Goal: Task Accomplishment & Management: Manage account settings

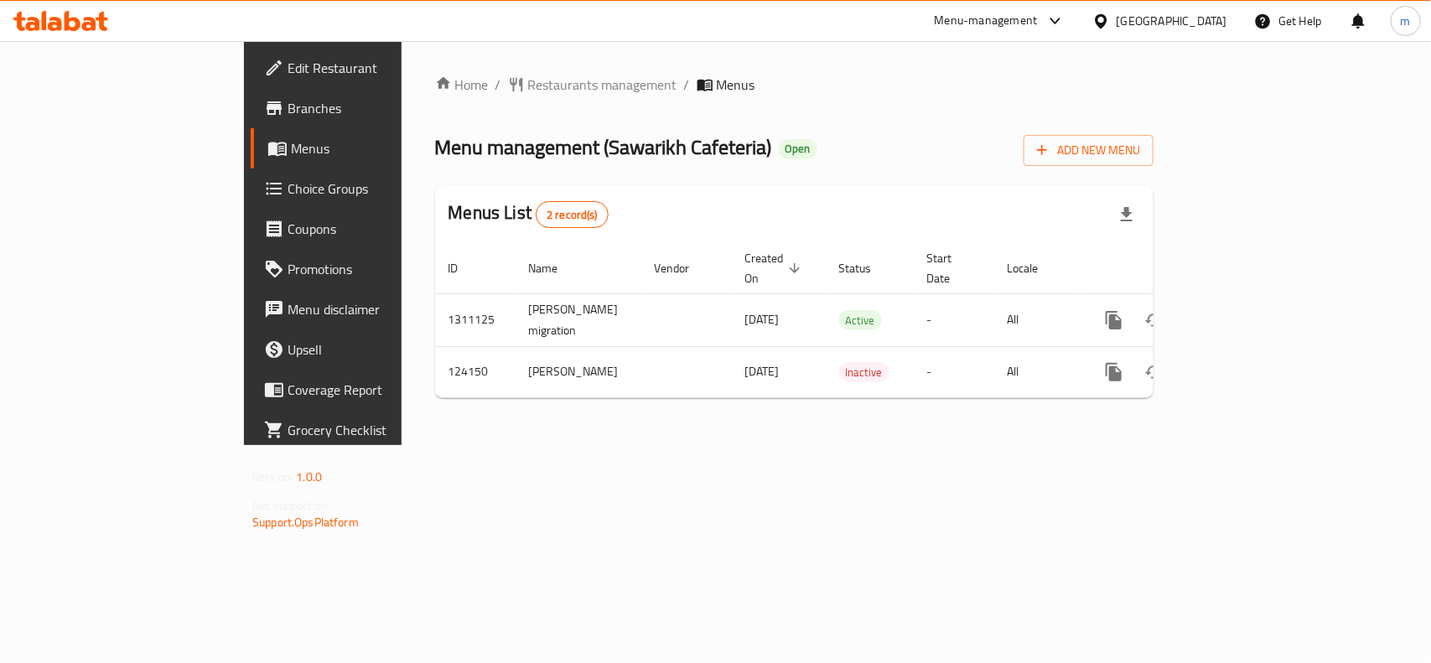
click at [57, 18] on icon at bounding box center [60, 21] width 95 height 20
click at [528, 92] on span "Restaurants management" at bounding box center [602, 85] width 149 height 20
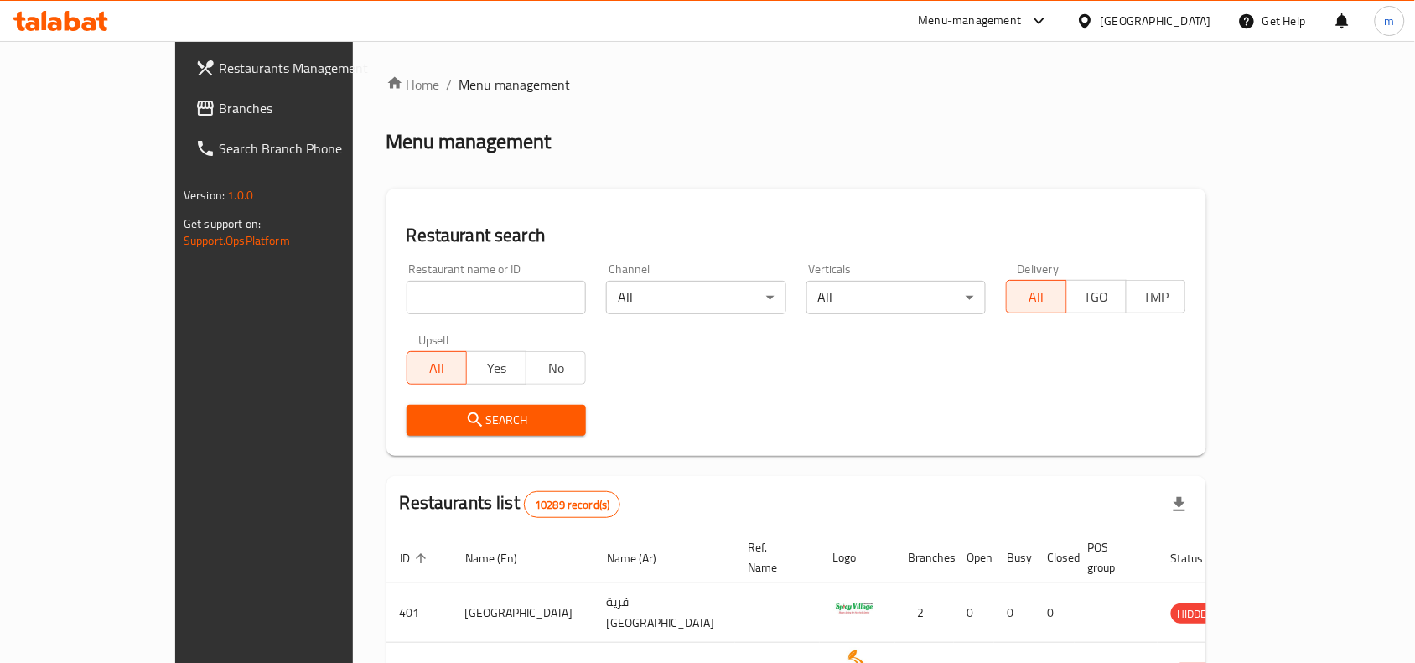
click at [406, 298] on input "search" at bounding box center [496, 298] width 180 height 34
paste input "654140"
type input "654140"
click at [495, 430] on button "Search" at bounding box center [496, 420] width 180 height 31
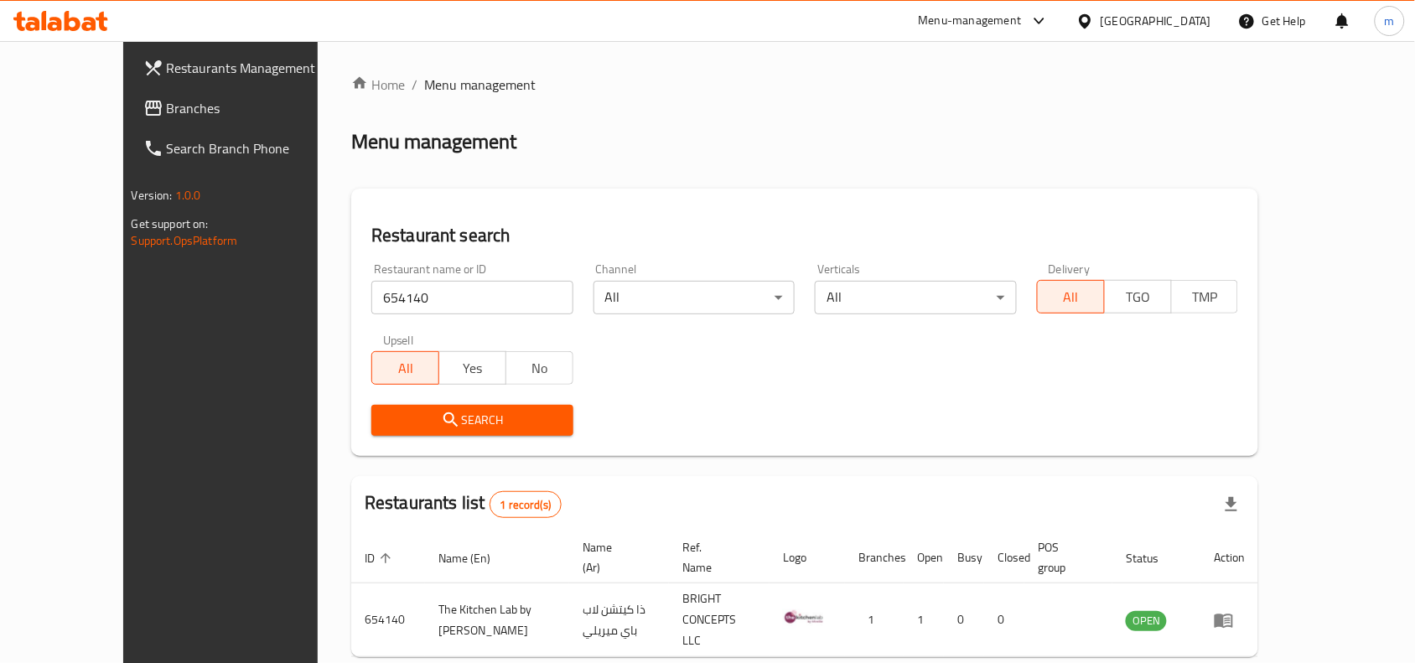
click at [167, 118] on span "Branches" at bounding box center [256, 108] width 179 height 20
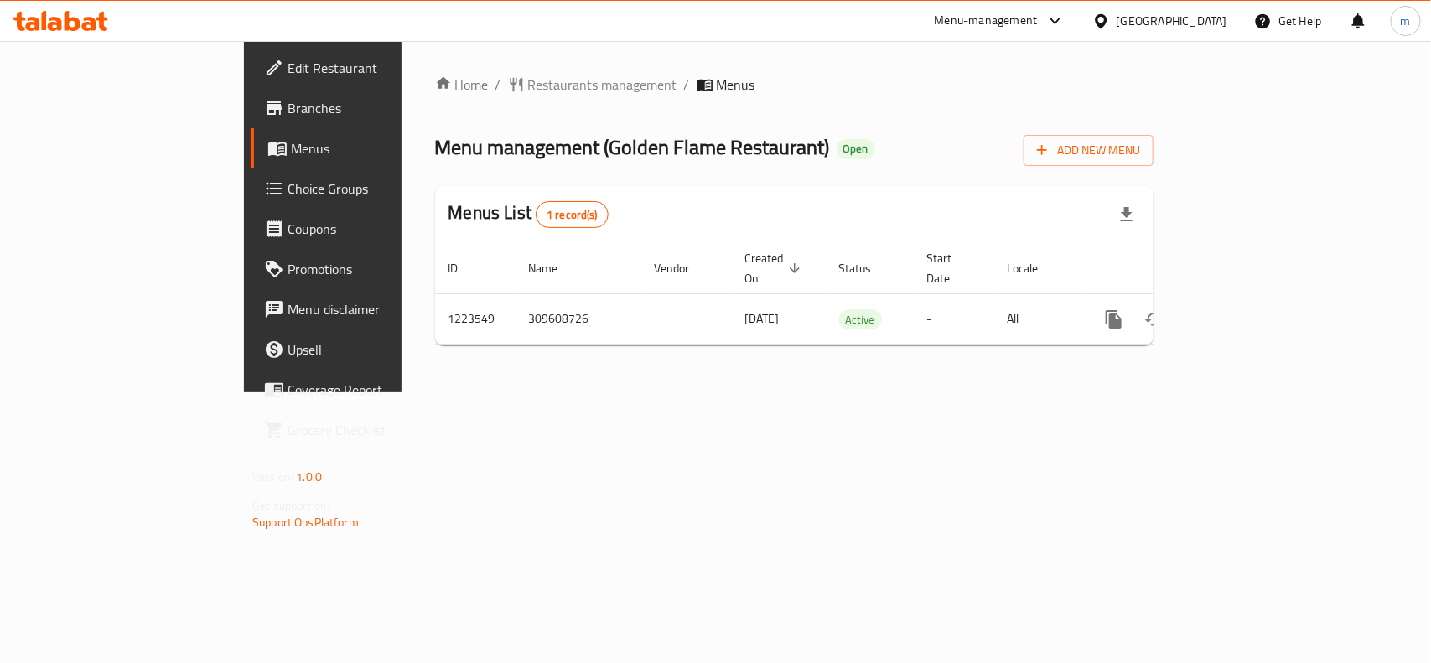
click at [1110, 21] on icon at bounding box center [1101, 22] width 18 height 18
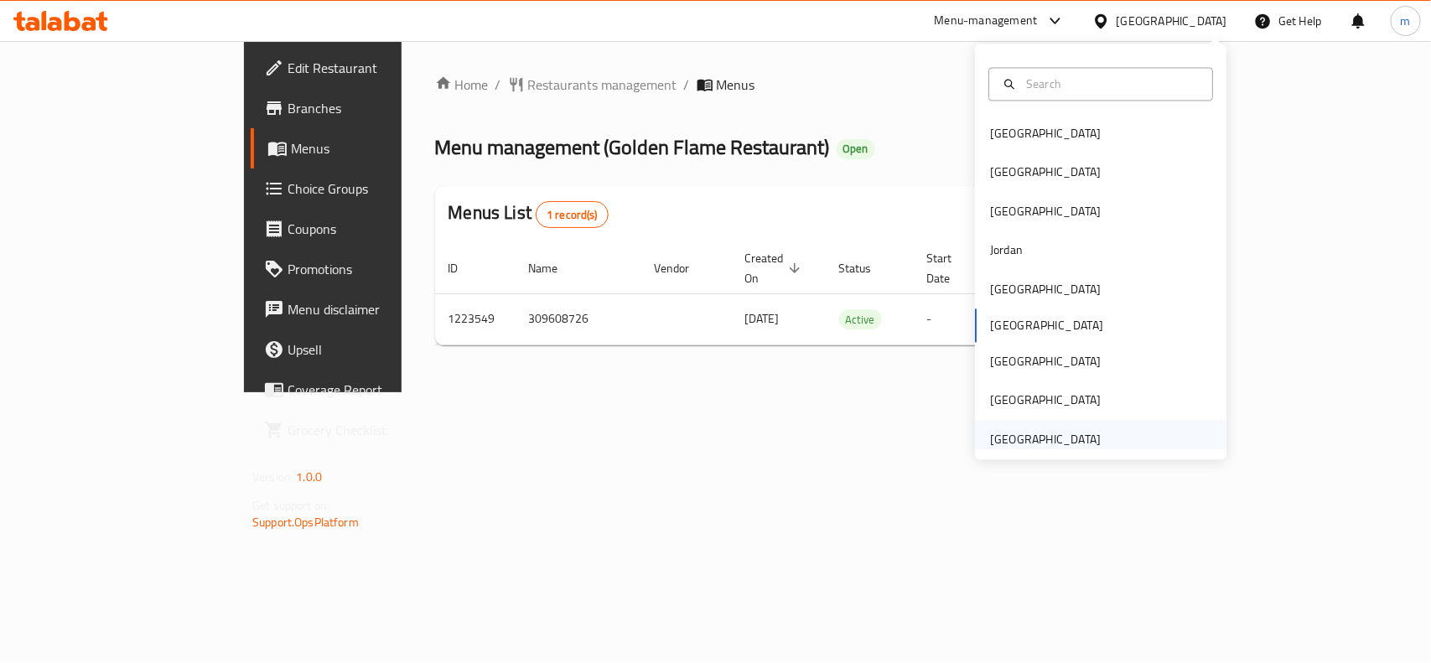
click at [1100, 444] on div "[GEOGRAPHIC_DATA]" at bounding box center [1100, 439] width 251 height 39
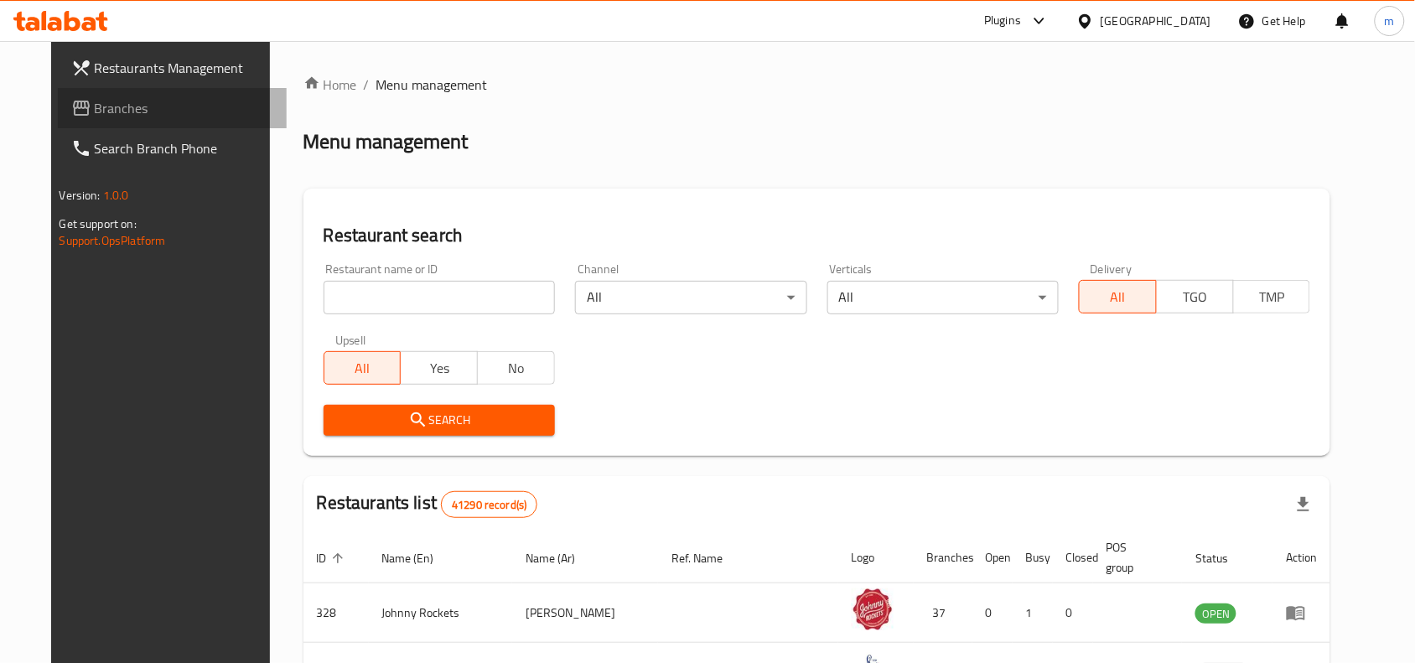
click at [137, 122] on link "Branches" at bounding box center [173, 108] width 230 height 40
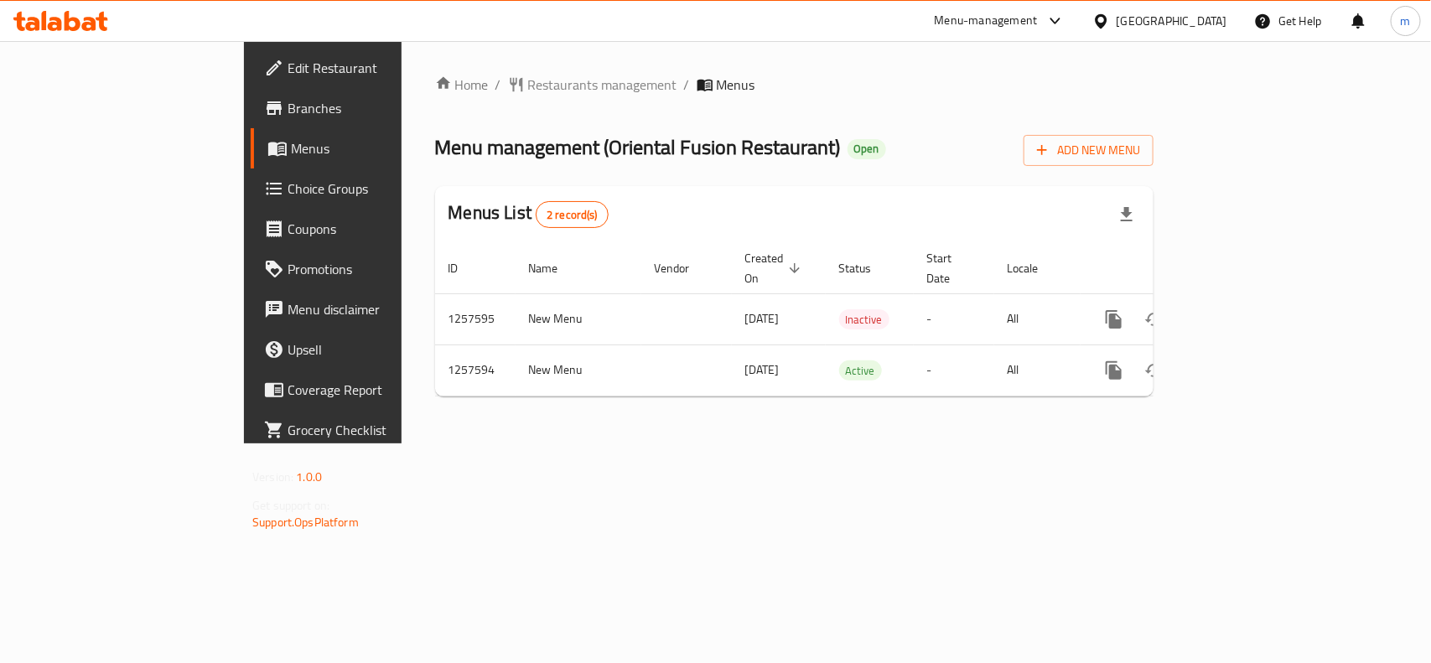
click at [1188, 23] on div "[GEOGRAPHIC_DATA]" at bounding box center [1171, 21] width 111 height 18
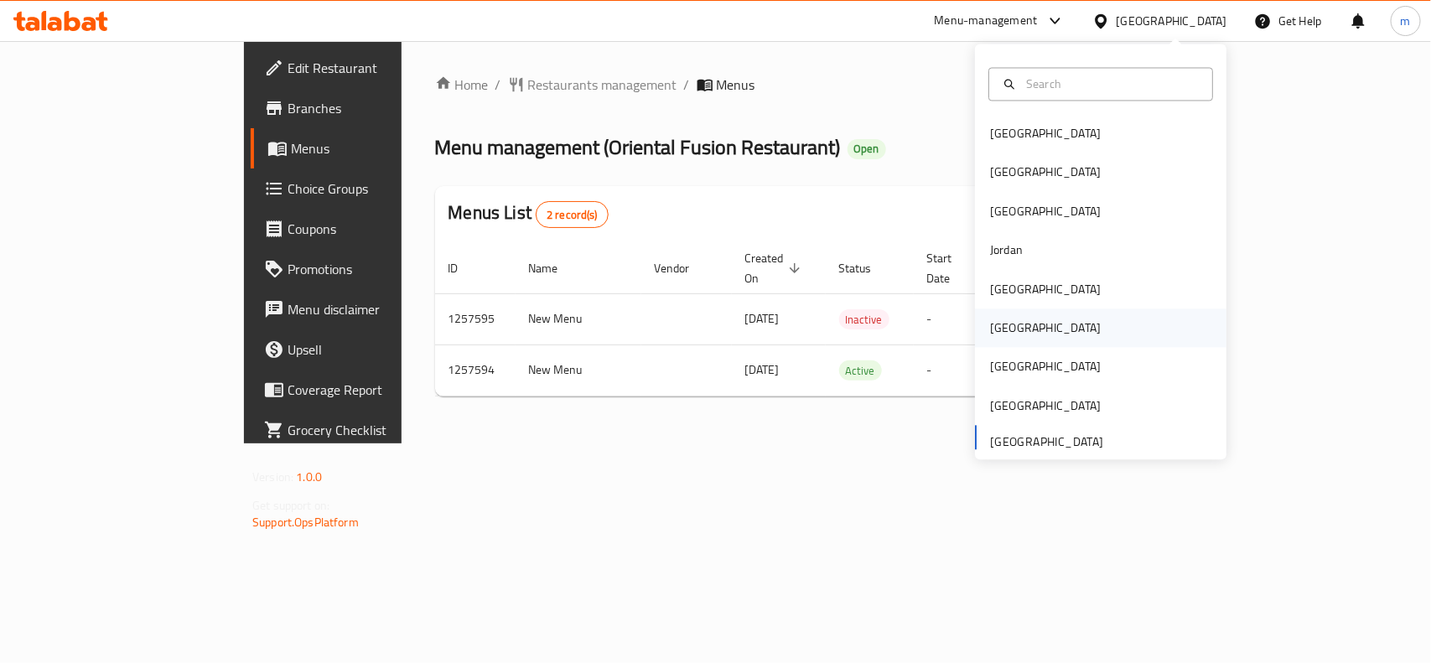
click at [1000, 336] on div "[GEOGRAPHIC_DATA]" at bounding box center [1045, 328] width 111 height 18
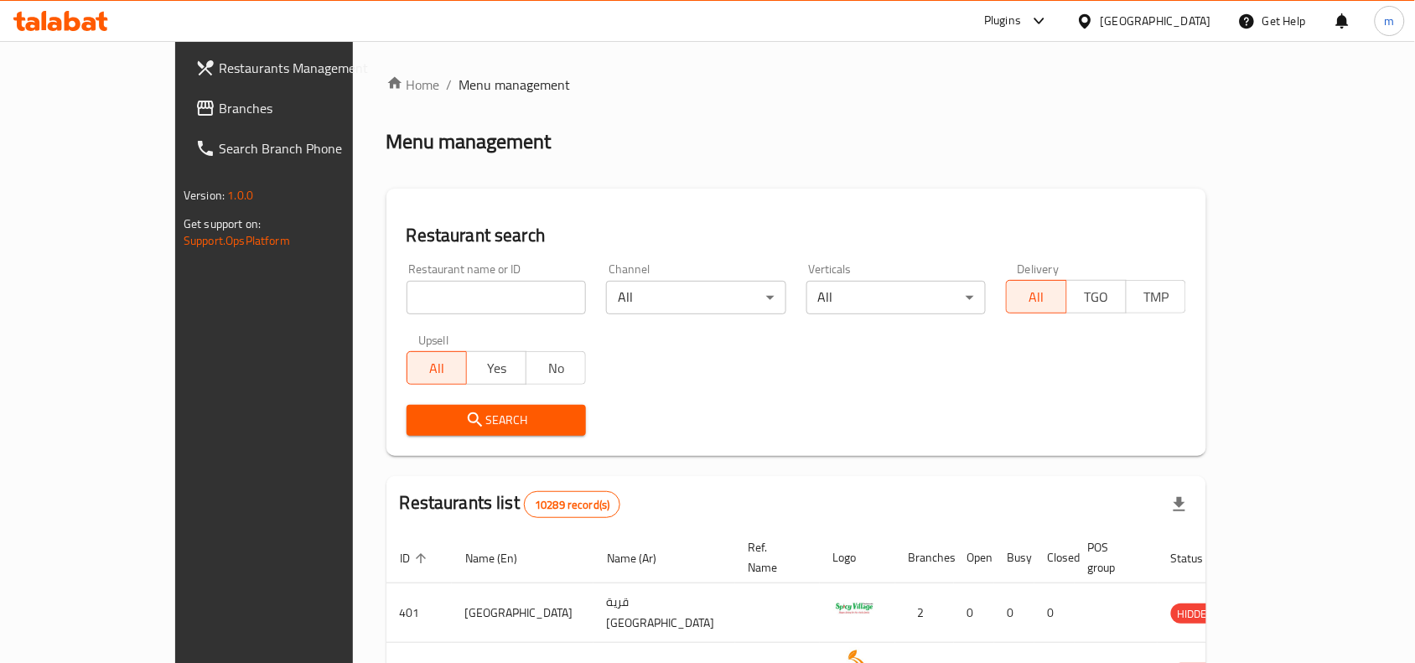
click at [219, 101] on span "Branches" at bounding box center [308, 108] width 179 height 20
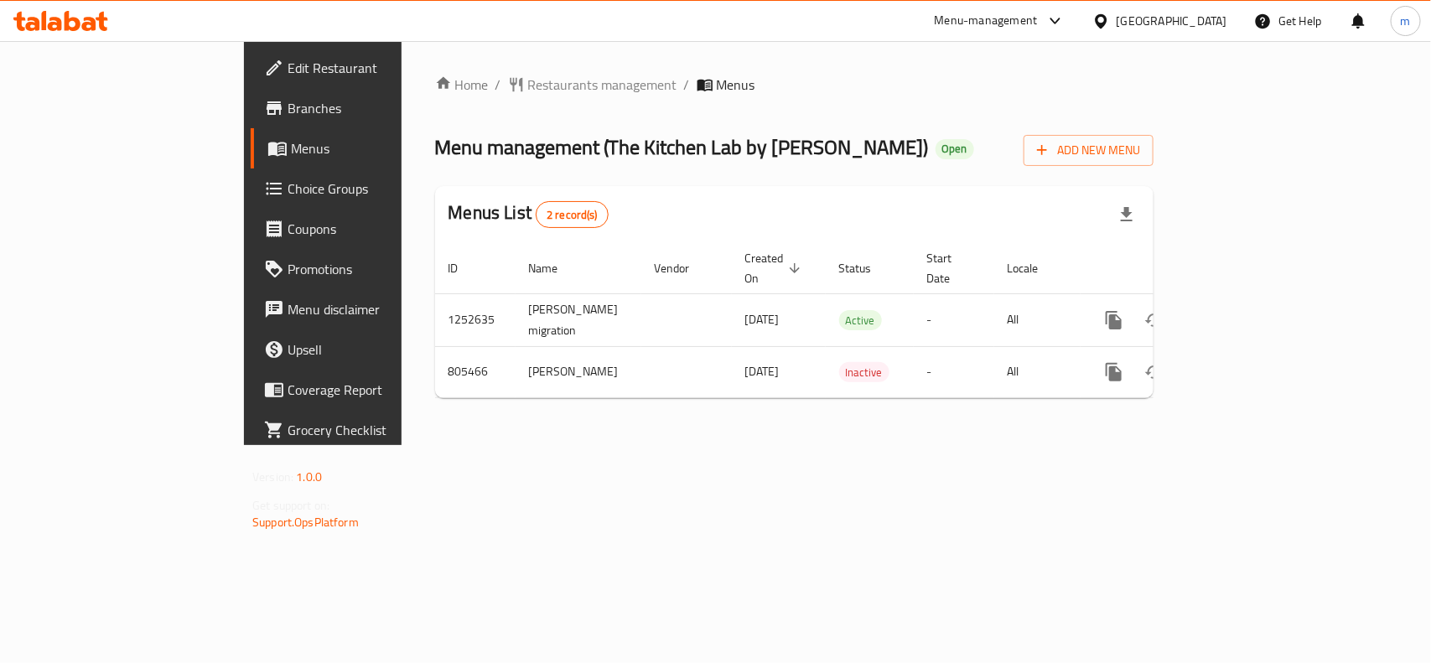
click at [1211, 18] on div "[GEOGRAPHIC_DATA]" at bounding box center [1171, 21] width 111 height 18
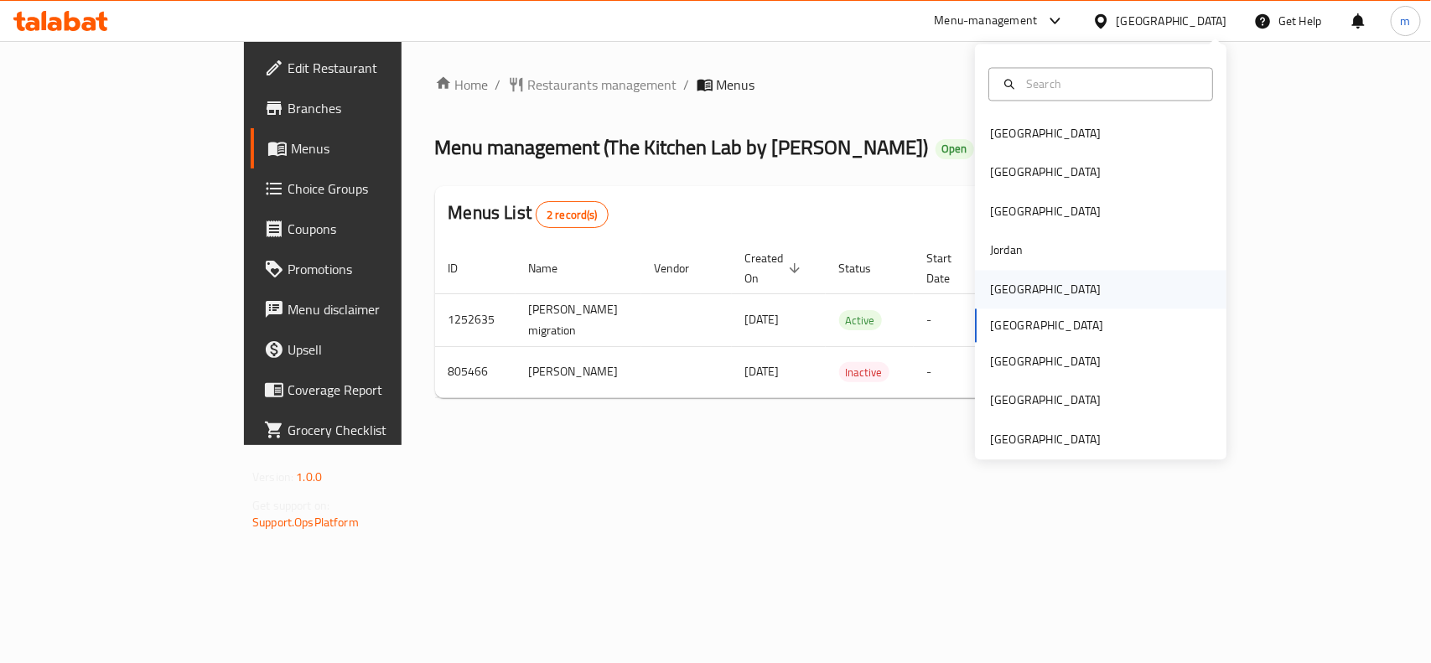
click at [1012, 298] on div "[GEOGRAPHIC_DATA]" at bounding box center [1044, 289] width 137 height 39
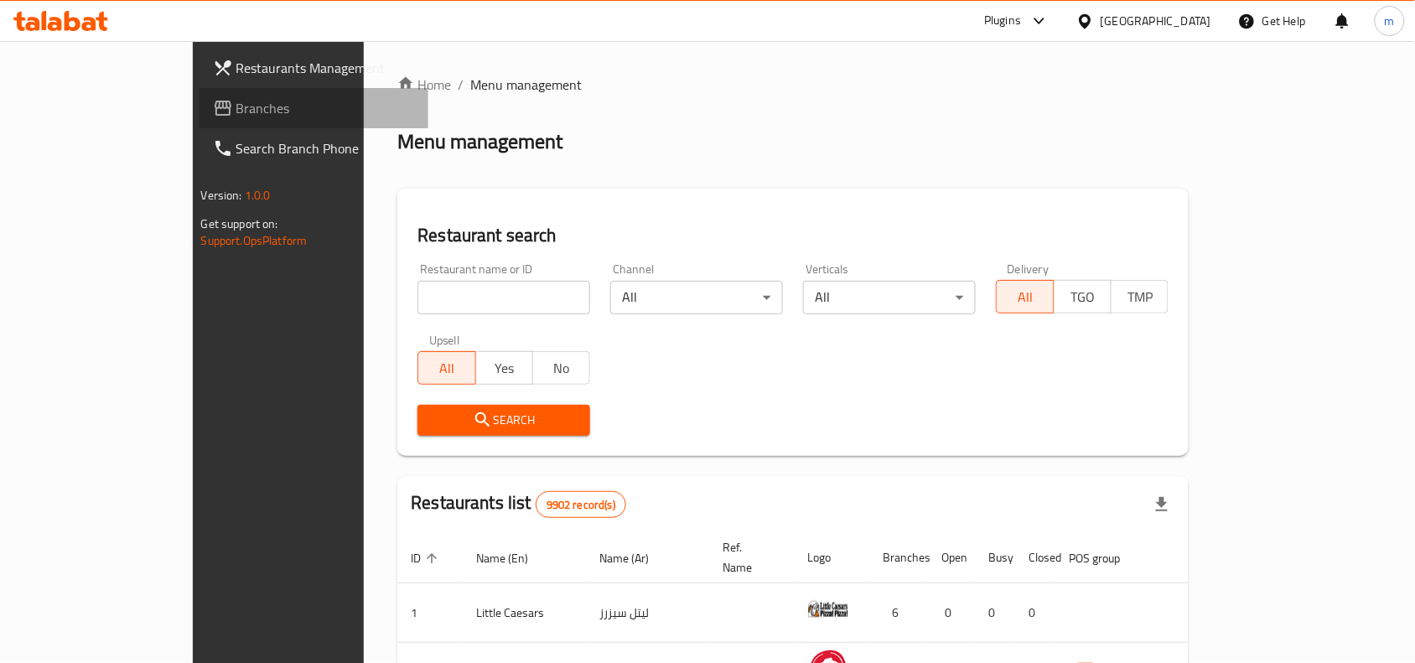
click at [236, 117] on span "Branches" at bounding box center [325, 108] width 179 height 20
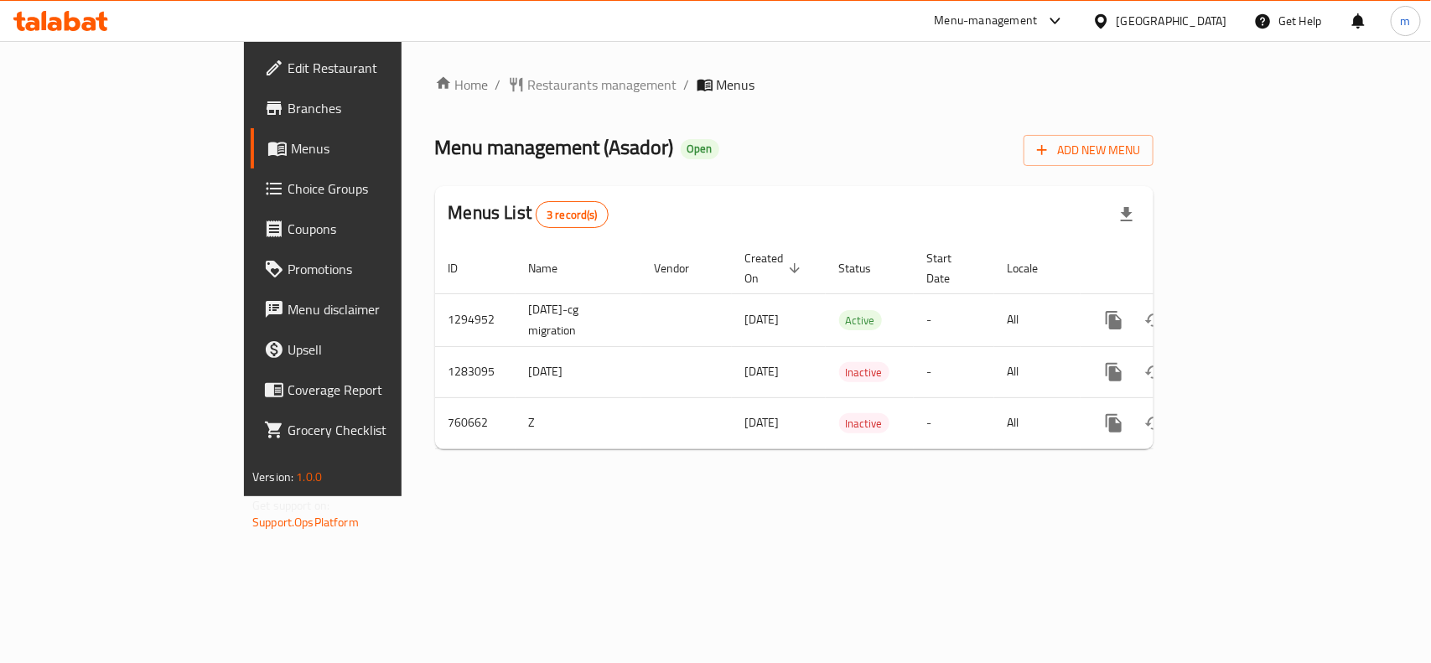
drag, startPoint x: 1191, startPoint y: 17, endPoint x: 1190, endPoint y: 29, distance: 12.6
click at [1191, 17] on div "[GEOGRAPHIC_DATA]" at bounding box center [1171, 21] width 111 height 18
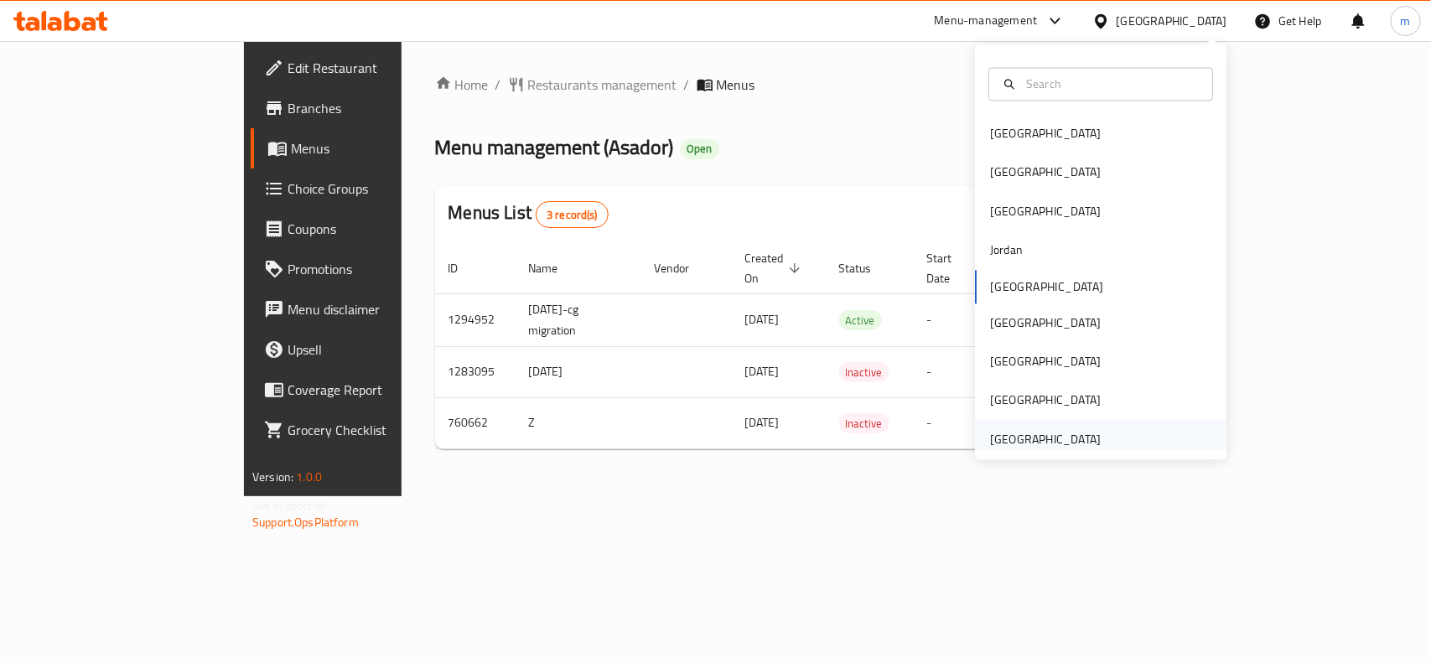
click at [1092, 445] on div "[GEOGRAPHIC_DATA]" at bounding box center [1044, 439] width 137 height 39
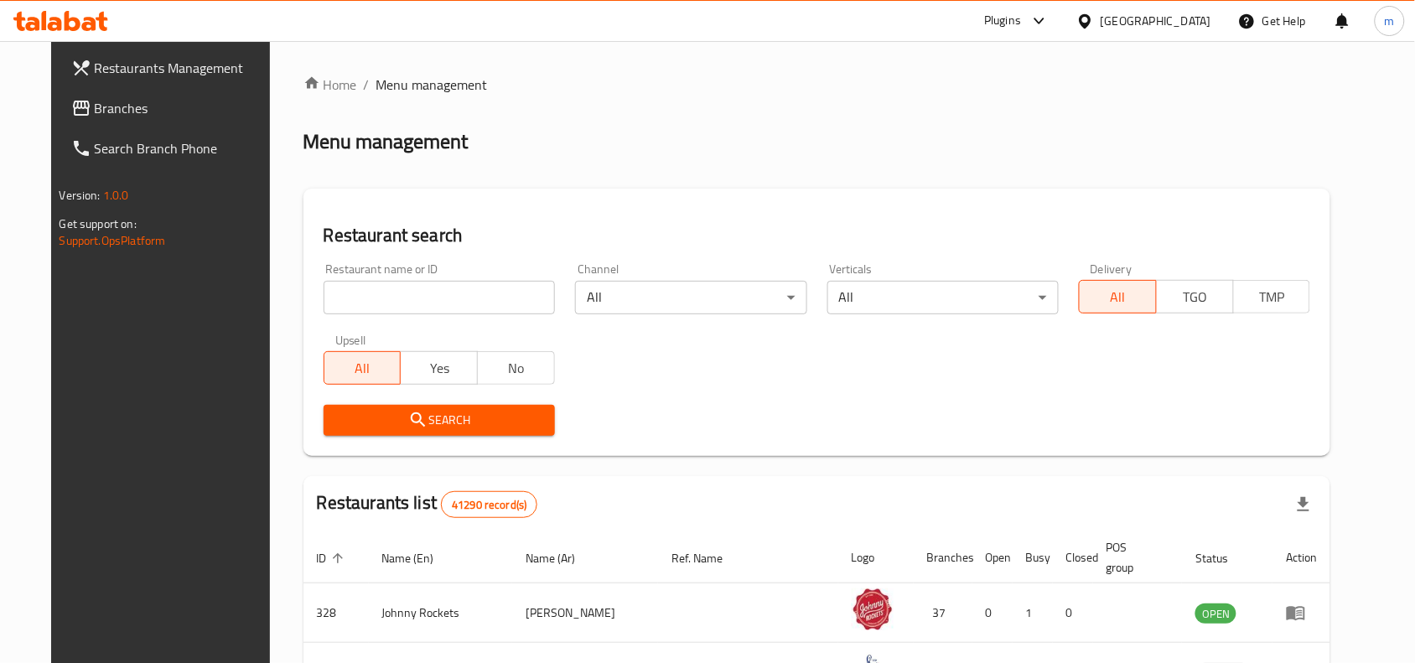
click at [95, 102] on span "Branches" at bounding box center [184, 108] width 179 height 20
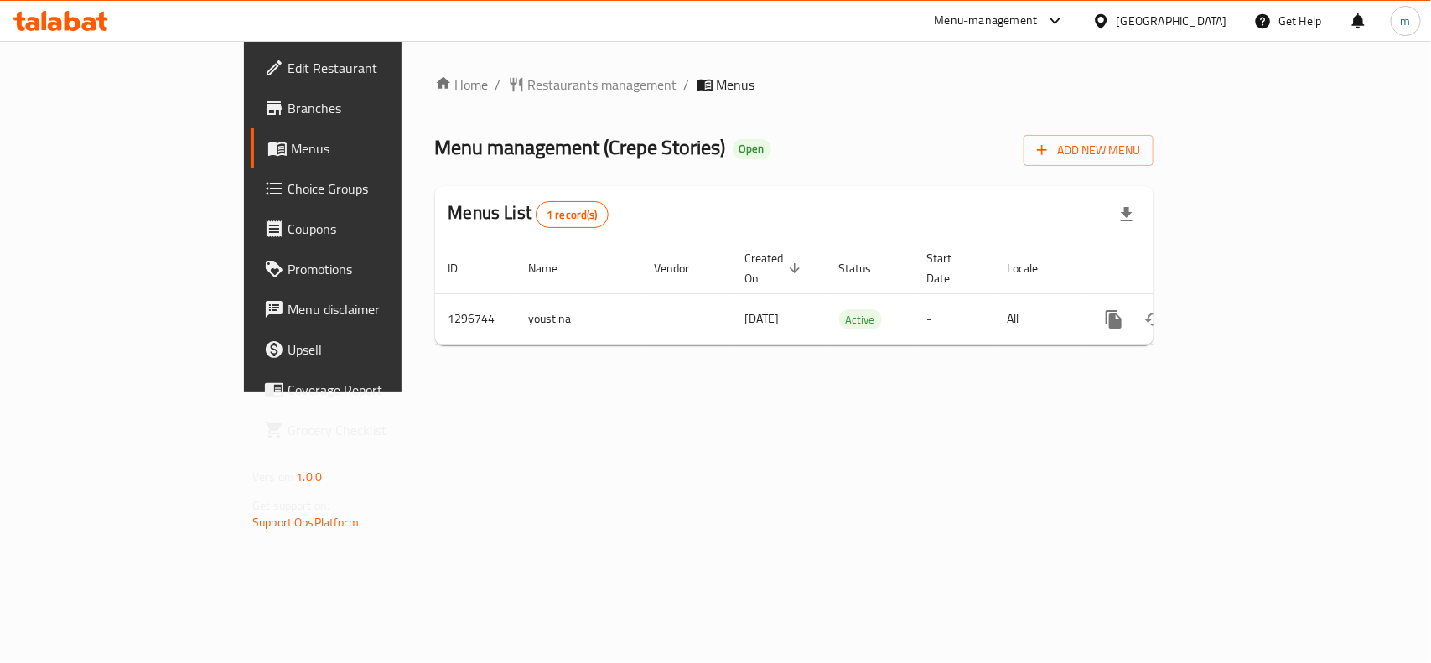
click at [1187, 23] on div "[GEOGRAPHIC_DATA]" at bounding box center [1171, 21] width 111 height 18
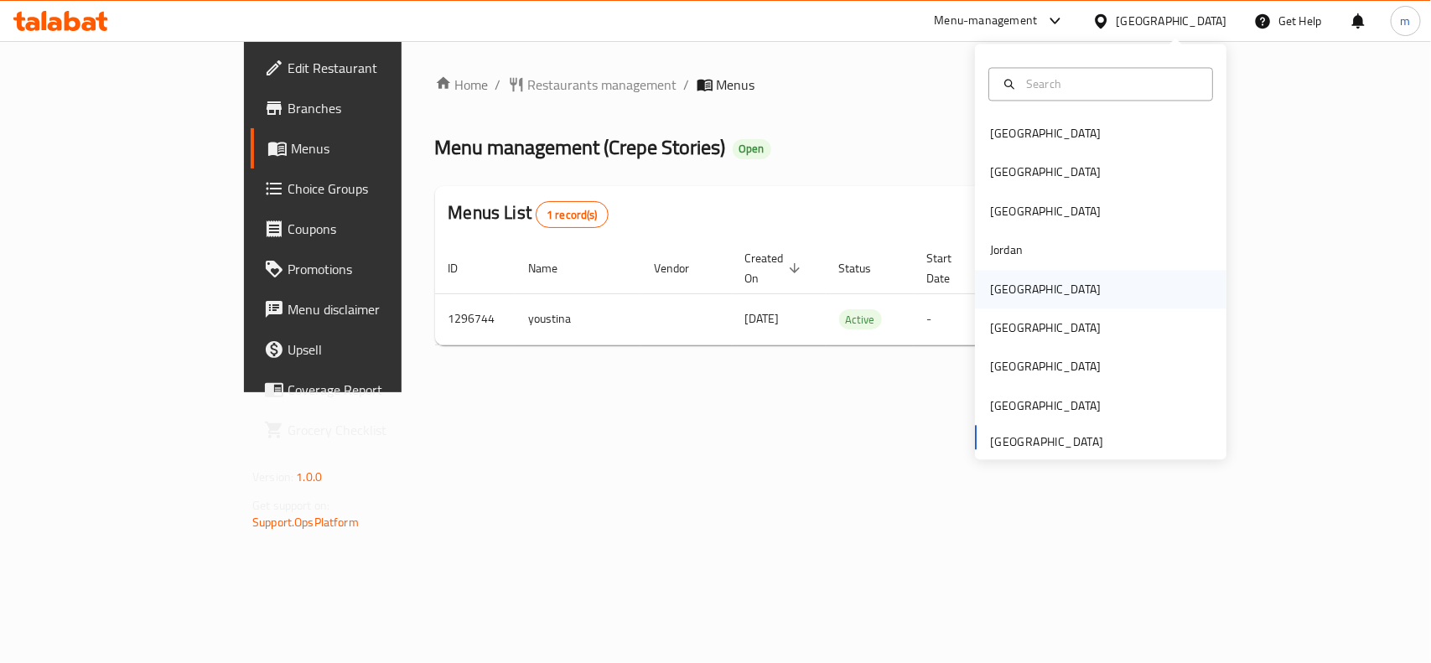
click at [1019, 296] on div "Kuwait" at bounding box center [1044, 289] width 137 height 39
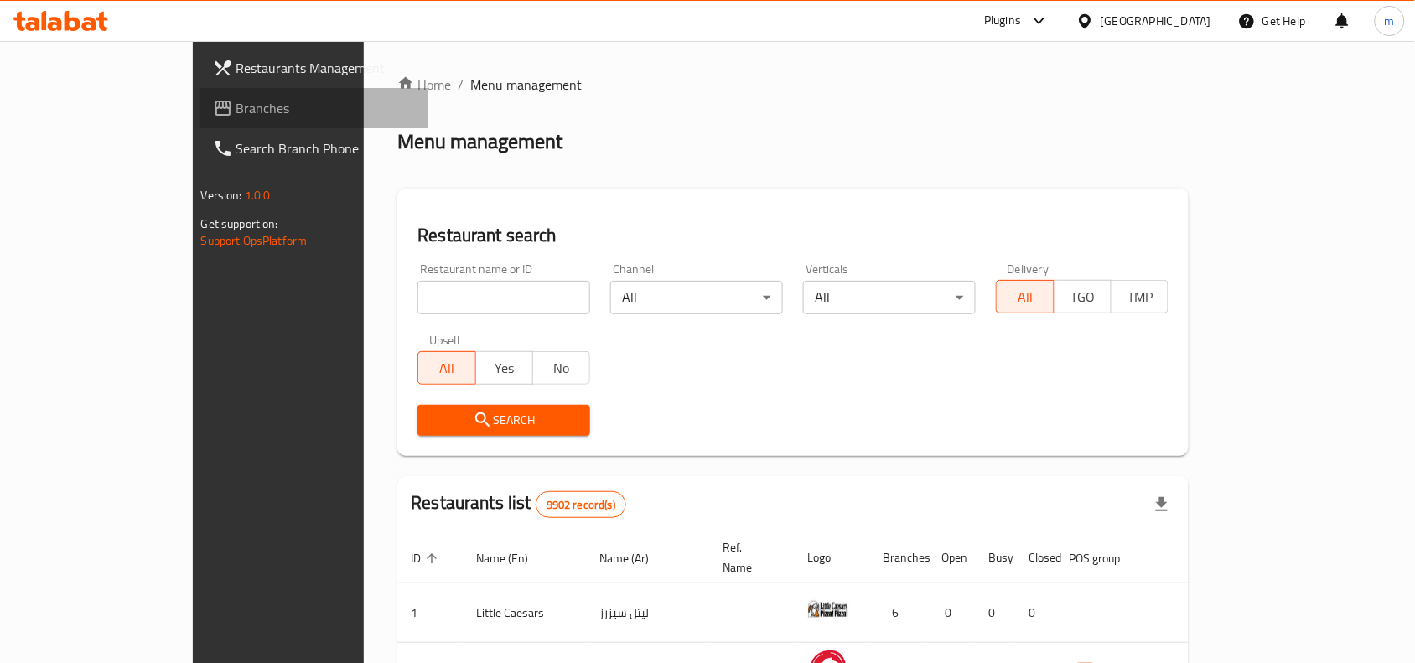
click at [236, 111] on span "Branches" at bounding box center [325, 108] width 179 height 20
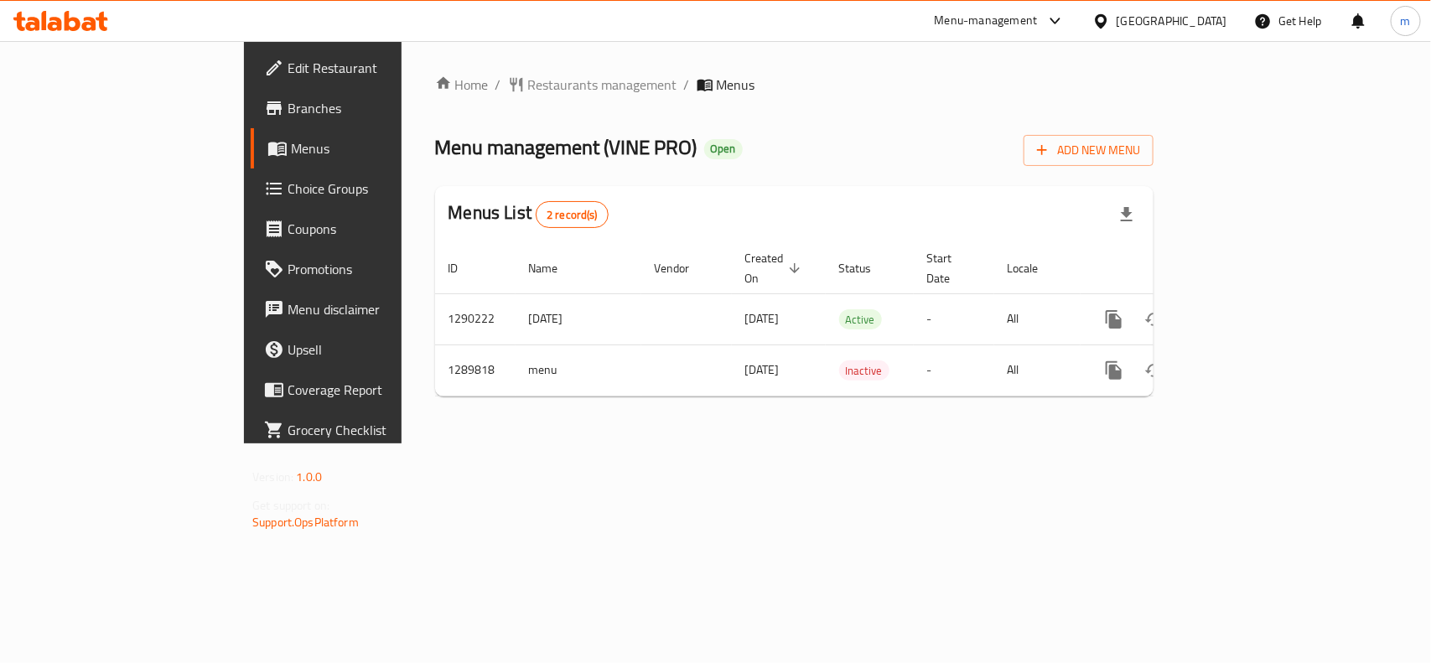
drag, startPoint x: 1178, startPoint y: 18, endPoint x: 1173, endPoint y: 39, distance: 21.5
click at [1110, 23] on icon at bounding box center [1101, 22] width 18 height 18
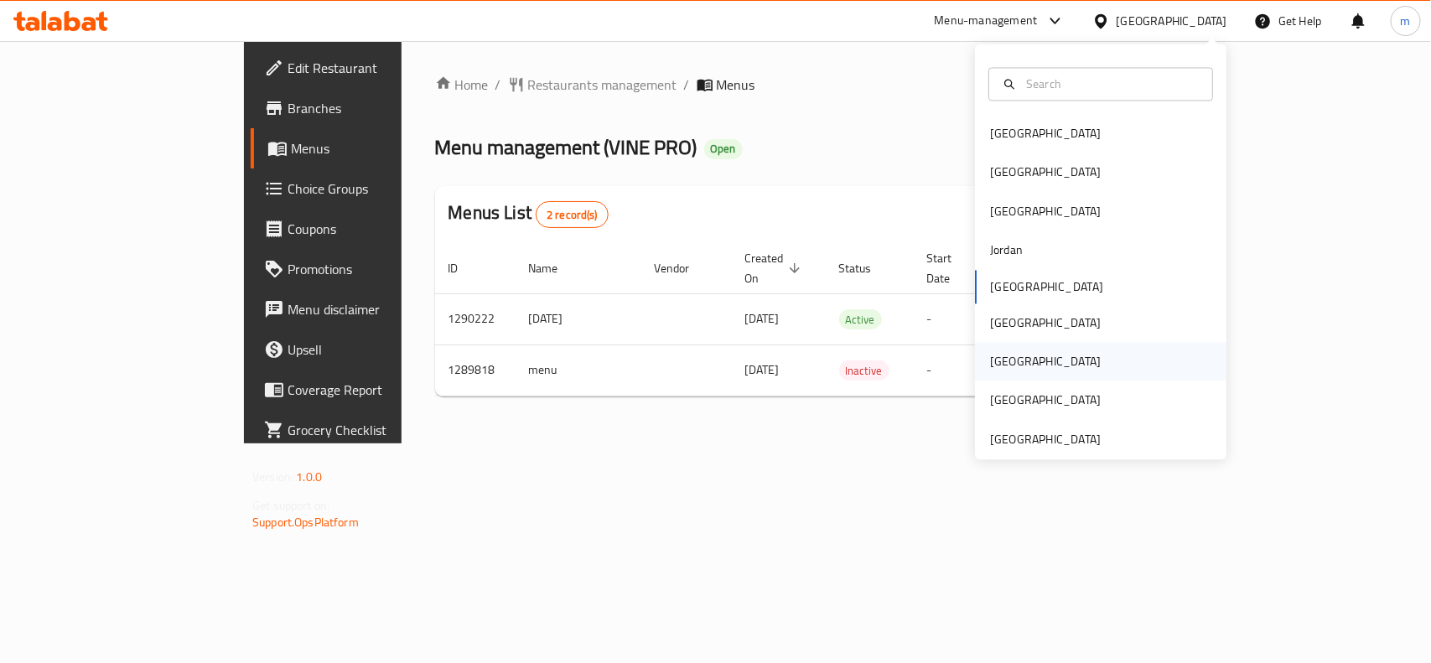
click at [991, 370] on div "Qatar" at bounding box center [1045, 362] width 111 height 18
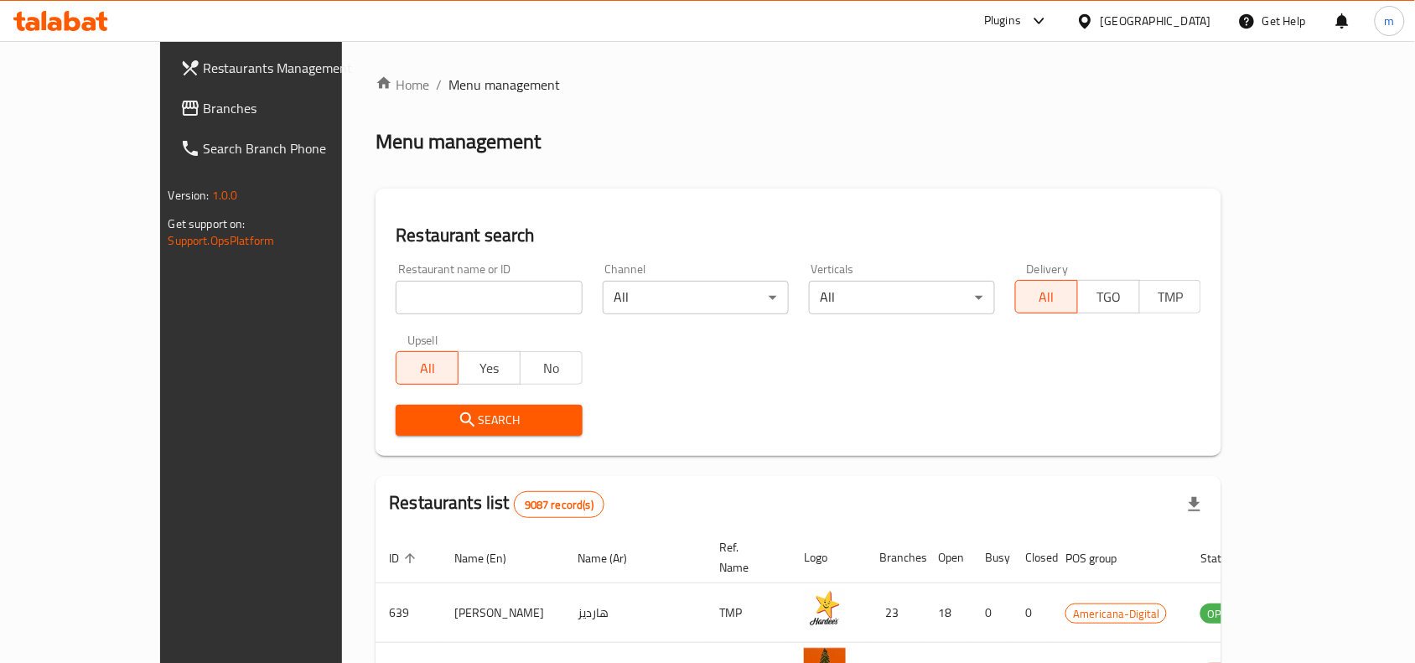
click at [167, 122] on link "Branches" at bounding box center [282, 108] width 230 height 40
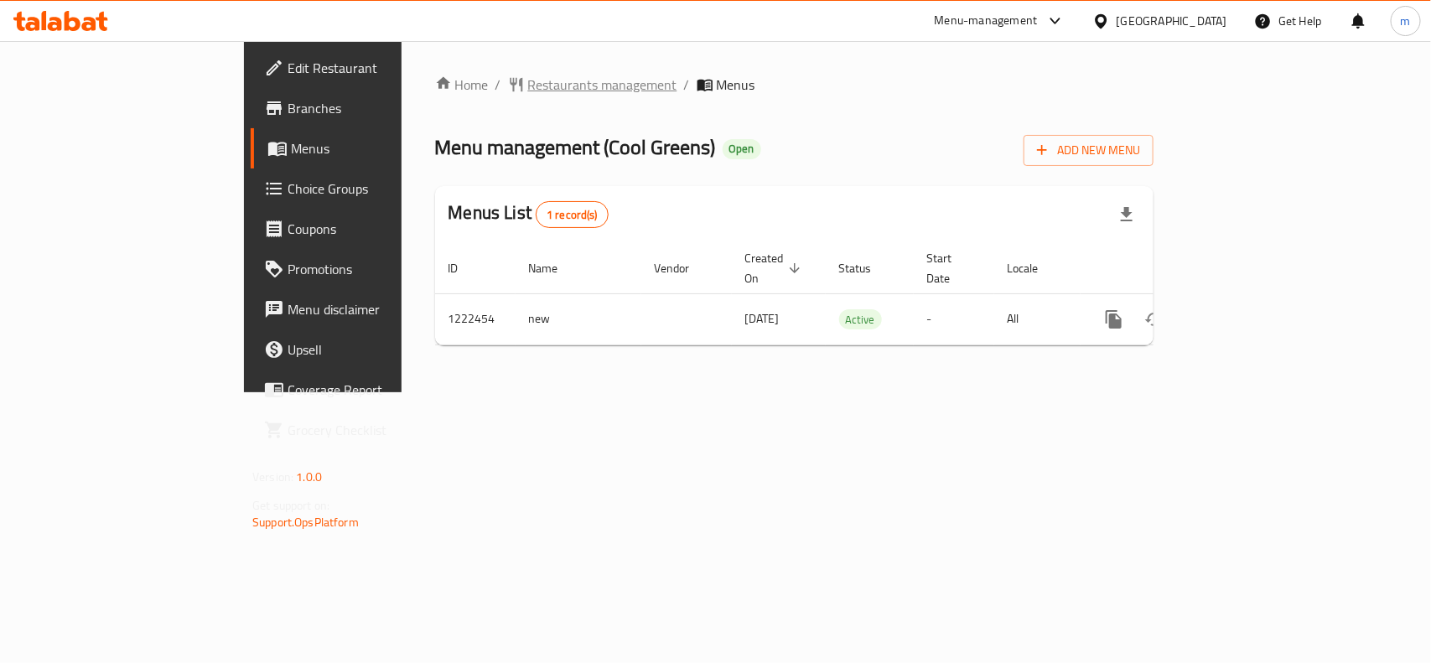
click at [528, 85] on span "Restaurants management" at bounding box center [602, 85] width 149 height 20
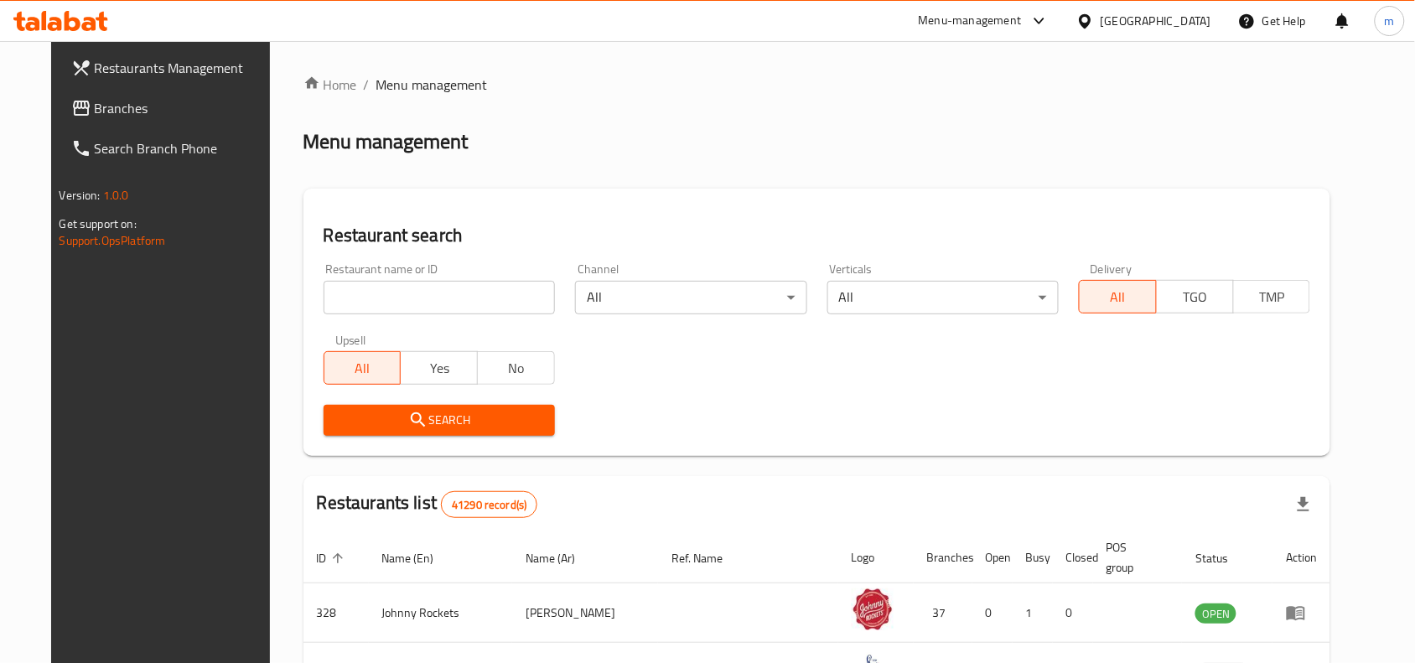
click at [101, 102] on span "Branches" at bounding box center [184, 108] width 179 height 20
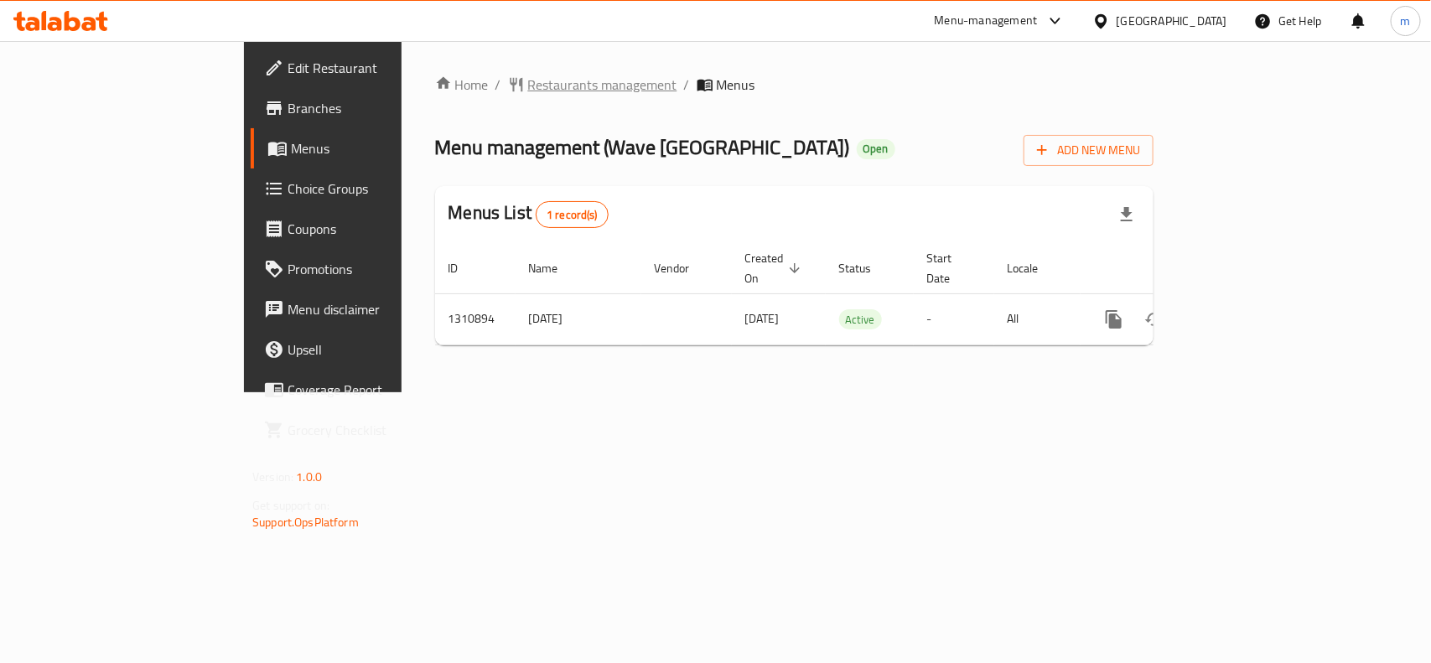
click at [528, 85] on span "Restaurants management" at bounding box center [602, 85] width 149 height 20
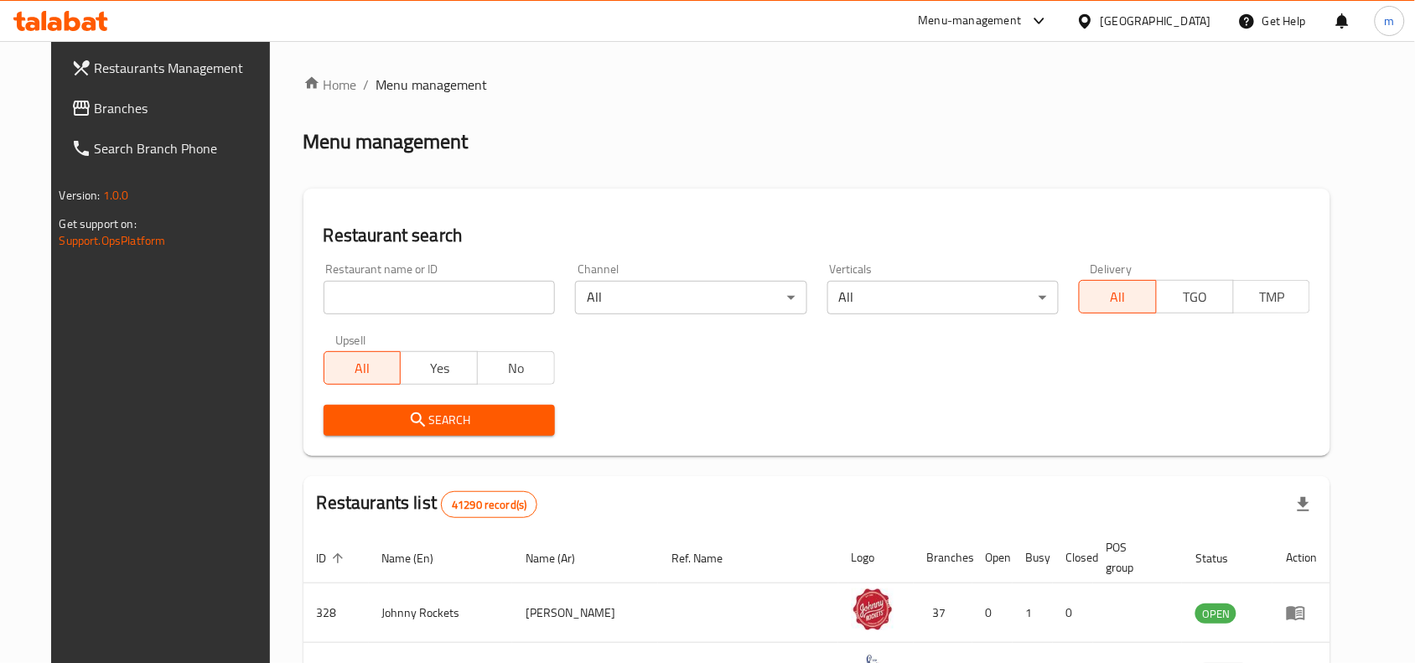
click at [123, 111] on span "Branches" at bounding box center [184, 108] width 179 height 20
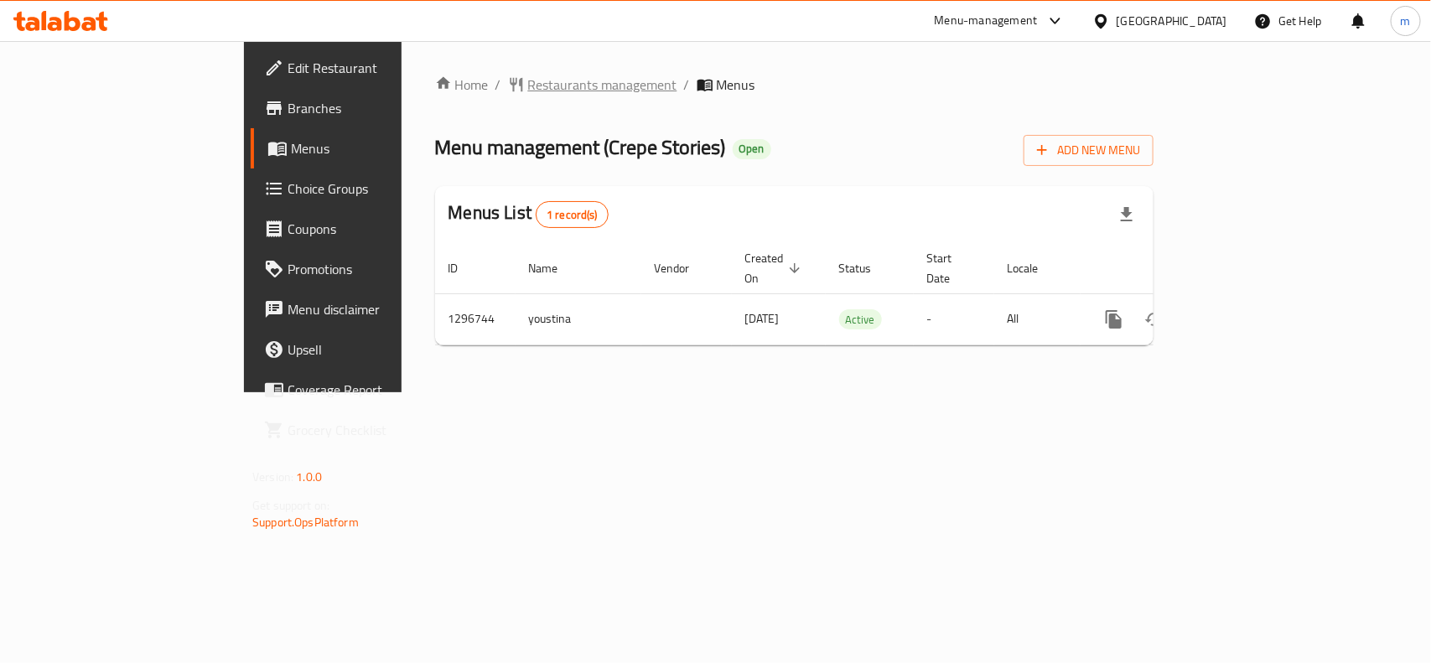
click at [528, 80] on span "Restaurants management" at bounding box center [602, 85] width 149 height 20
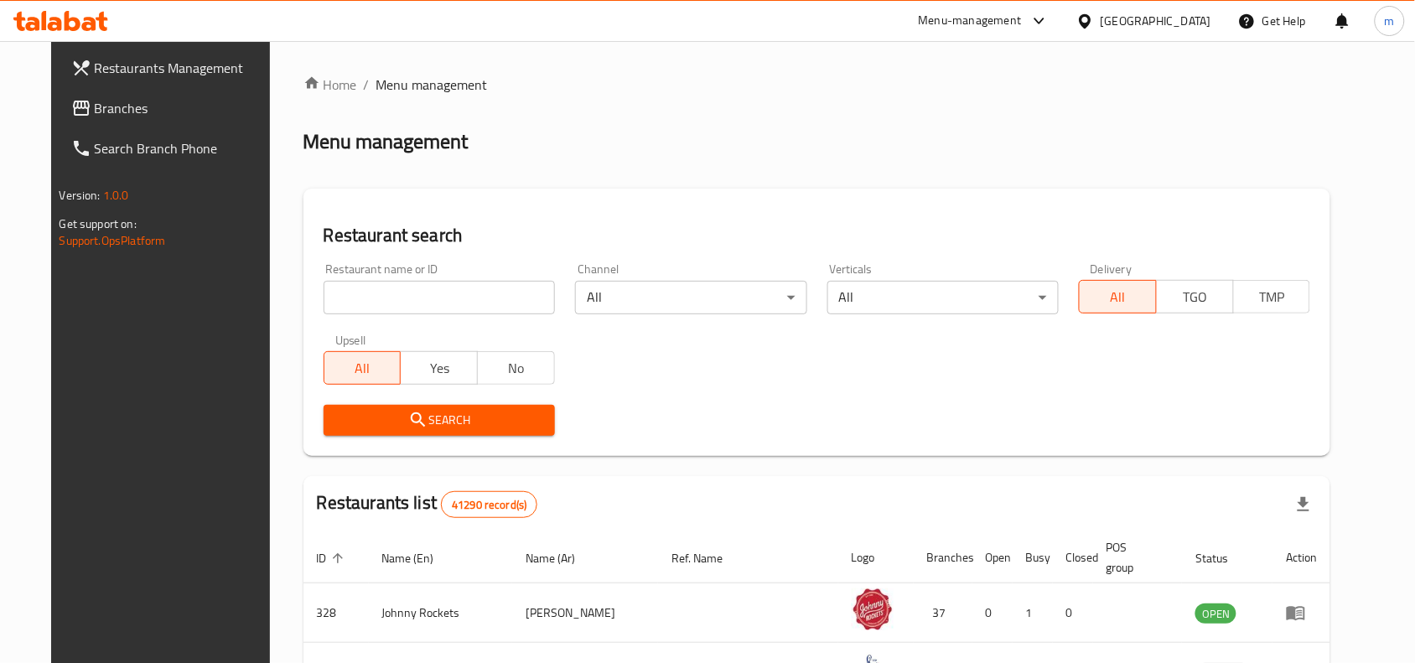
click at [401, 286] on input "search" at bounding box center [439, 298] width 231 height 34
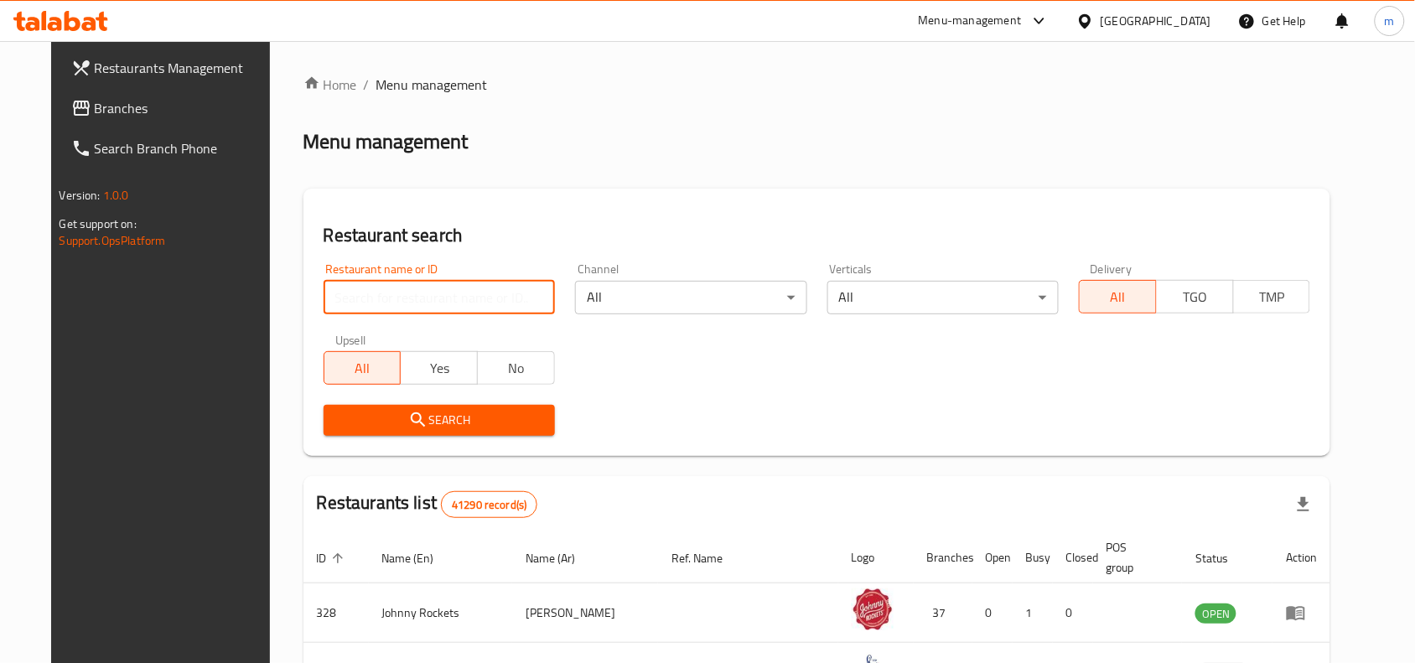
paste input "699899"
type input "699899"
click button "Search" at bounding box center [439, 420] width 231 height 31
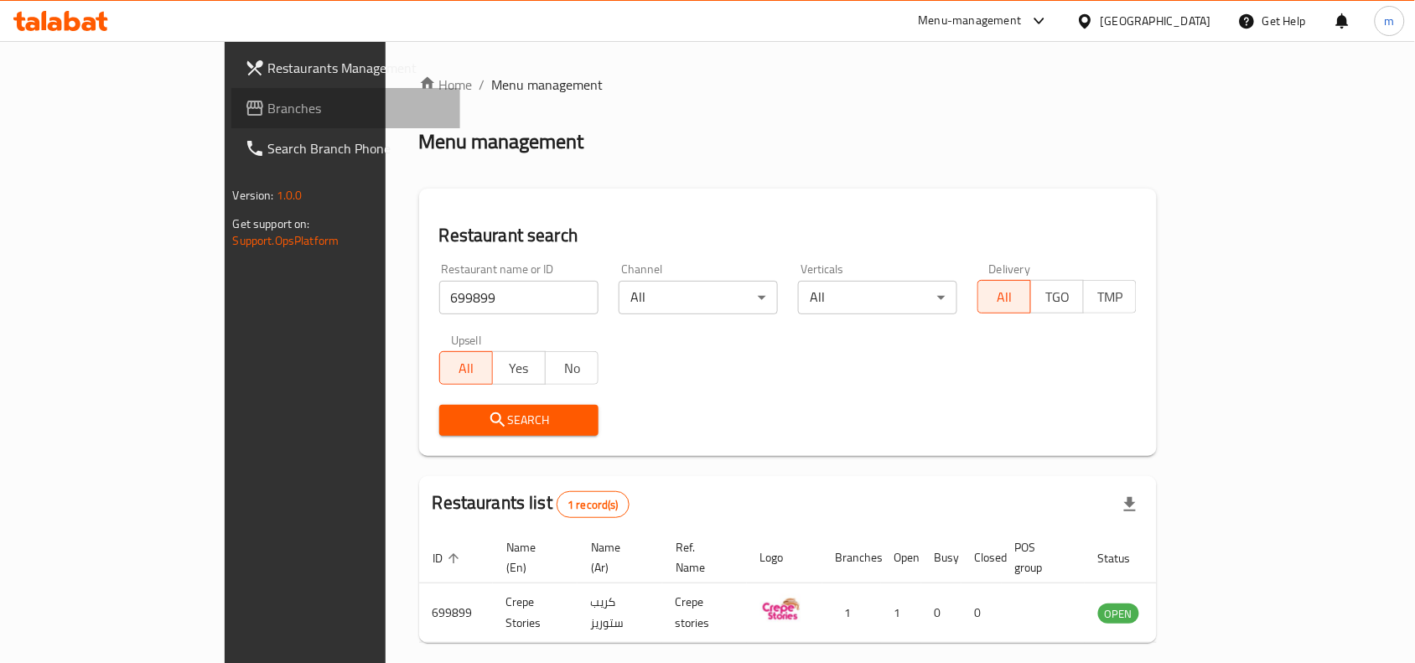
click at [268, 103] on span "Branches" at bounding box center [357, 108] width 179 height 20
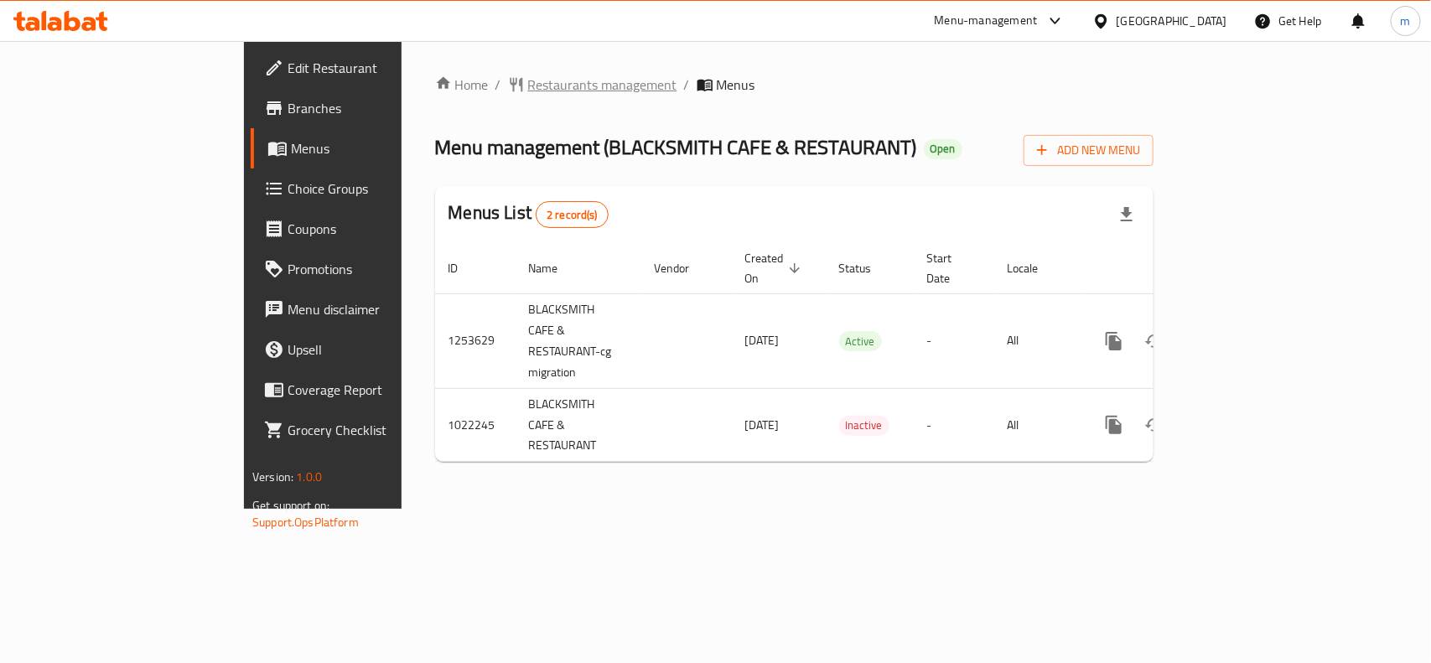
click at [528, 77] on span "Restaurants management" at bounding box center [602, 85] width 149 height 20
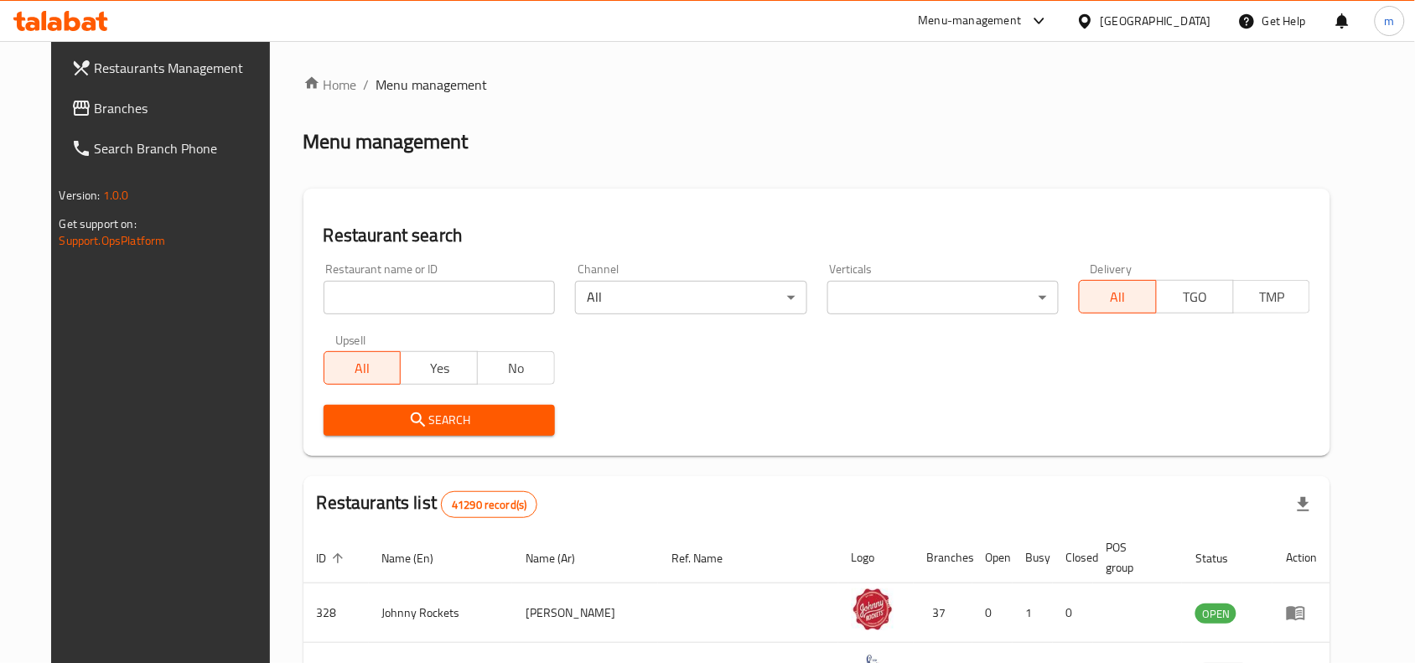
click at [386, 294] on input "search" at bounding box center [439, 298] width 231 height 34
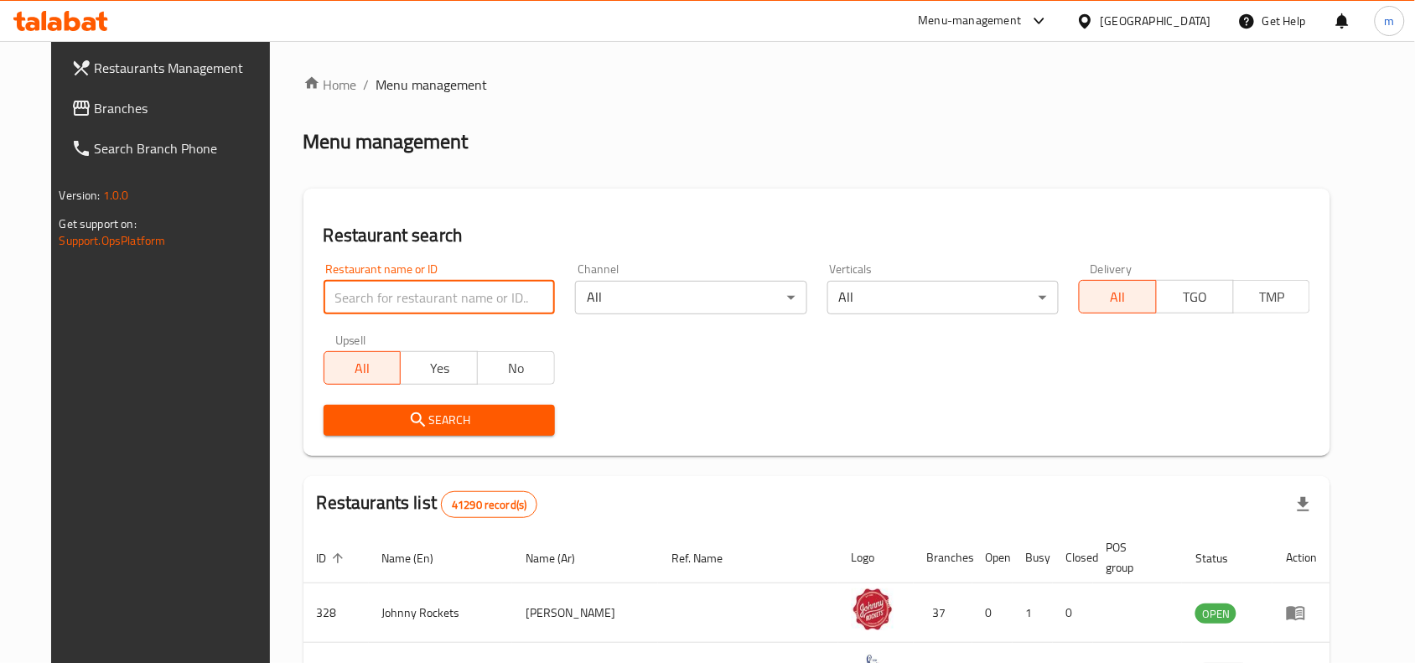
paste input "660952"
type input "660952"
click button "Search" at bounding box center [439, 420] width 231 height 31
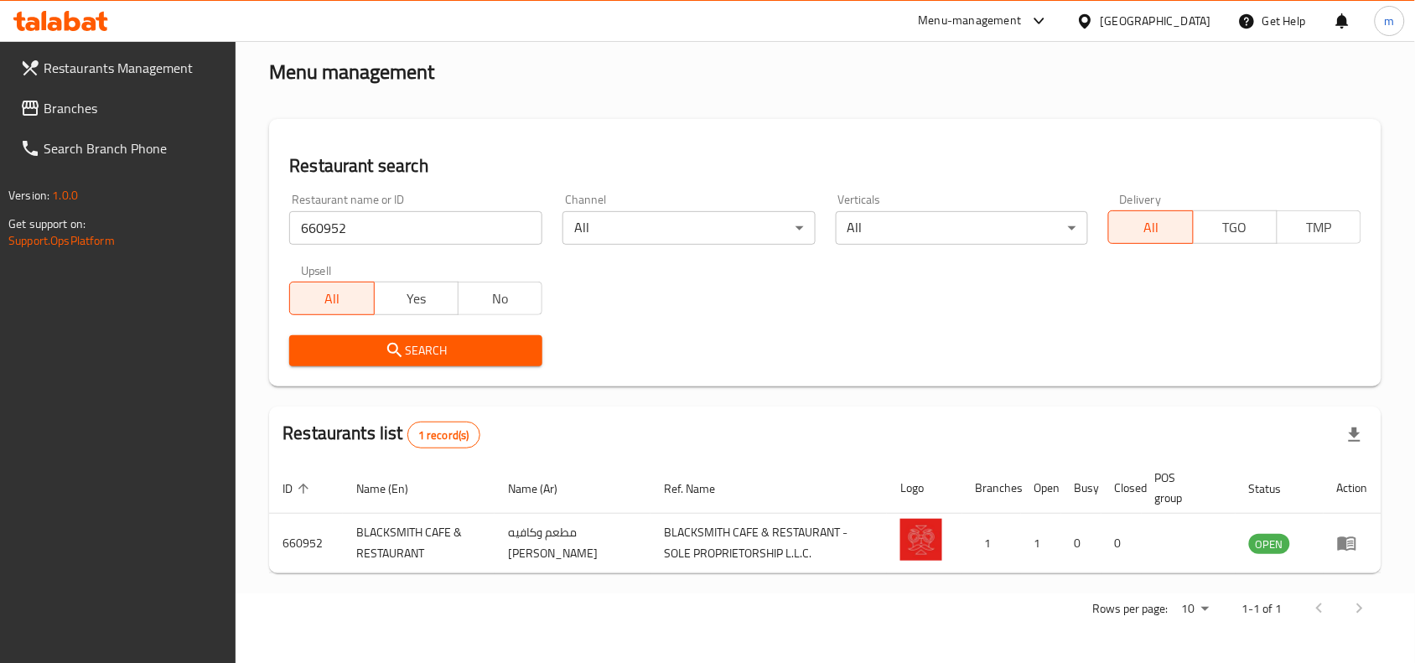
scroll to position [71, 0]
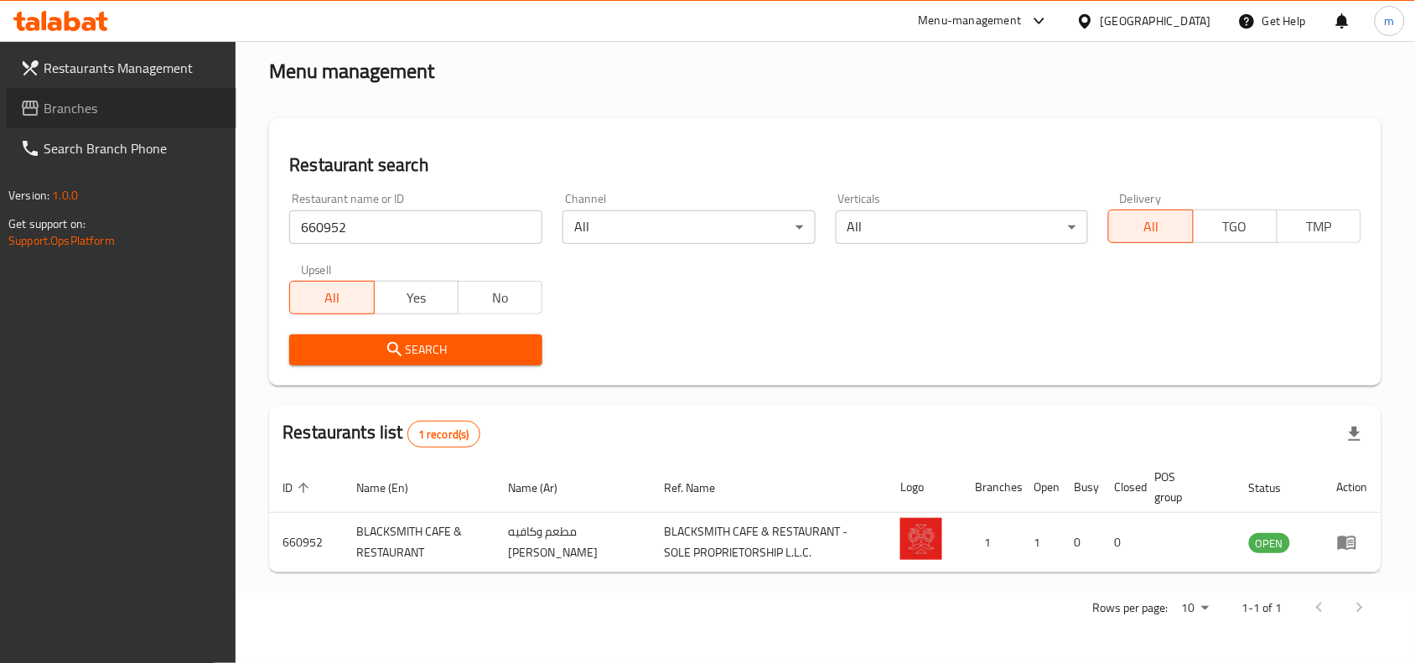
click at [59, 106] on span "Branches" at bounding box center [133, 108] width 179 height 20
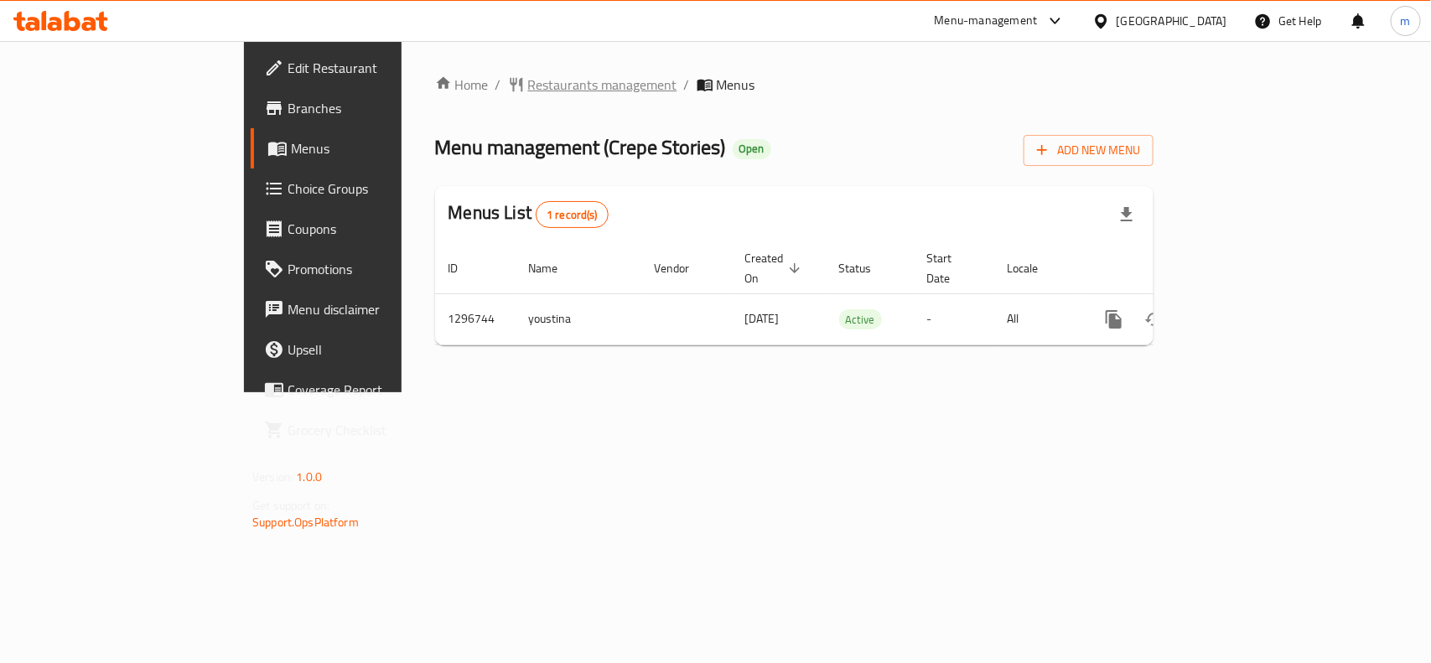
click at [528, 85] on span "Restaurants management" at bounding box center [602, 85] width 149 height 20
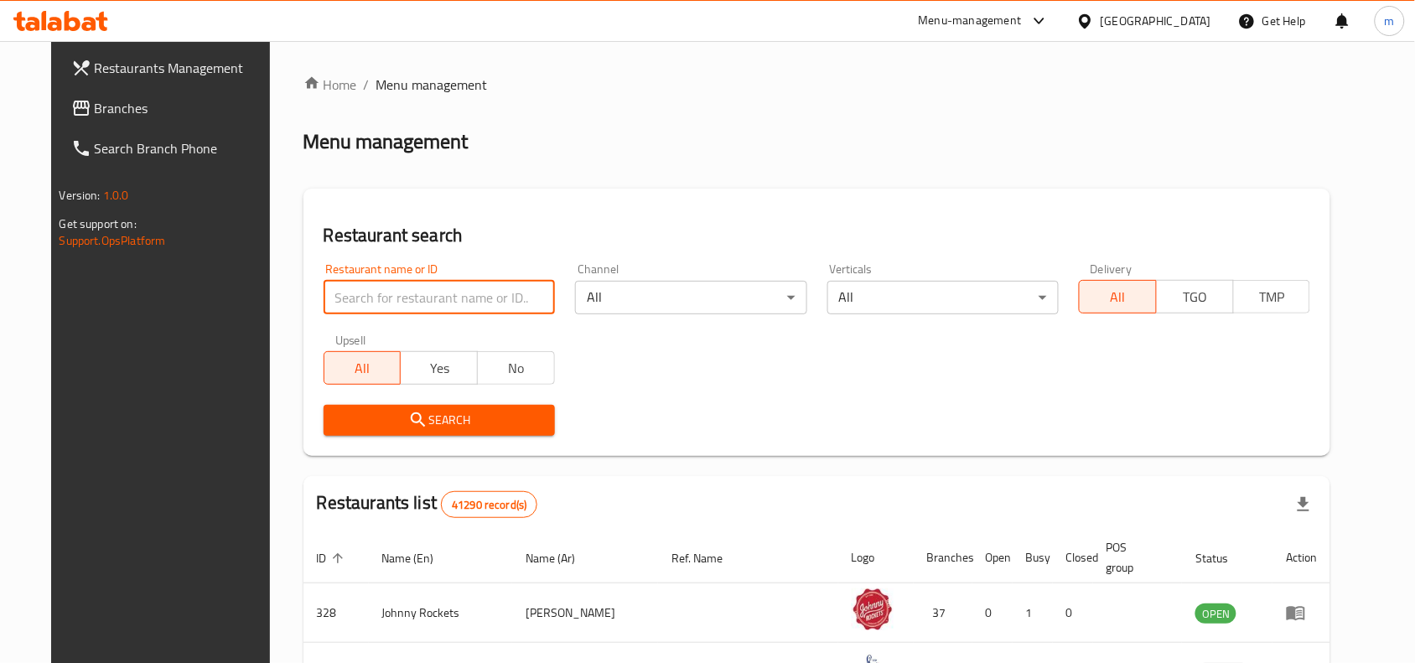
click at [353, 299] on input "search" at bounding box center [439, 298] width 231 height 34
paste input "699899"
type input "699899"
click button "Search" at bounding box center [439, 420] width 231 height 31
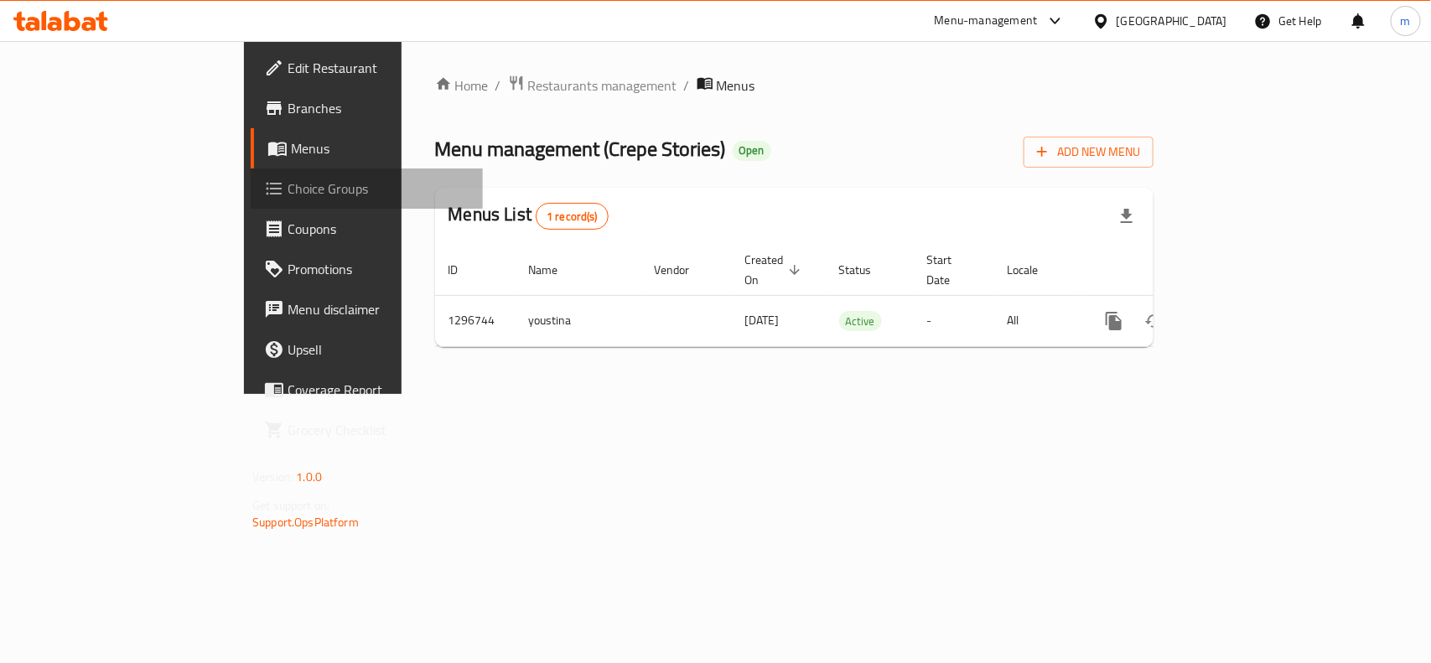
click at [287, 179] on span "Choice Groups" at bounding box center [378, 189] width 182 height 20
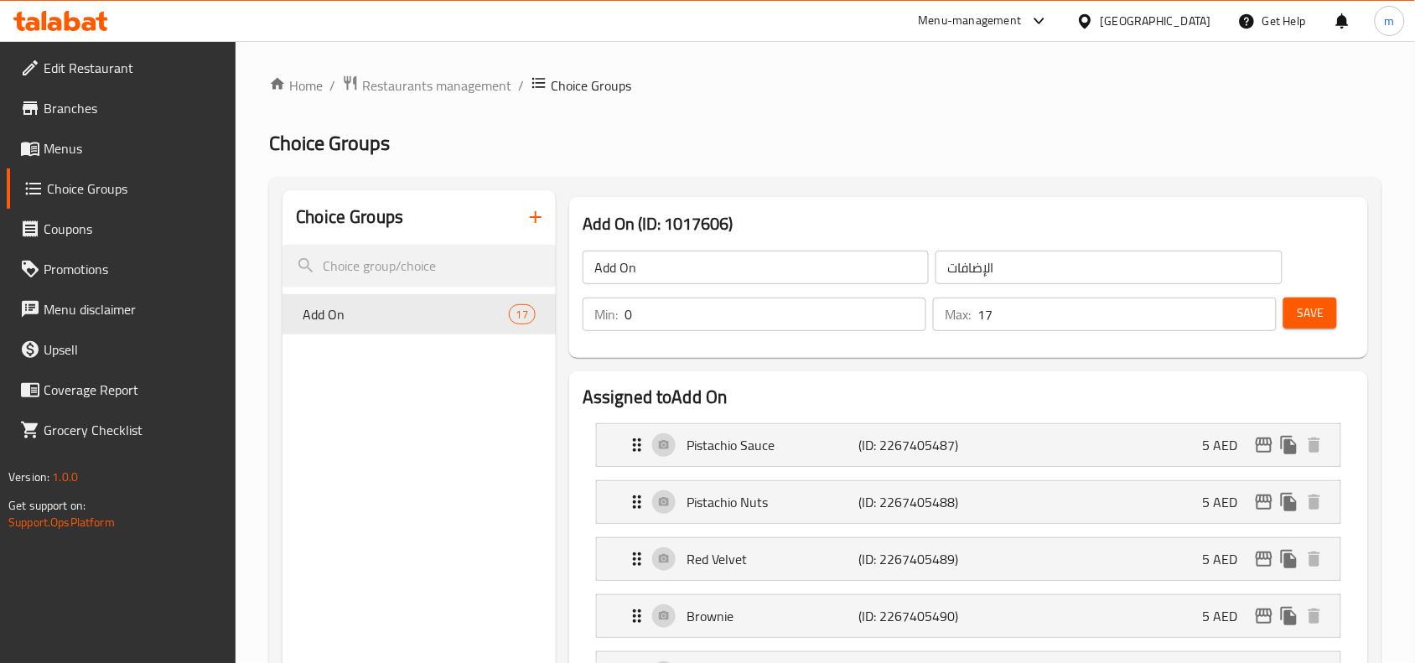
click at [44, 11] on icon at bounding box center [44, 20] width 5 height 19
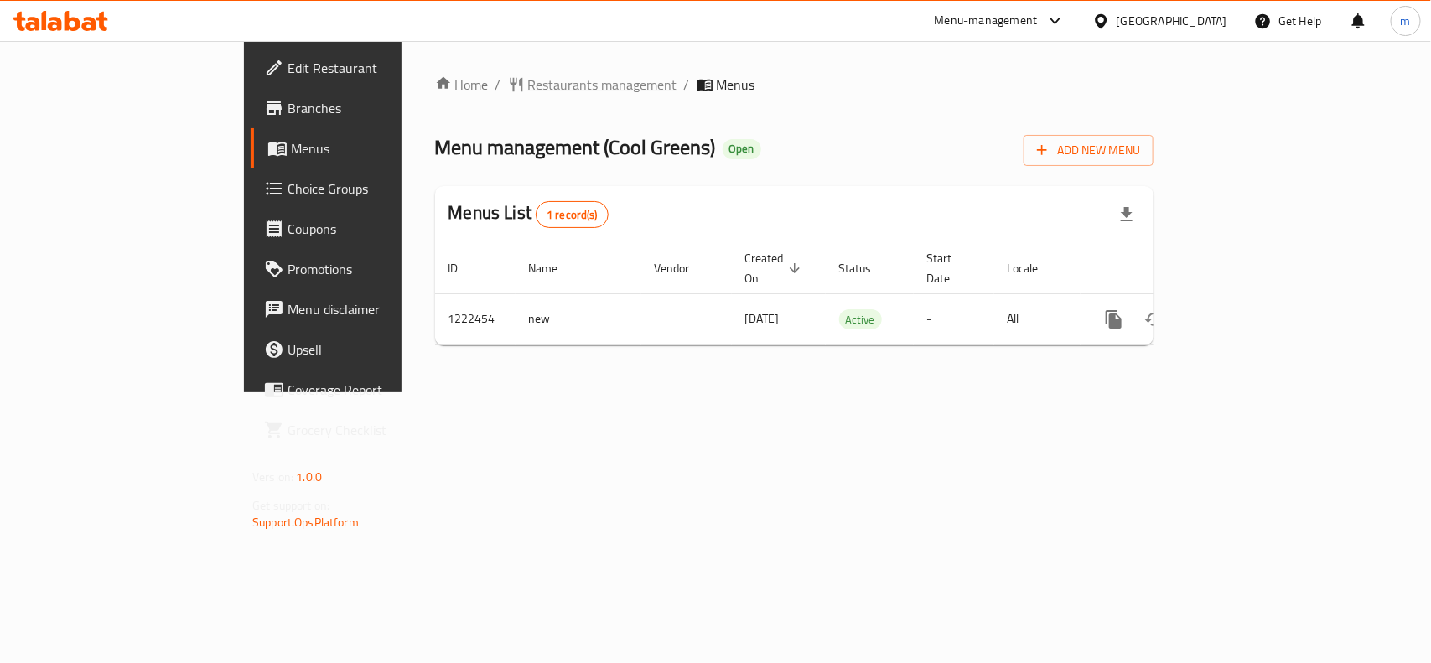
click at [528, 75] on span "Restaurants management" at bounding box center [602, 85] width 149 height 20
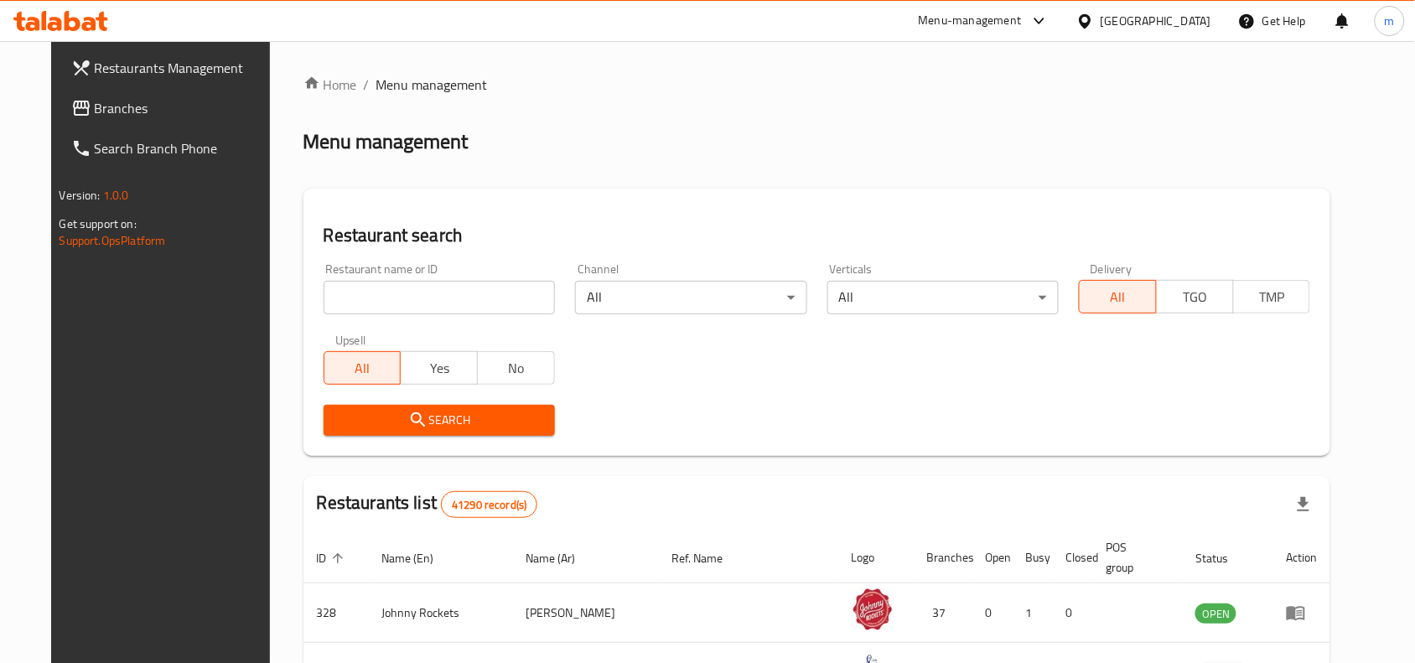
click at [156, 114] on span "Branches" at bounding box center [184, 108] width 179 height 20
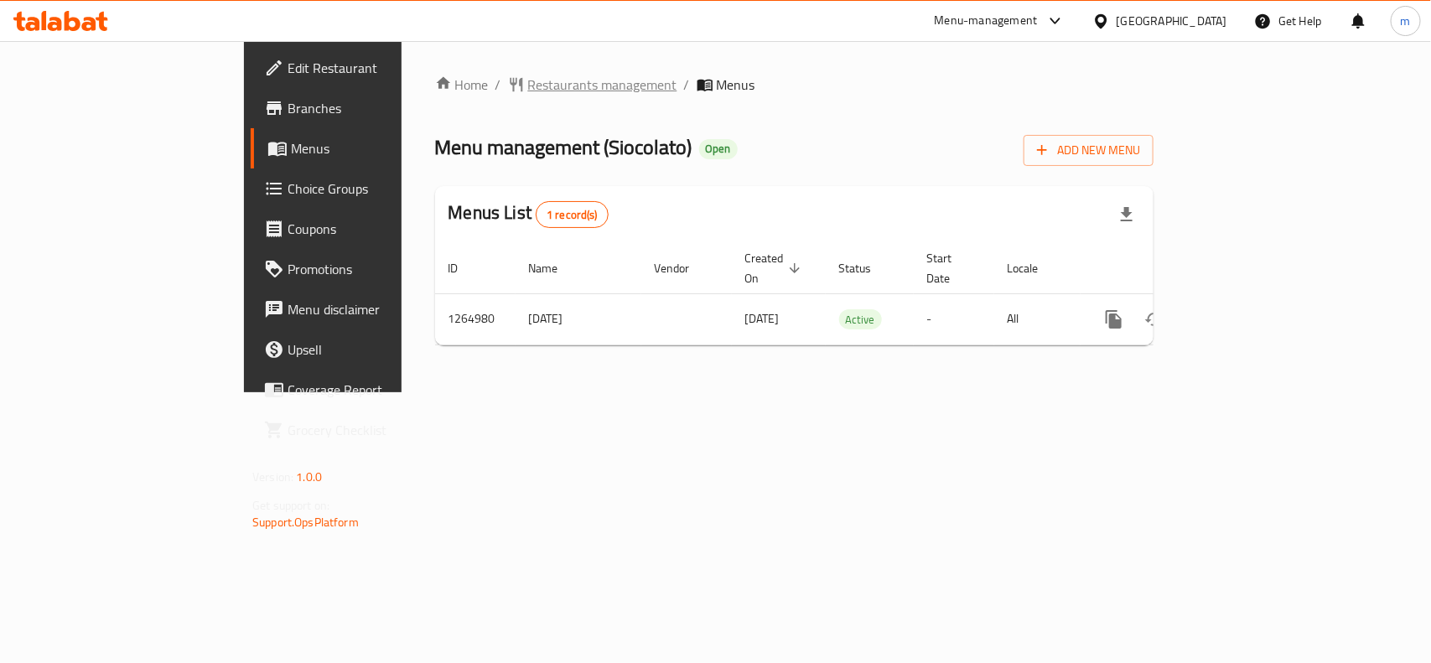
click at [528, 75] on span "Restaurants management" at bounding box center [602, 85] width 149 height 20
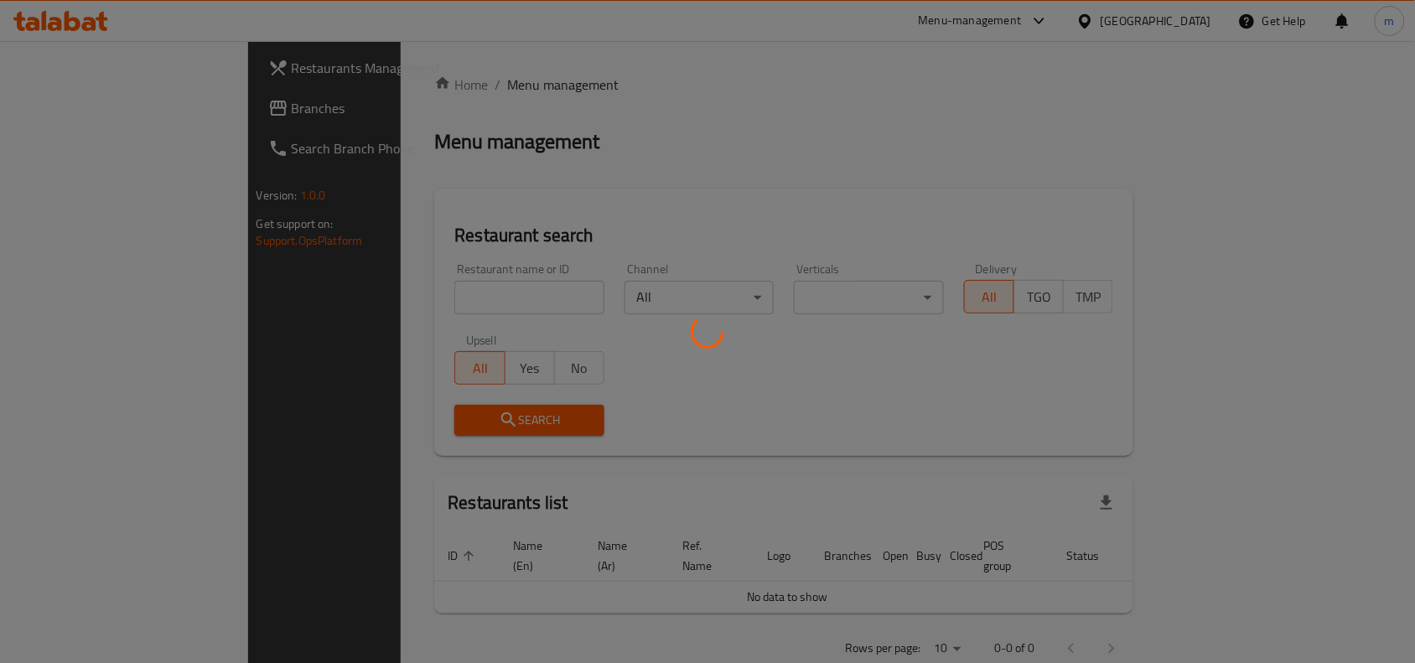
click at [328, 296] on div at bounding box center [707, 331] width 1415 height 663
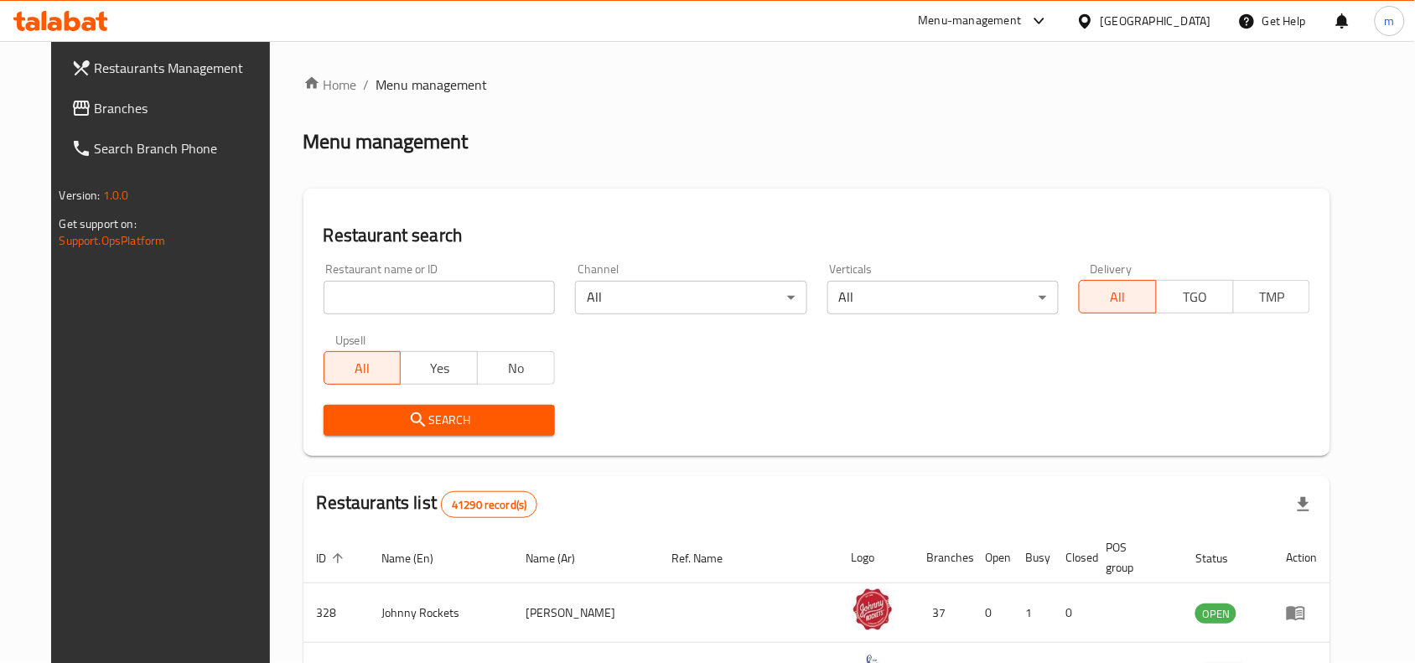
click at [335, 303] on input "search" at bounding box center [439, 298] width 231 height 34
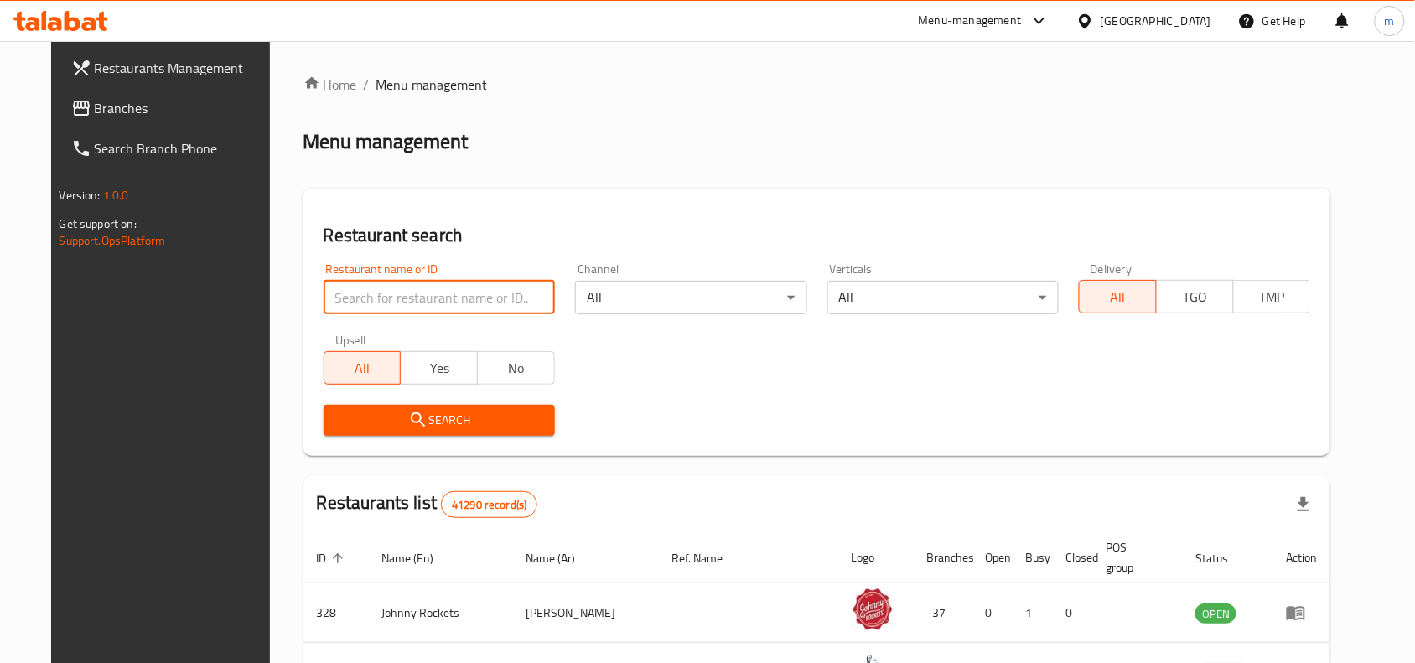
paste input "686571"
type input "686571"
click button "Search" at bounding box center [439, 420] width 231 height 31
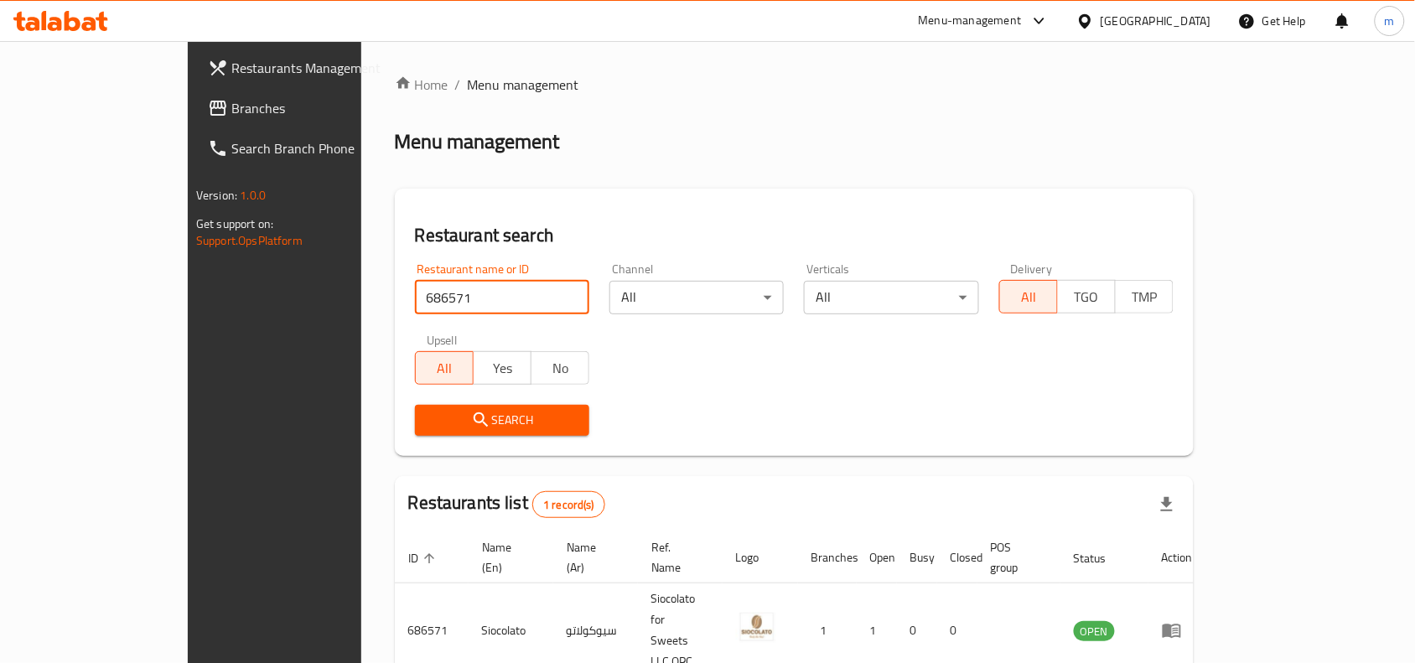
click at [1123, 22] on div "[GEOGRAPHIC_DATA]" at bounding box center [1155, 21] width 111 height 18
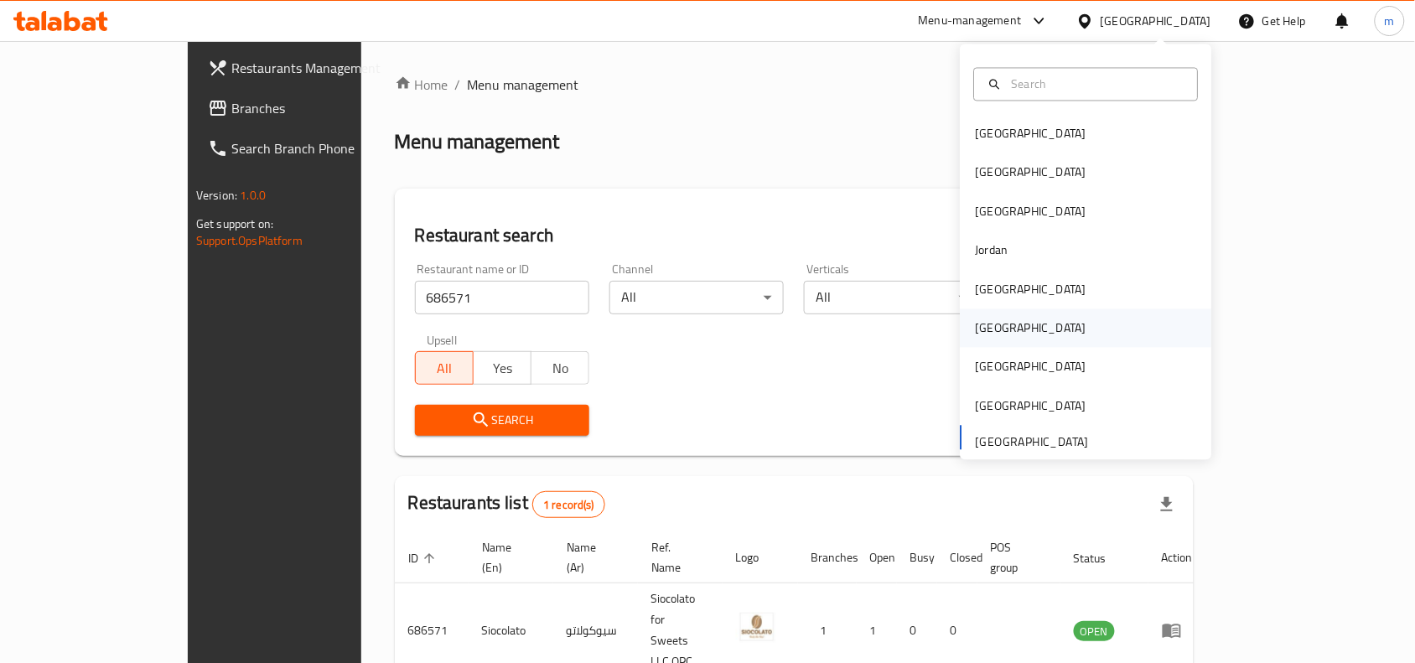
click at [962, 317] on div "Oman" at bounding box center [1030, 328] width 137 height 39
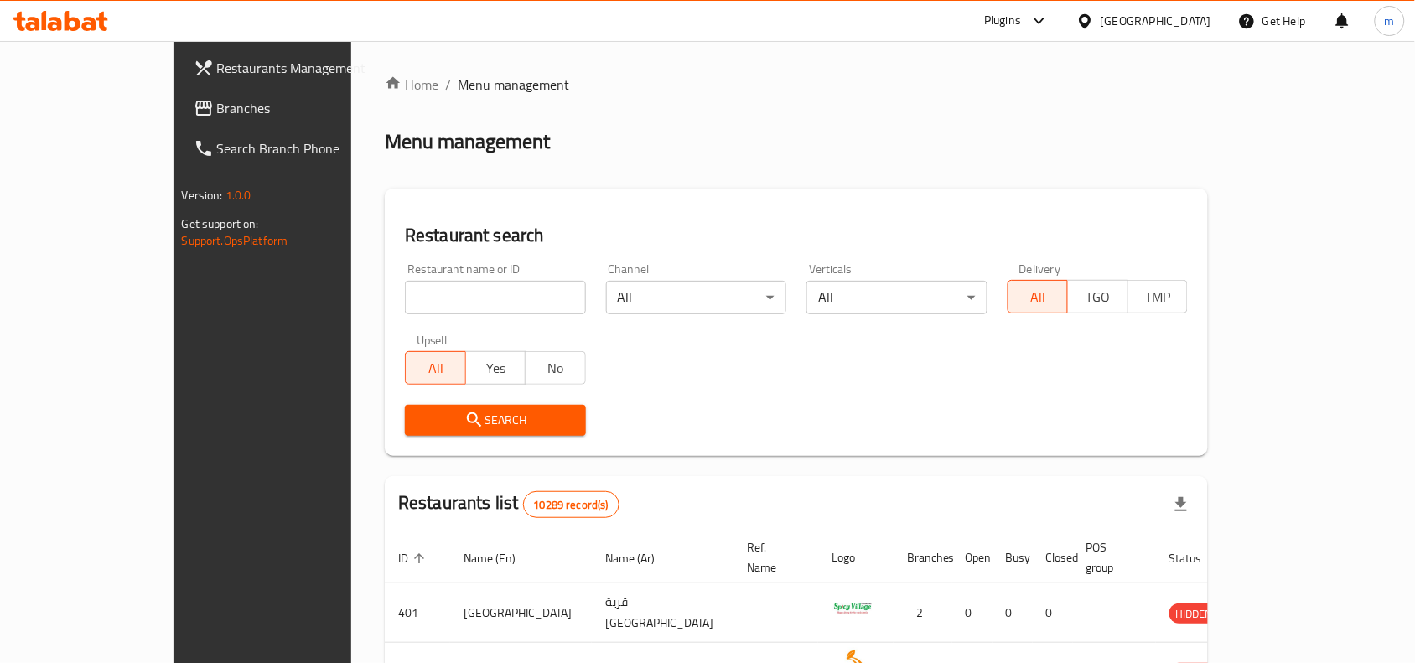
click at [217, 117] on span "Branches" at bounding box center [306, 108] width 179 height 20
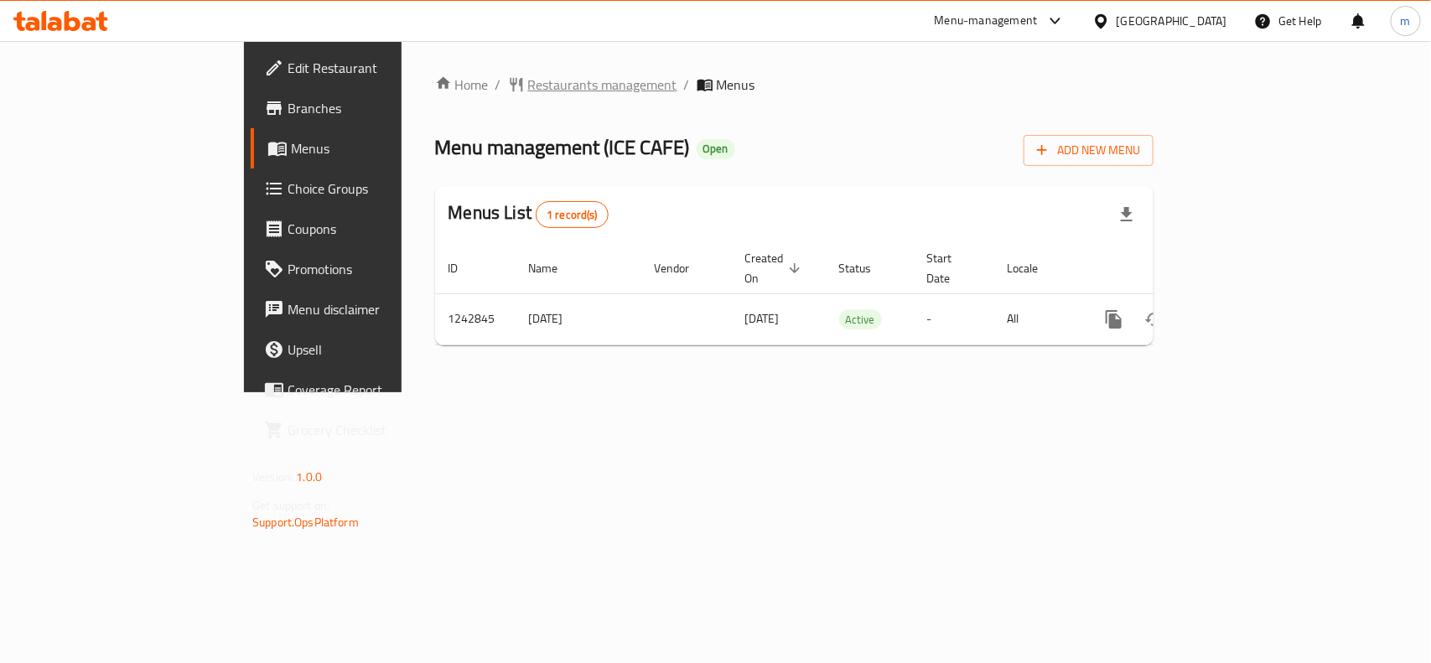
click at [528, 92] on span "Restaurants management" at bounding box center [602, 85] width 149 height 20
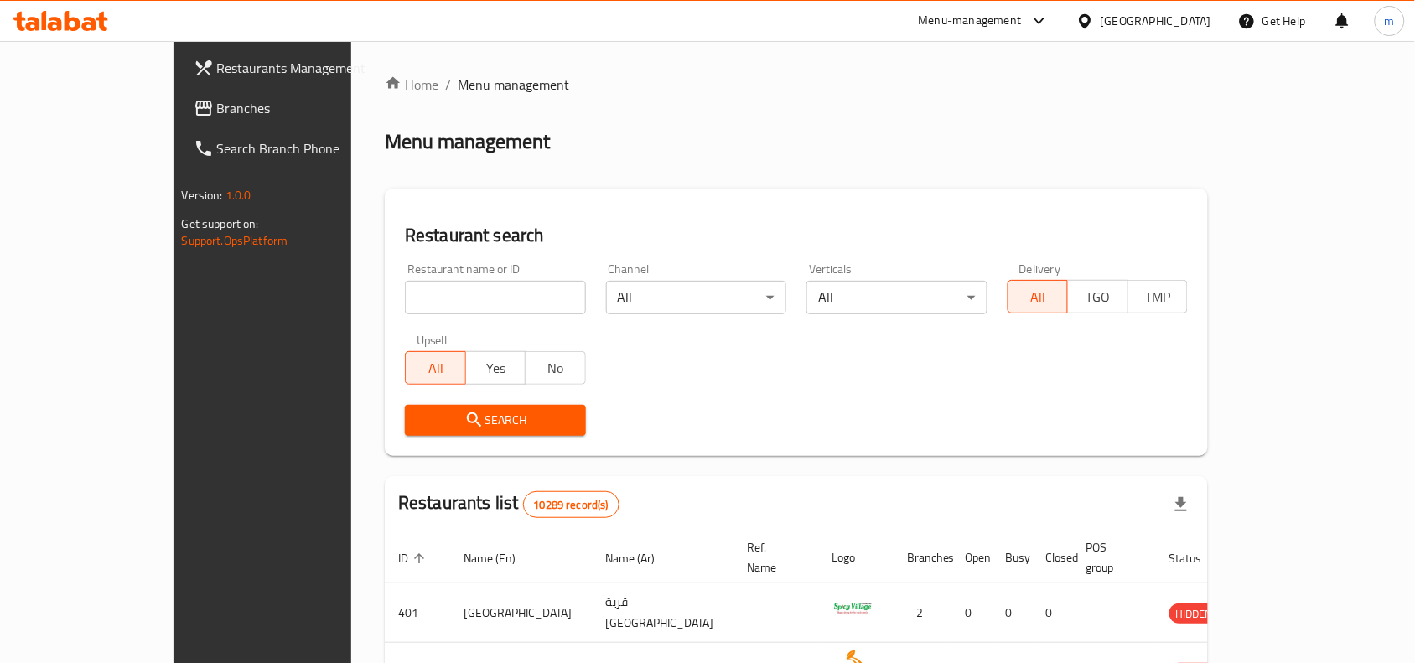
click at [405, 298] on input "search" at bounding box center [495, 298] width 181 height 34
paste input "681329"
type input "681329"
click button "Search" at bounding box center [495, 420] width 181 height 31
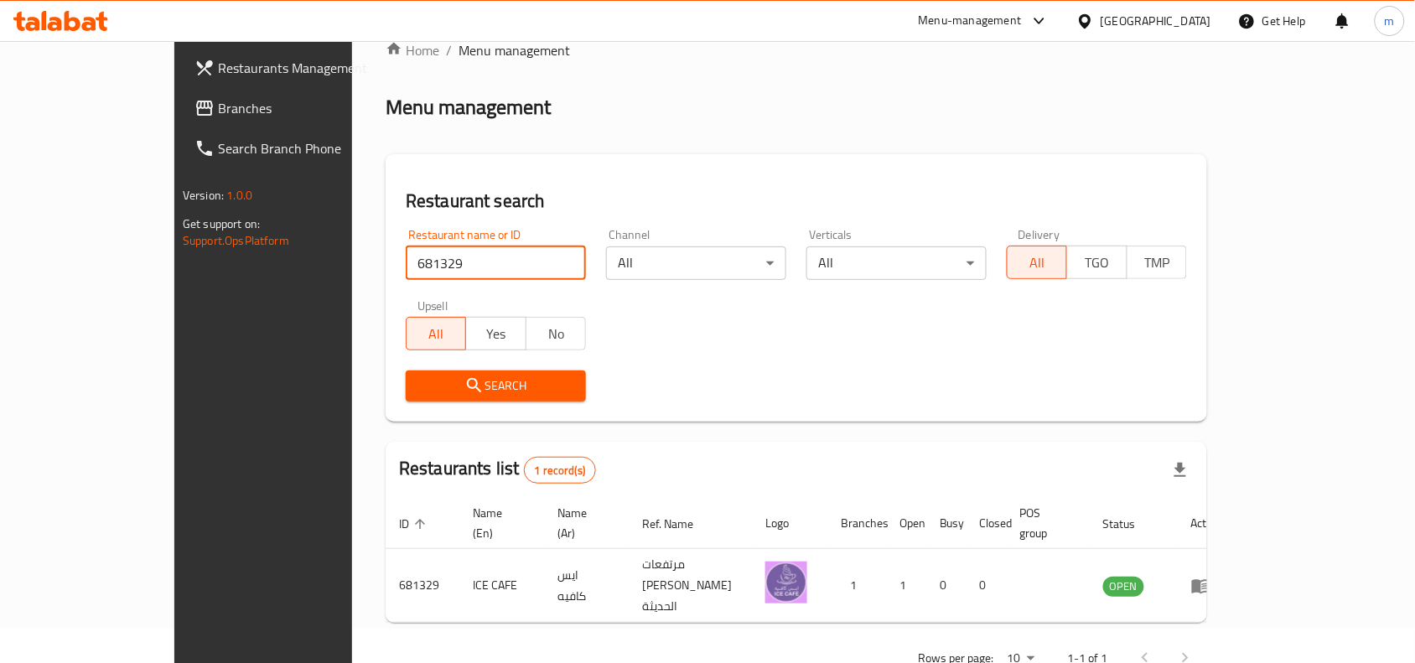
scroll to position [52, 0]
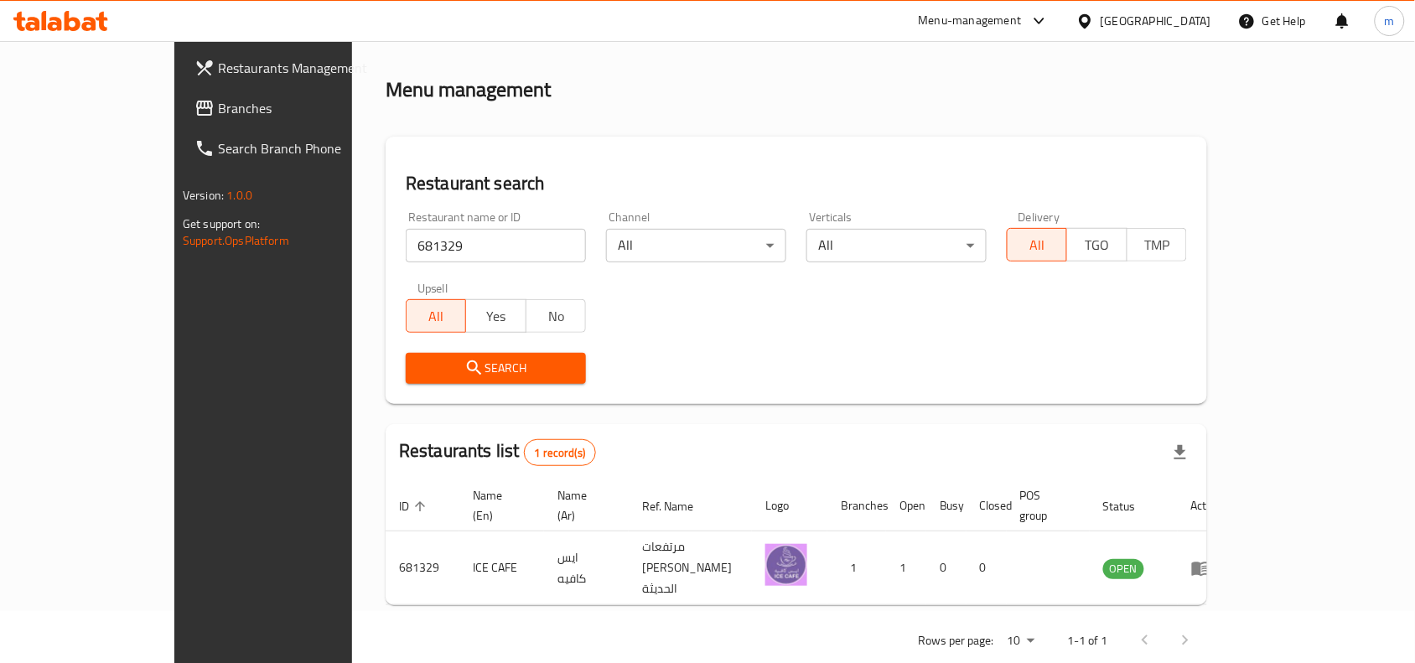
click at [1204, 19] on div "[GEOGRAPHIC_DATA]" at bounding box center [1155, 21] width 111 height 18
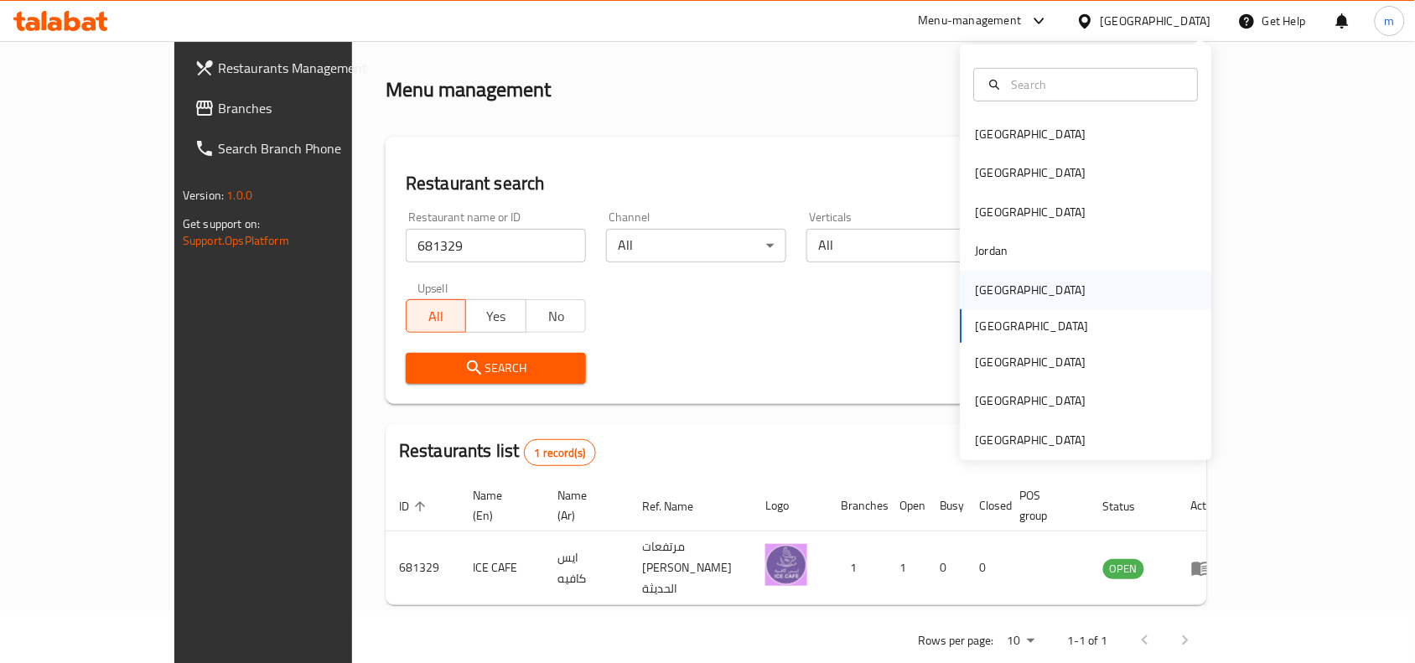
click at [976, 290] on div "[GEOGRAPHIC_DATA]" at bounding box center [1031, 290] width 111 height 18
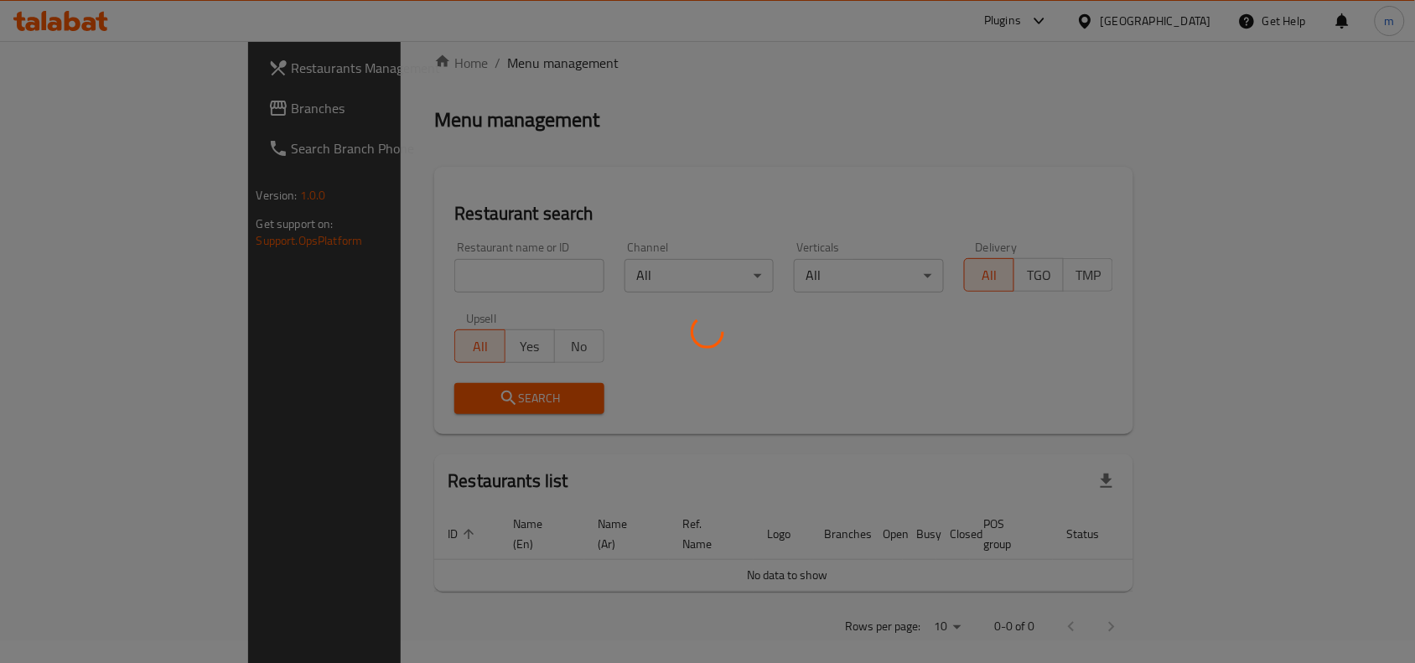
scroll to position [52, 0]
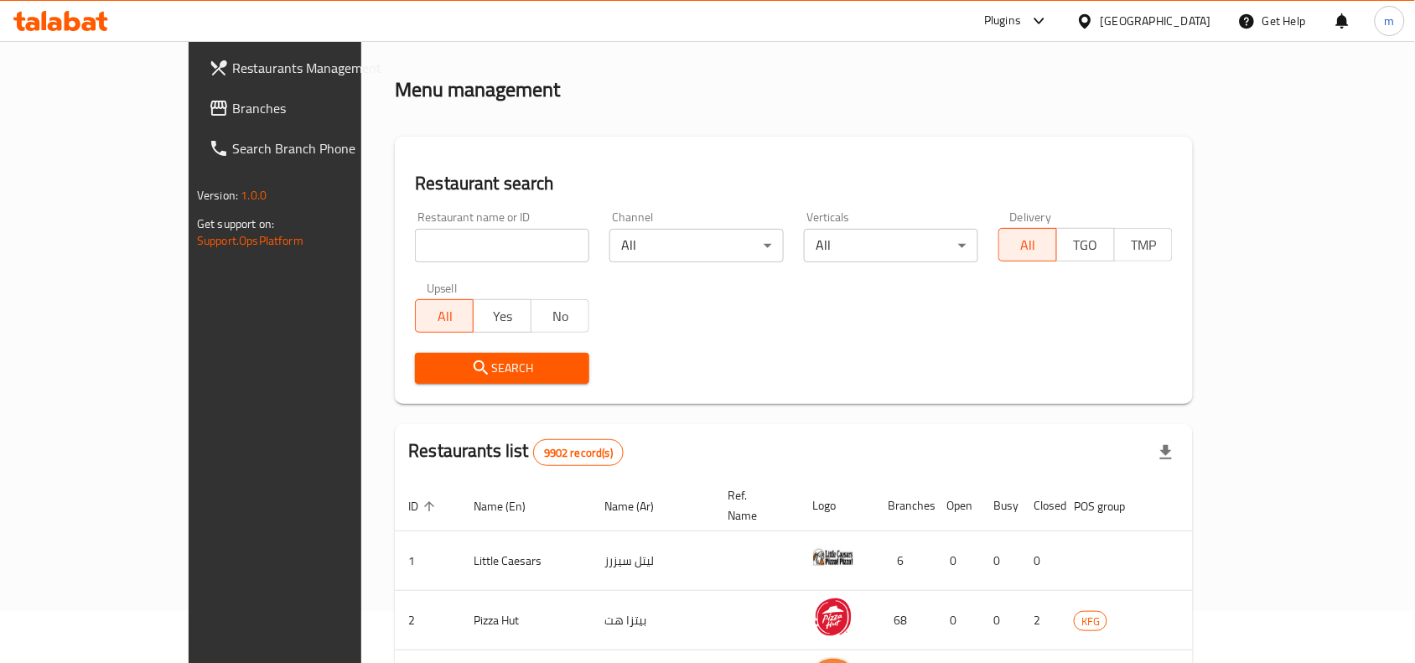
drag, startPoint x: 59, startPoint y: 109, endPoint x: 73, endPoint y: 116, distance: 15.7
click at [232, 109] on span "Branches" at bounding box center [321, 108] width 179 height 20
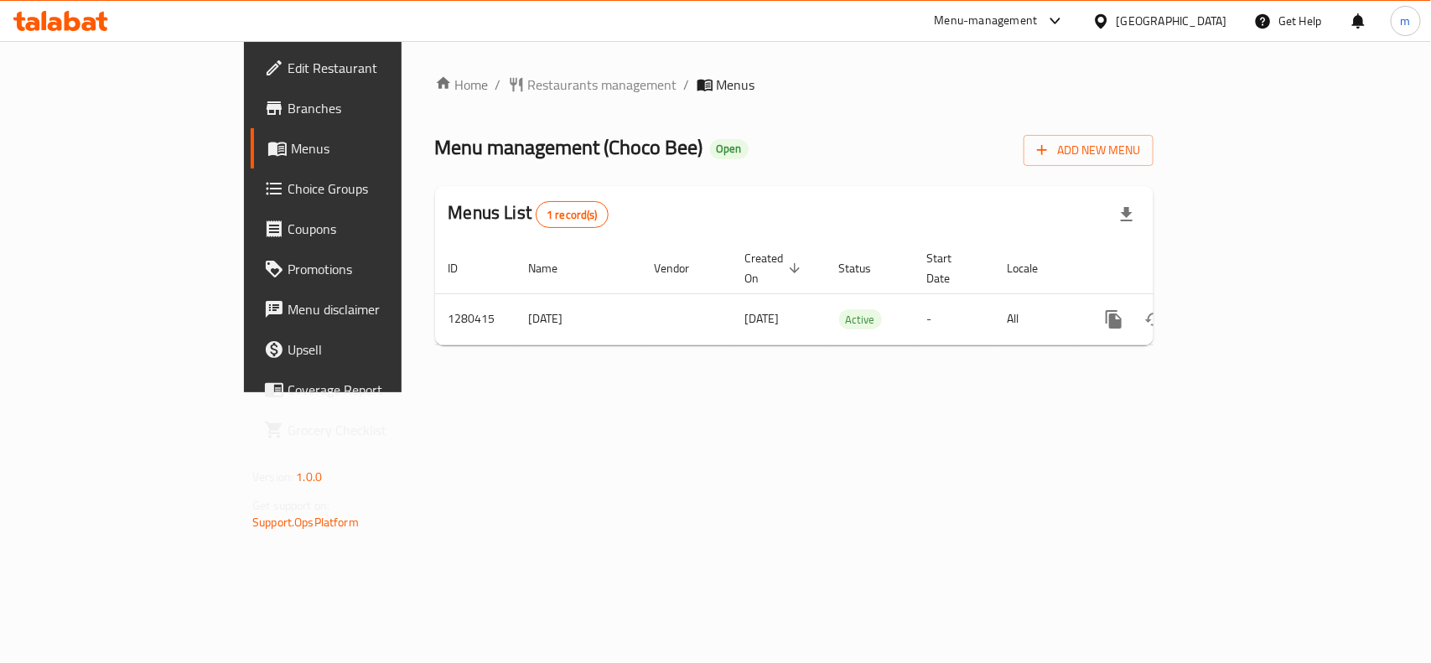
click at [574, 2] on div "Menu-management Kuwait Get Help m" at bounding box center [715, 21] width 1431 height 40
click at [528, 85] on span "Restaurants management" at bounding box center [602, 85] width 149 height 20
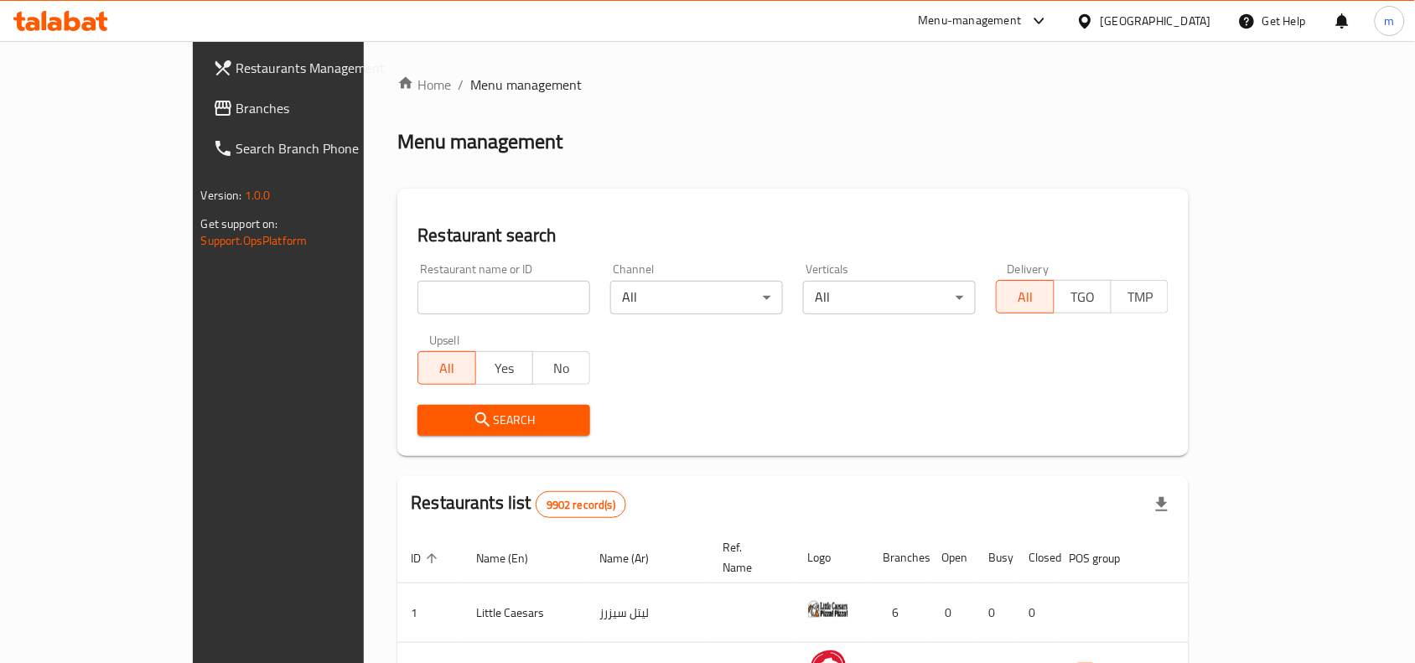
click at [417, 296] on input "search" at bounding box center [503, 298] width 173 height 34
paste input "693811"
type input "693811"
click button "Search" at bounding box center [503, 420] width 173 height 31
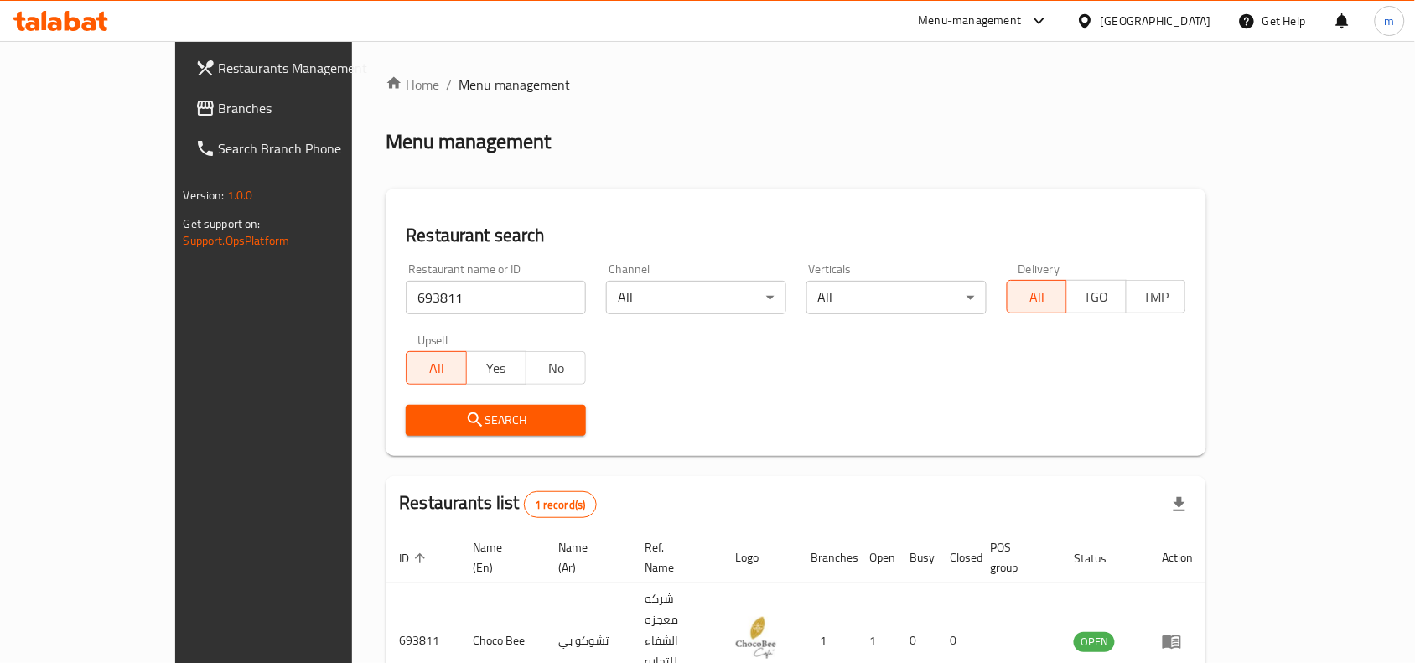
click at [1184, 21] on div "Kuwait" at bounding box center [1155, 21] width 111 height 18
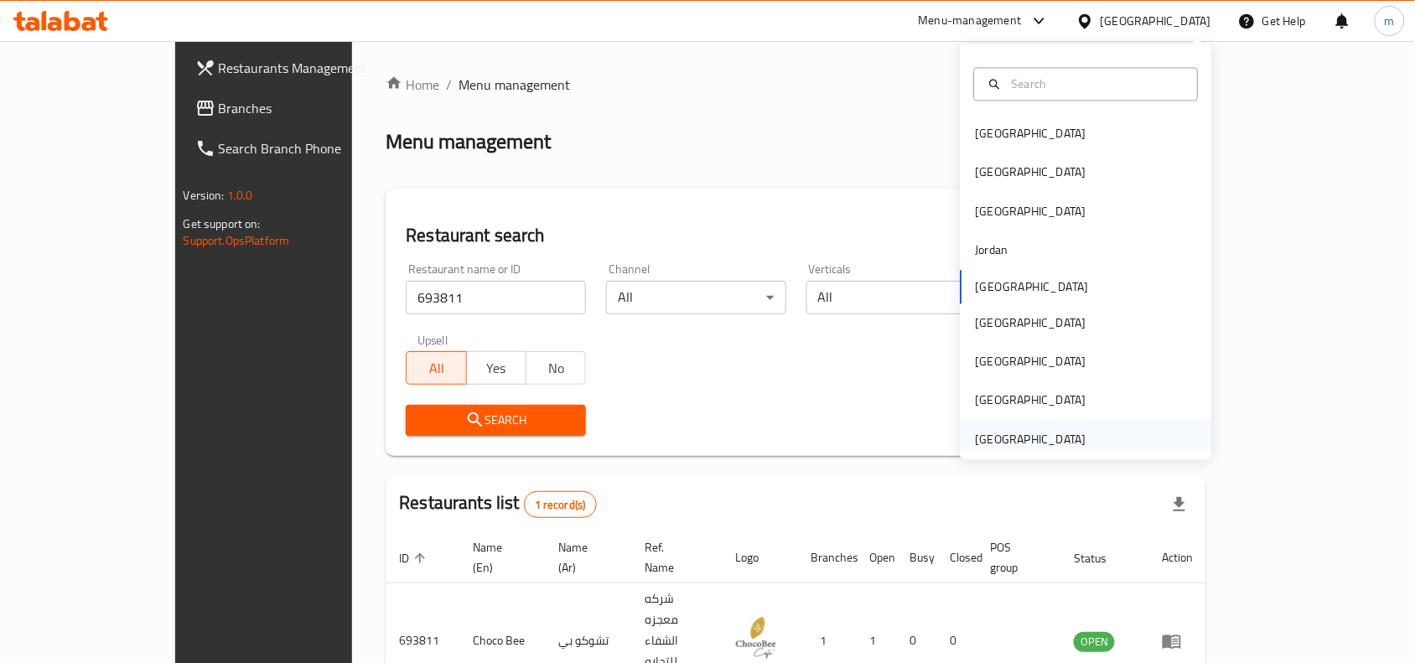
click at [1032, 444] on div "[GEOGRAPHIC_DATA]" at bounding box center [1031, 439] width 111 height 18
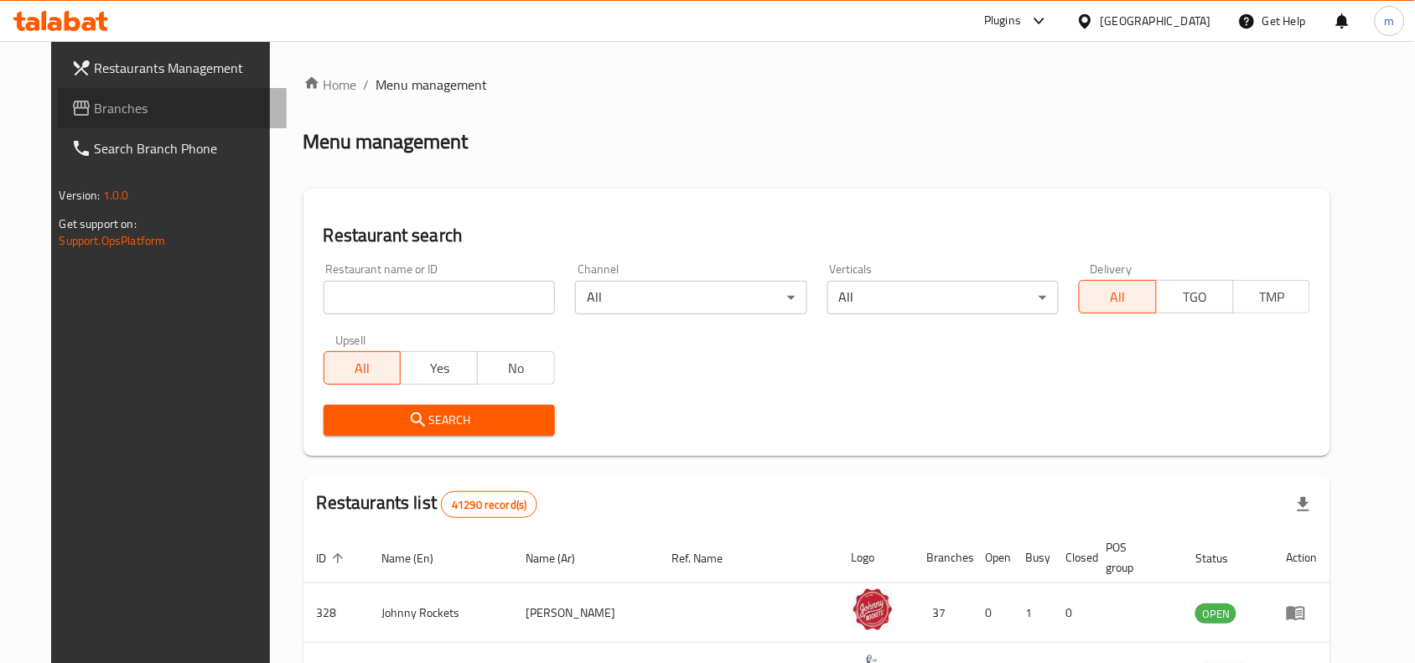
click at [85, 120] on link "Branches" at bounding box center [173, 108] width 230 height 40
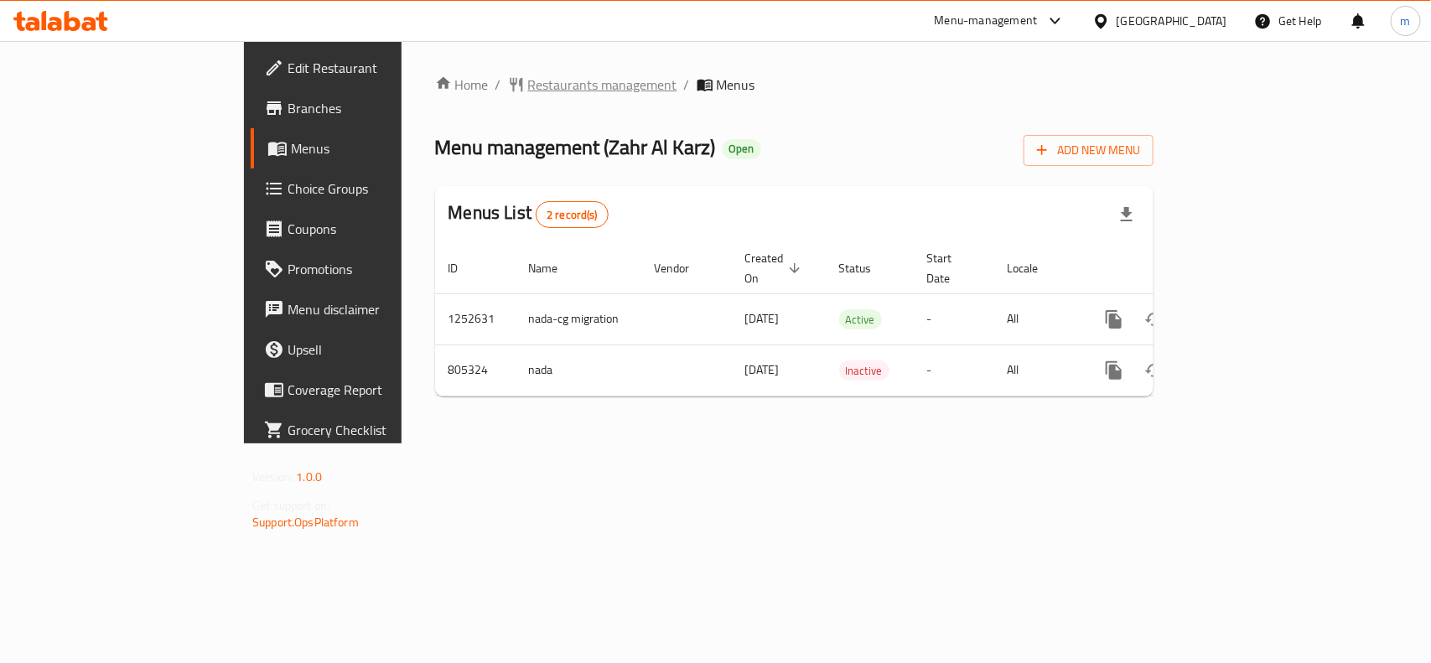
click at [528, 80] on span "Restaurants management" at bounding box center [602, 85] width 149 height 20
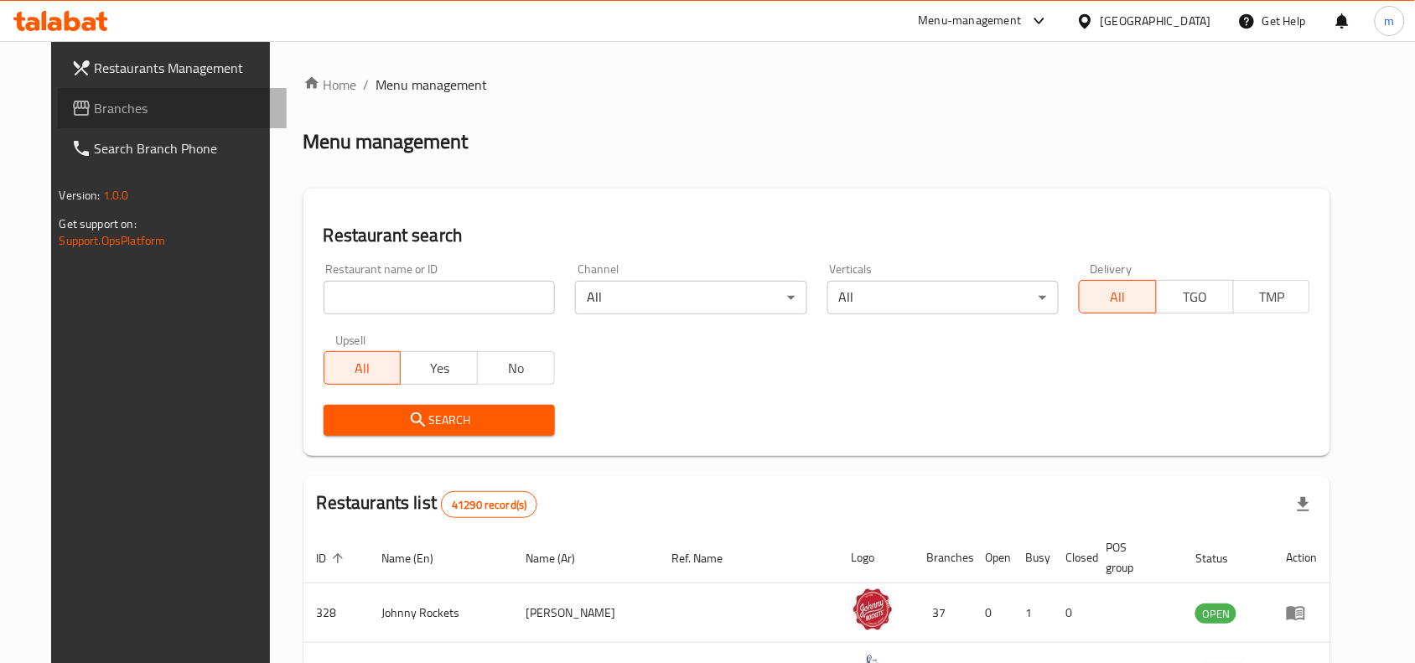
click at [109, 102] on span "Branches" at bounding box center [184, 108] width 179 height 20
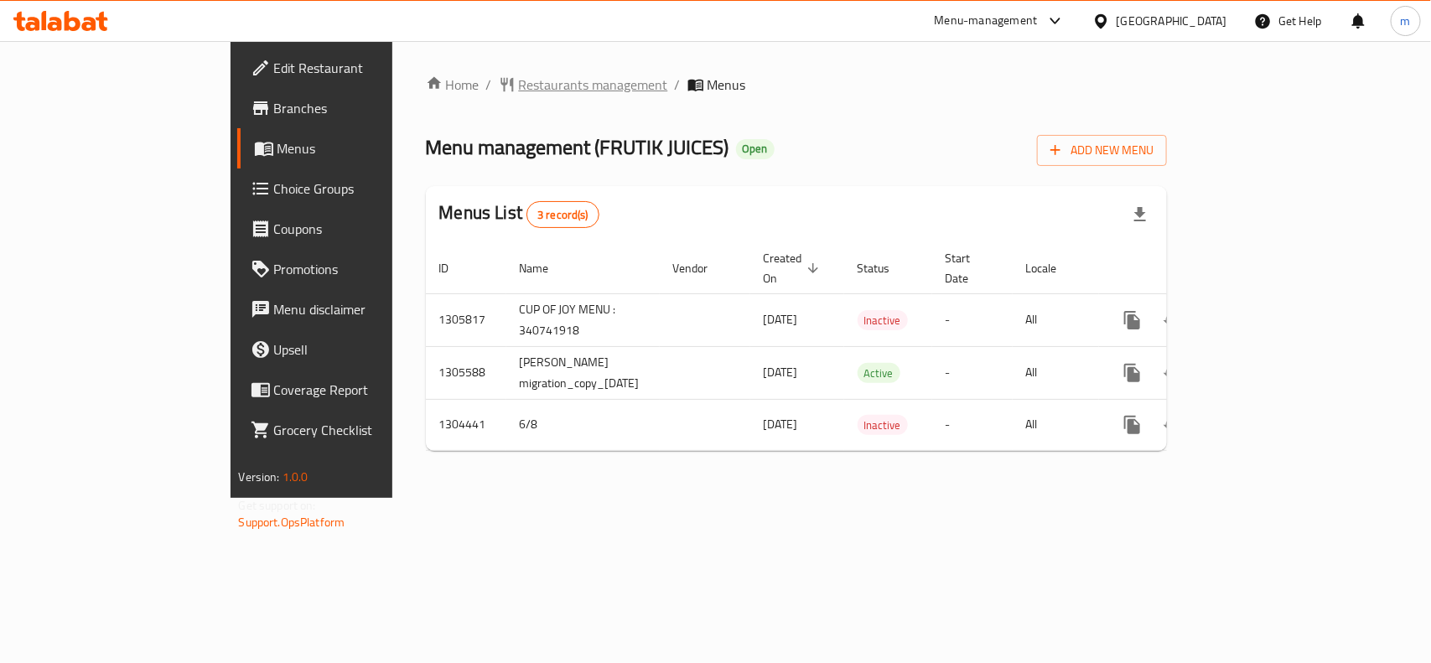
click at [519, 81] on span "Restaurants management" at bounding box center [593, 85] width 149 height 20
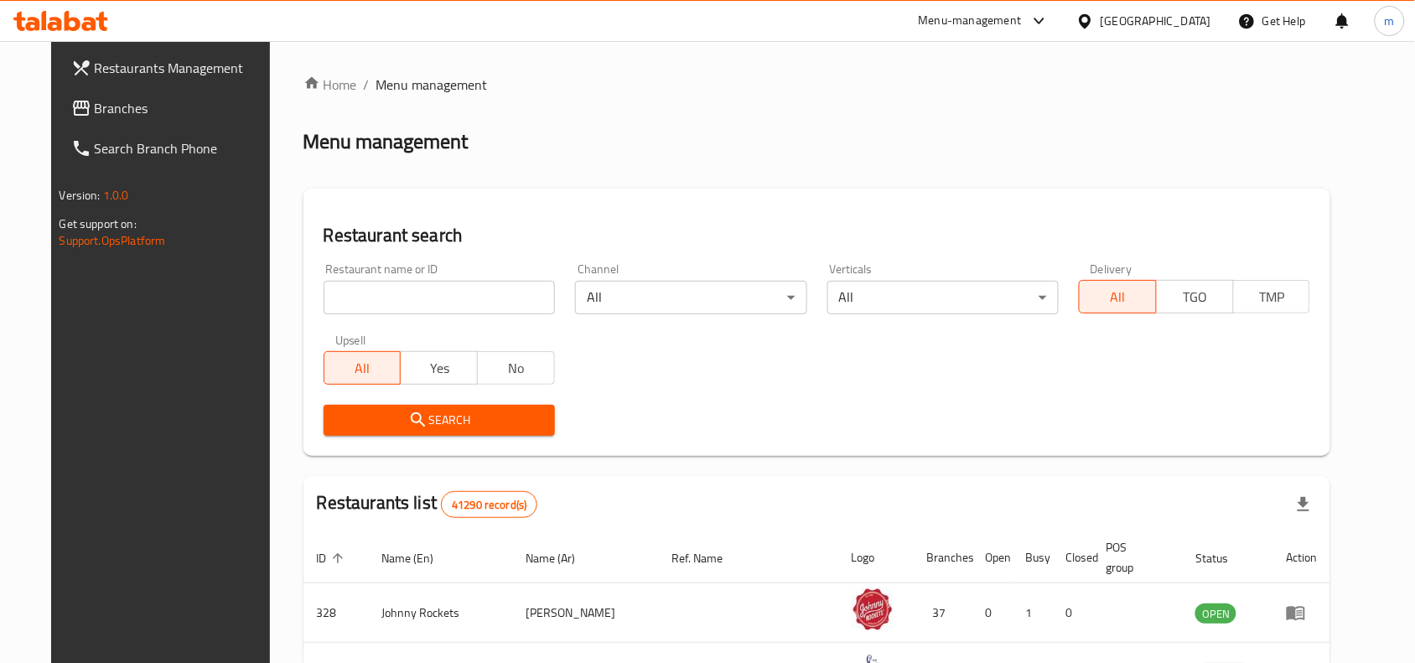
click at [95, 105] on span "Branches" at bounding box center [184, 108] width 179 height 20
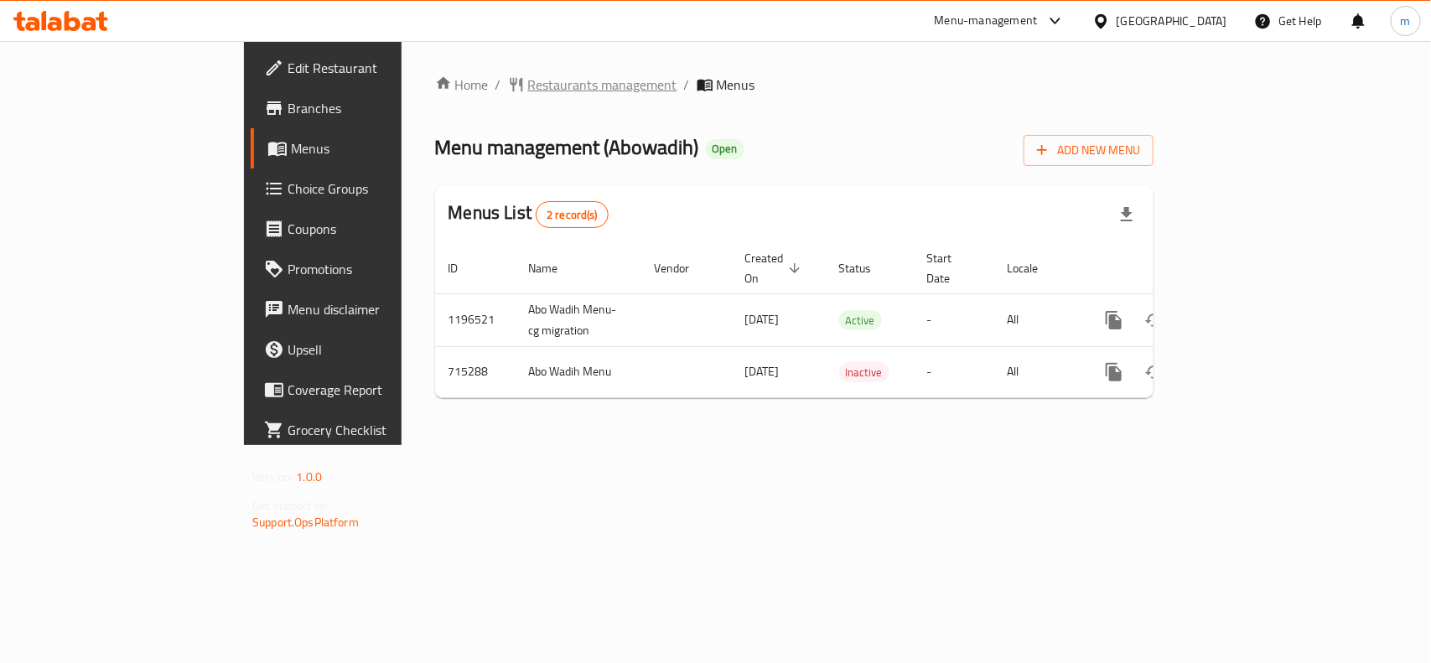
click at [528, 76] on span "Restaurants management" at bounding box center [602, 85] width 149 height 20
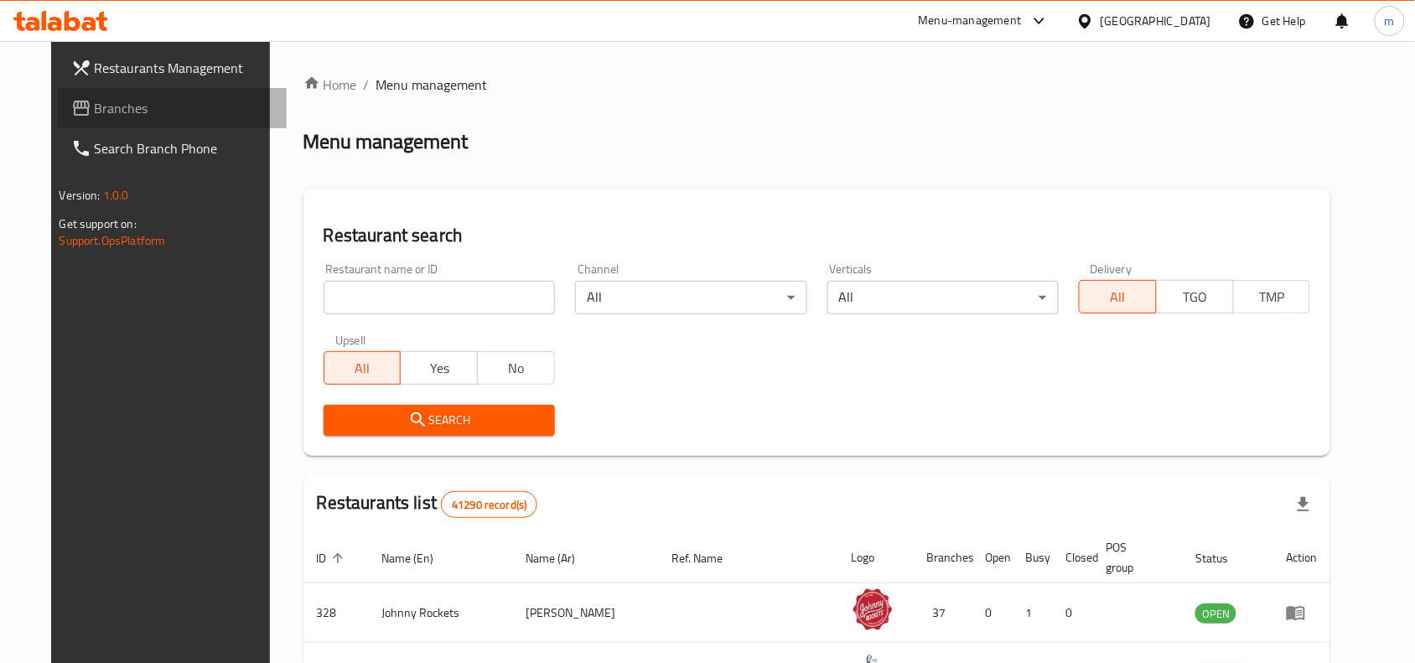
click at [105, 93] on link "Branches" at bounding box center [173, 108] width 230 height 40
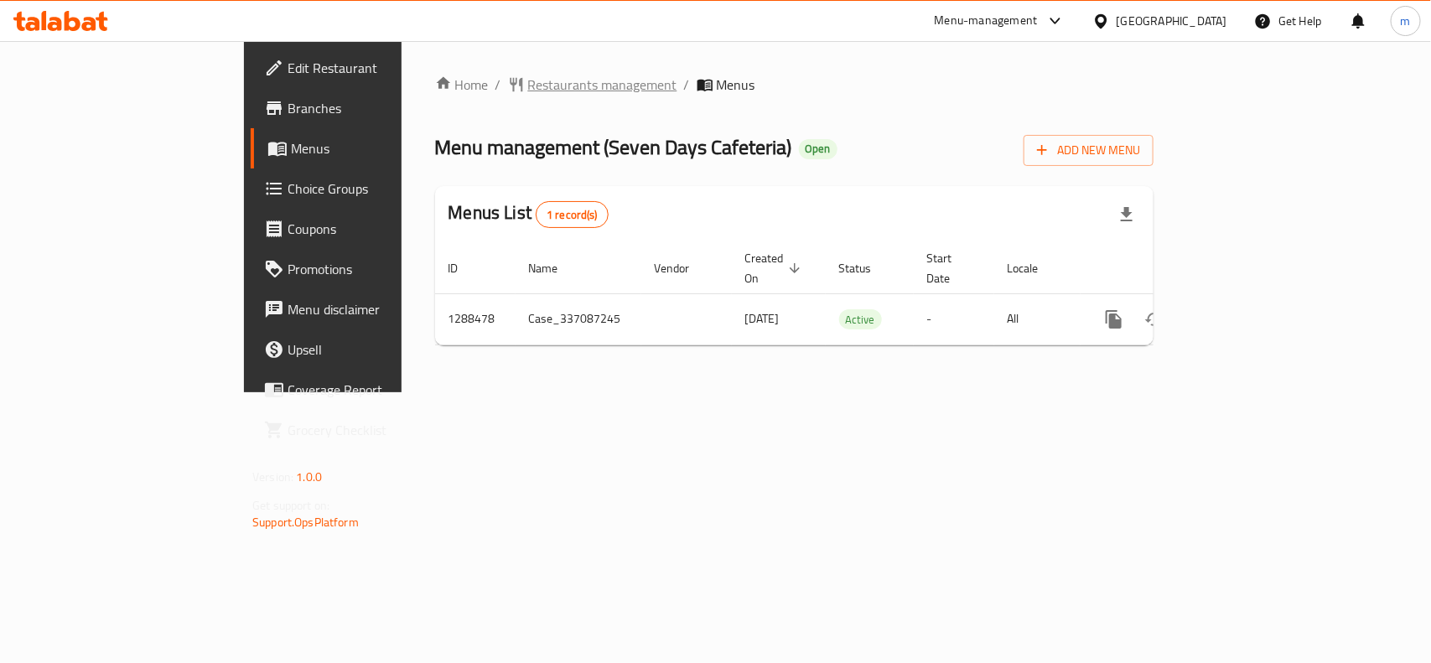
click at [528, 82] on span "Restaurants management" at bounding box center [602, 85] width 149 height 20
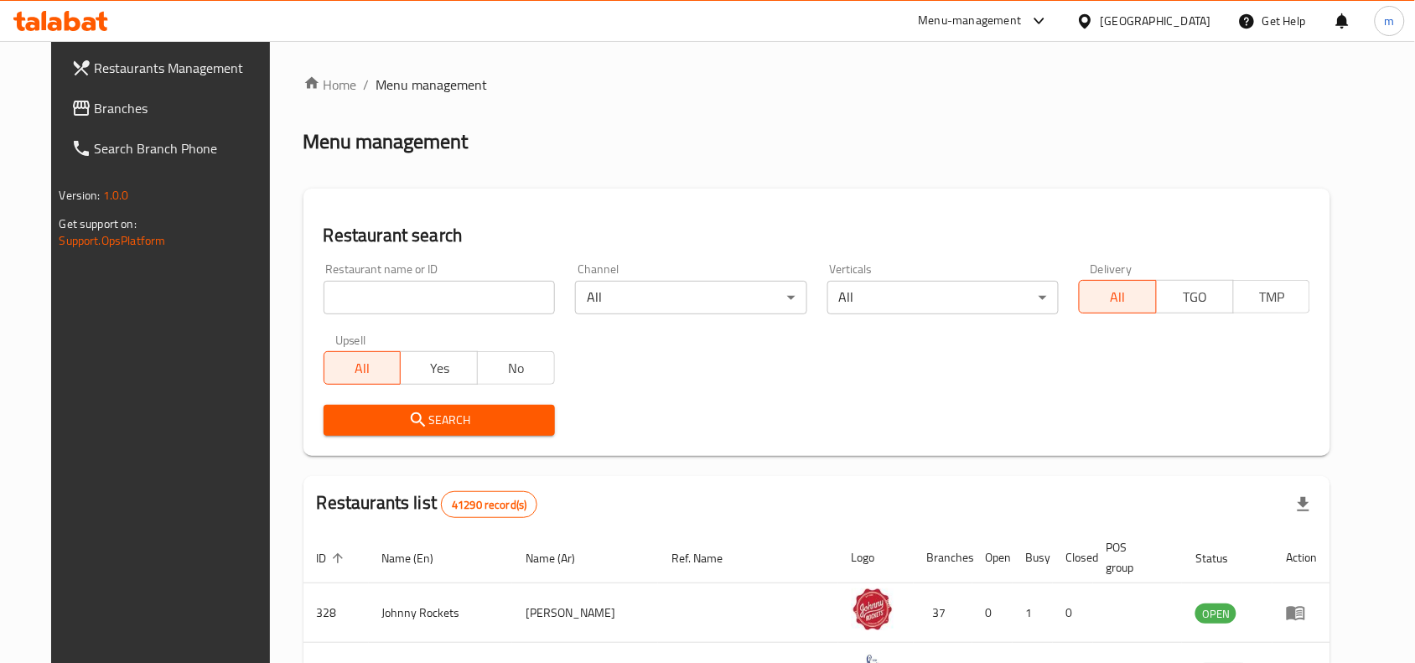
click at [95, 102] on span "Branches" at bounding box center [184, 108] width 179 height 20
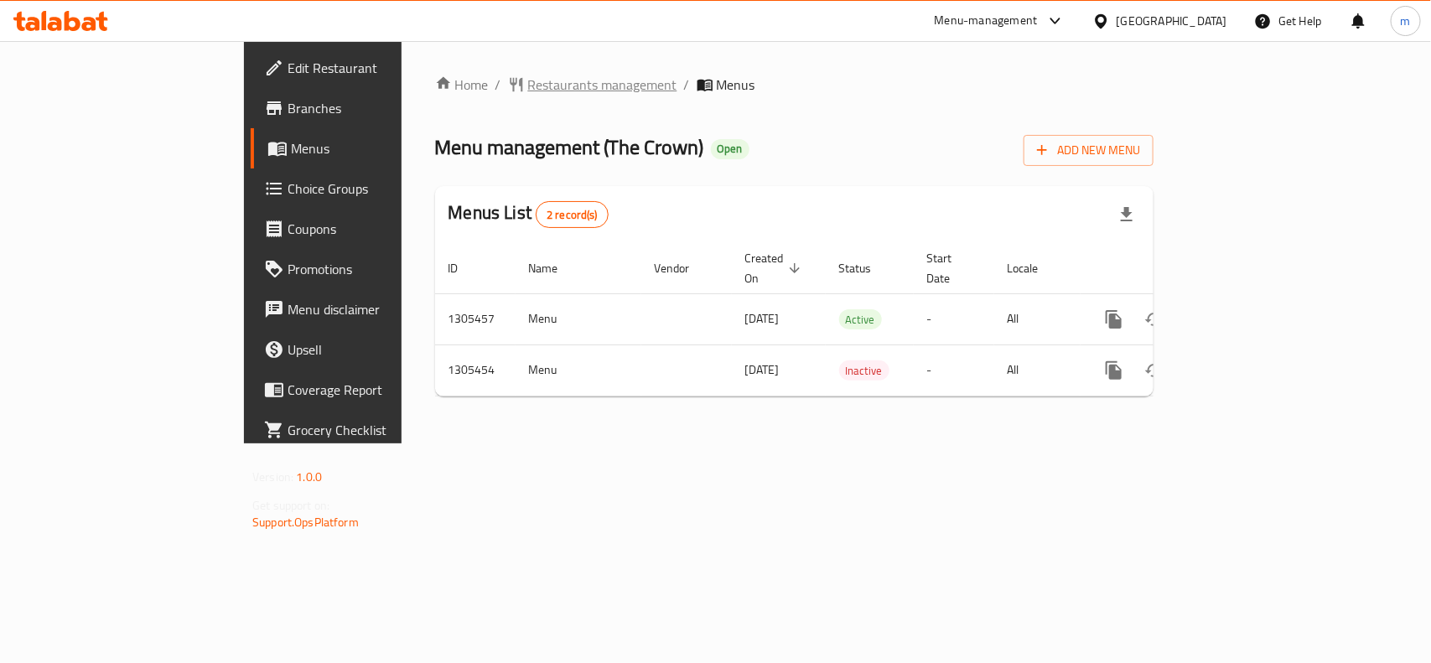
click at [528, 93] on span "Restaurants management" at bounding box center [602, 85] width 149 height 20
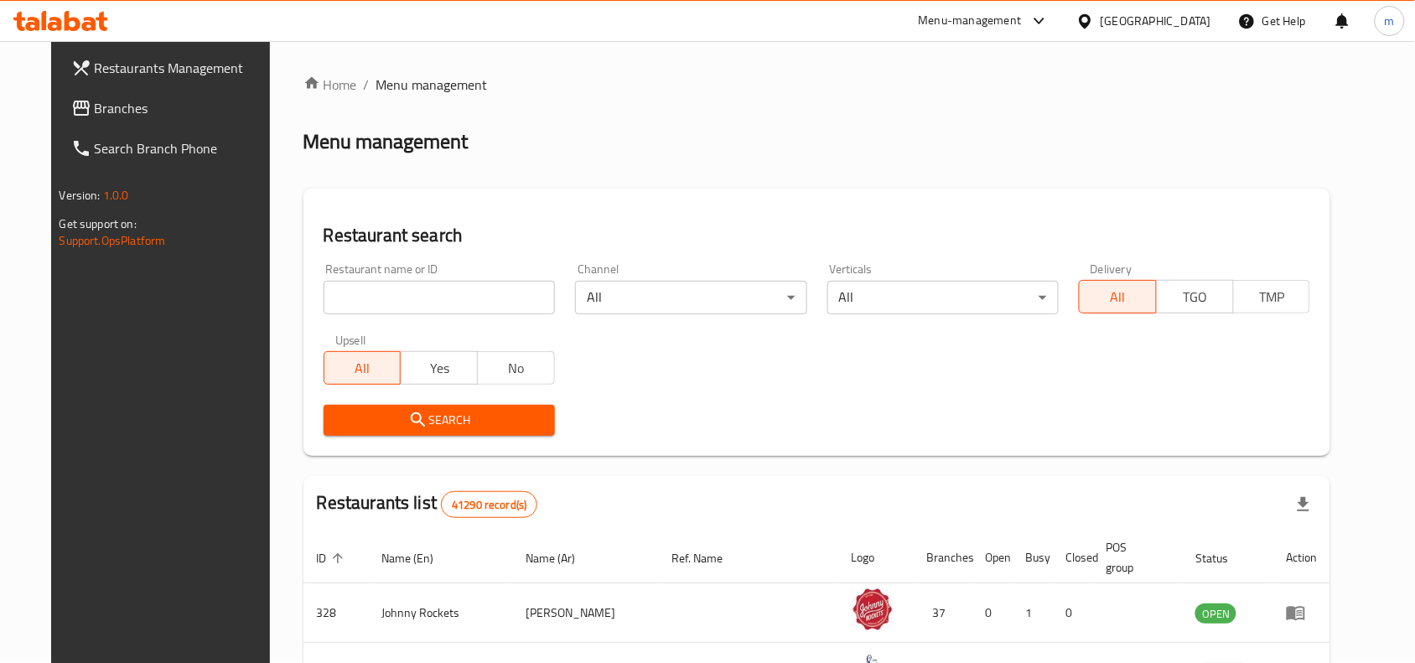
drag, startPoint x: 76, startPoint y: 119, endPoint x: 153, endPoint y: 107, distance: 77.2
click at [95, 118] on span "Branches" at bounding box center [184, 108] width 179 height 20
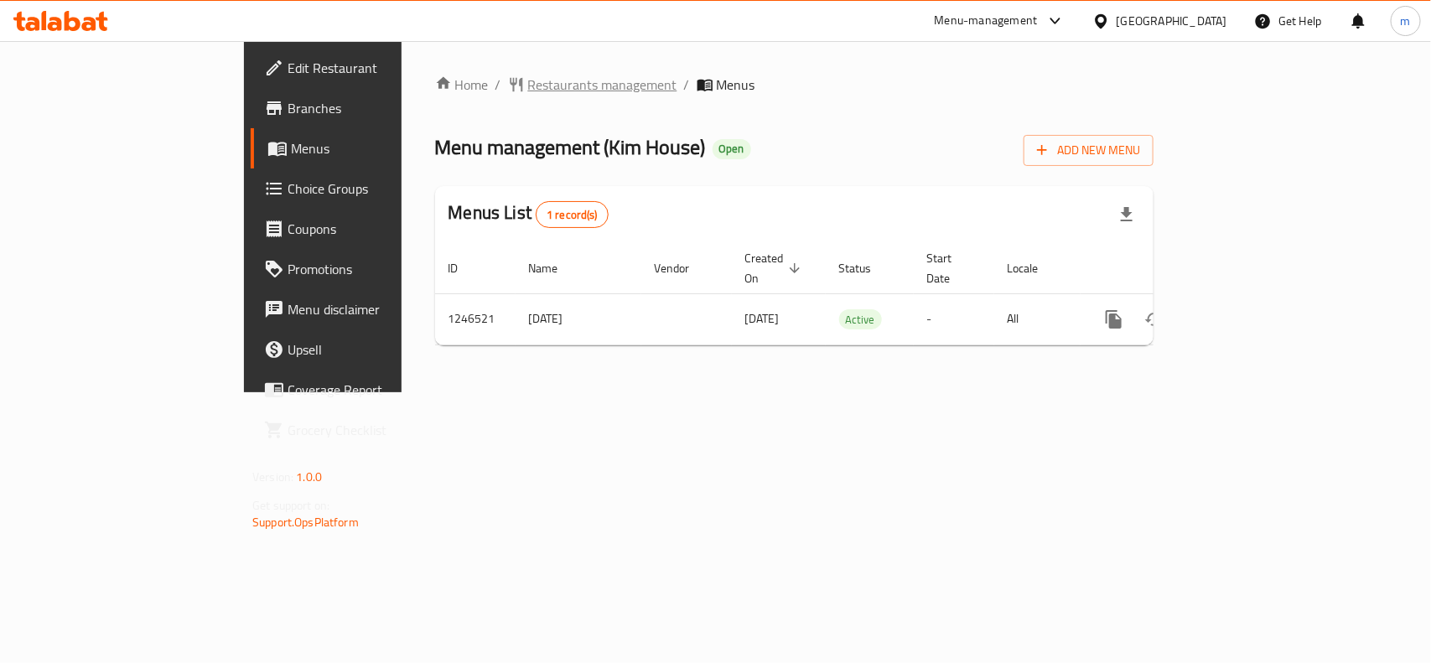
click at [528, 80] on span "Restaurants management" at bounding box center [602, 85] width 149 height 20
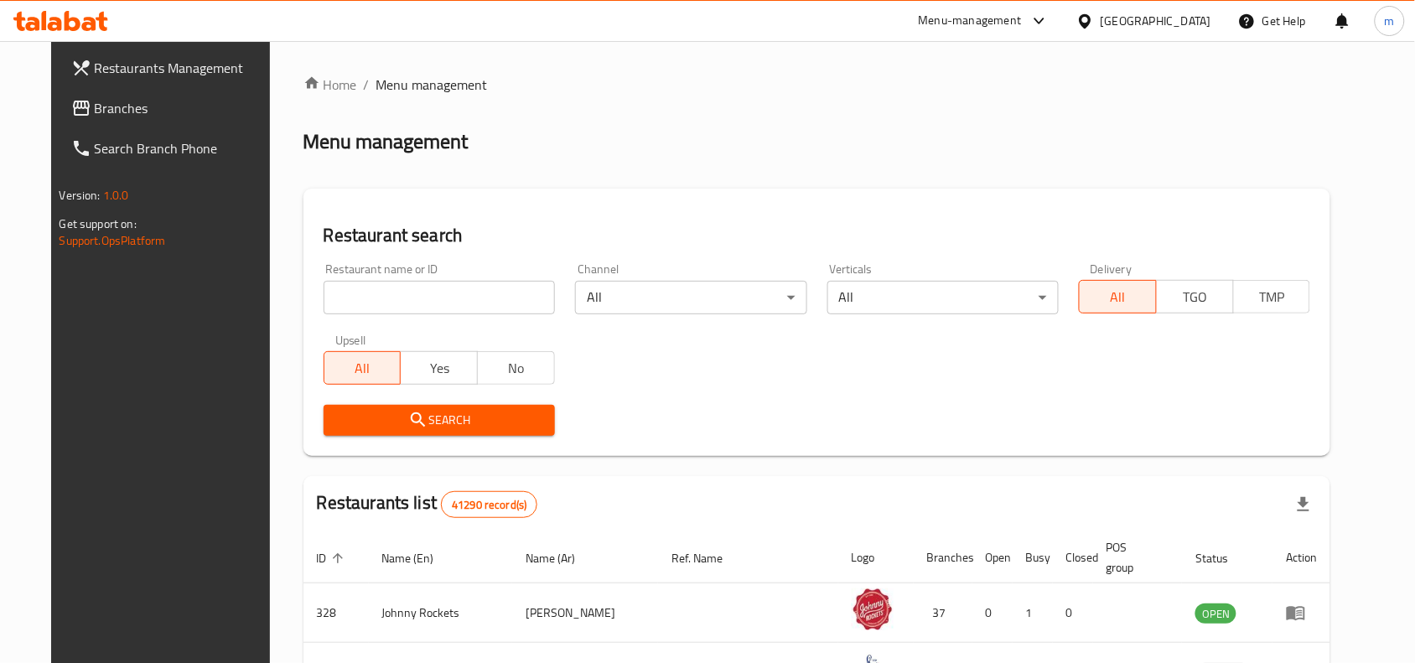
click at [386, 295] on input "search" at bounding box center [439, 298] width 231 height 34
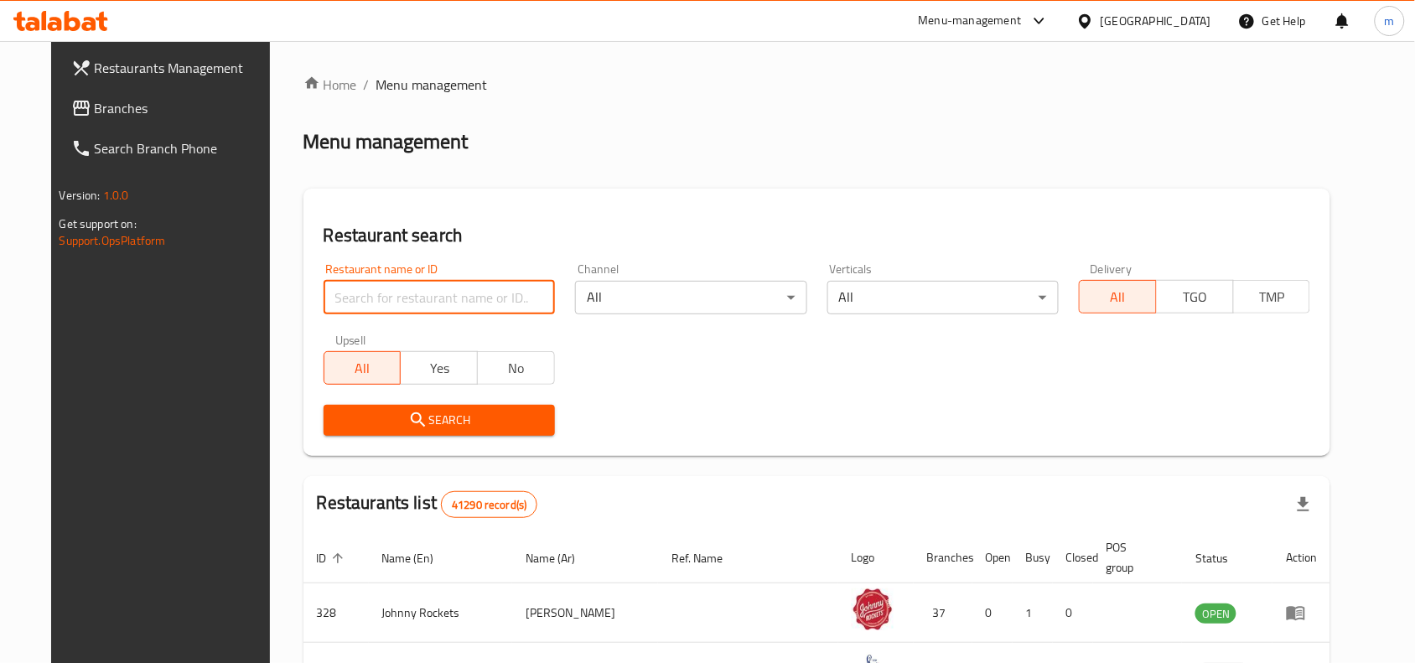
paste input "683020"
type input "683020"
click button "Search" at bounding box center [439, 420] width 231 height 31
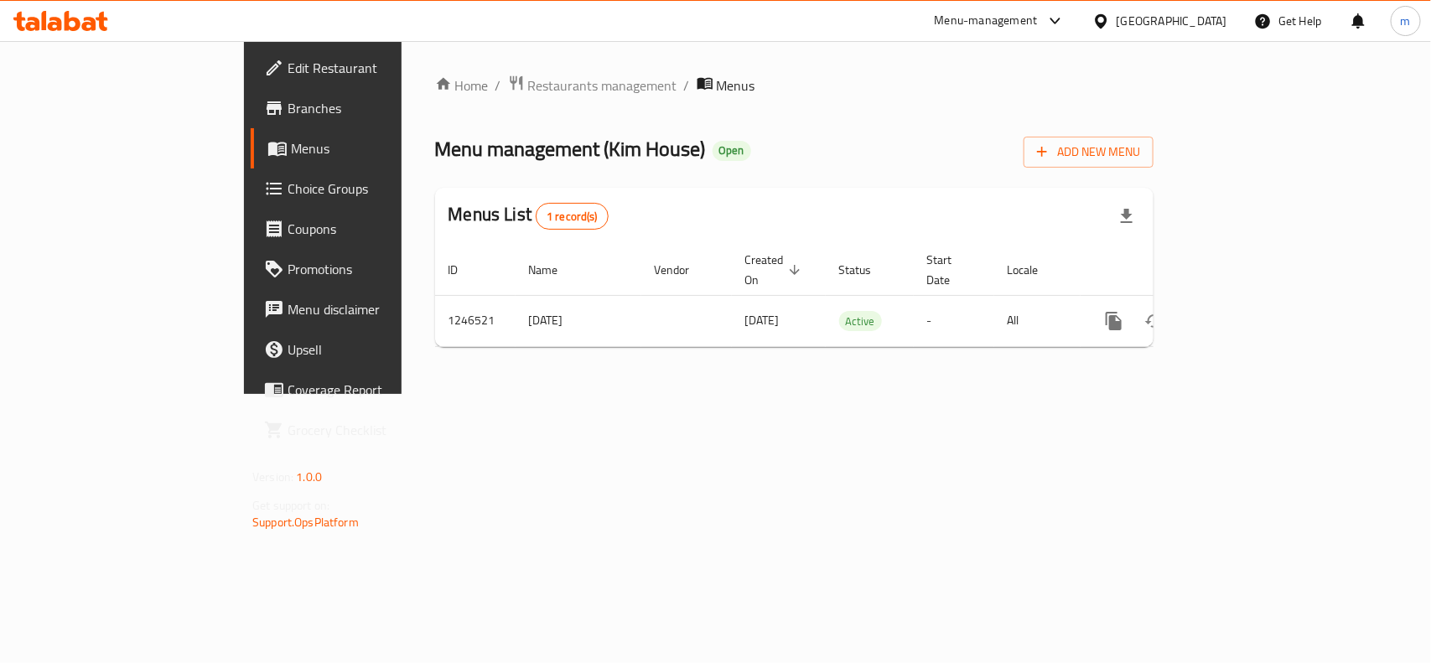
click at [287, 189] on span "Choice Groups" at bounding box center [378, 189] width 182 height 20
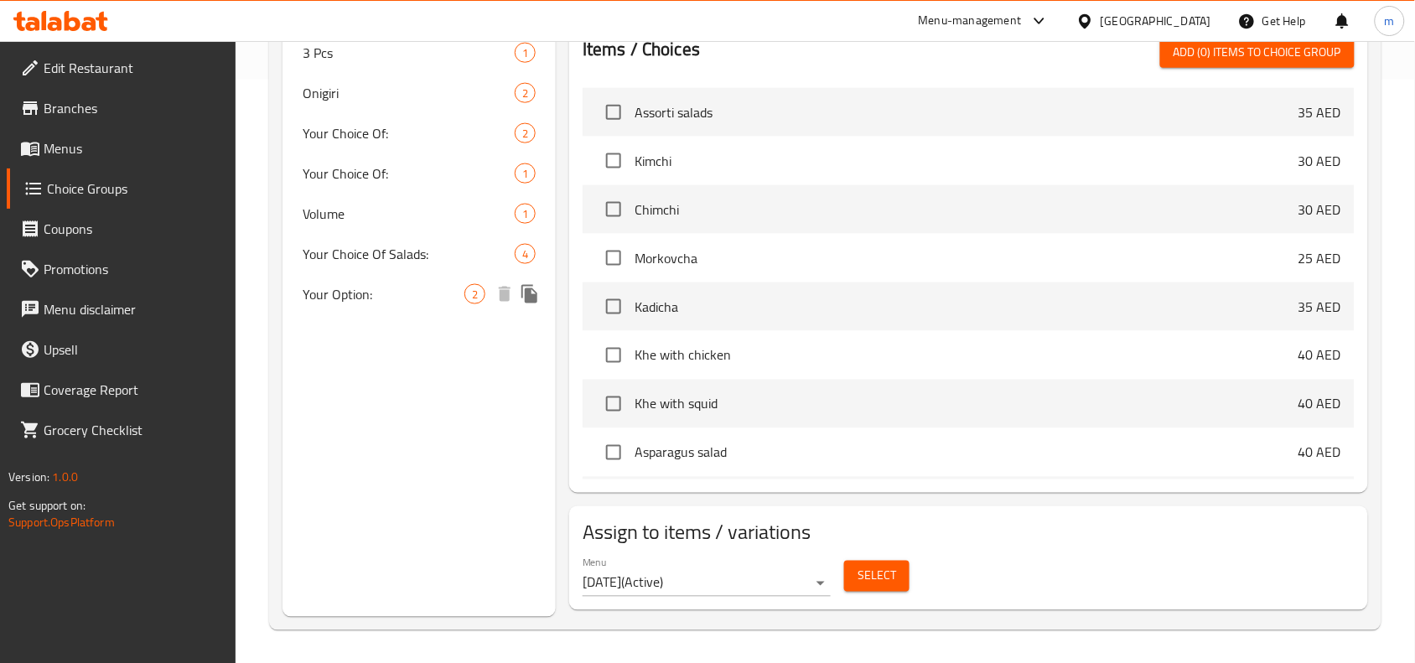
scroll to position [584, 0]
click at [401, 260] on span "Your Choice Of Salads:" at bounding box center [384, 253] width 162 height 20
type input "Your Choice Of Salads:"
type input "اختيارك من السلطات:"
type input "0"
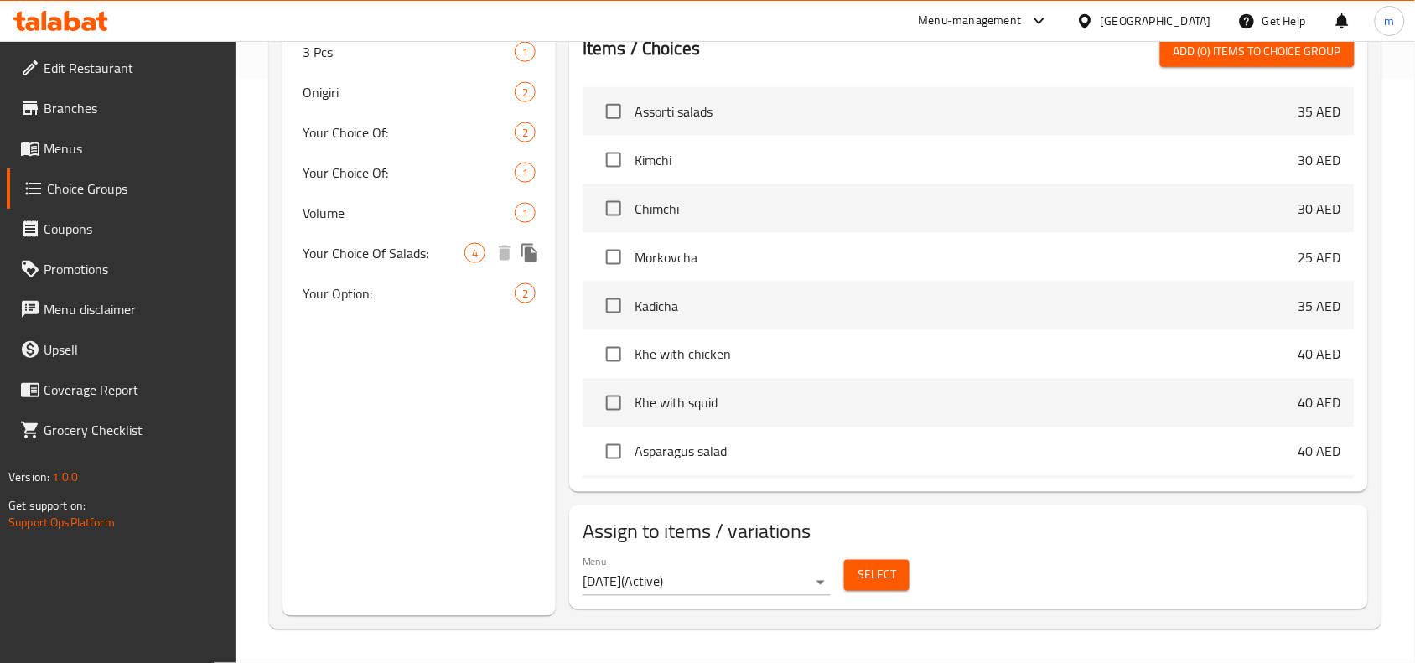
type input "4"
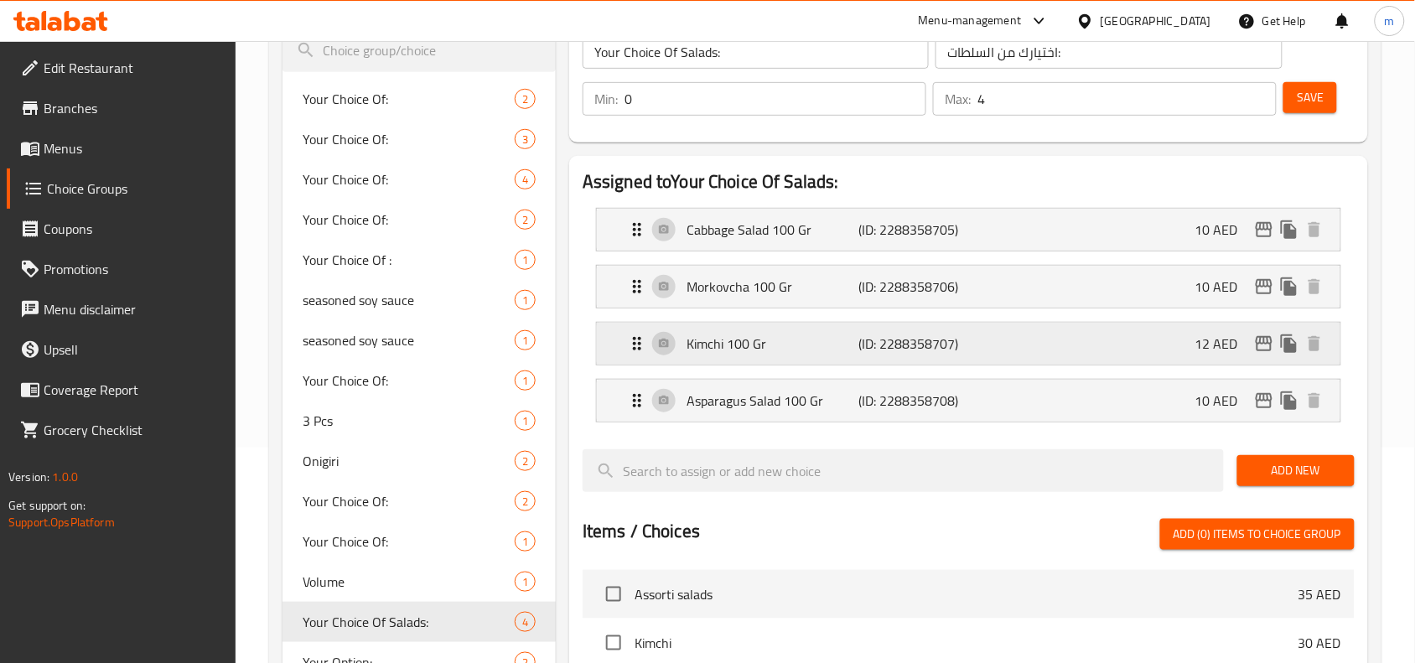
scroll to position [165, 0]
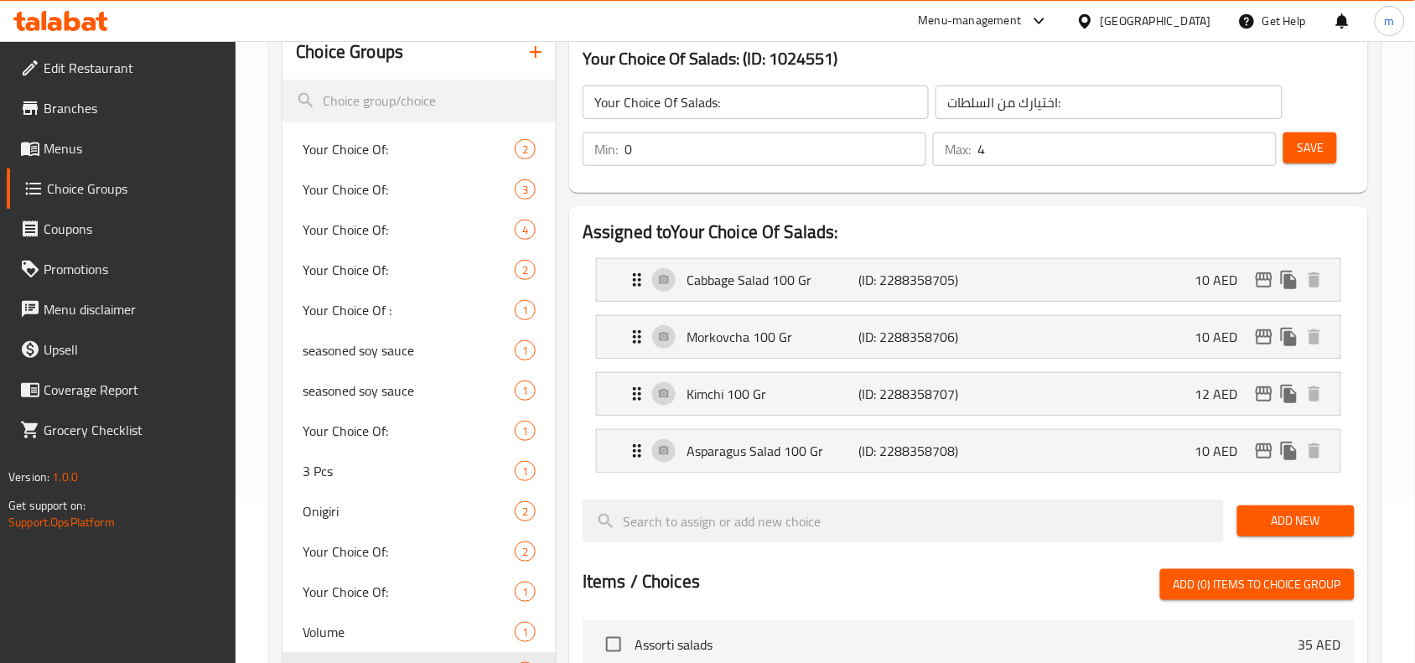
click at [1146, 13] on div "[GEOGRAPHIC_DATA]" at bounding box center [1155, 21] width 111 height 18
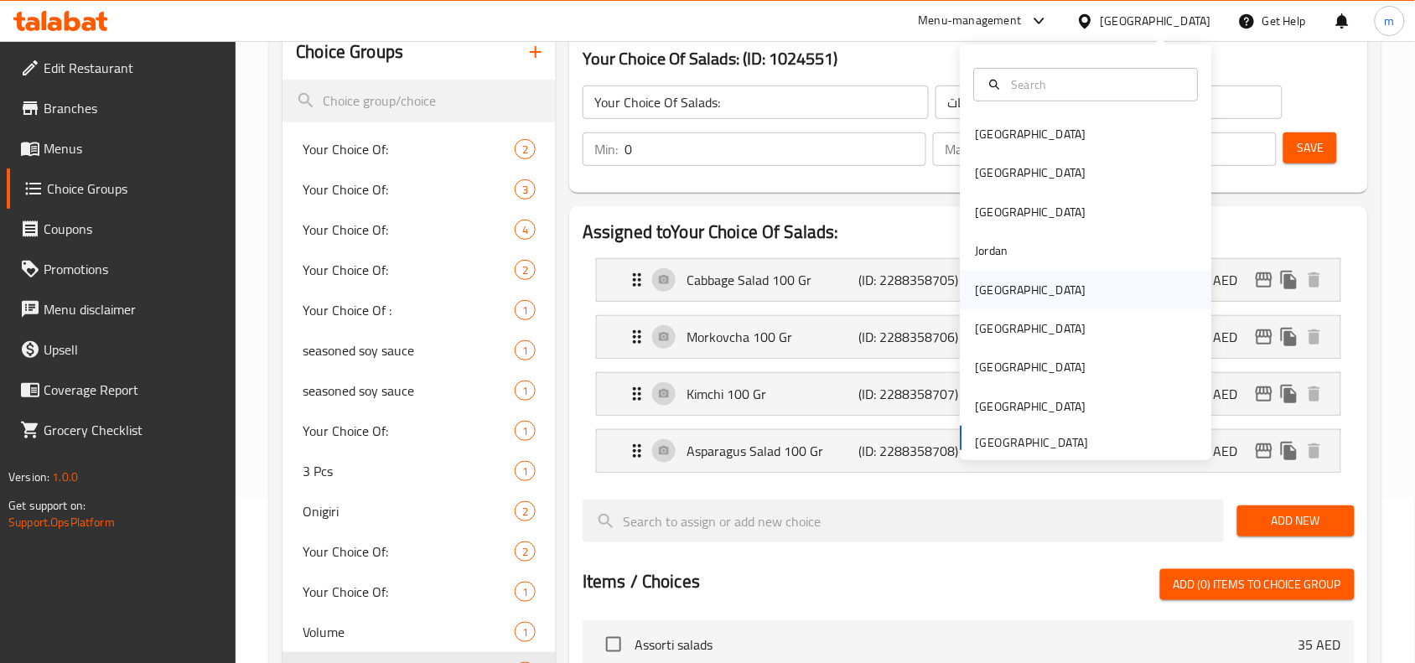
click at [989, 292] on div "[GEOGRAPHIC_DATA]" at bounding box center [1031, 290] width 111 height 18
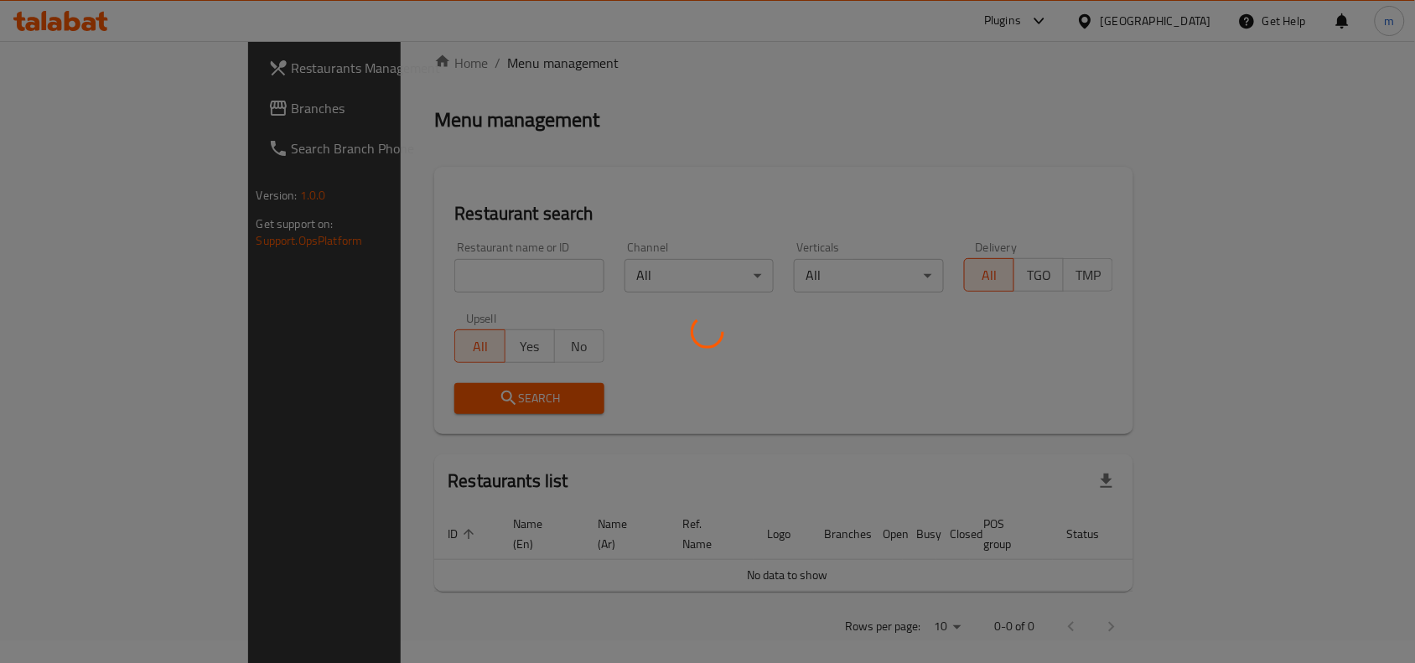
scroll to position [165, 0]
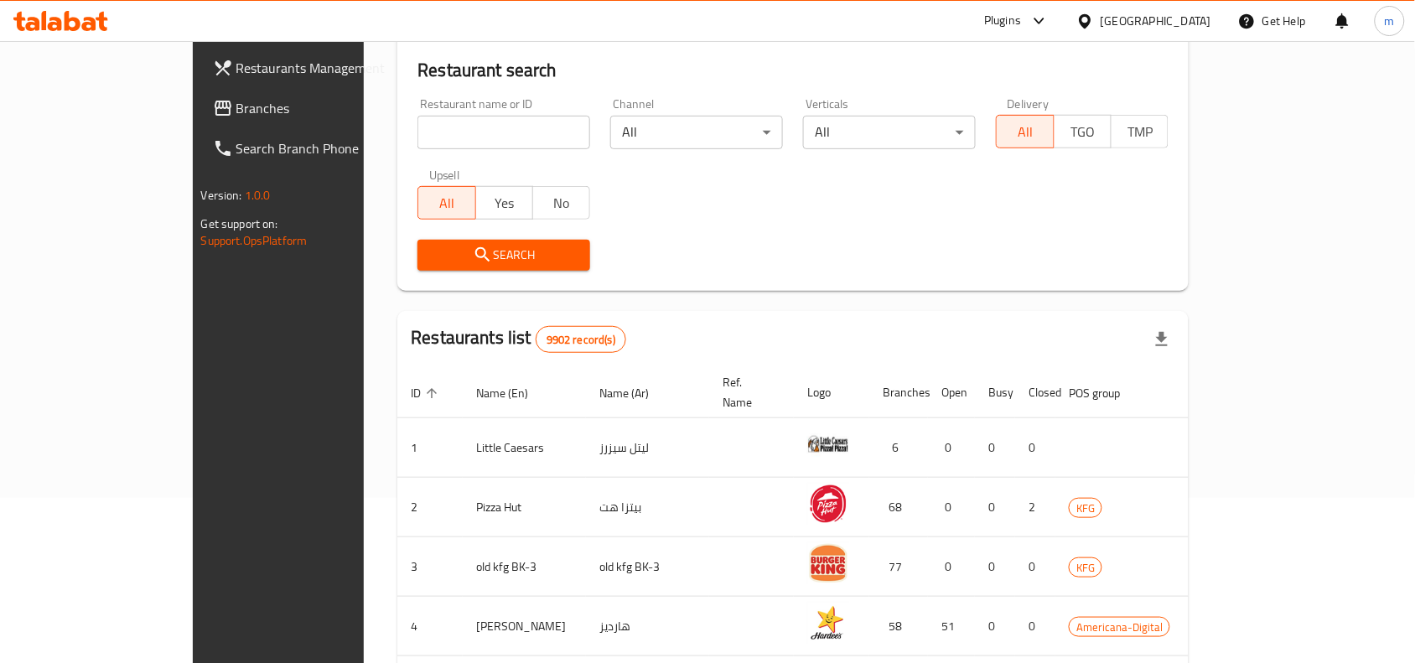
click at [199, 94] on link "Branches" at bounding box center [314, 108] width 230 height 40
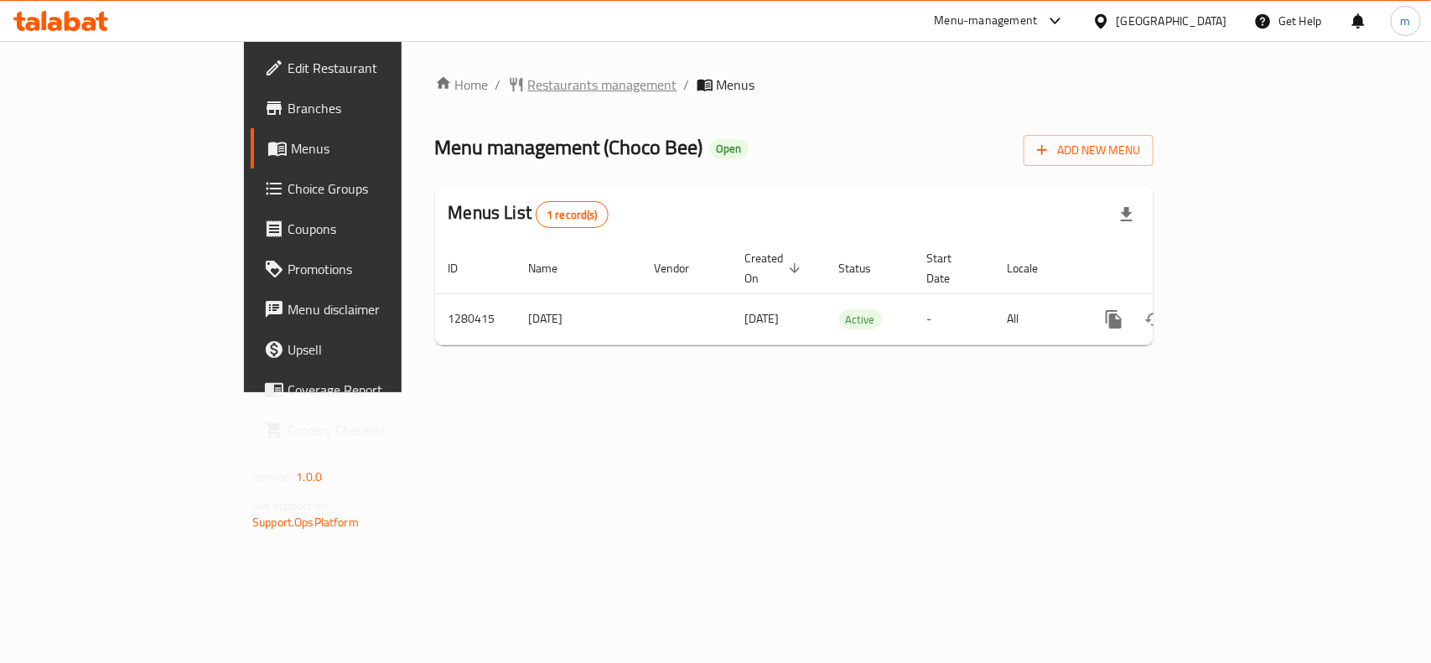
click at [528, 90] on span "Restaurants management" at bounding box center [602, 85] width 149 height 20
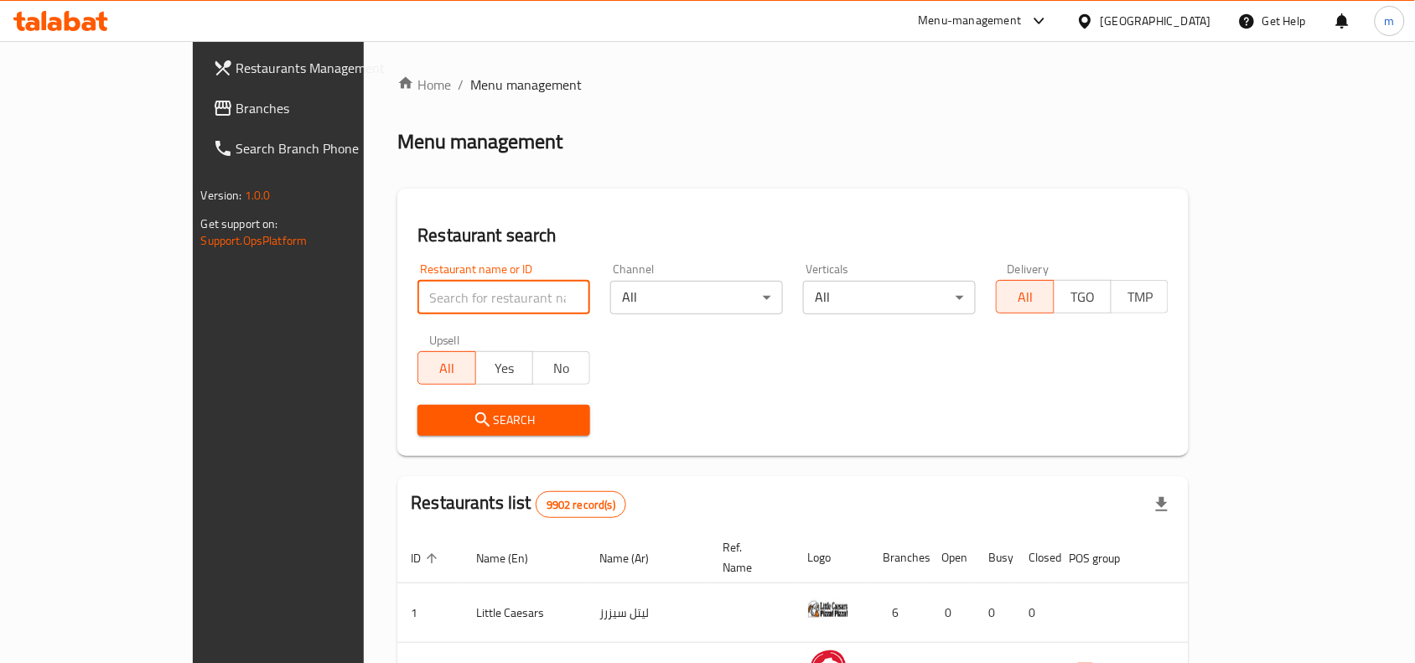
click at [417, 289] on input "search" at bounding box center [503, 298] width 173 height 34
paste input "693811"
type input "693811"
click button "Search" at bounding box center [503, 420] width 173 height 31
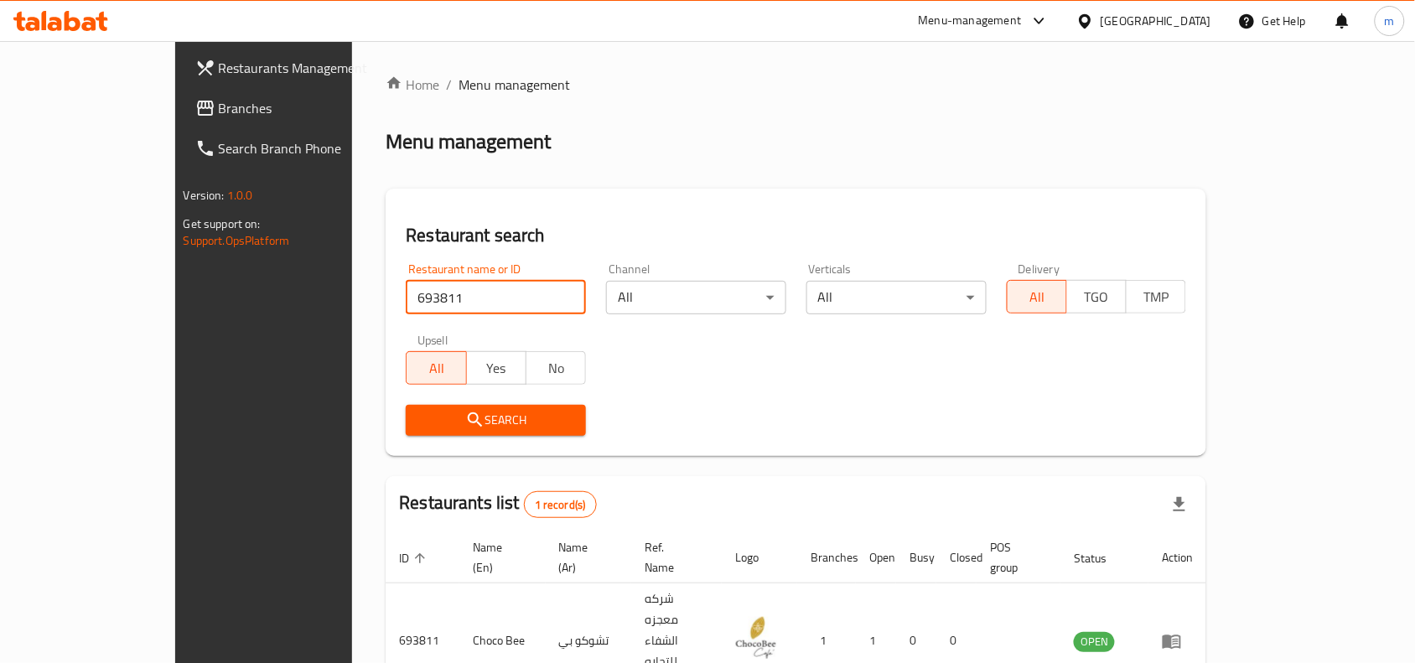
click at [1183, 13] on div "[GEOGRAPHIC_DATA]" at bounding box center [1155, 21] width 111 height 18
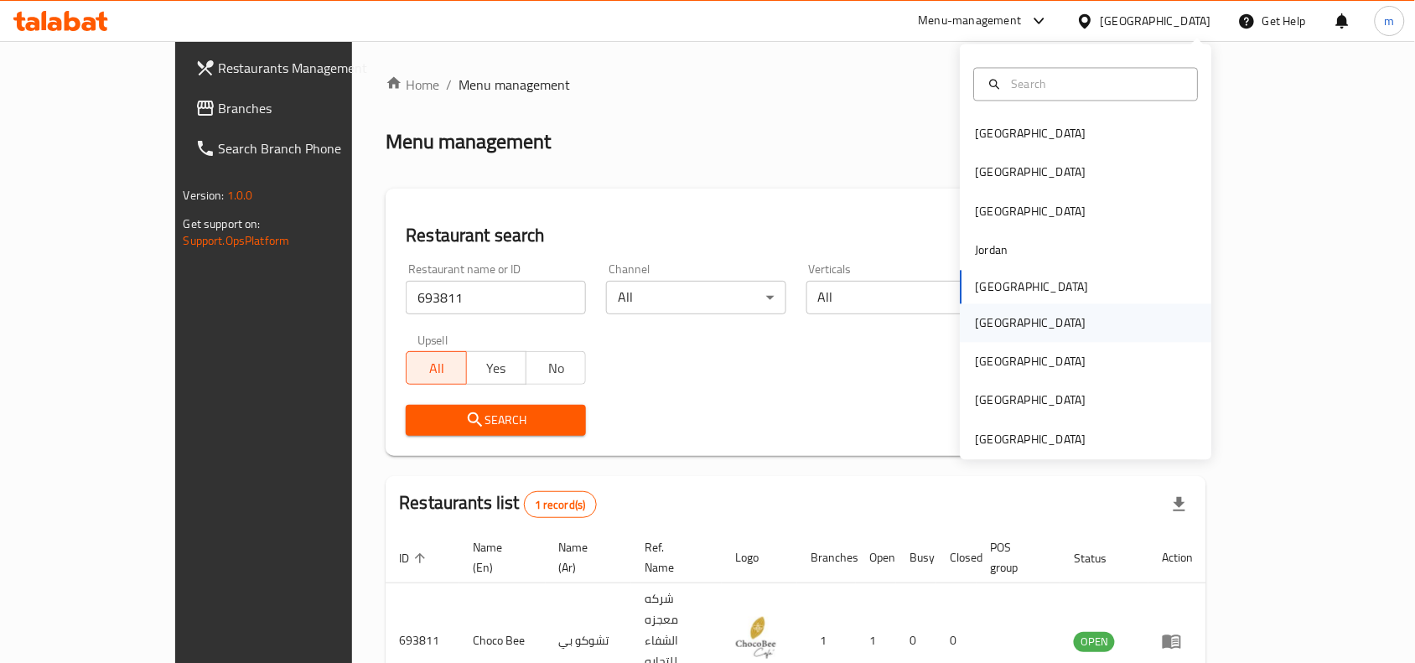
click at [990, 319] on div "[GEOGRAPHIC_DATA]" at bounding box center [1030, 322] width 137 height 39
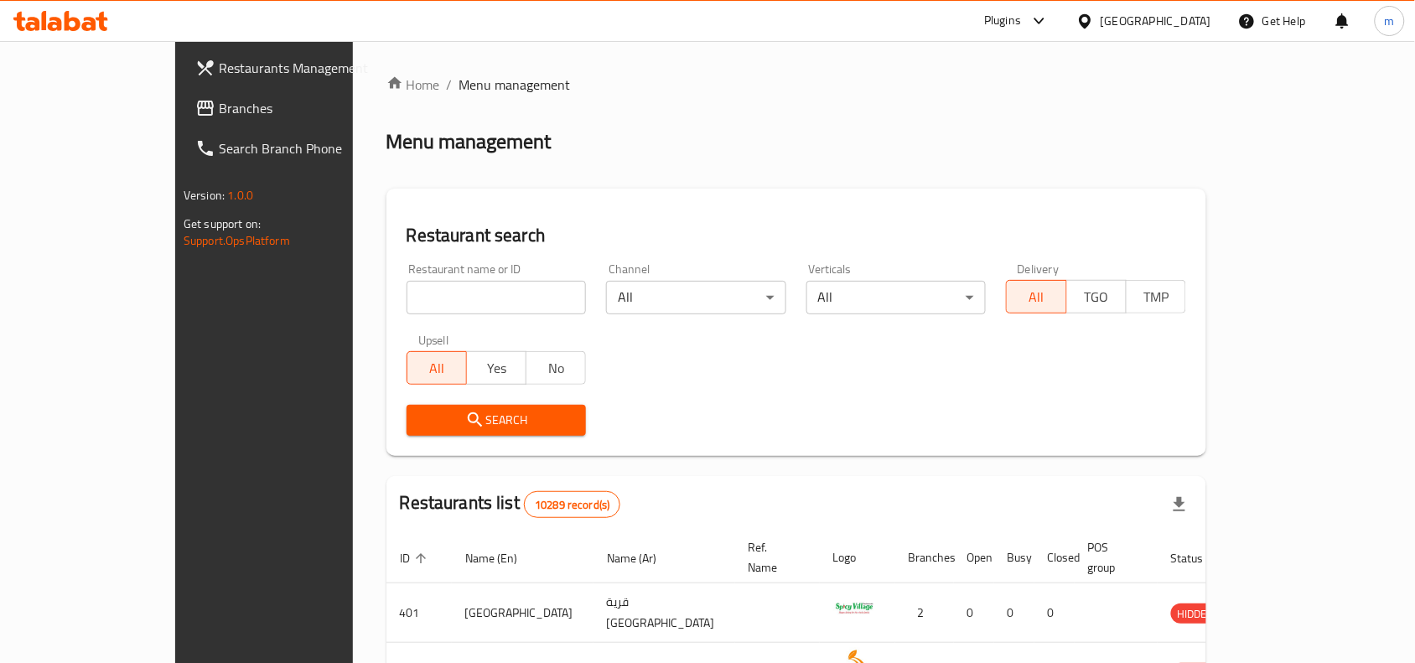
click at [219, 111] on span "Branches" at bounding box center [308, 108] width 179 height 20
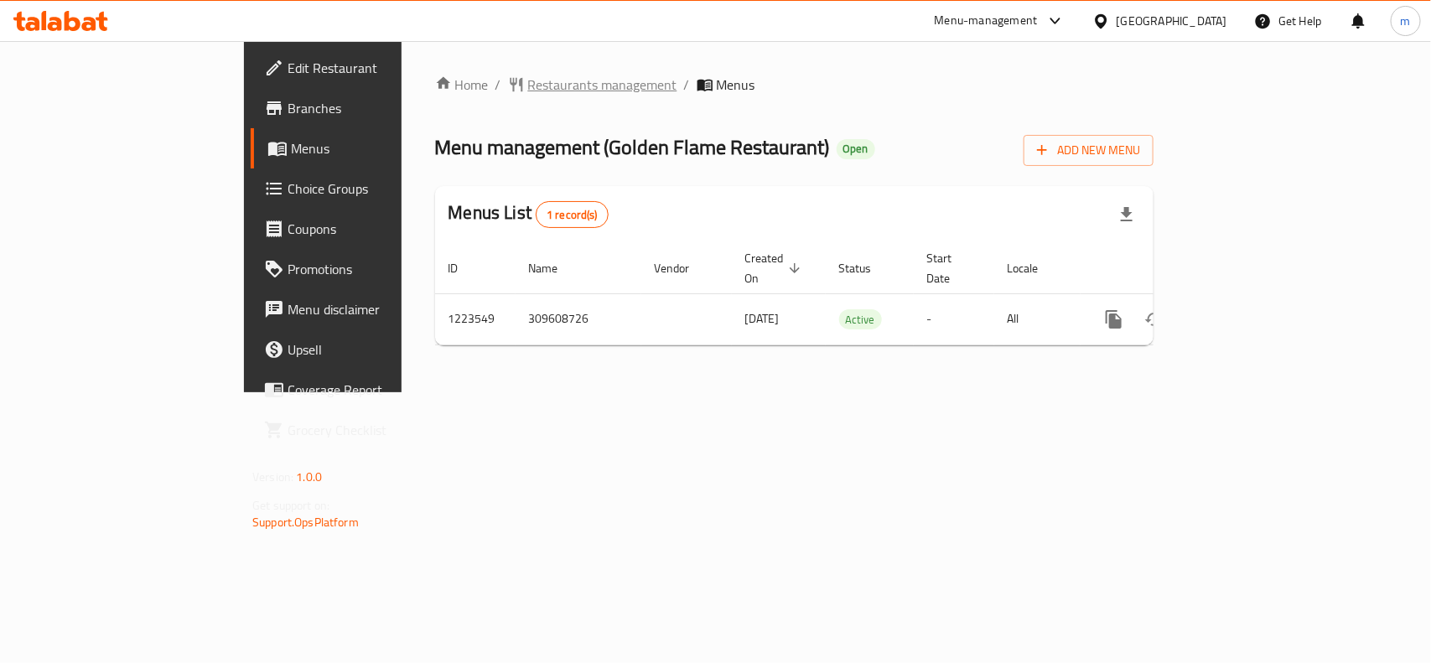
click at [528, 81] on span "Restaurants management" at bounding box center [602, 85] width 149 height 20
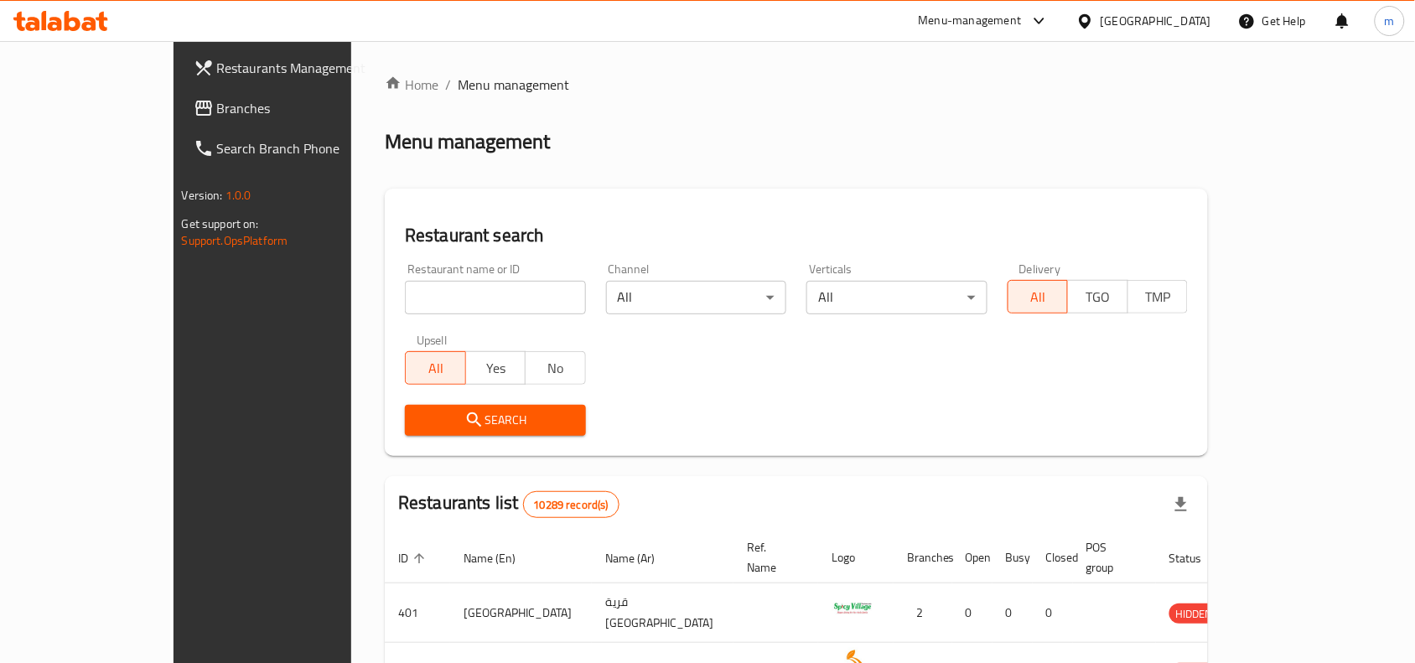
click at [217, 105] on span "Branches" at bounding box center [306, 108] width 179 height 20
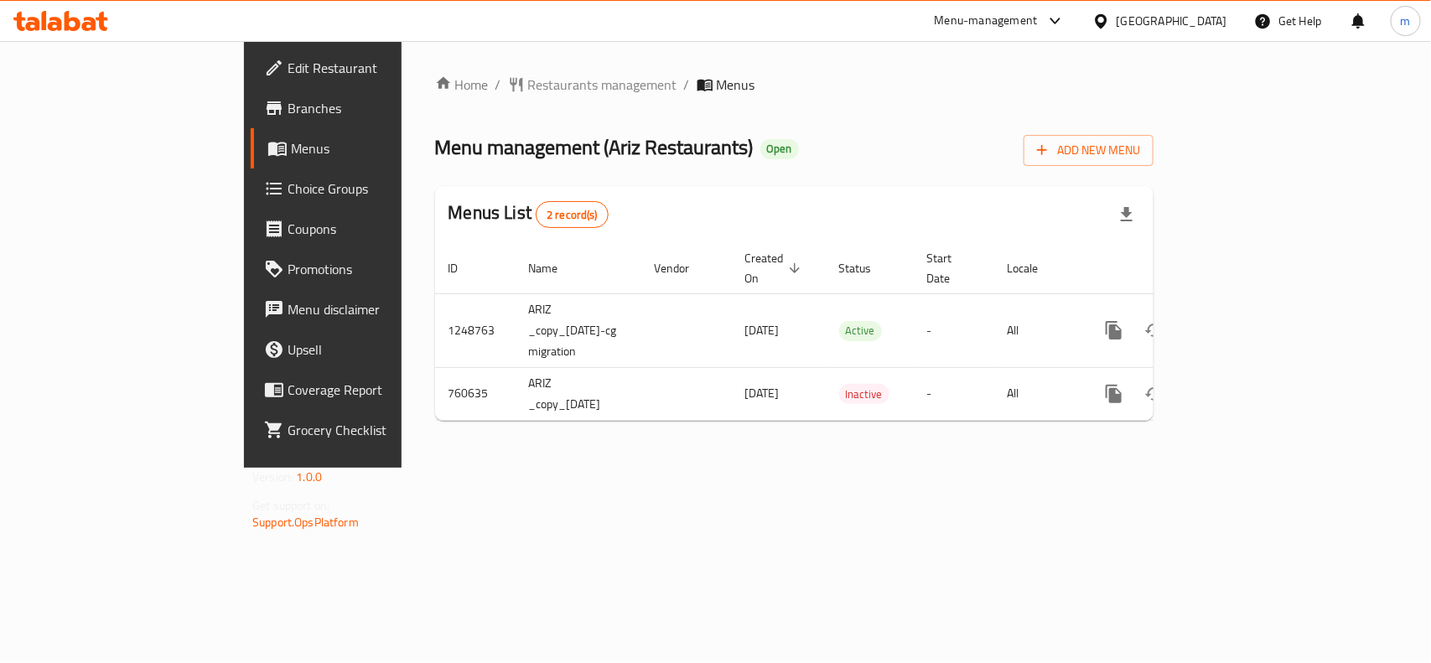
click at [1106, 23] on icon at bounding box center [1101, 20] width 12 height 14
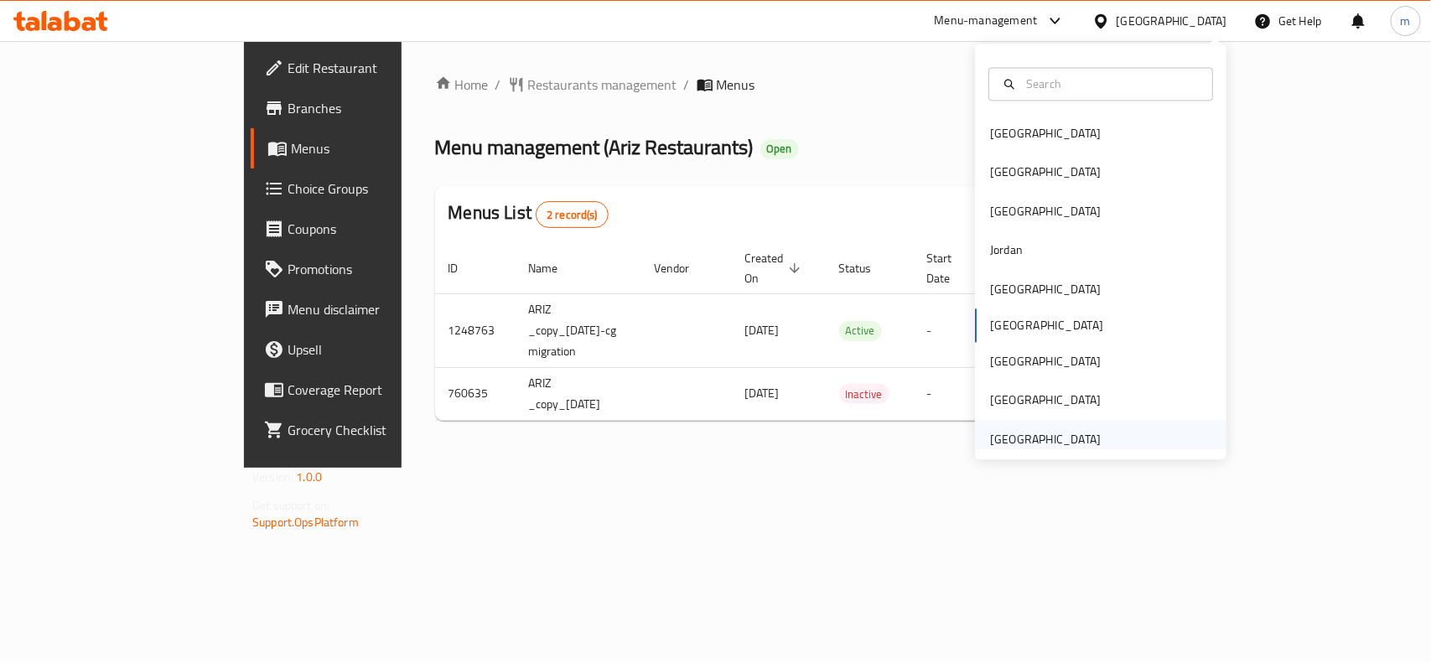
click at [1088, 441] on div "[GEOGRAPHIC_DATA]" at bounding box center [1044, 439] width 137 height 39
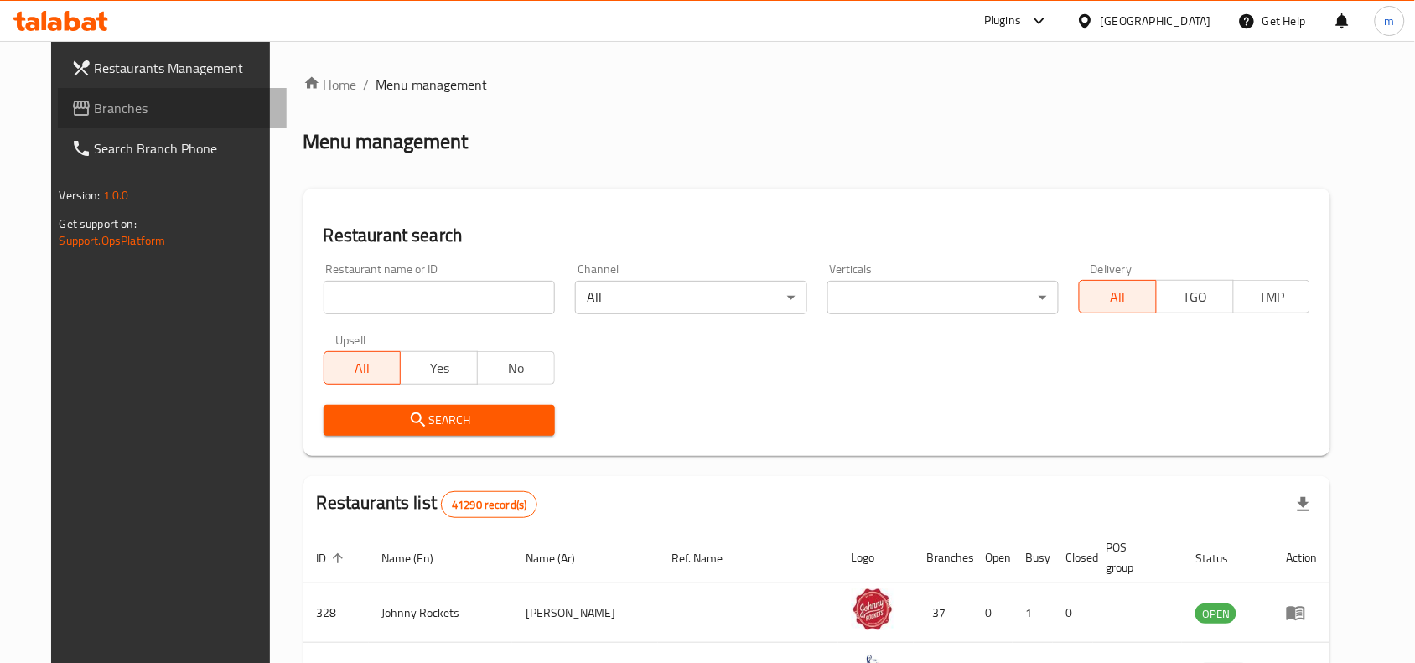
click at [172, 120] on link "Branches" at bounding box center [173, 108] width 230 height 40
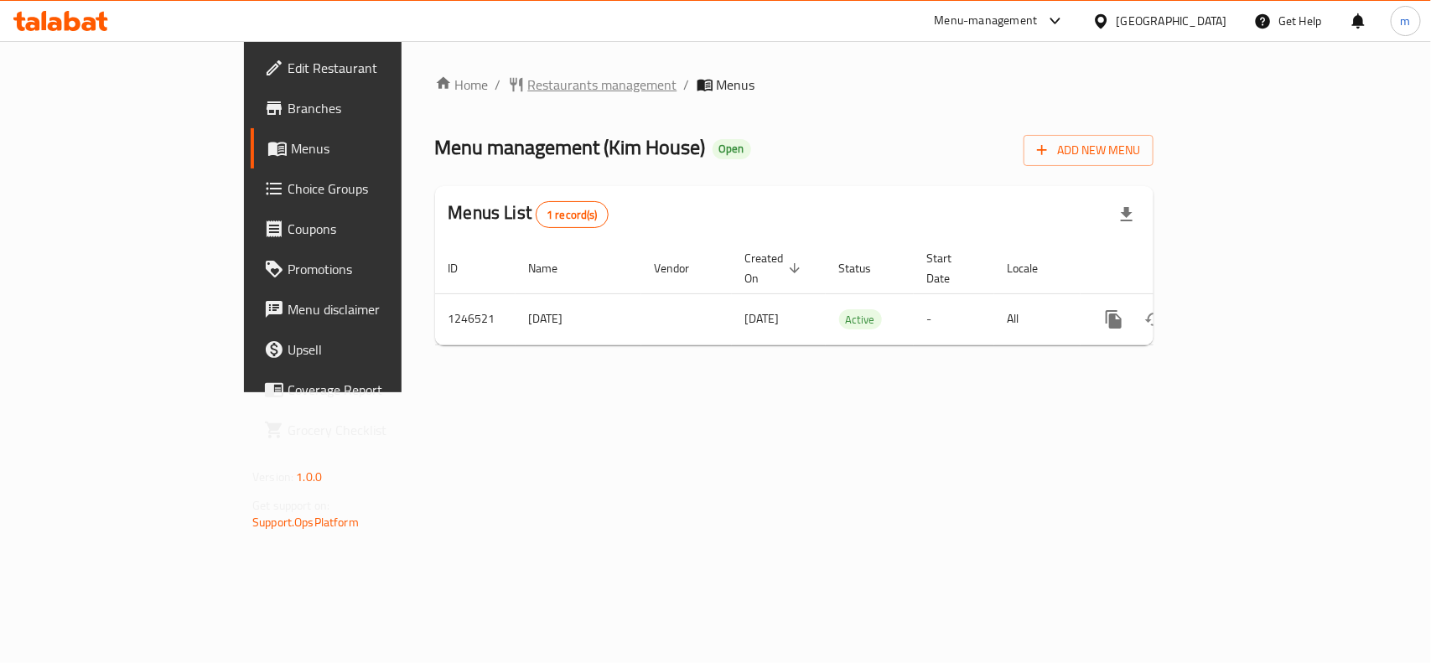
click at [528, 84] on span "Restaurants management" at bounding box center [602, 85] width 149 height 20
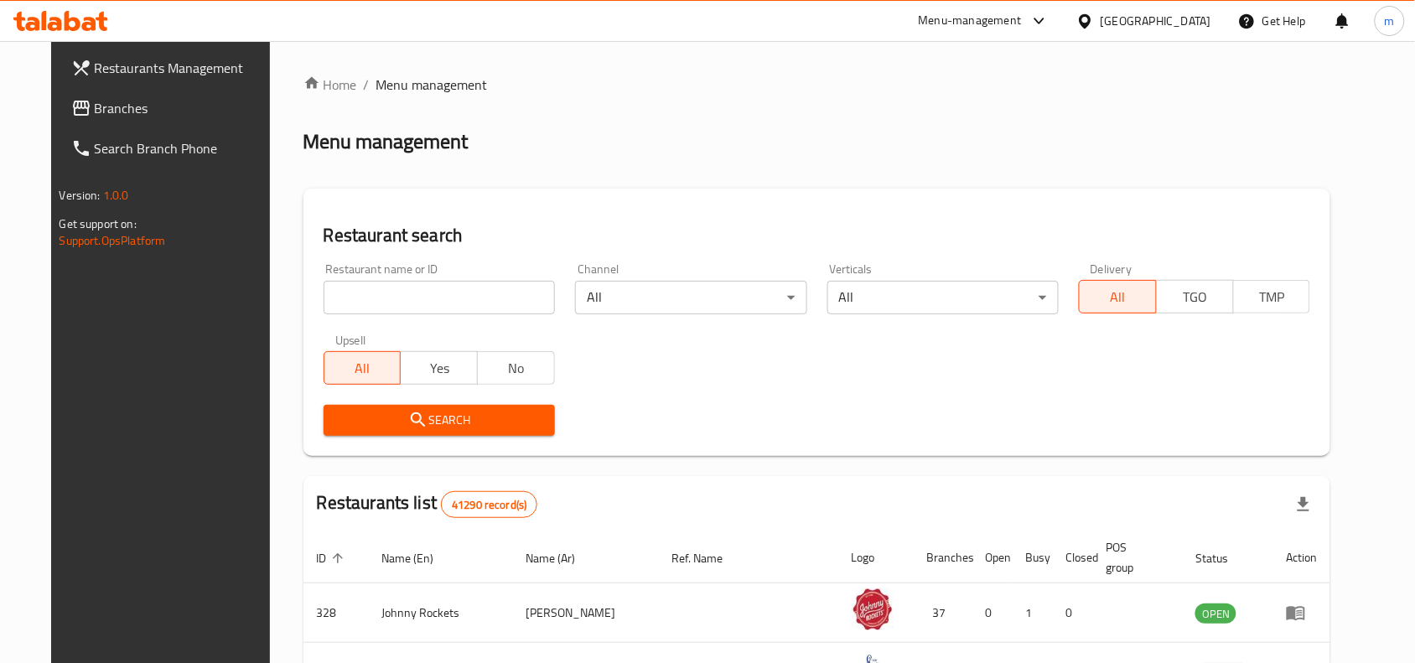
click at [95, 98] on span "Branches" at bounding box center [184, 108] width 179 height 20
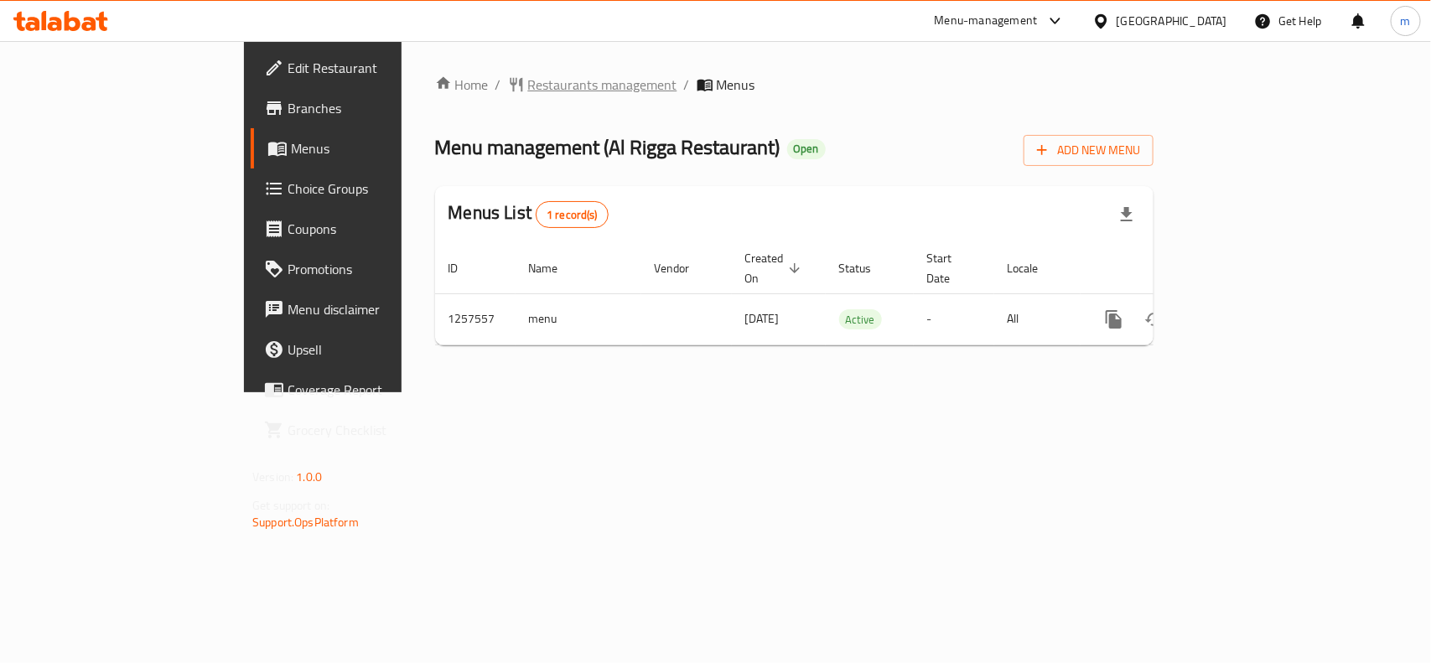
click at [528, 75] on span "Restaurants management" at bounding box center [602, 85] width 149 height 20
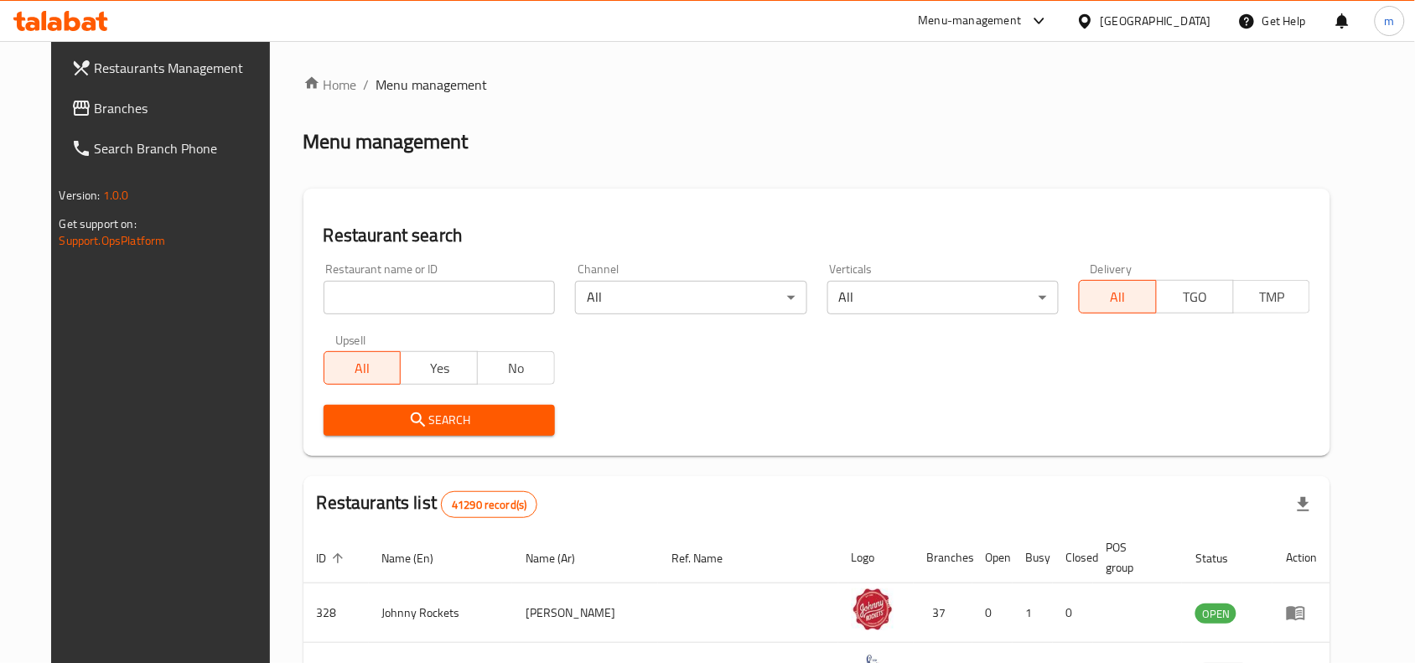
click at [324, 302] on input "search" at bounding box center [439, 298] width 231 height 34
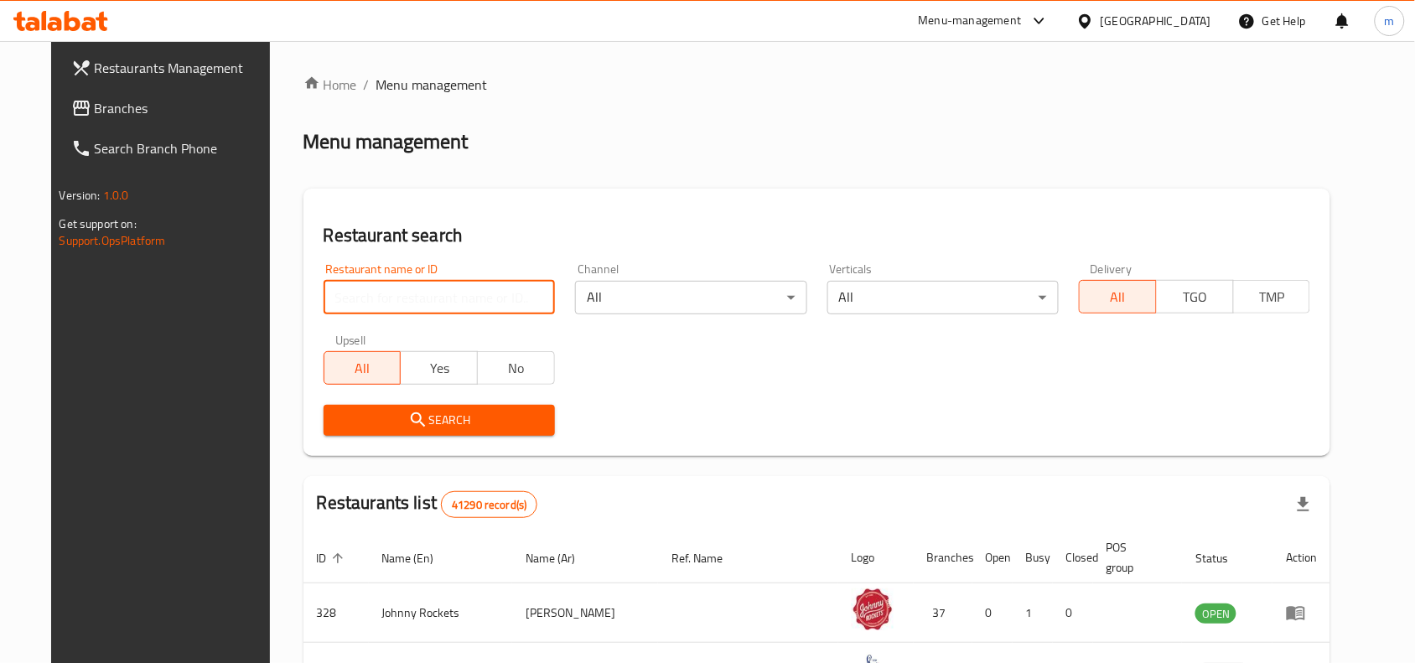
paste input "683524"
type input "683524"
click button "Search" at bounding box center [439, 420] width 231 height 31
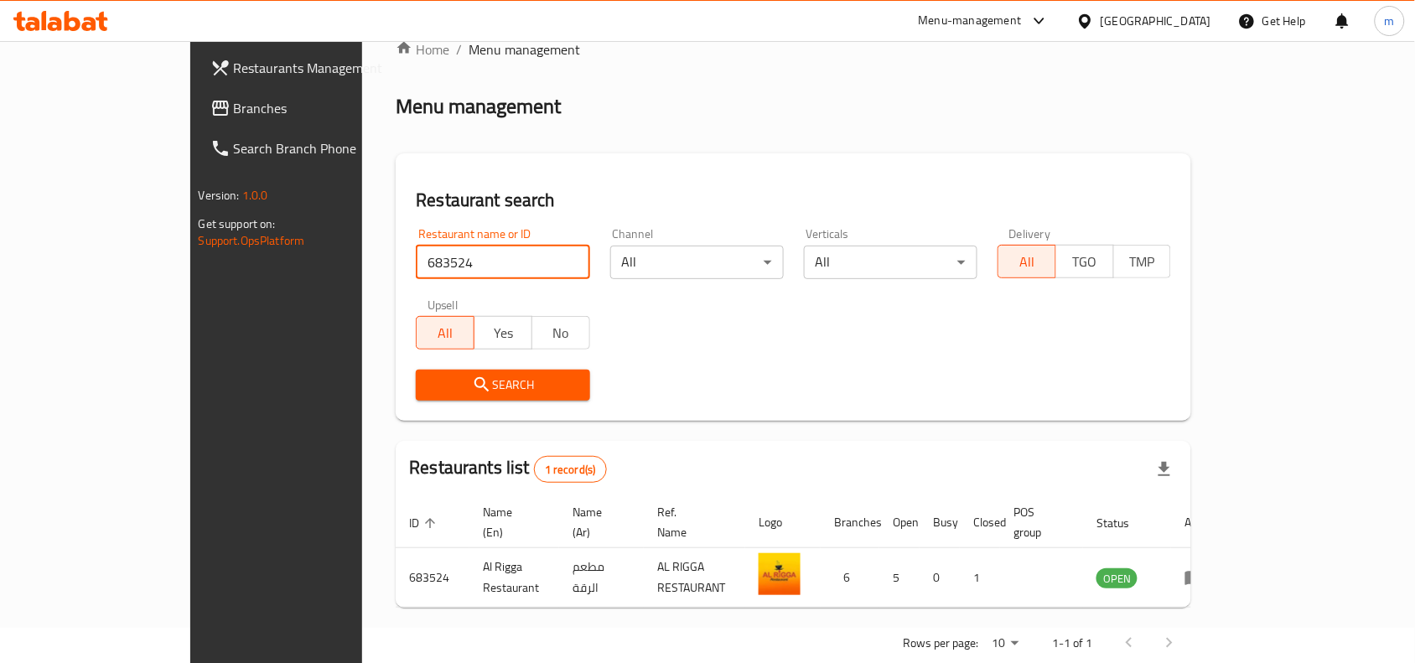
scroll to position [52, 0]
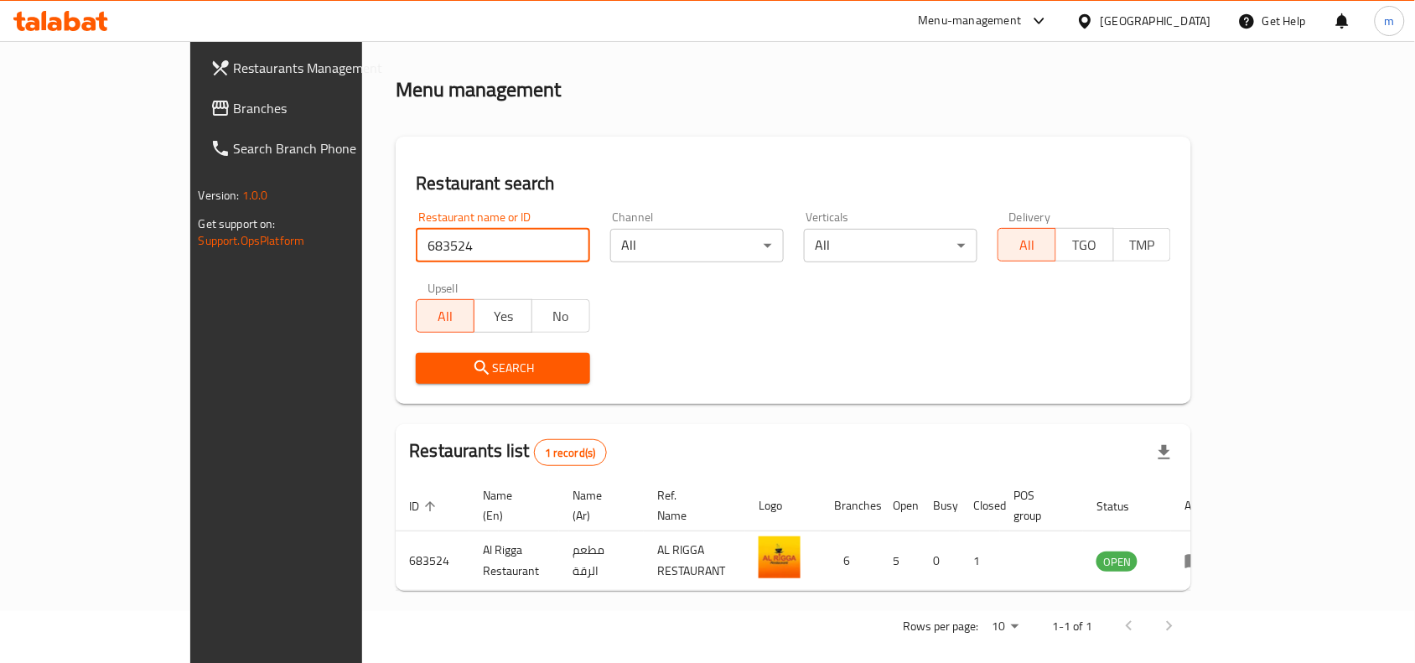
click at [234, 99] on span "Branches" at bounding box center [323, 108] width 179 height 20
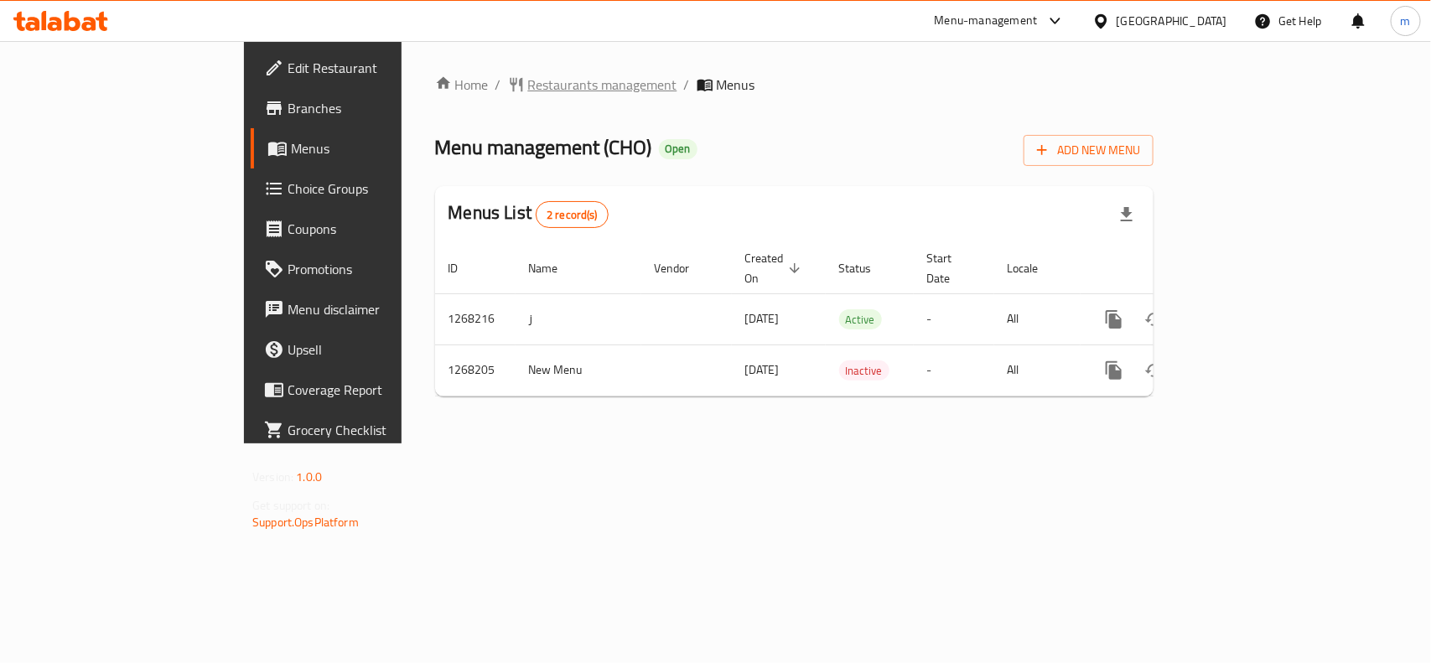
click at [528, 80] on span "Restaurants management" at bounding box center [602, 85] width 149 height 20
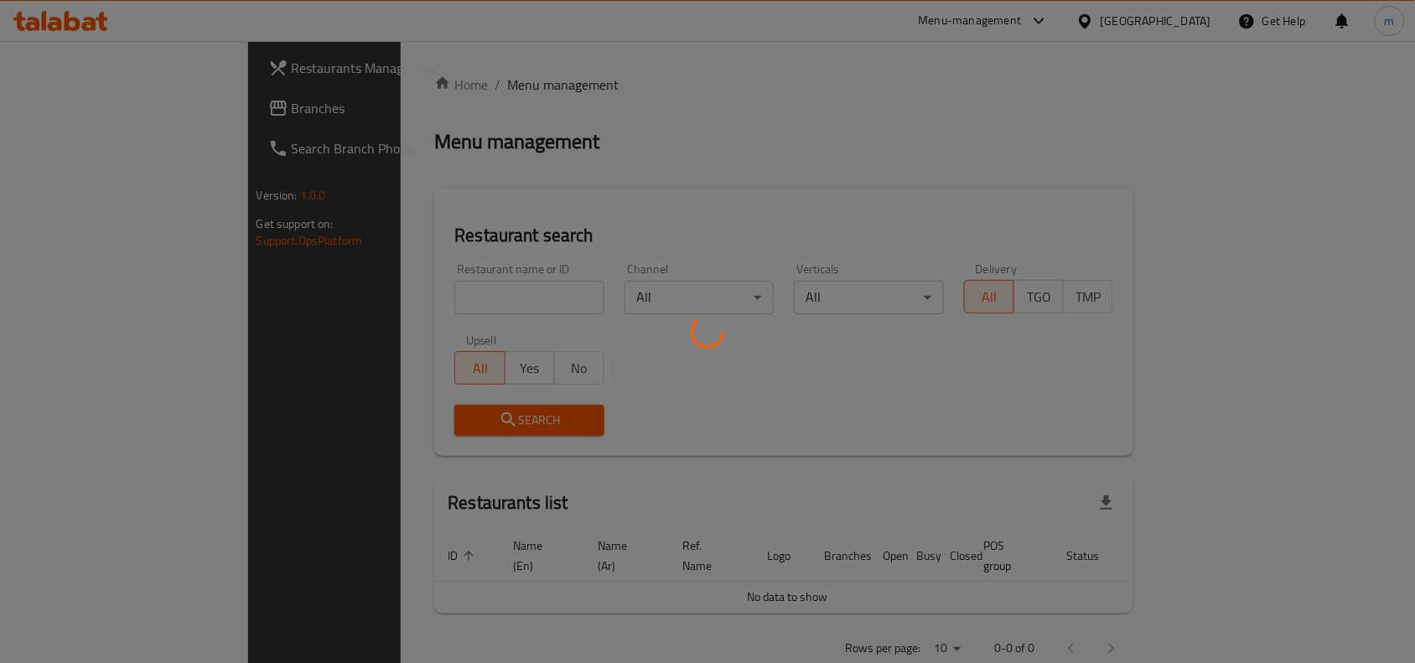
click at [341, 298] on div at bounding box center [707, 331] width 1415 height 663
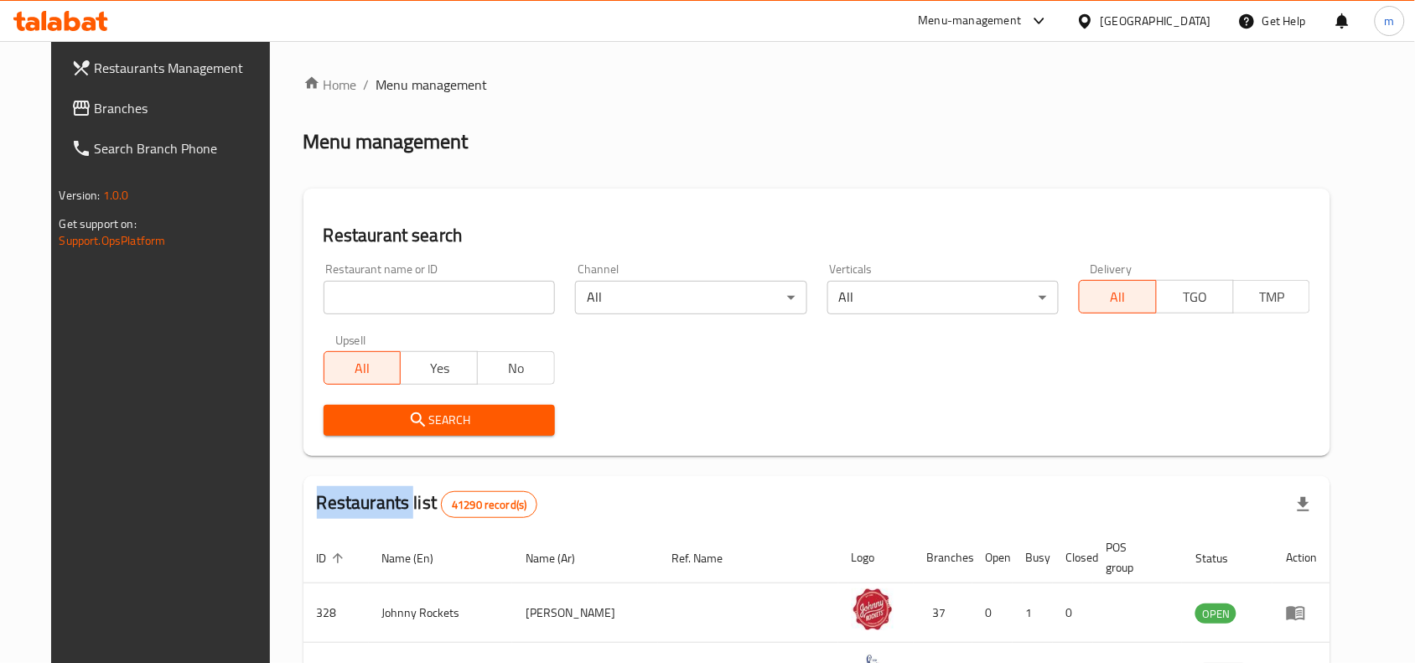
click at [341, 298] on div "Home / Menu management Menu management Restaurant search Restaurant name or ID …" at bounding box center [817, 594] width 1028 height 1039
click at [341, 298] on input "search" at bounding box center [439, 298] width 231 height 34
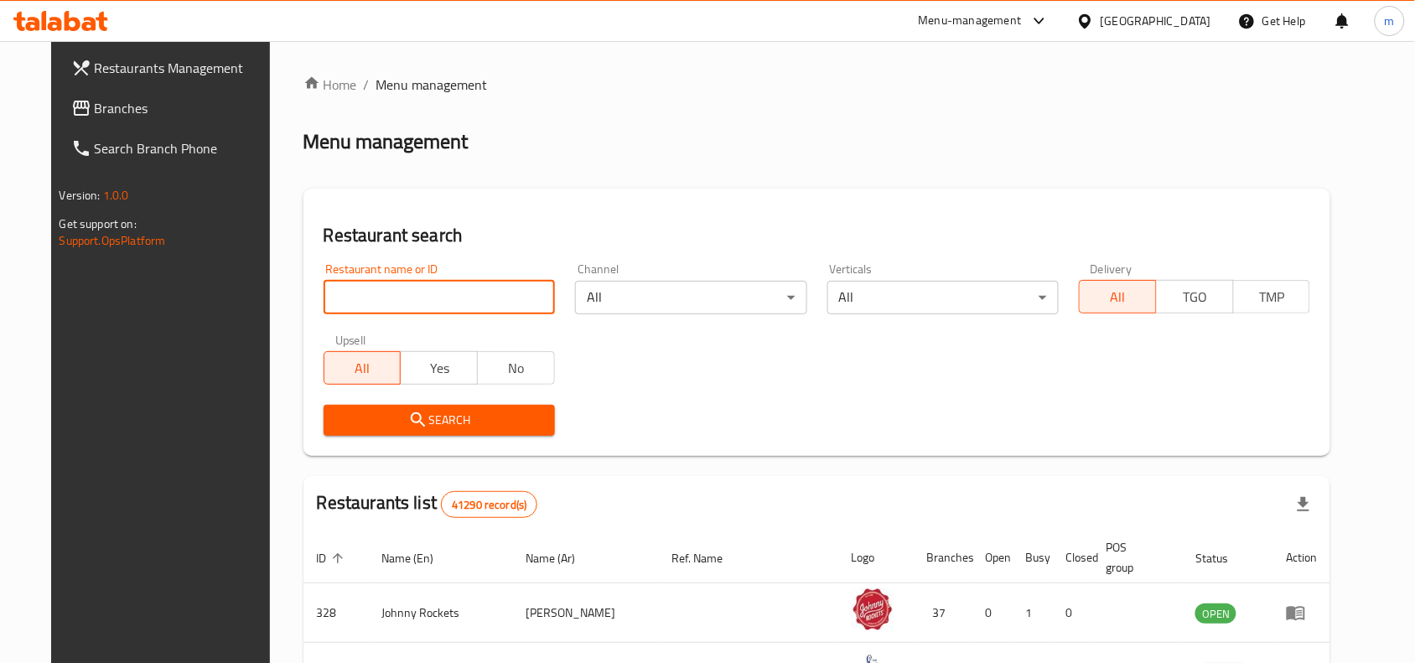
paste input "688024"
type input "688024"
click button "Search" at bounding box center [439, 420] width 231 height 31
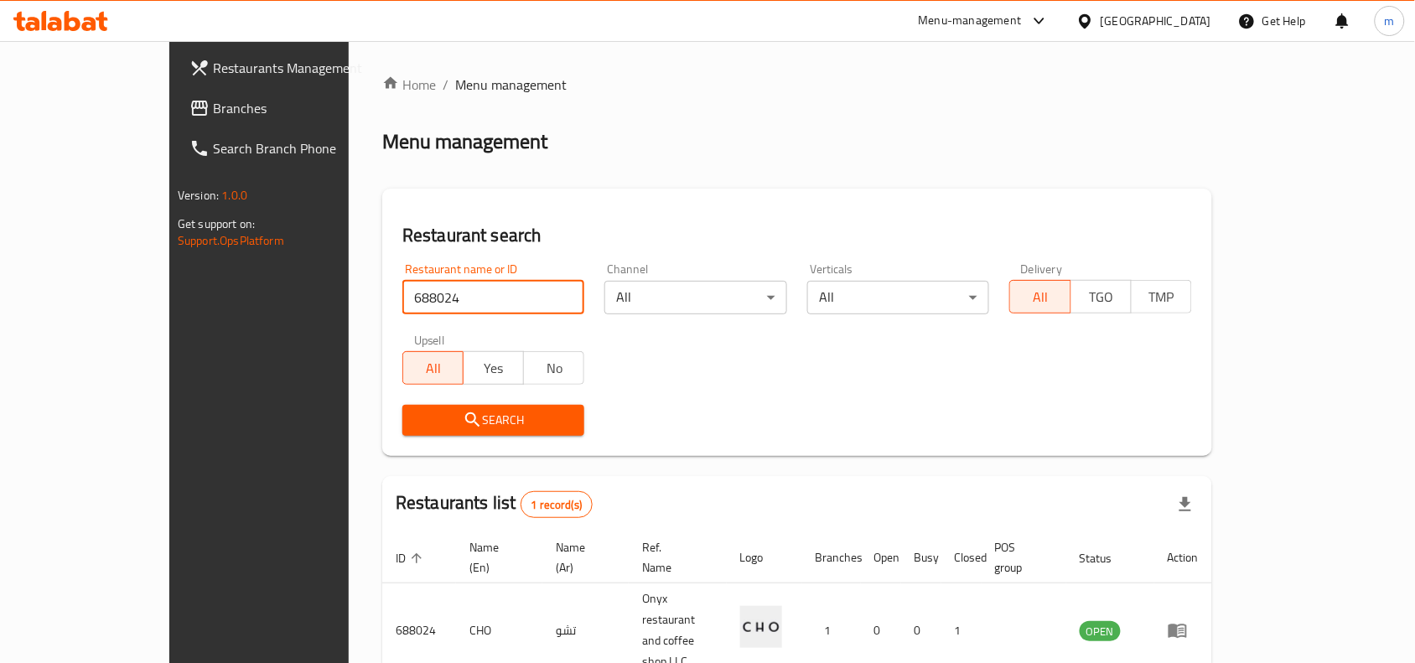
scroll to position [52, 0]
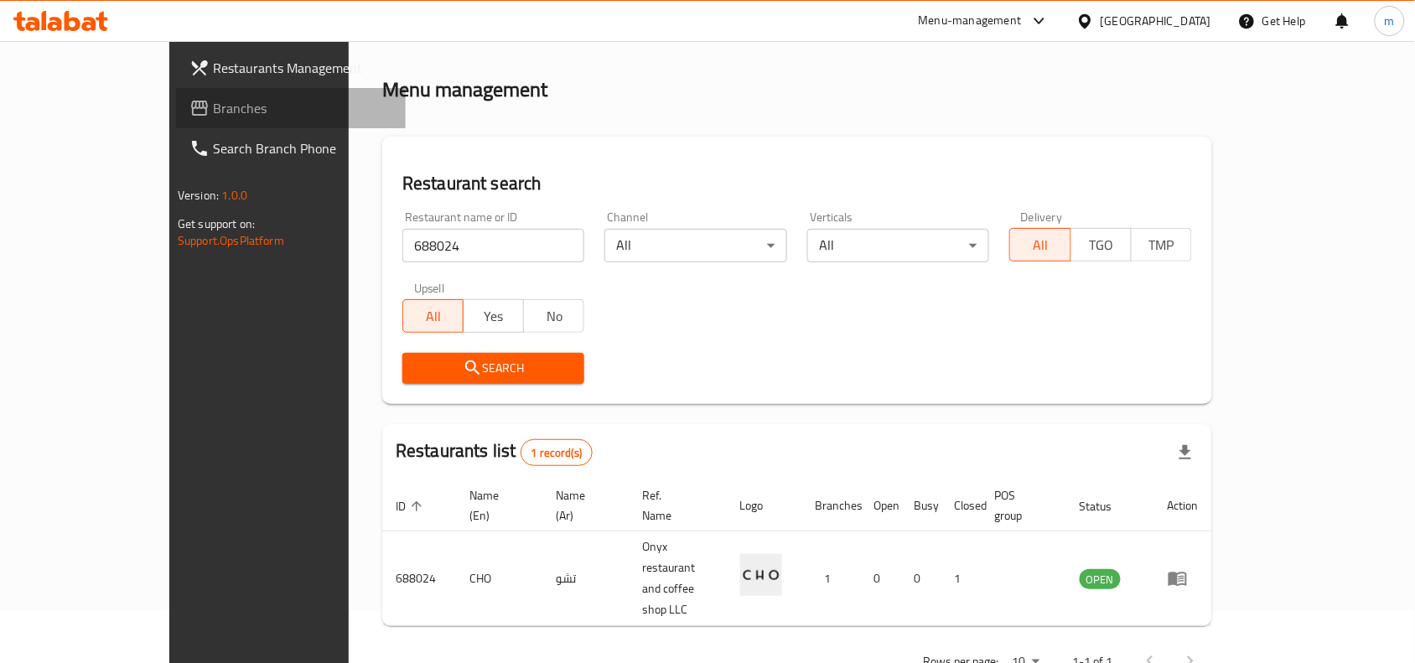
click at [213, 109] on span "Branches" at bounding box center [302, 108] width 179 height 20
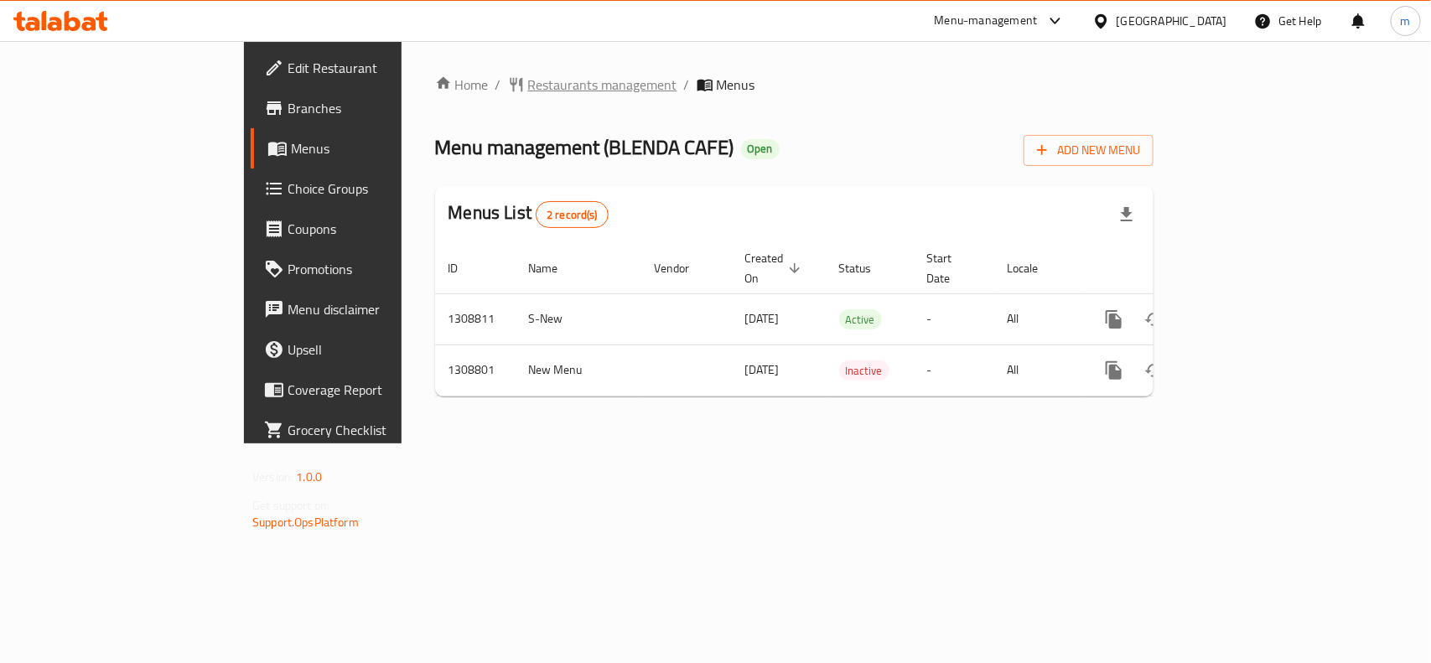
click at [528, 77] on span "Restaurants management" at bounding box center [602, 85] width 149 height 20
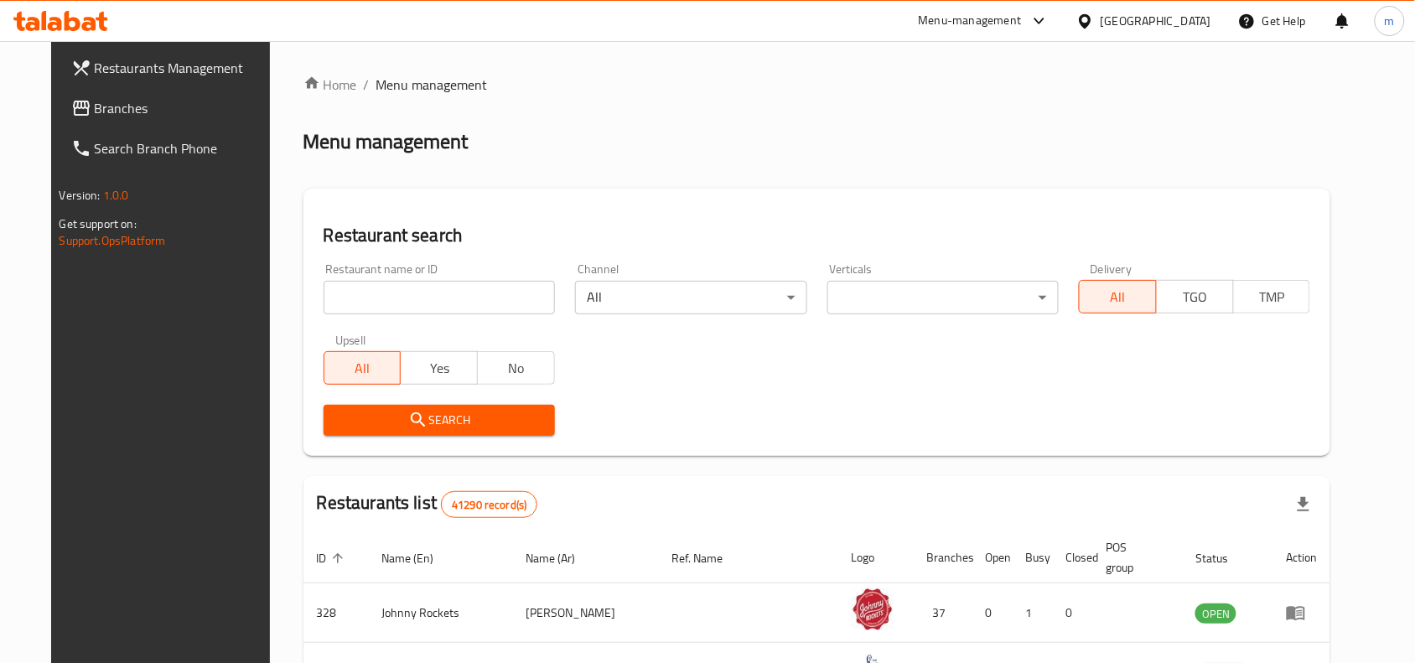
click at [356, 298] on input "search" at bounding box center [439, 298] width 231 height 34
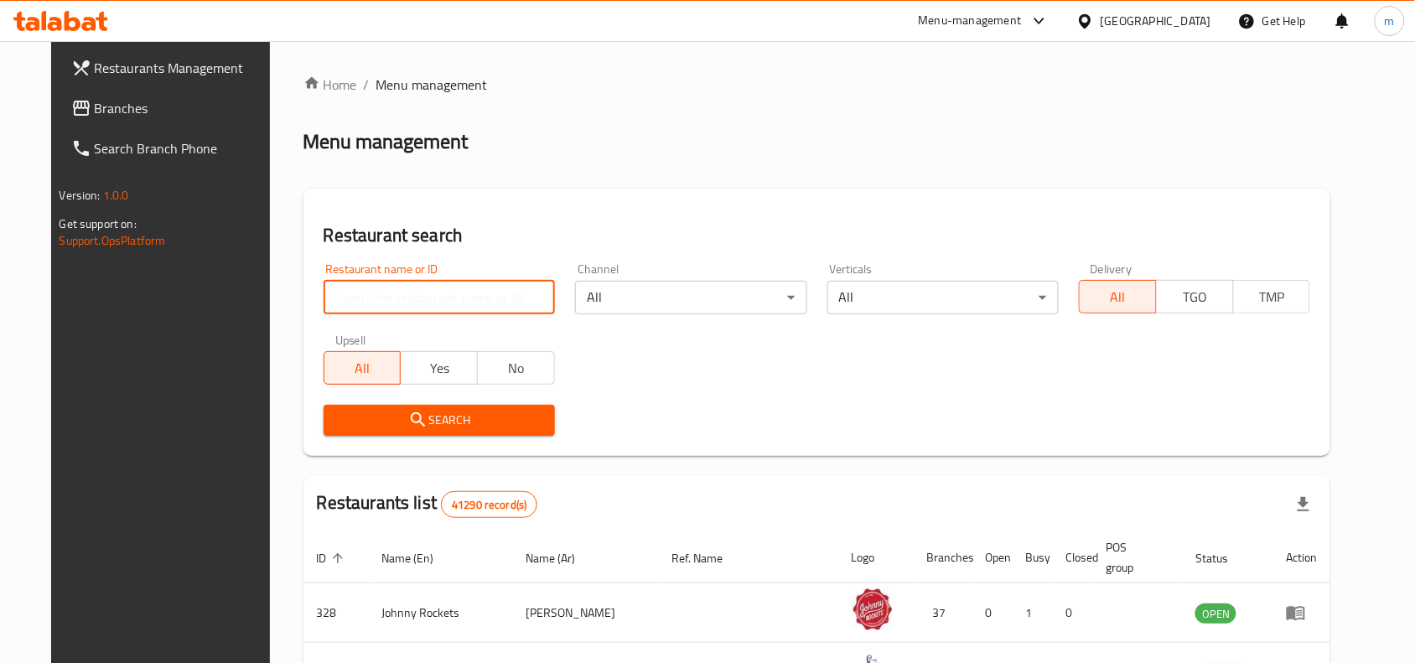
paste input "705052"
type input "705052"
click button "Search" at bounding box center [439, 420] width 231 height 31
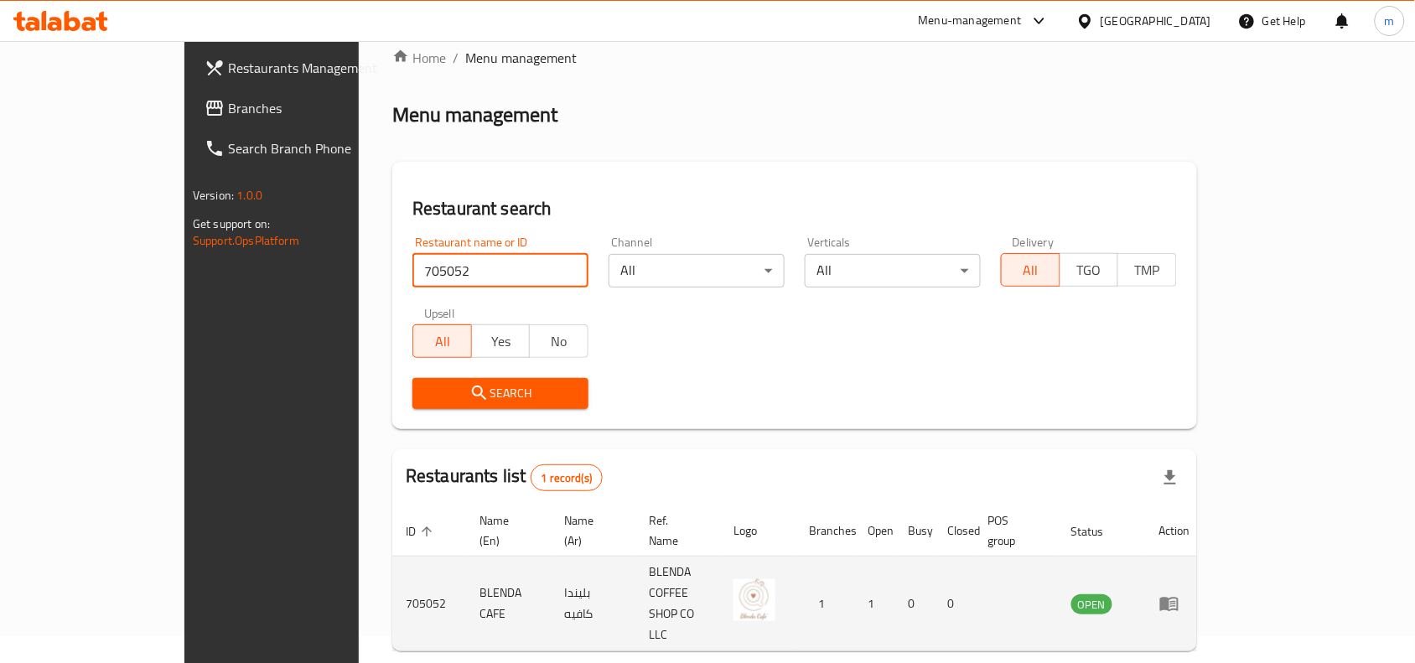
scroll to position [52, 0]
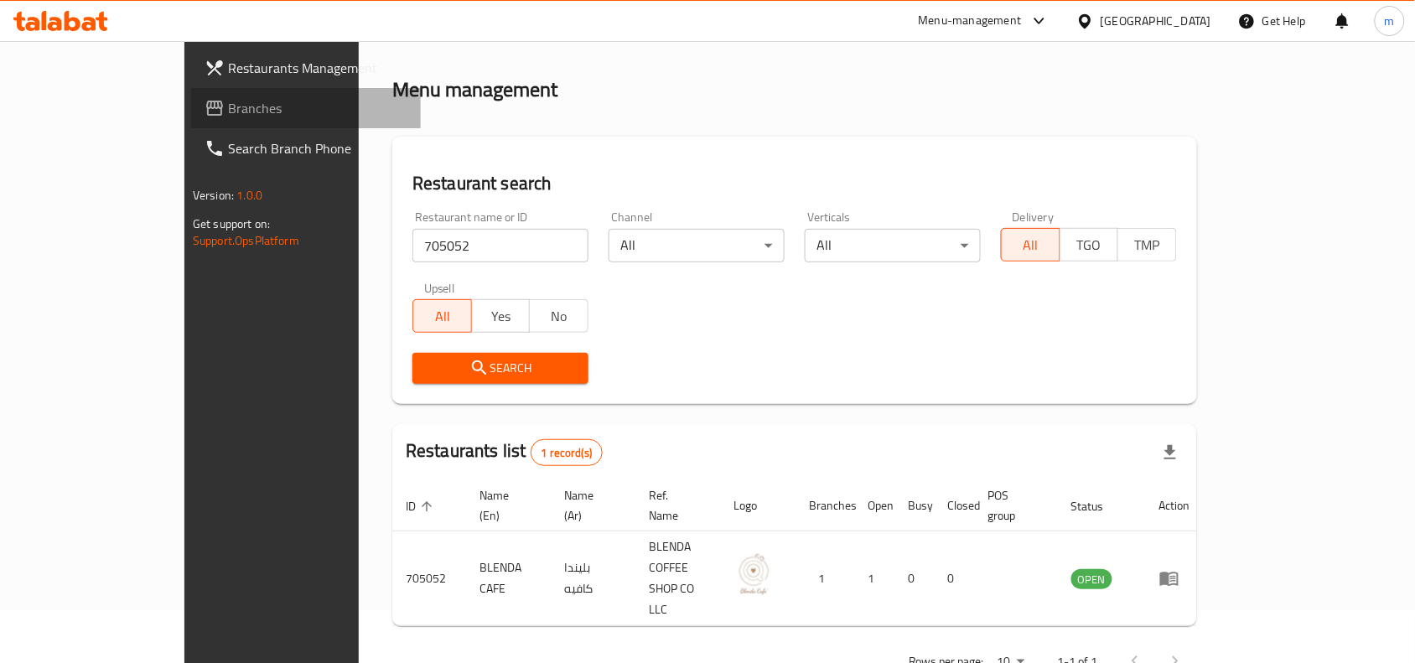
click at [228, 105] on span "Branches" at bounding box center [317, 108] width 179 height 20
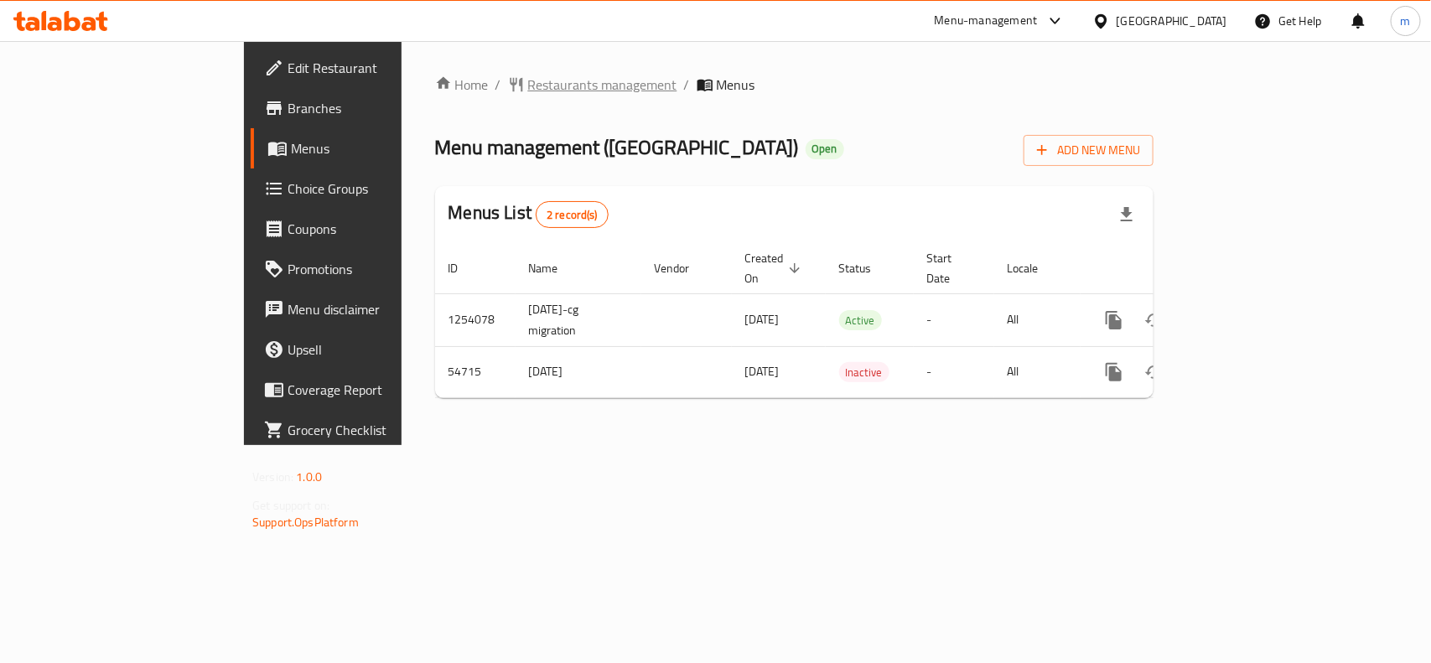
click at [528, 75] on span "Restaurants management" at bounding box center [602, 85] width 149 height 20
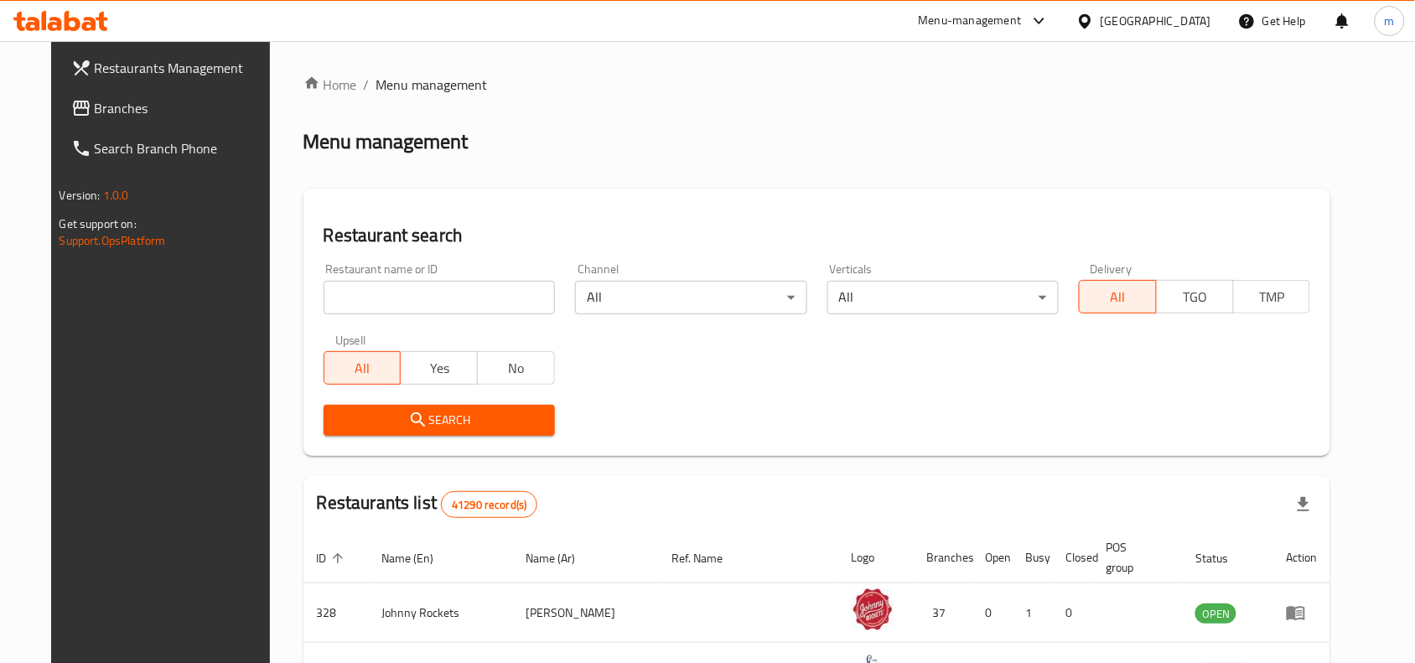
click at [334, 298] on input "search" at bounding box center [439, 298] width 231 height 34
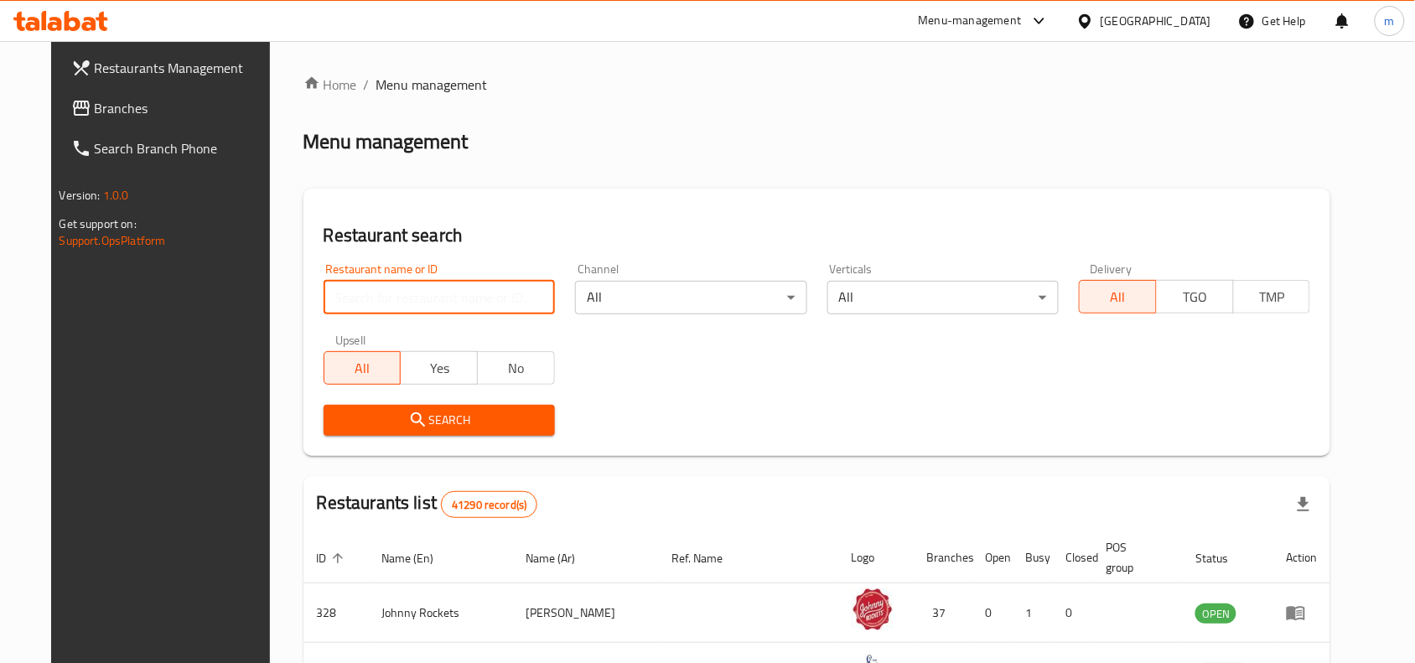
paste input "26970"
type input "26970"
click button "Search" at bounding box center [439, 420] width 231 height 31
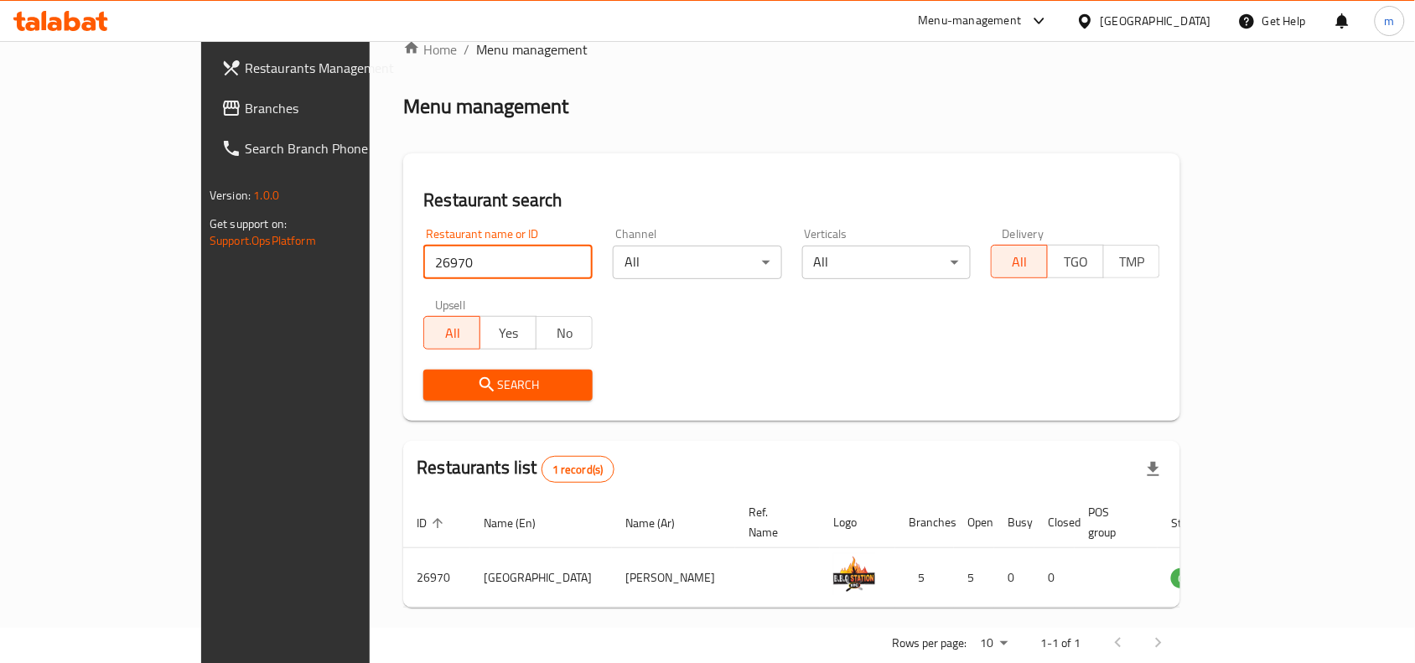
scroll to position [52, 0]
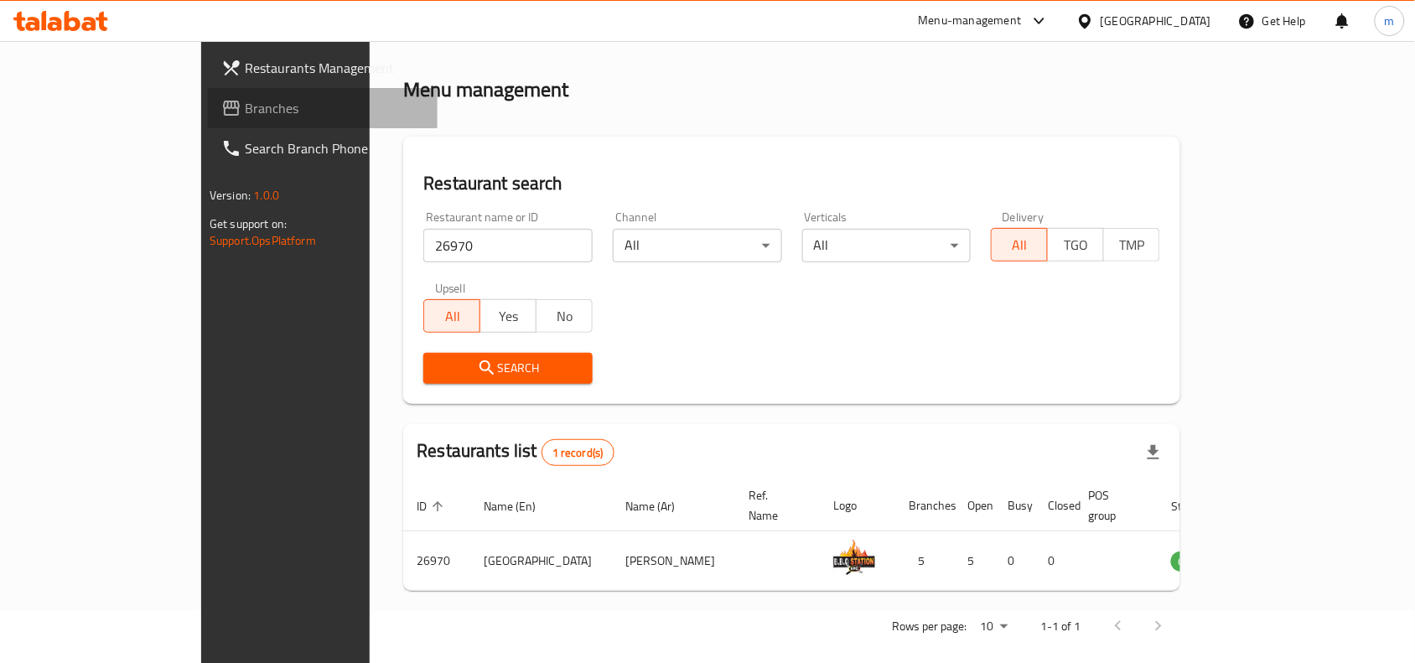
click at [245, 102] on span "Branches" at bounding box center [334, 108] width 179 height 20
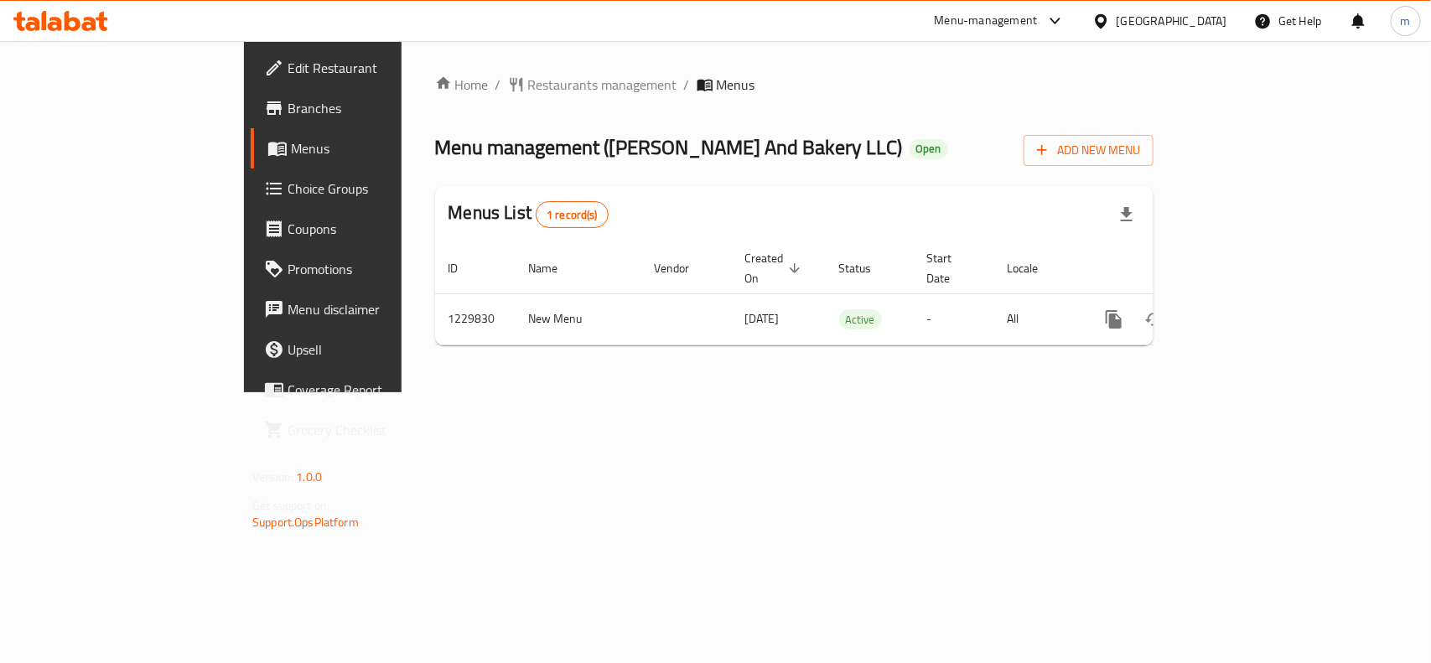
click at [442, 68] on div "Home / Restaurants management / Menus Menu management ( [PERSON_NAME] And Baker…" at bounding box center [793, 216] width 785 height 351
click at [528, 80] on span "Restaurants management" at bounding box center [602, 85] width 149 height 20
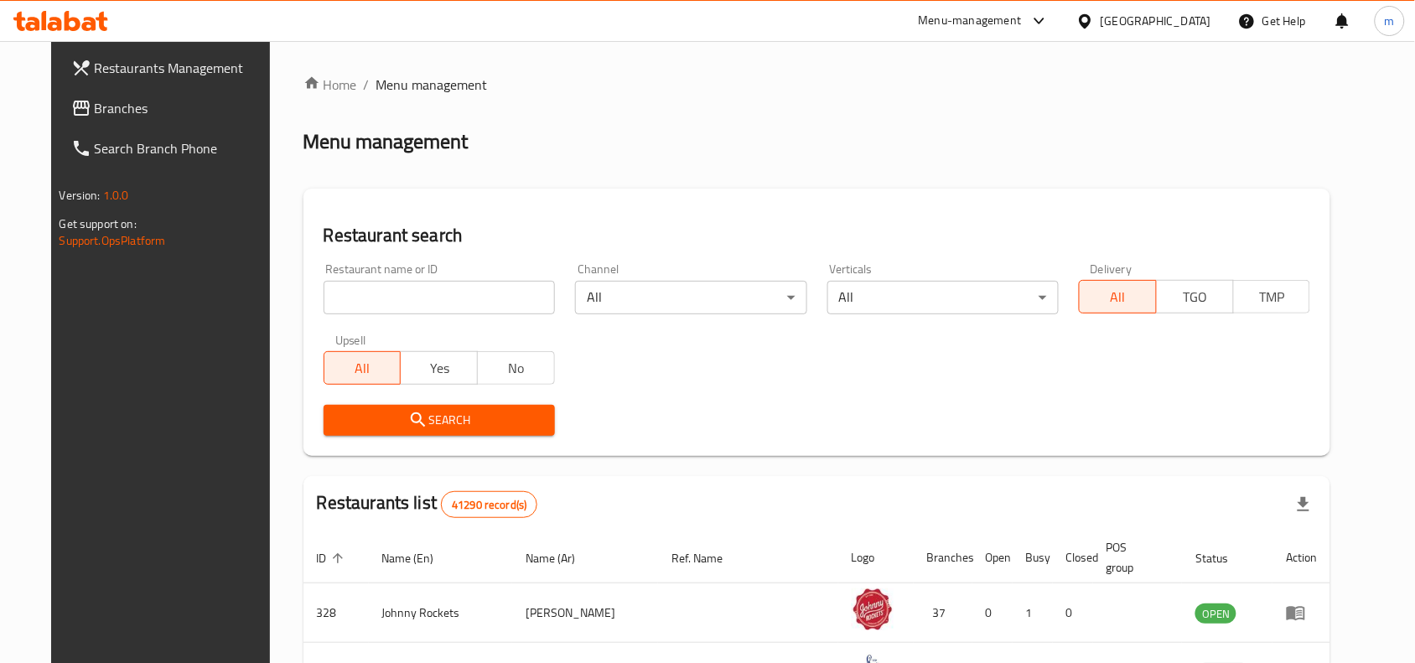
click at [95, 106] on span "Branches" at bounding box center [184, 108] width 179 height 20
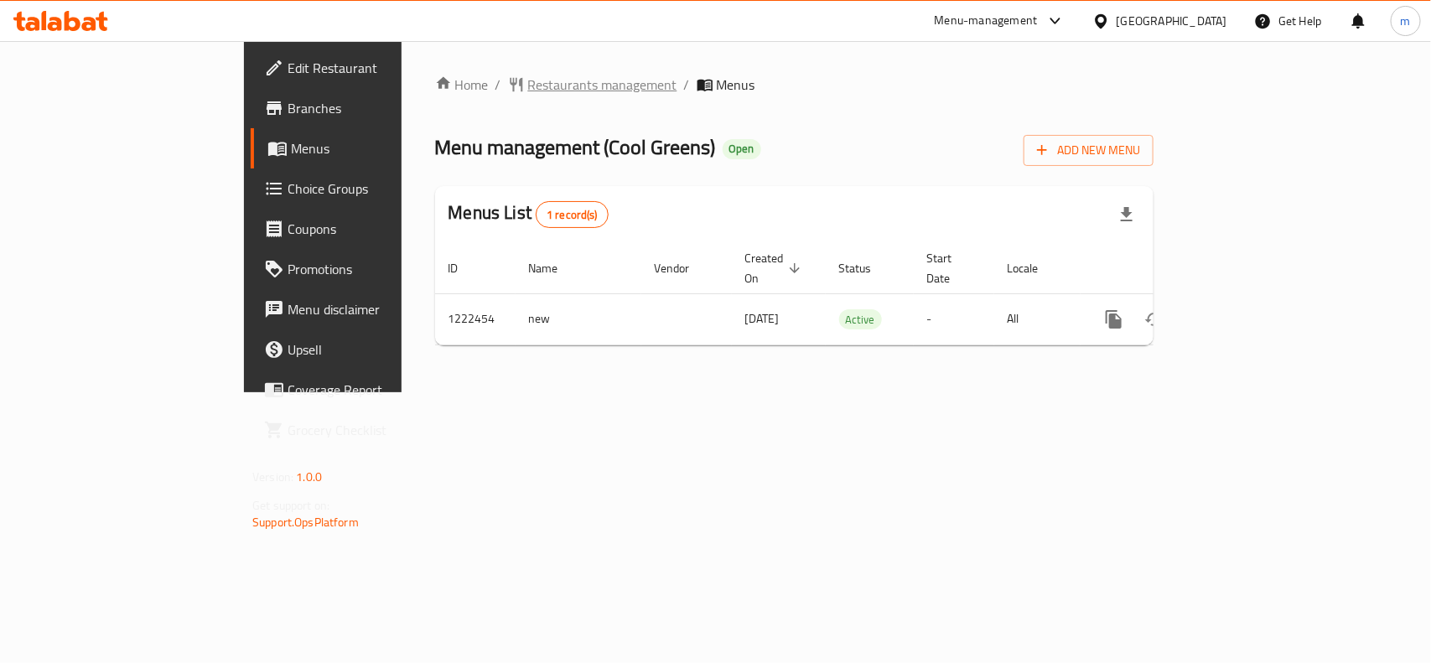
click at [528, 89] on span "Restaurants management" at bounding box center [602, 85] width 149 height 20
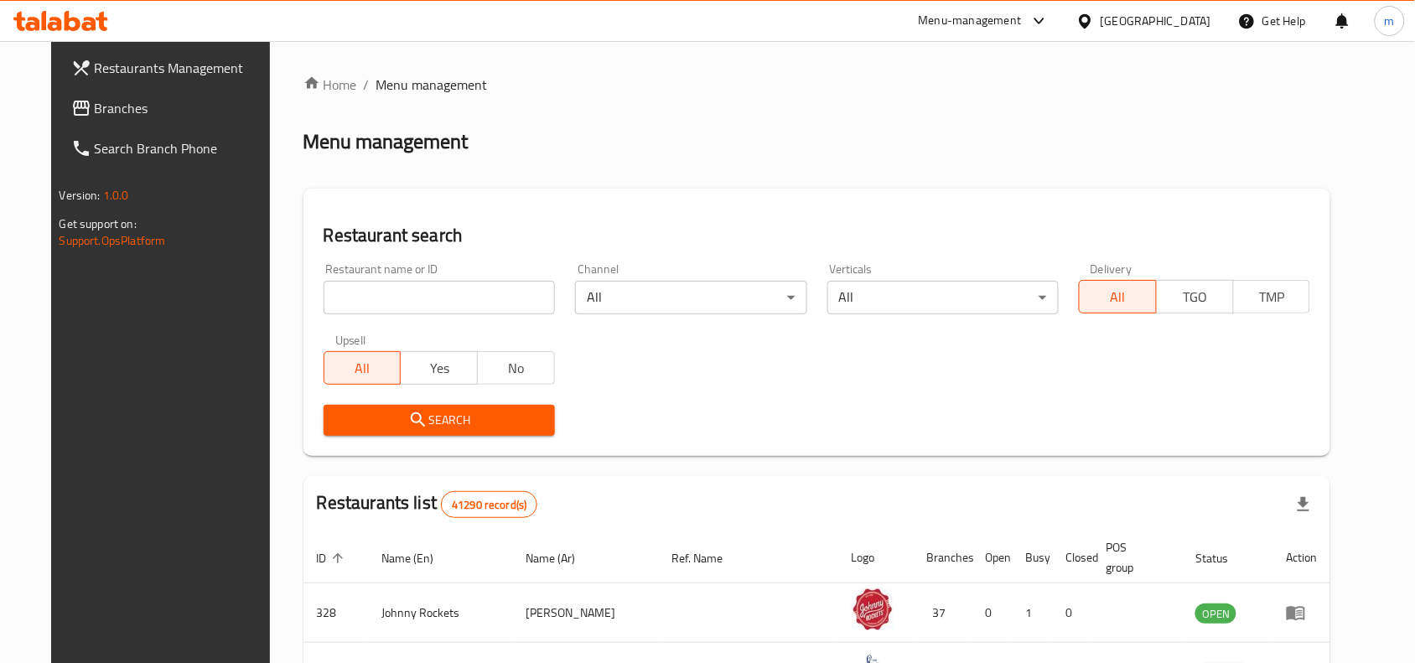
click at [95, 105] on span "Branches" at bounding box center [184, 108] width 179 height 20
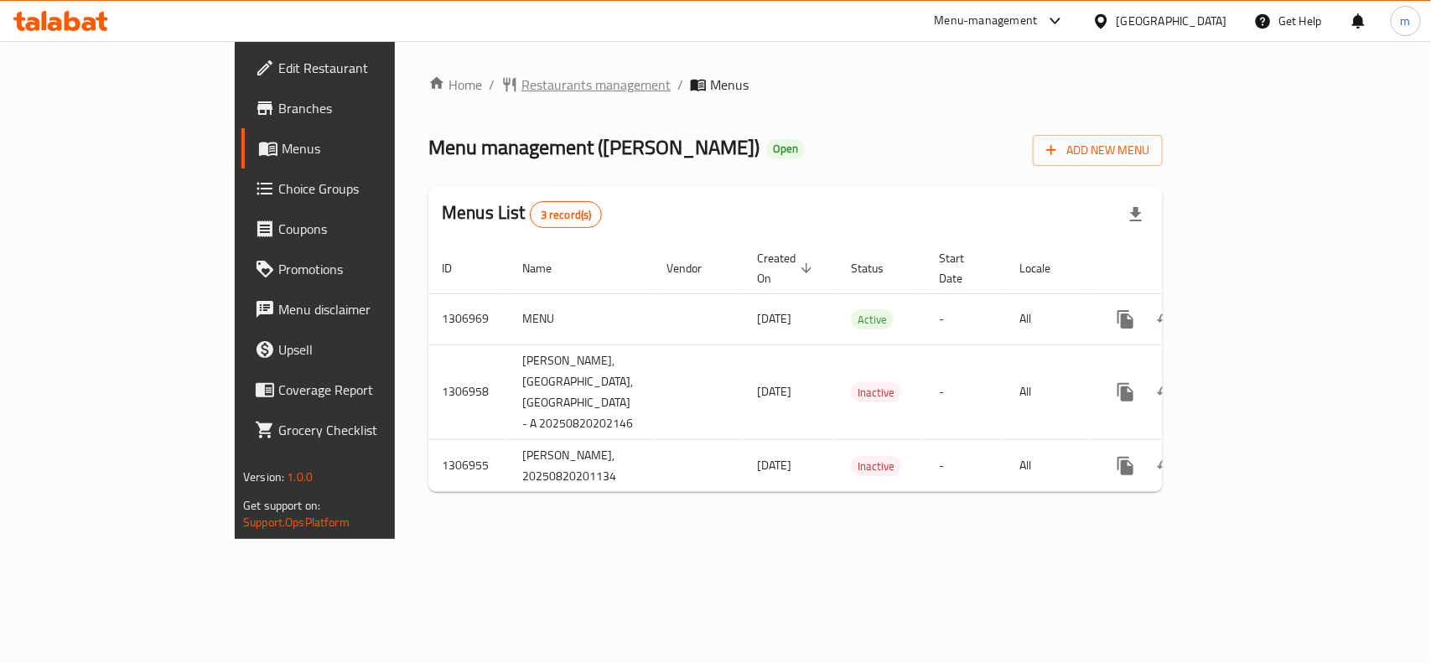
click at [521, 80] on span "Restaurants management" at bounding box center [595, 85] width 149 height 20
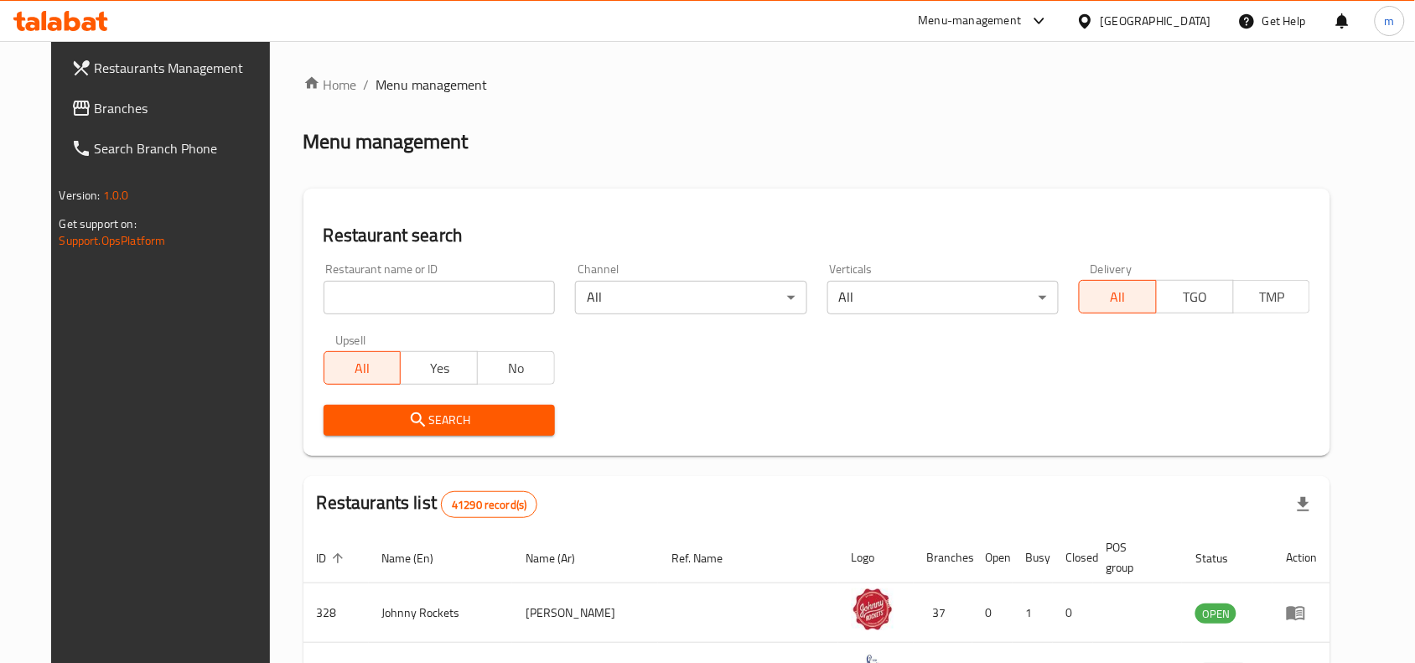
click at [122, 119] on link "Branches" at bounding box center [173, 108] width 230 height 40
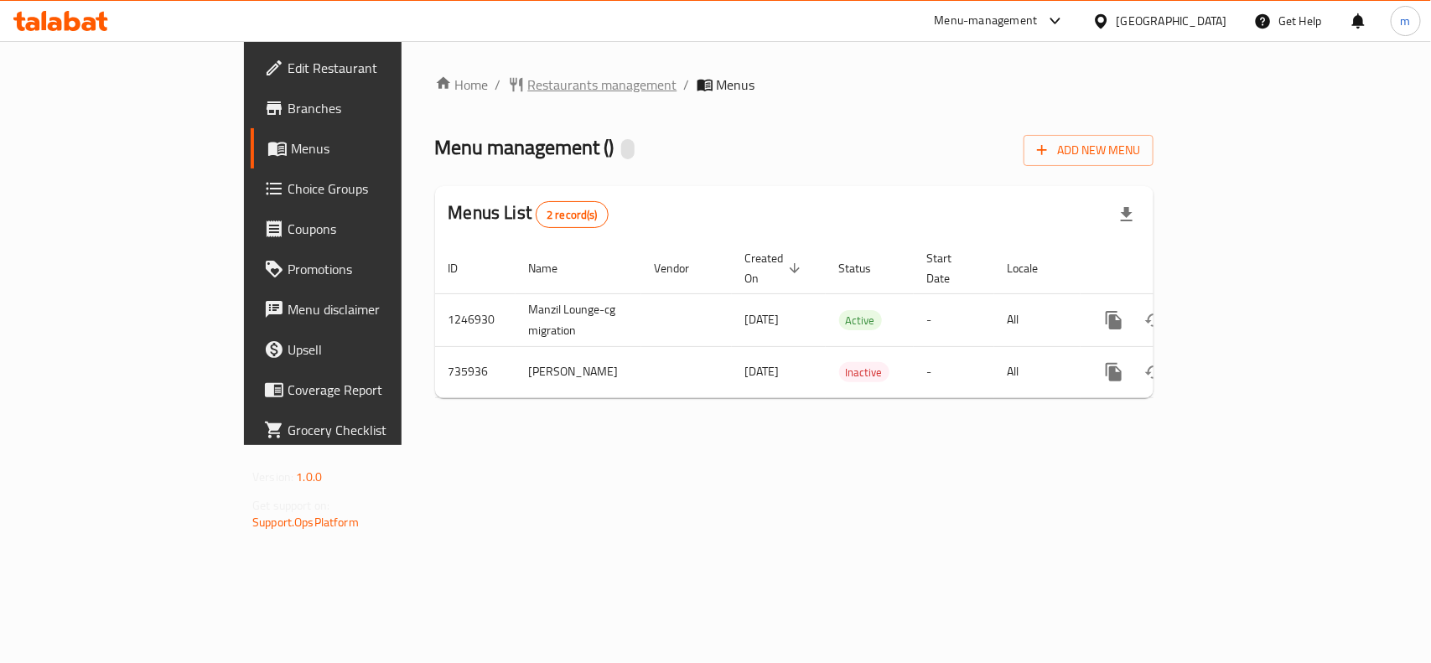
click at [528, 94] on span "Restaurants management" at bounding box center [602, 85] width 149 height 20
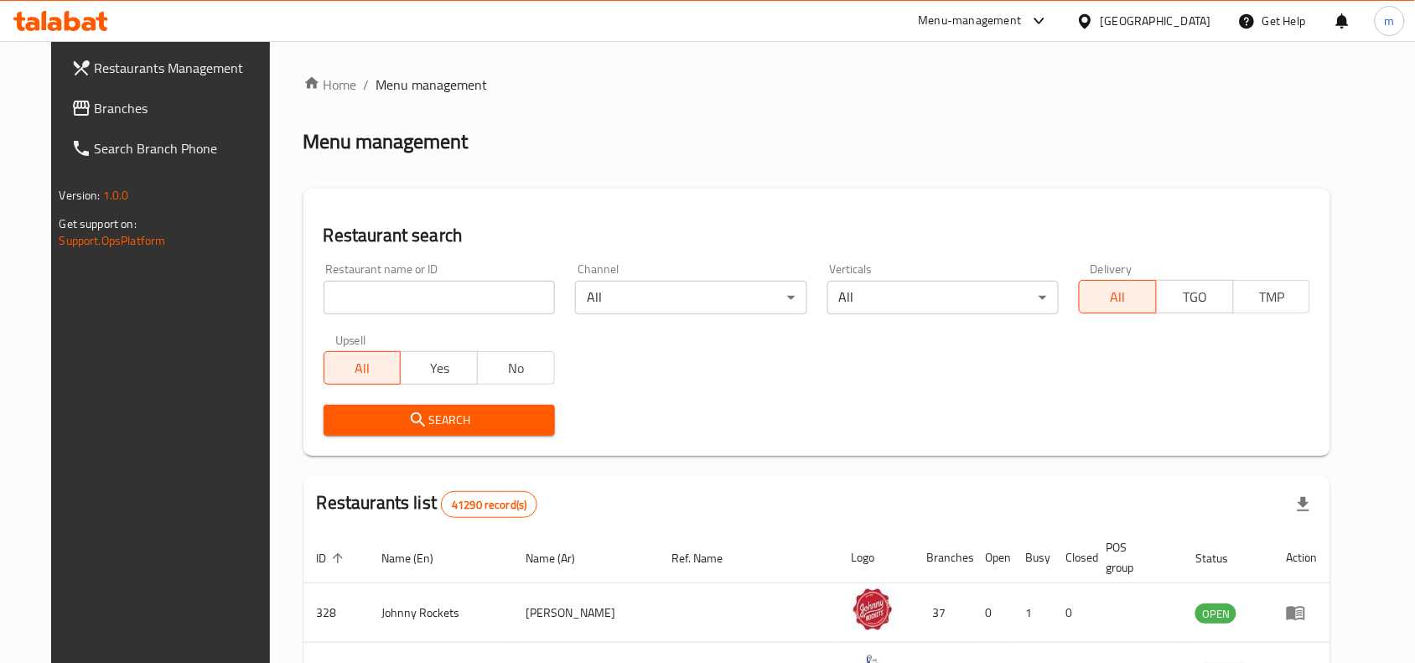
click at [390, 303] on input "search" at bounding box center [439, 298] width 231 height 34
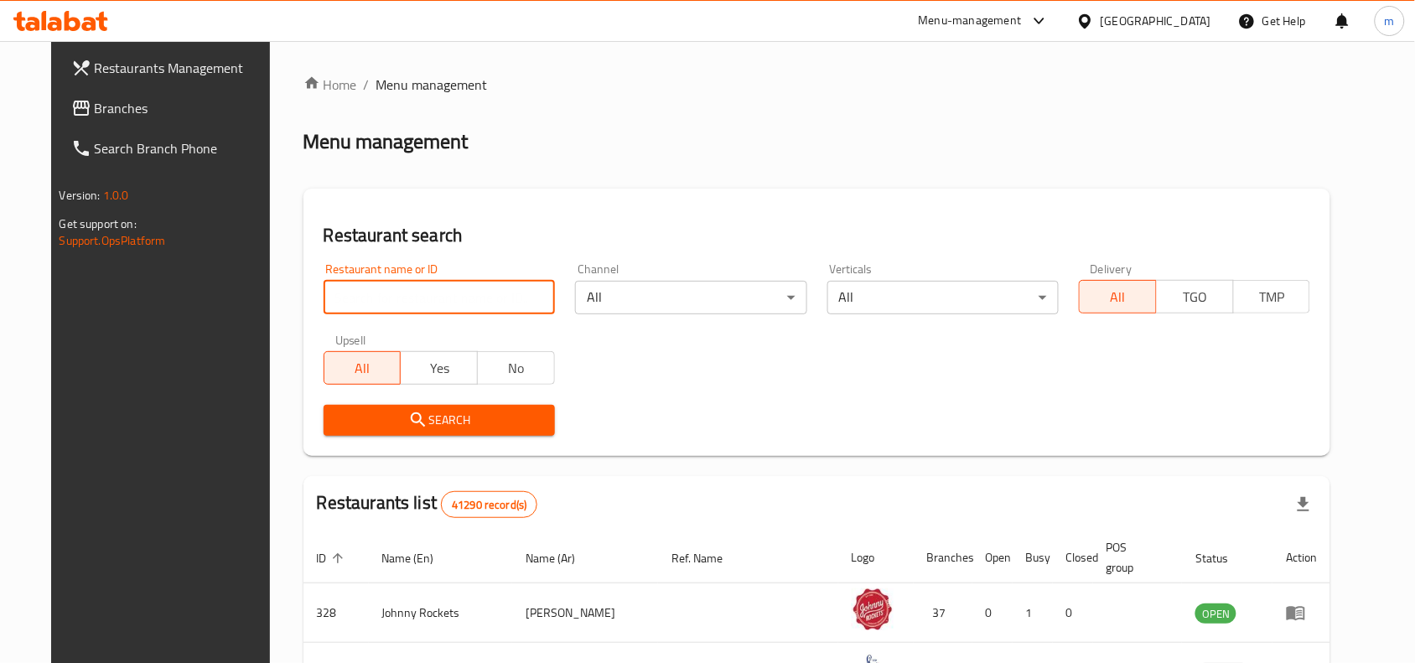
paste input "647309"
type input "647309"
click button "Search" at bounding box center [439, 420] width 231 height 31
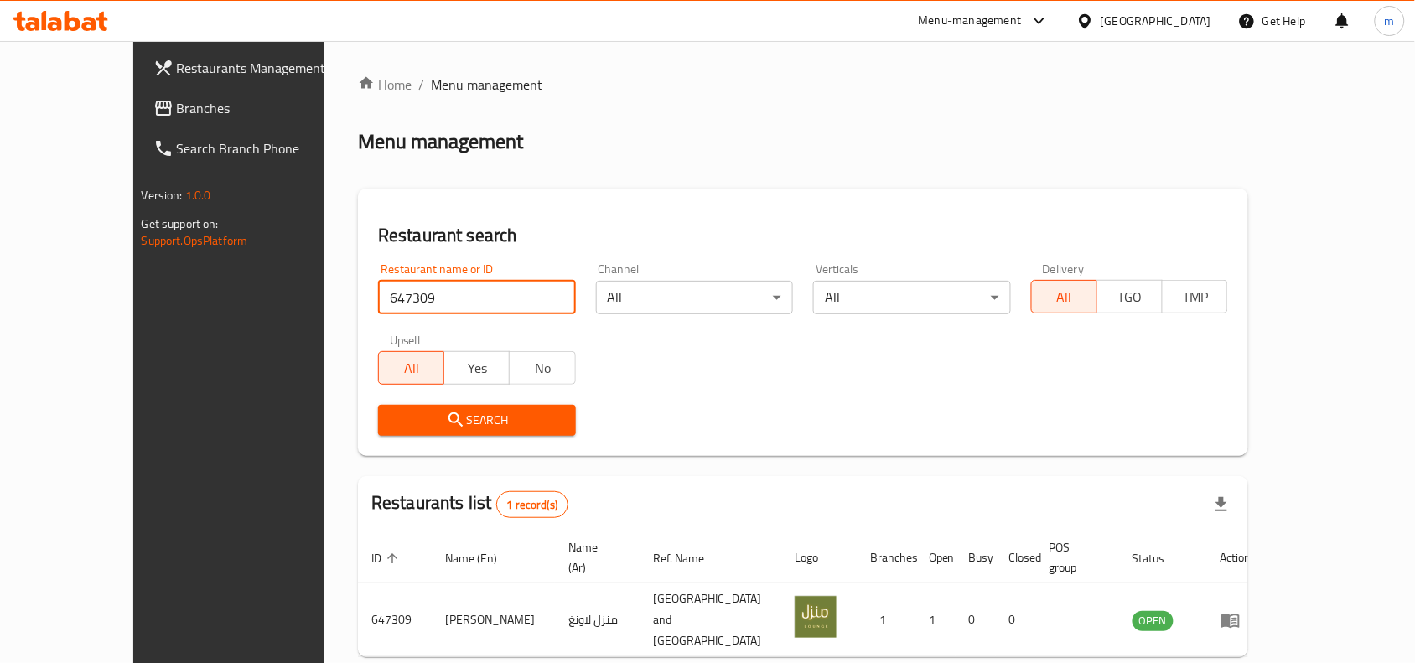
click at [1165, 26] on div "[GEOGRAPHIC_DATA]" at bounding box center [1155, 21] width 111 height 18
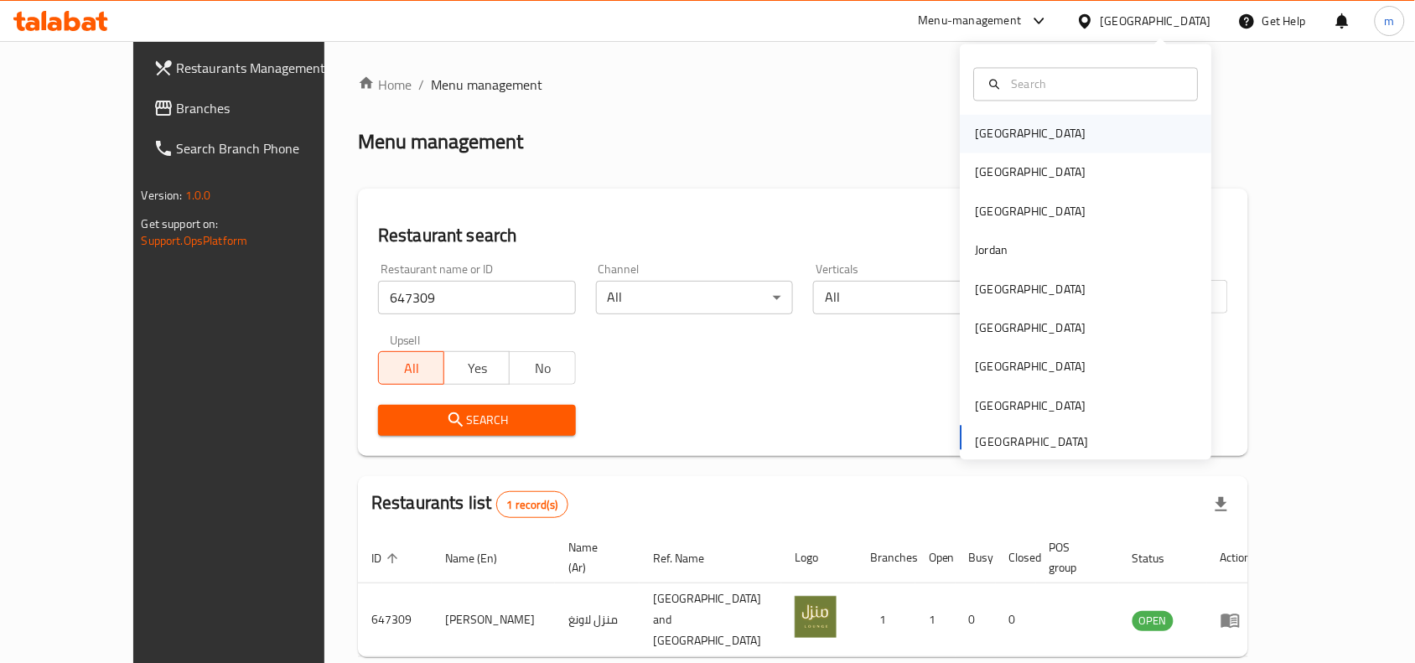
click at [993, 140] on div "[GEOGRAPHIC_DATA]" at bounding box center [1031, 134] width 111 height 18
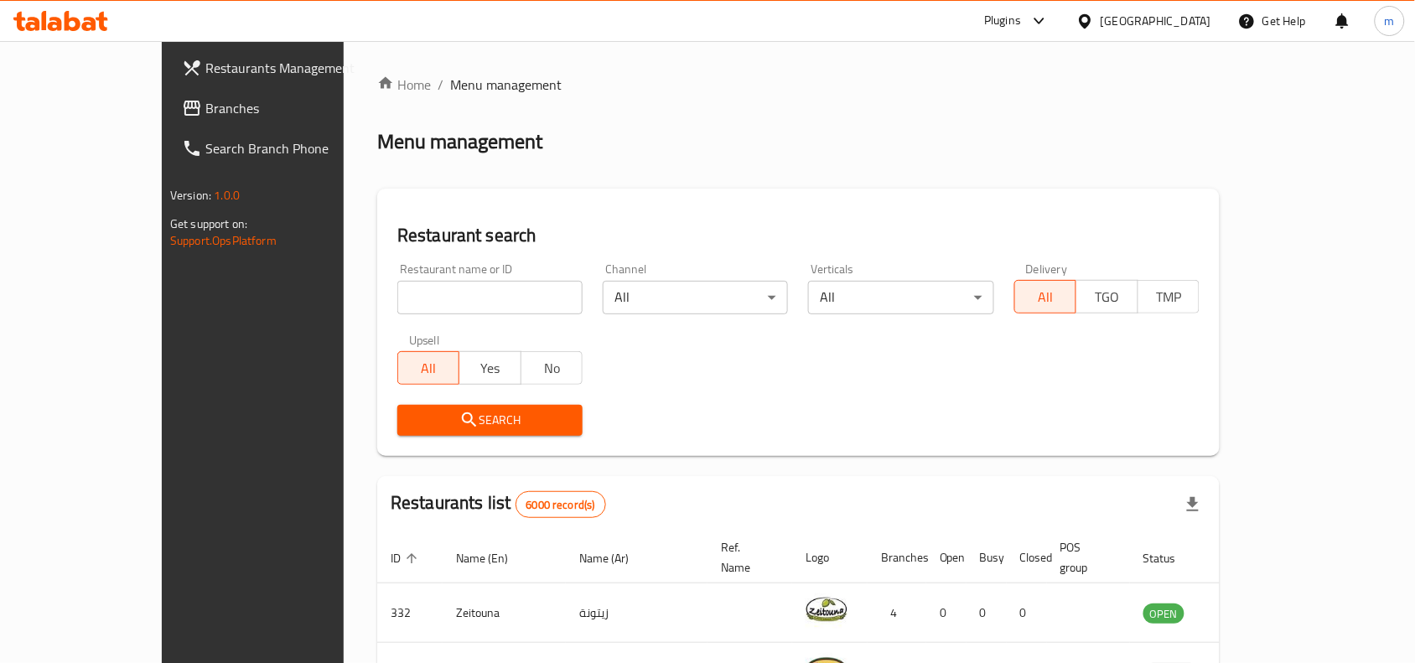
click at [168, 118] on link "Branches" at bounding box center [283, 108] width 230 height 40
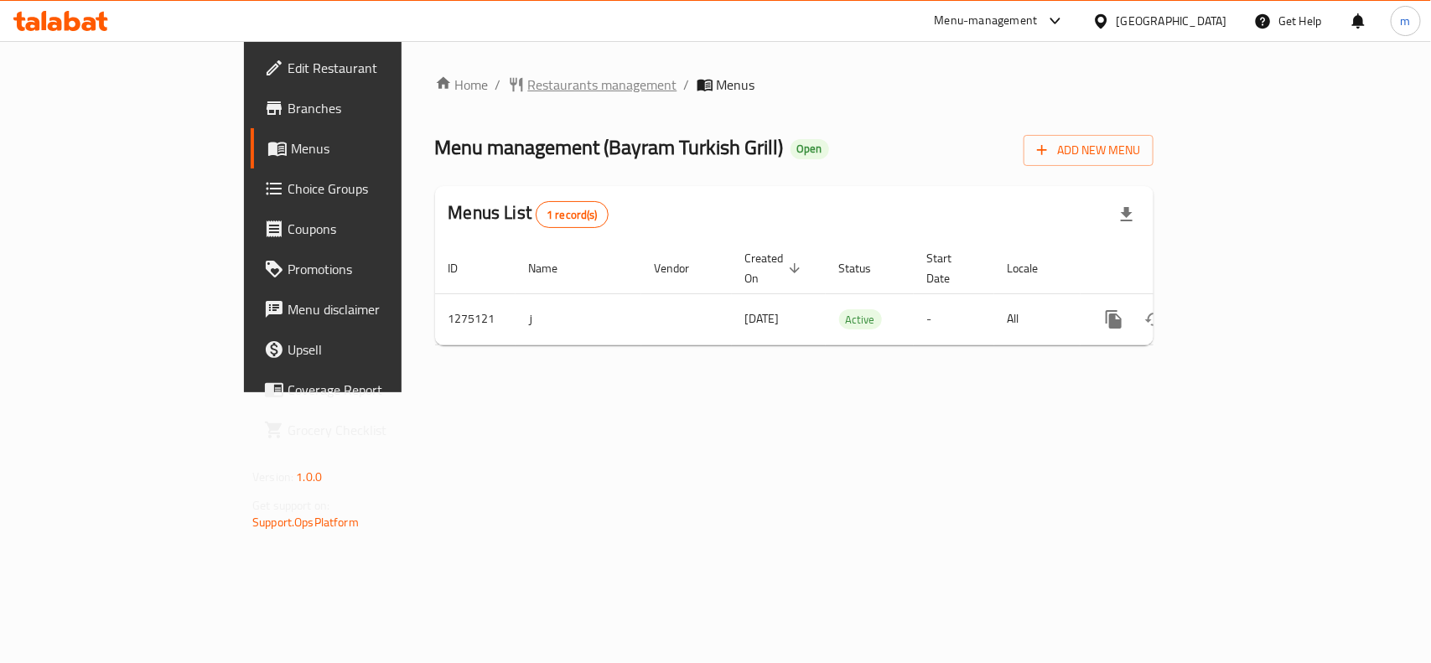
click at [528, 85] on span "Restaurants management" at bounding box center [602, 85] width 149 height 20
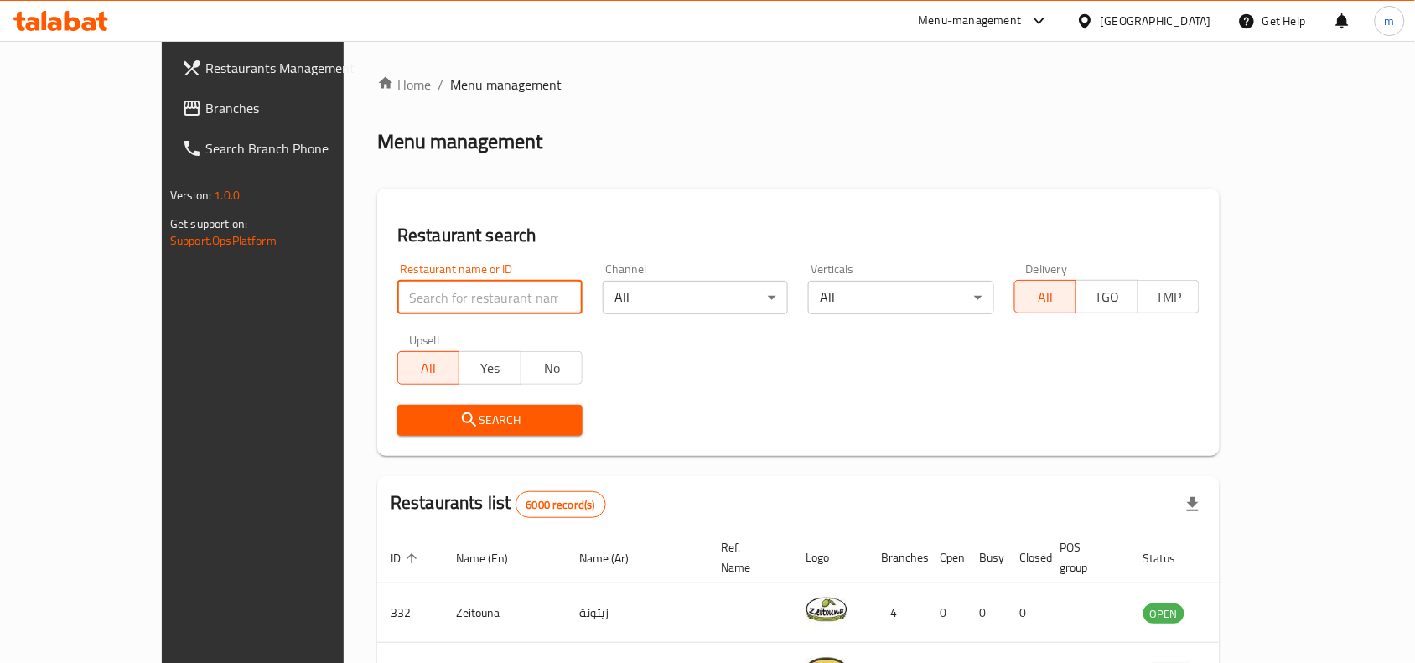
click at [397, 302] on input "search" at bounding box center [489, 298] width 185 height 34
paste input "691476"
type input "691476"
click button "Search" at bounding box center [489, 420] width 185 height 31
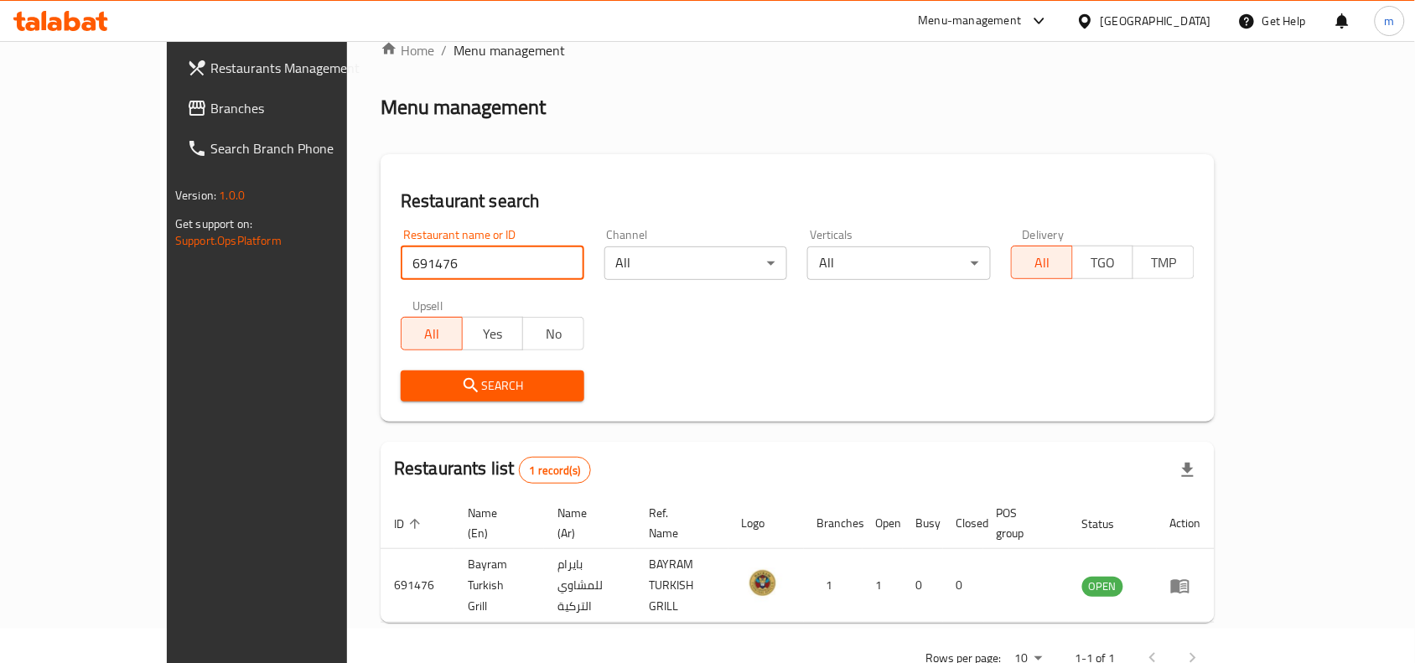
scroll to position [52, 0]
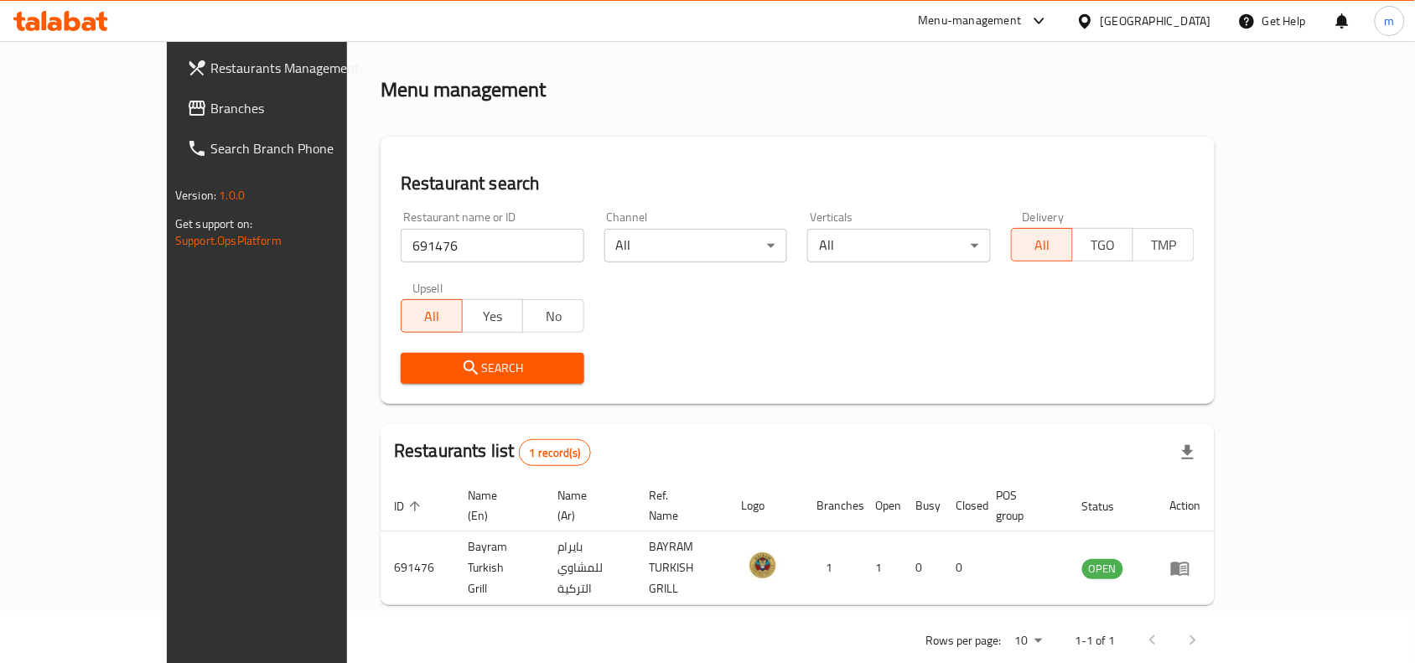
drag, startPoint x: 1178, startPoint y: 19, endPoint x: 1169, endPoint y: 40, distance: 22.9
click at [1178, 19] on div "[GEOGRAPHIC_DATA]" at bounding box center [1155, 21] width 111 height 18
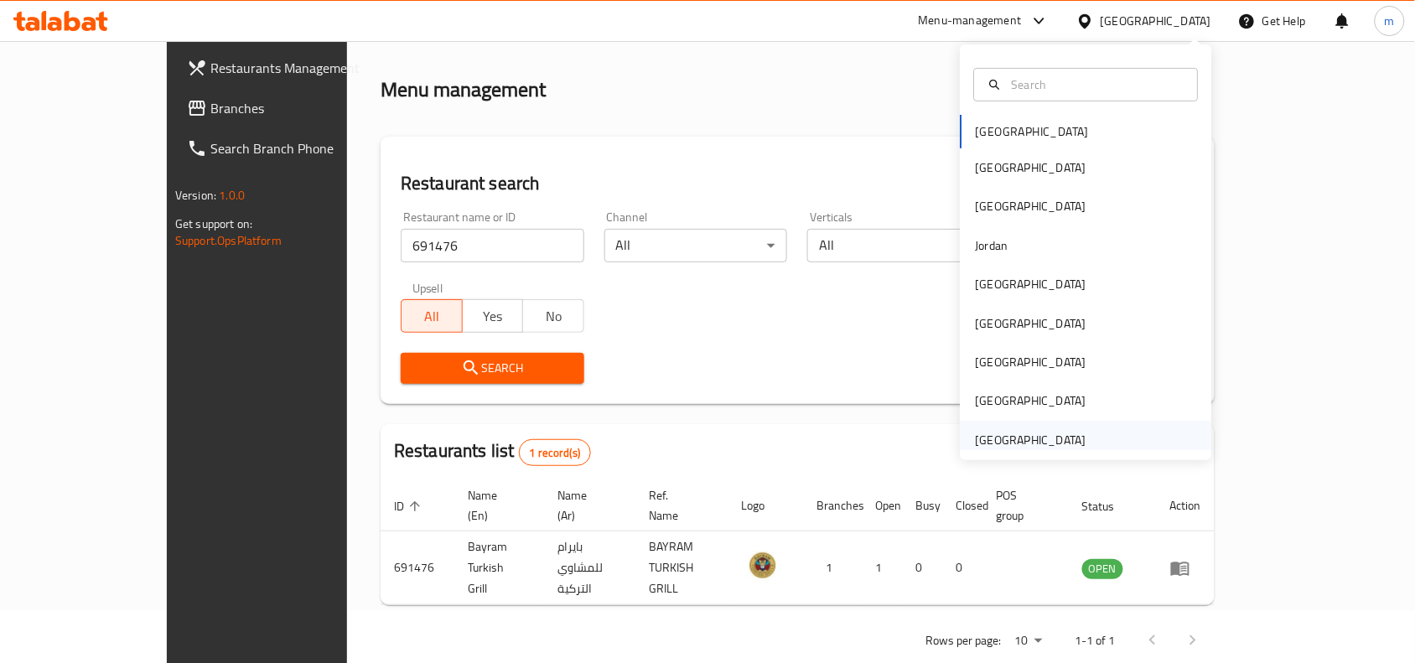
click at [991, 437] on div "[GEOGRAPHIC_DATA]" at bounding box center [1031, 440] width 111 height 18
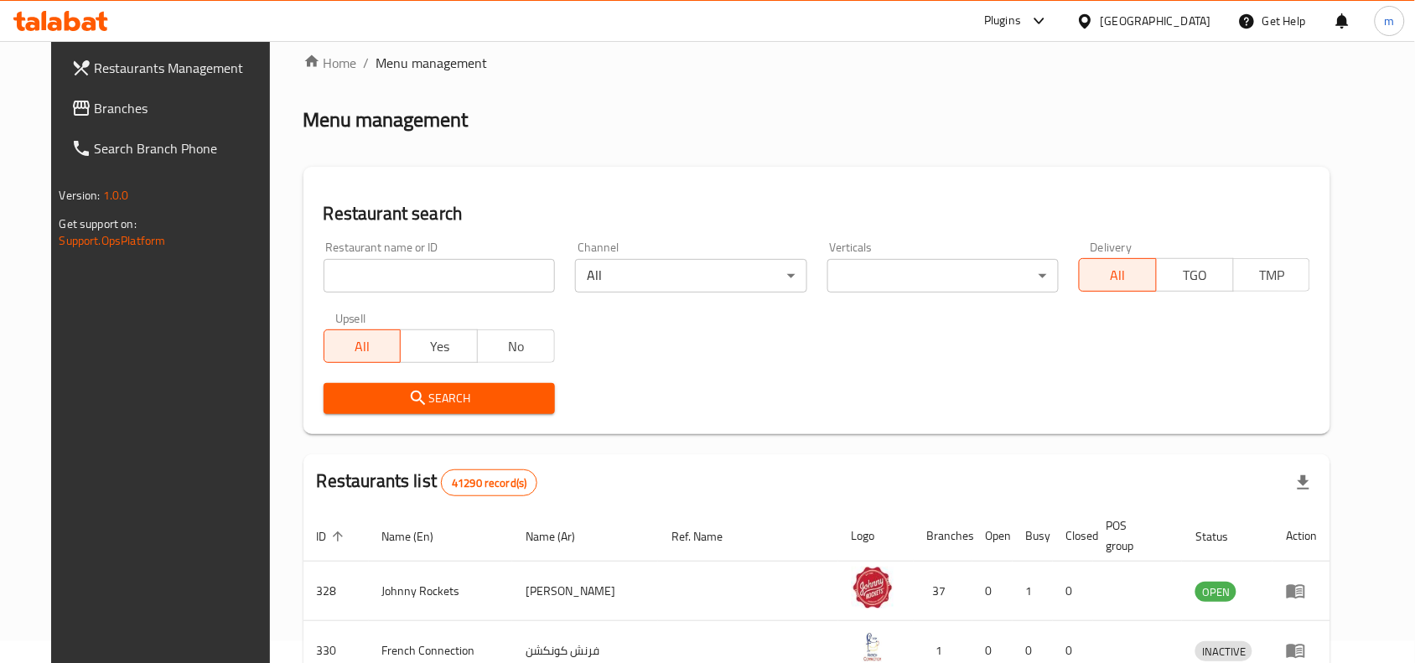
scroll to position [52, 0]
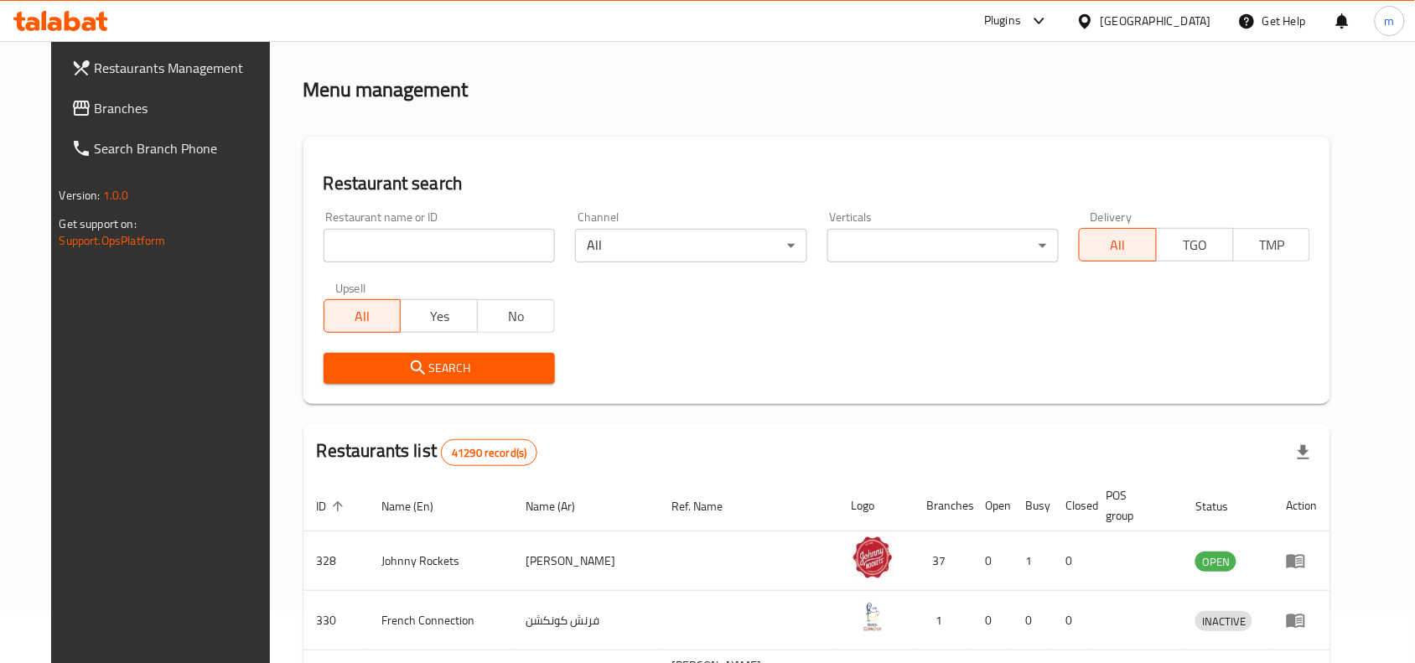
click at [95, 101] on span "Branches" at bounding box center [184, 108] width 179 height 20
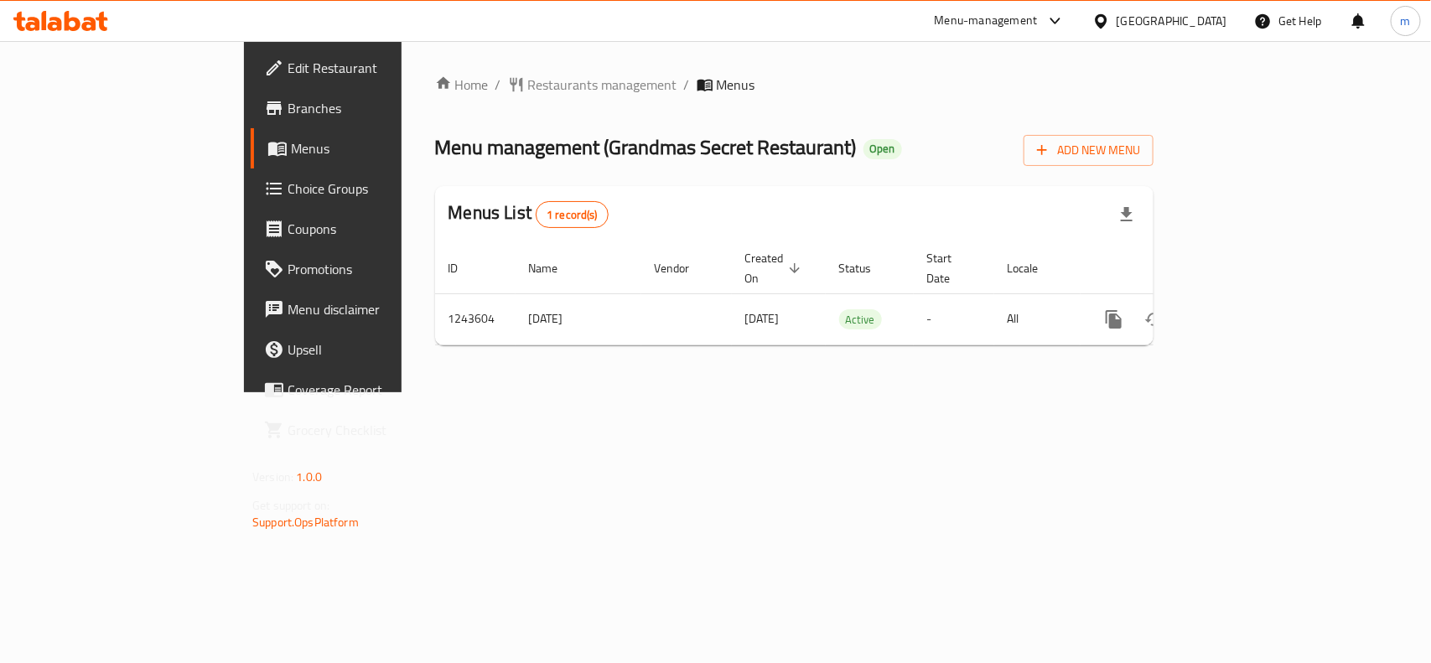
click at [1147, 17] on div "[GEOGRAPHIC_DATA]" at bounding box center [1171, 21] width 111 height 18
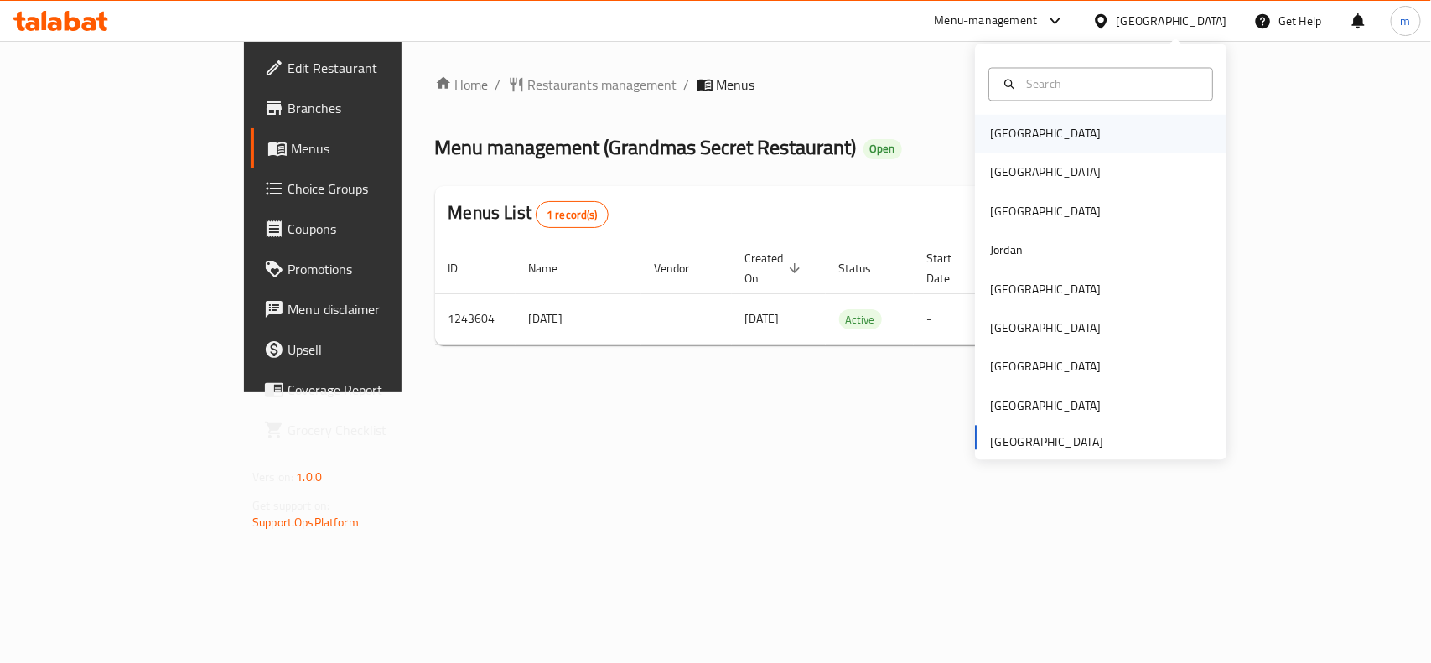
click at [1011, 134] on div "[GEOGRAPHIC_DATA]" at bounding box center [1045, 134] width 111 height 18
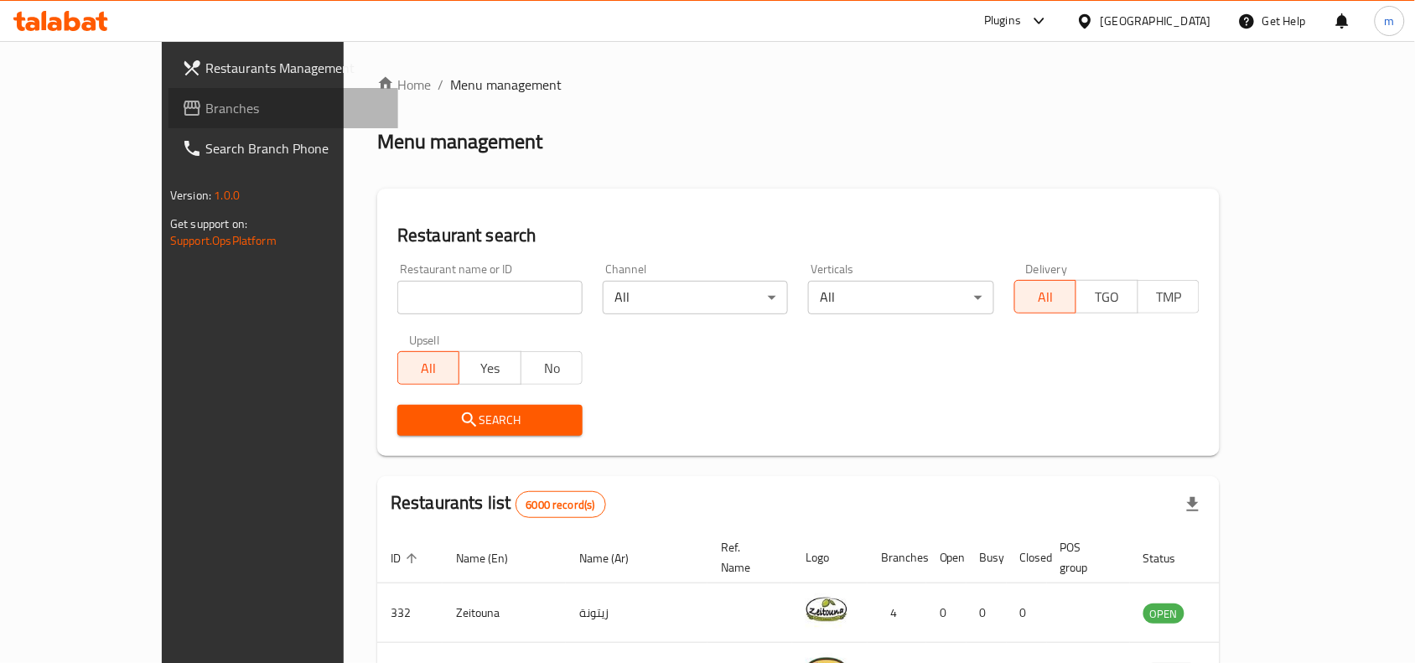
click at [205, 116] on span "Branches" at bounding box center [294, 108] width 179 height 20
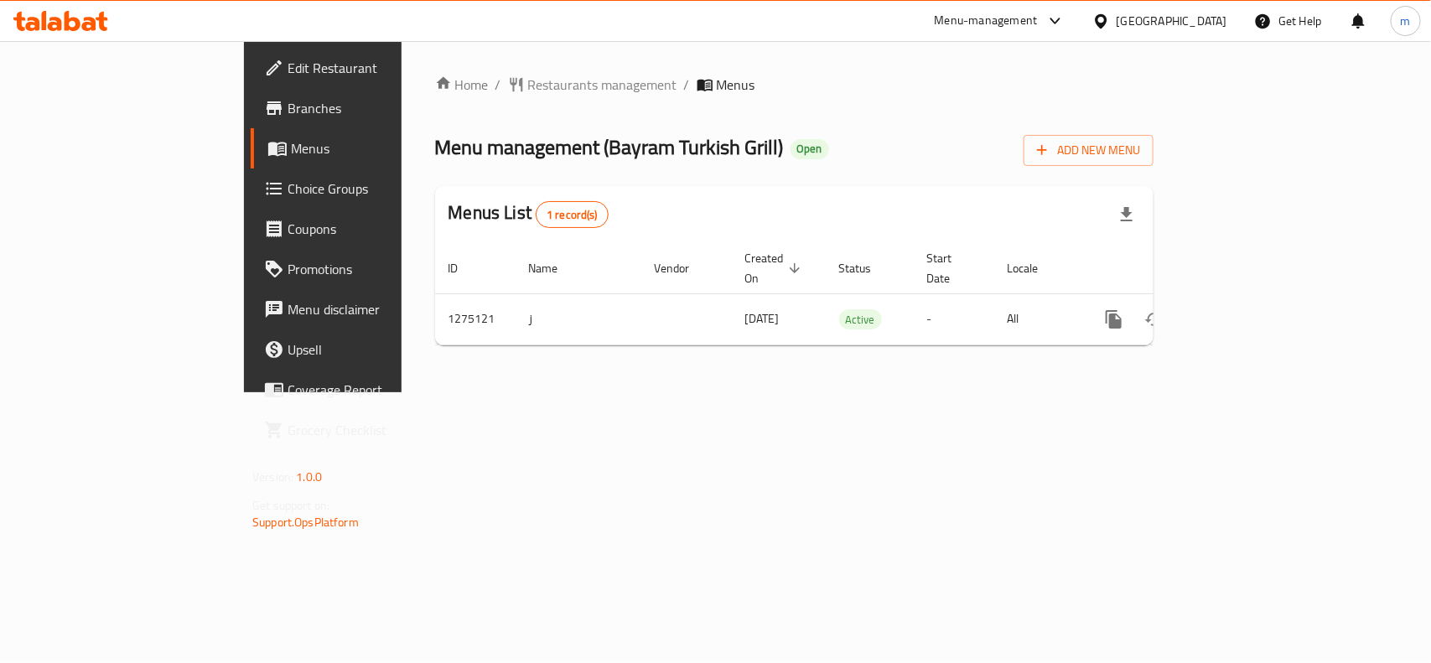
click at [1207, 23] on div "[GEOGRAPHIC_DATA]" at bounding box center [1171, 21] width 111 height 18
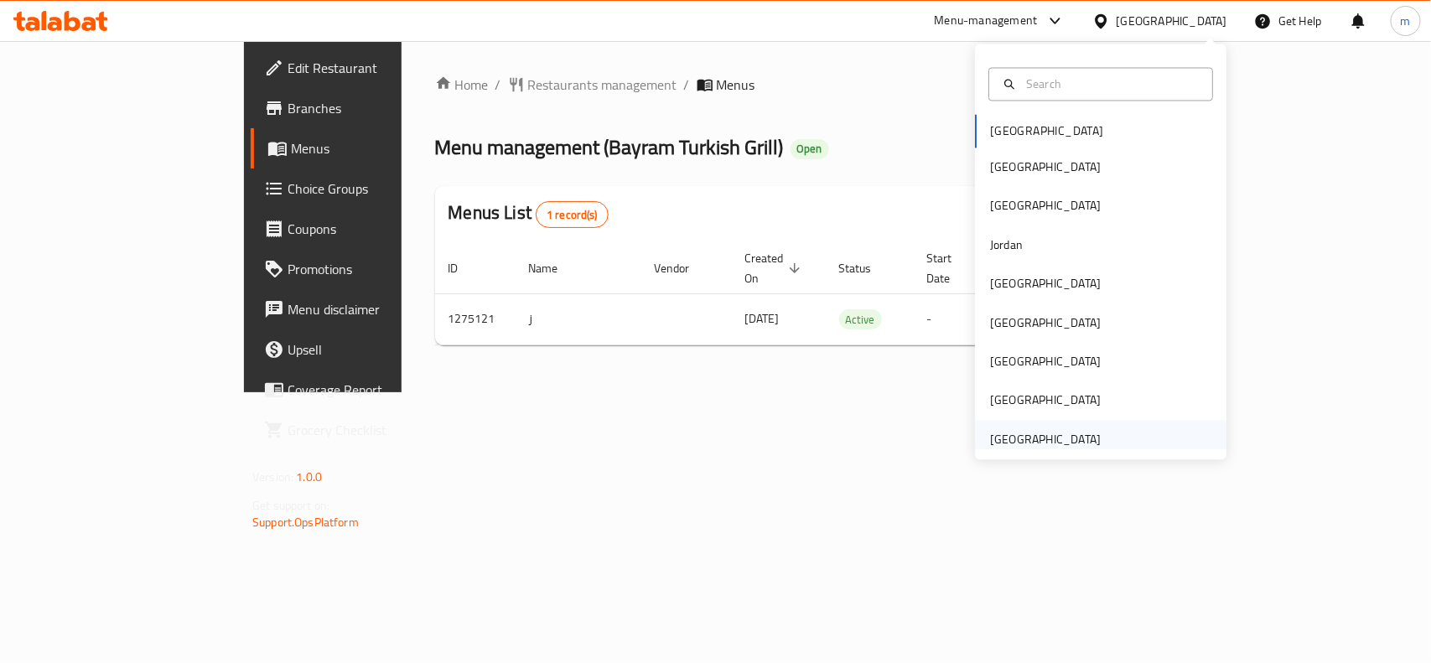
click at [1024, 437] on div "[GEOGRAPHIC_DATA]" at bounding box center [1045, 439] width 111 height 18
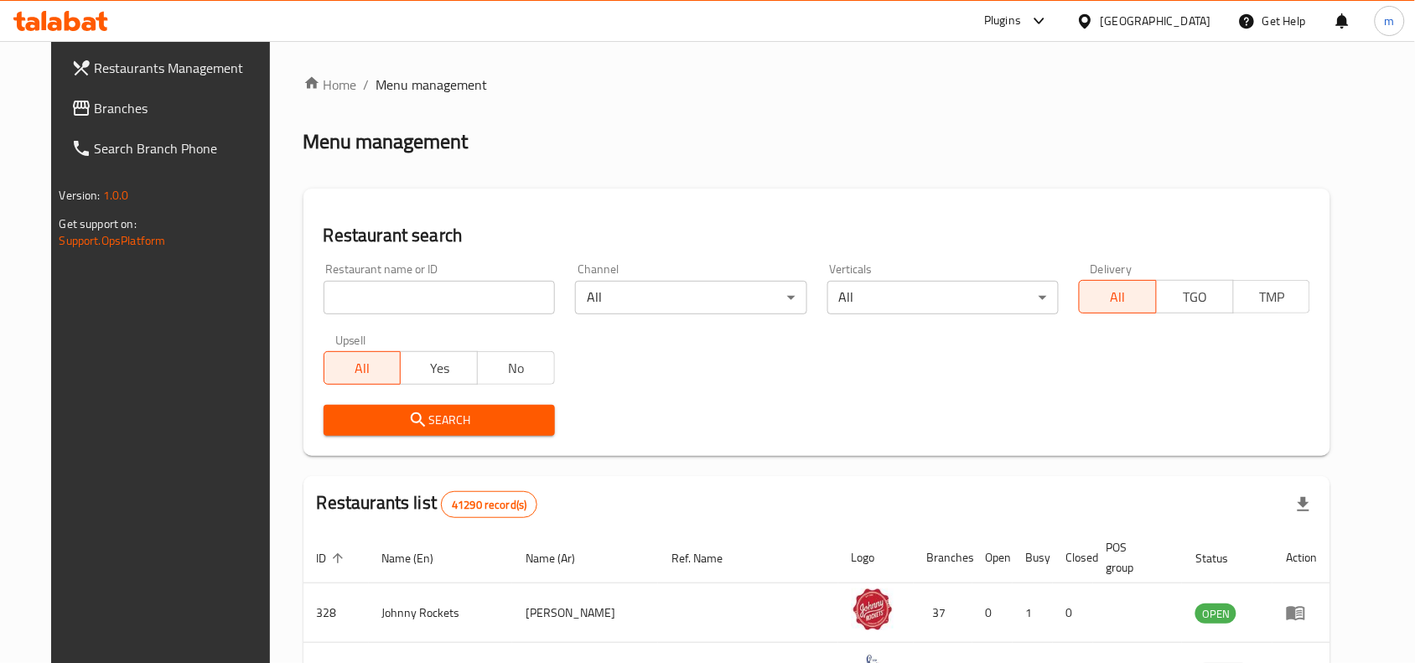
click at [58, 91] on link "Branches" at bounding box center [173, 108] width 230 height 40
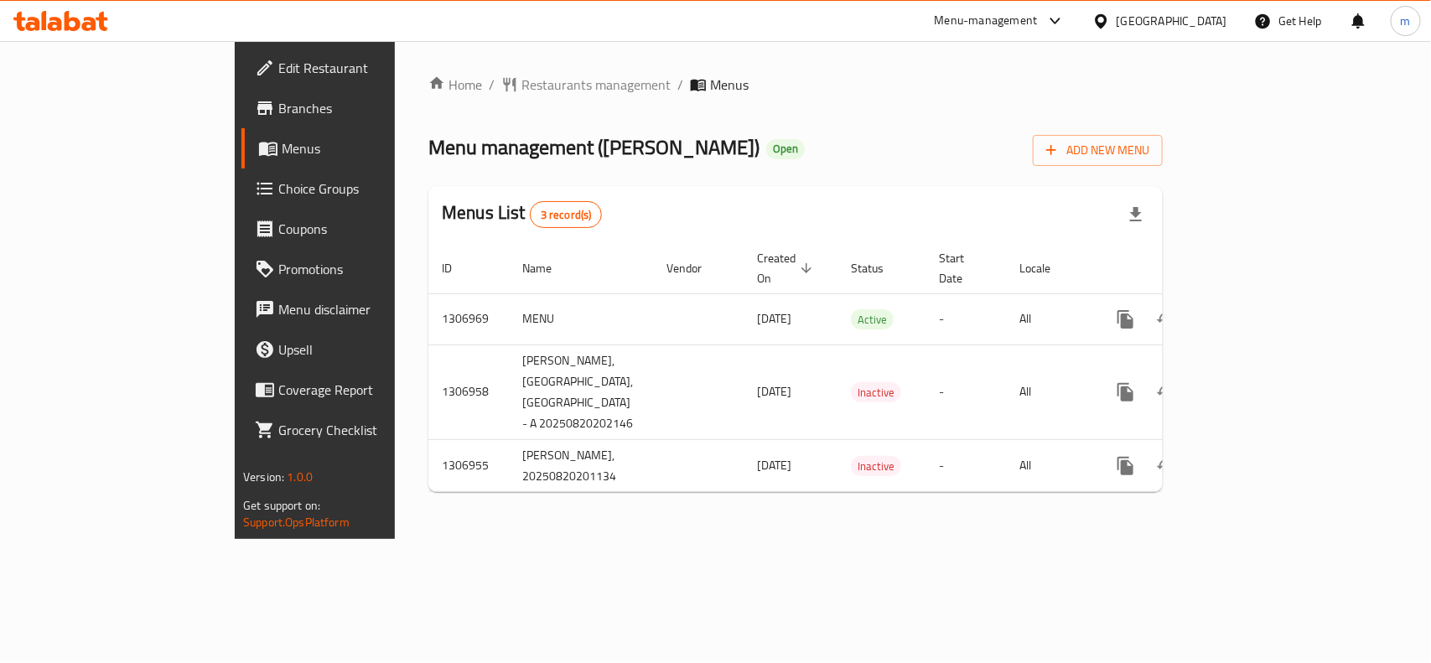
click at [570, 9] on div "Menu-management United Arab Emirates Get Help m" at bounding box center [715, 21] width 1431 height 40
click at [521, 88] on span "Restaurants management" at bounding box center [595, 85] width 149 height 20
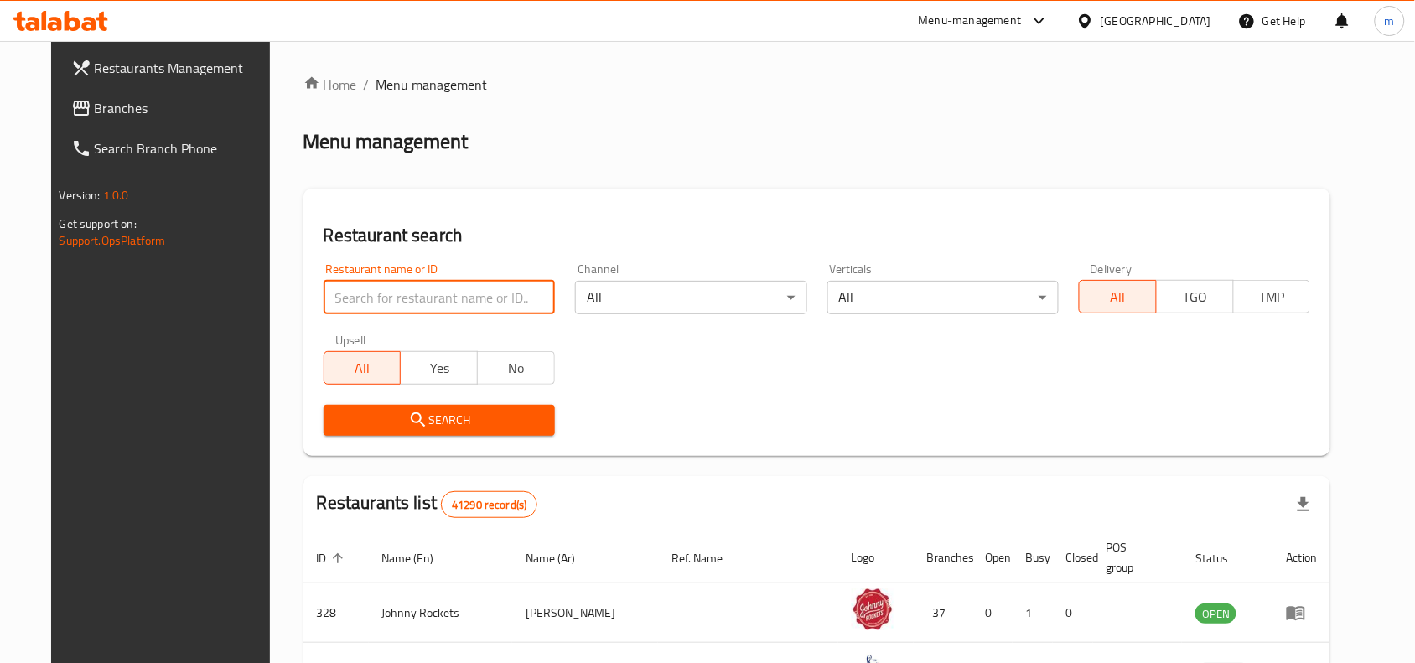
click at [336, 296] on input "search" at bounding box center [439, 298] width 231 height 34
paste input "704243"
type input "704243"
click button "Search" at bounding box center [439, 420] width 231 height 31
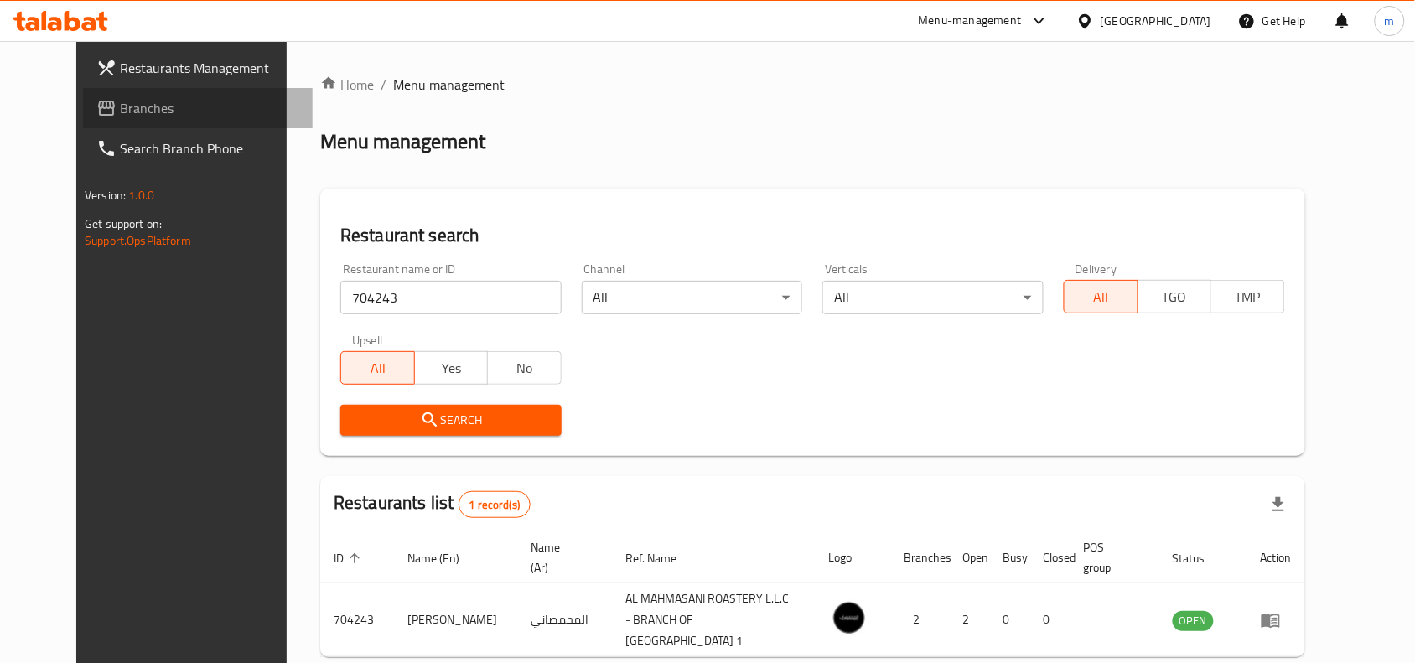
click at [120, 106] on span "Branches" at bounding box center [209, 108] width 179 height 20
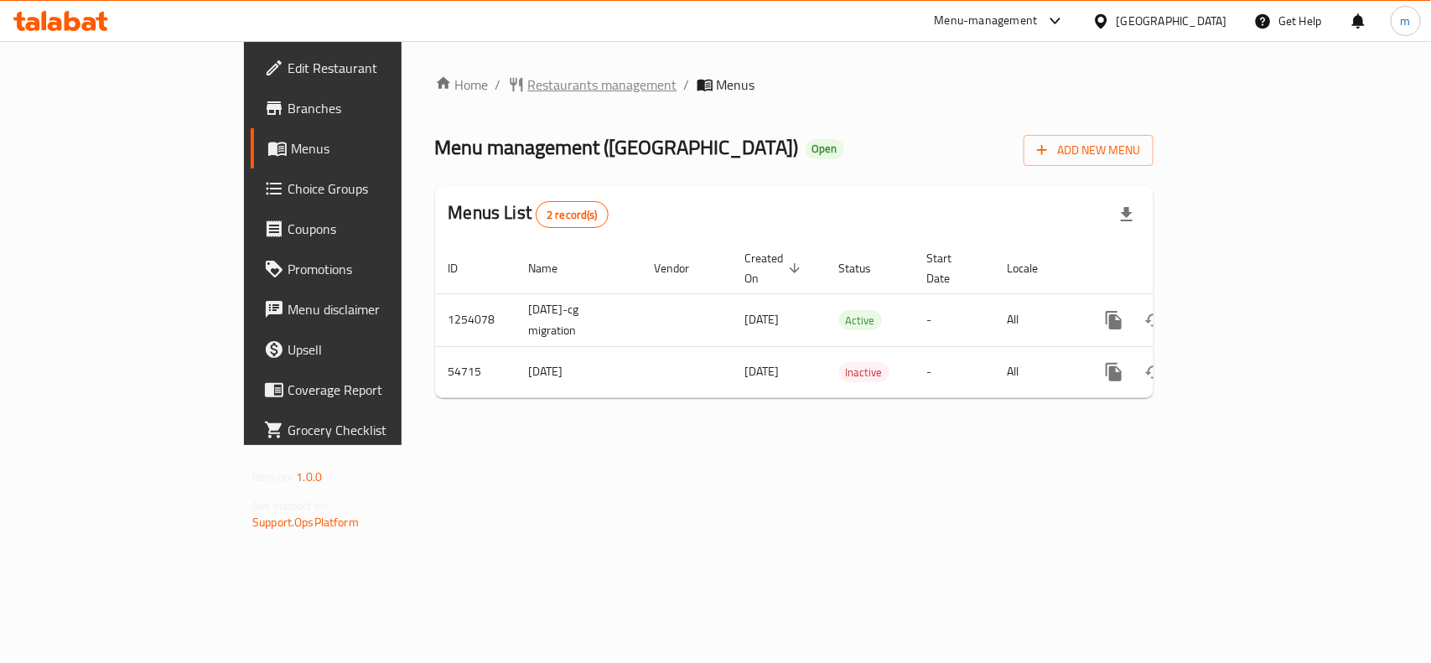
click at [528, 81] on span "Restaurants management" at bounding box center [602, 85] width 149 height 20
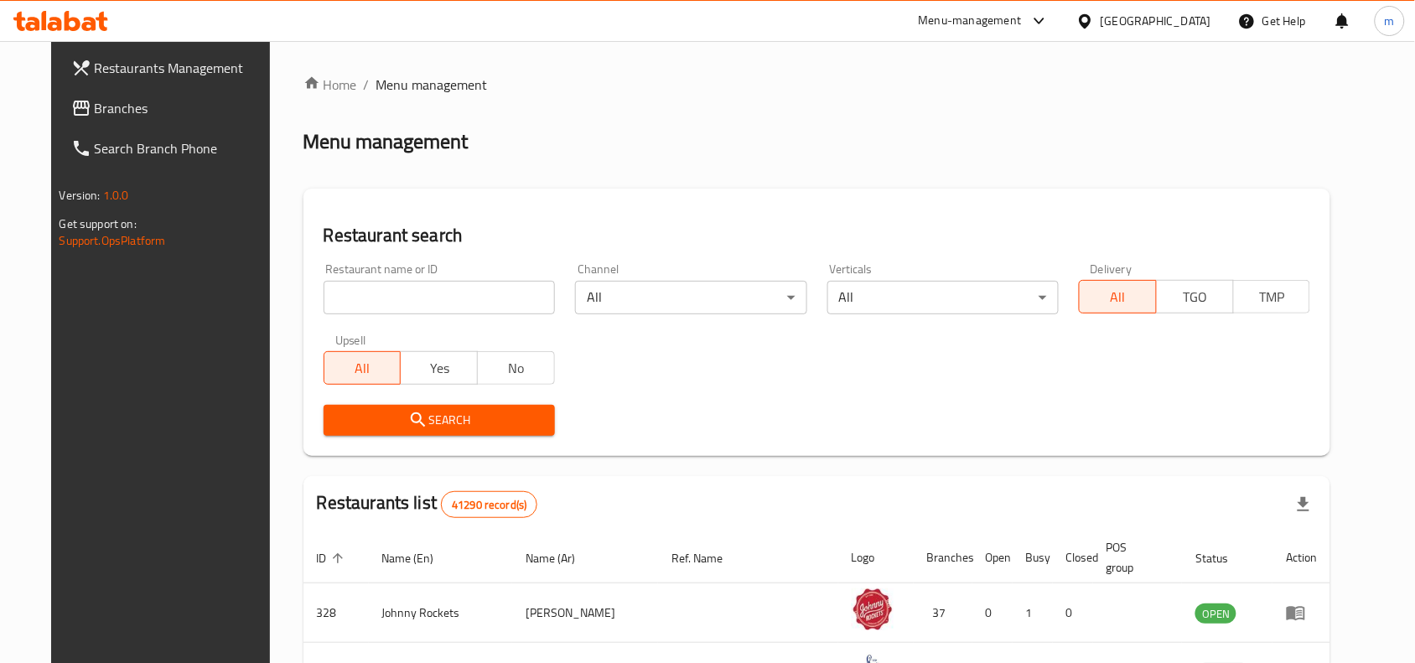
click at [71, 105] on icon at bounding box center [81, 108] width 20 height 20
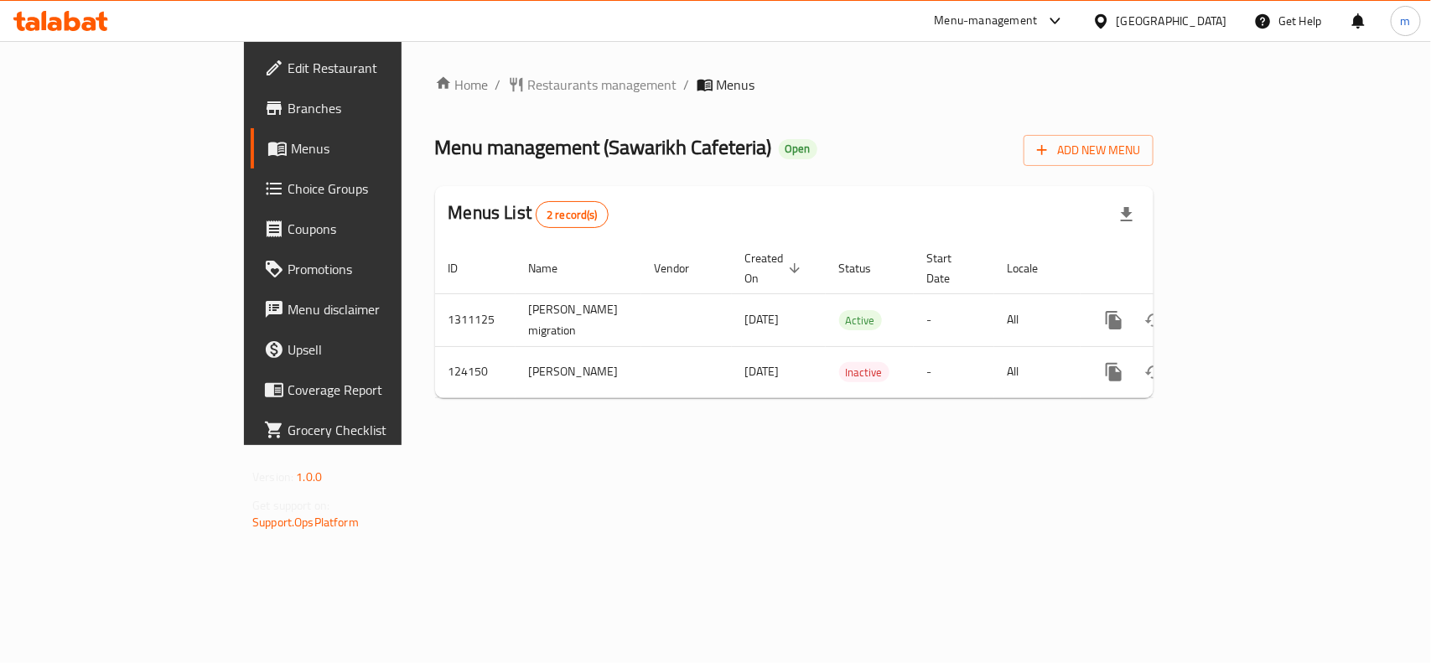
click at [1182, 25] on div "[GEOGRAPHIC_DATA]" at bounding box center [1171, 21] width 111 height 18
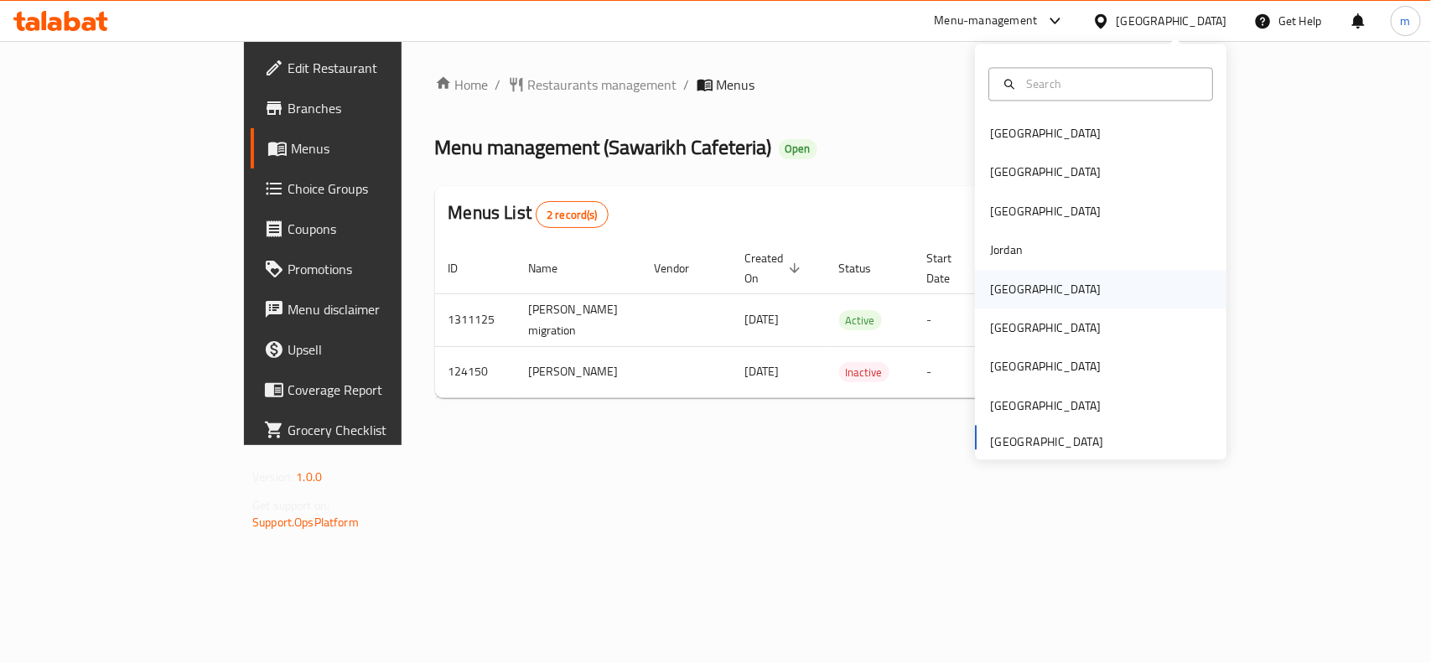
click at [996, 293] on div "[GEOGRAPHIC_DATA]" at bounding box center [1045, 289] width 111 height 18
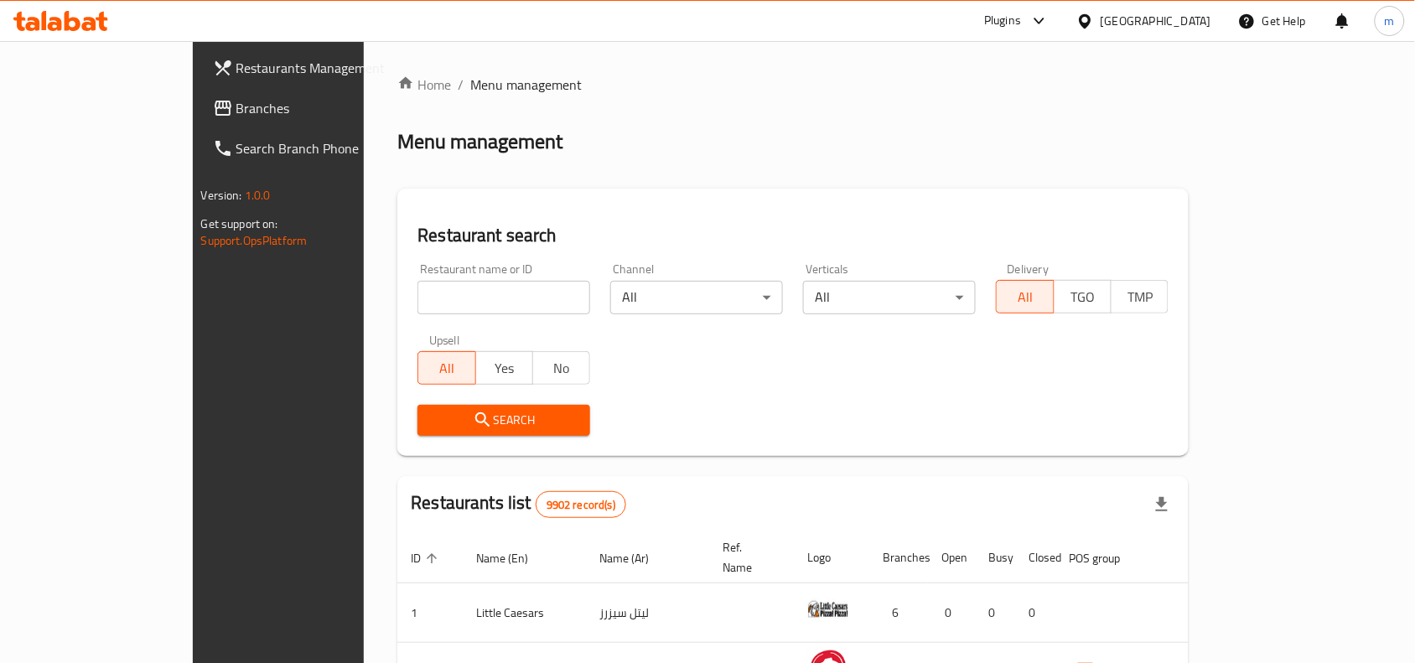
click at [236, 106] on span "Branches" at bounding box center [325, 108] width 179 height 20
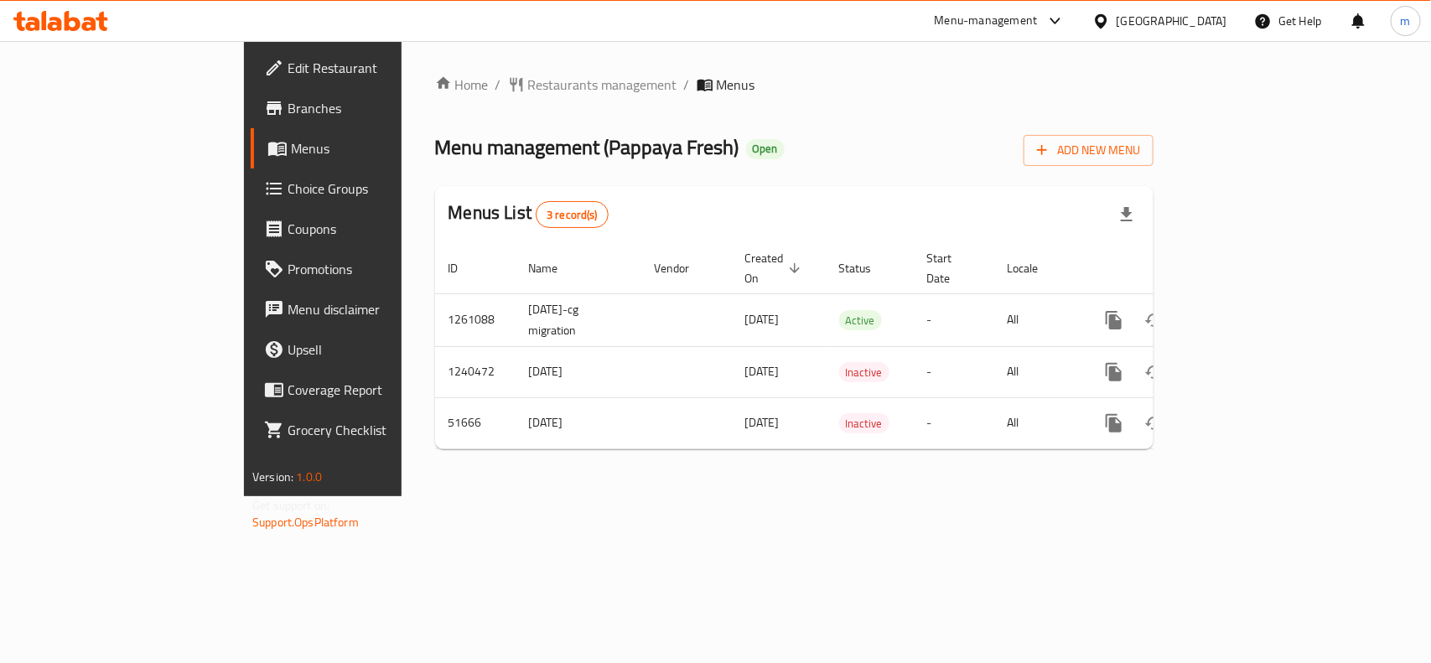
click at [1225, 26] on div "[GEOGRAPHIC_DATA]" at bounding box center [1171, 21] width 111 height 18
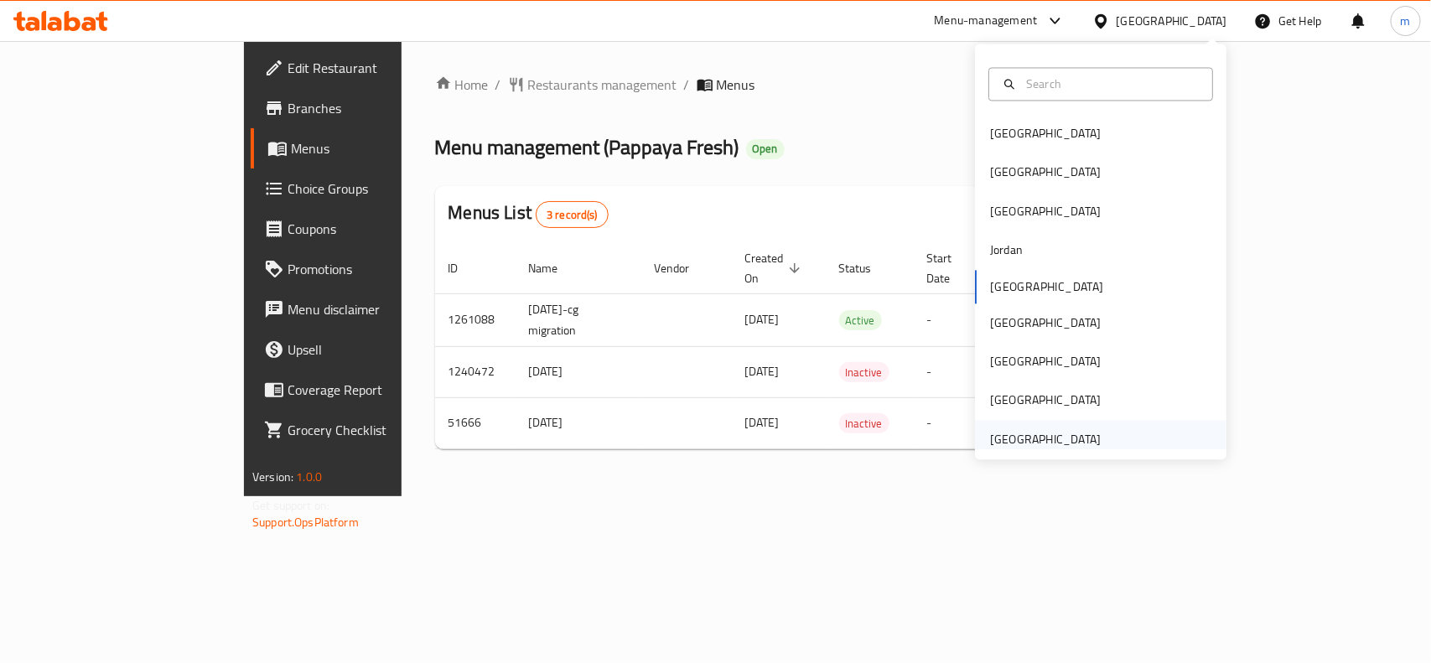
click at [1025, 436] on div "[GEOGRAPHIC_DATA]" at bounding box center [1045, 439] width 111 height 18
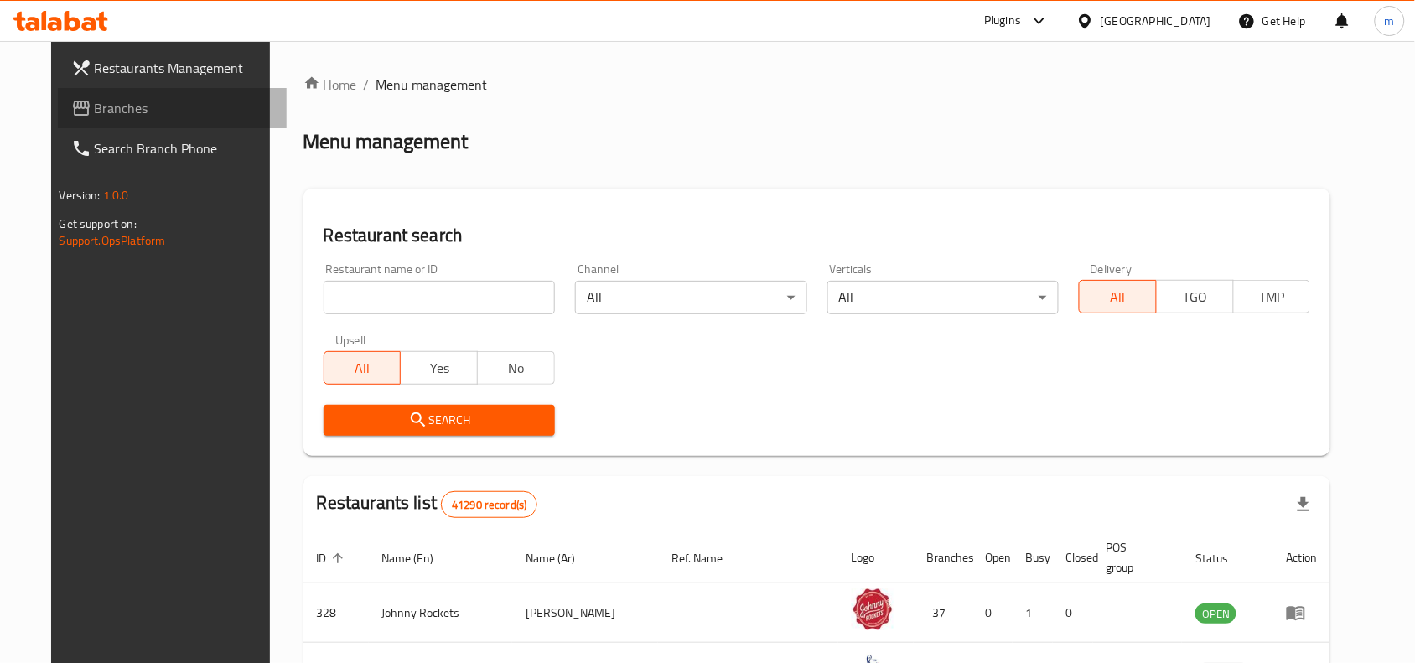
click at [95, 111] on span "Branches" at bounding box center [184, 108] width 179 height 20
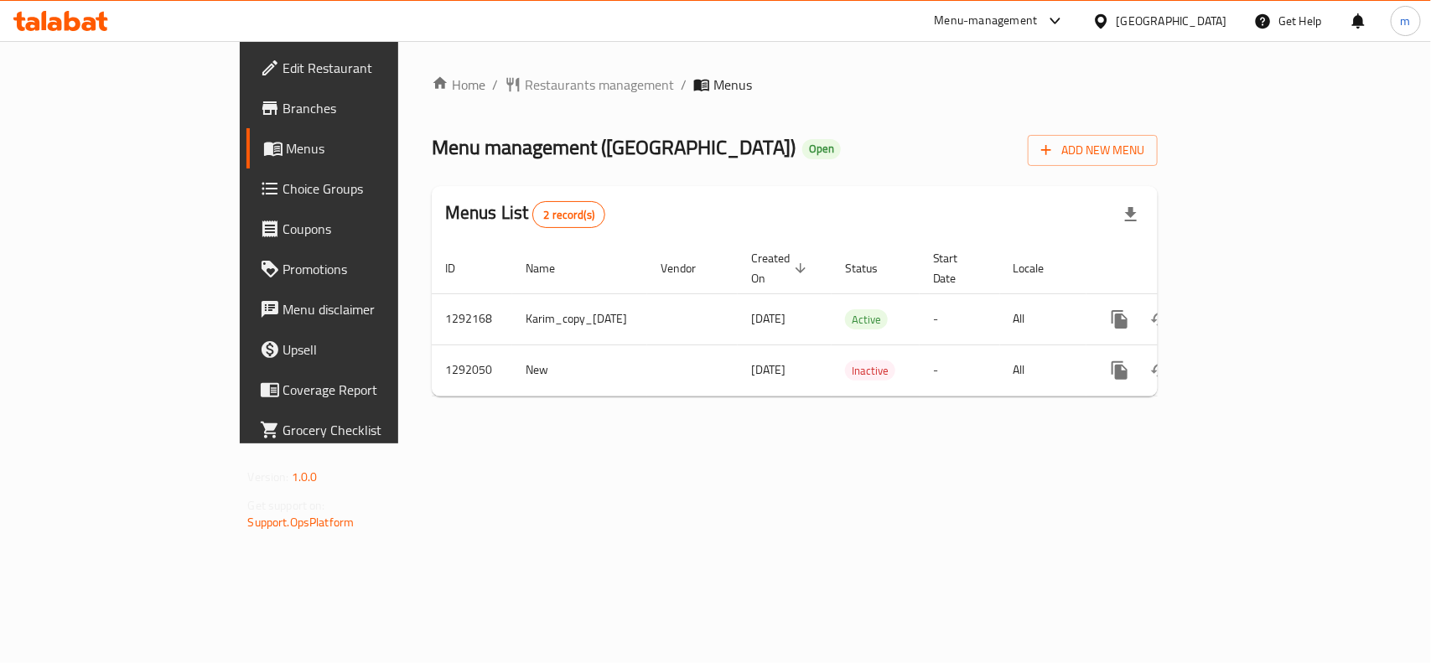
click at [1136, 23] on div "[GEOGRAPHIC_DATA]" at bounding box center [1171, 21] width 111 height 18
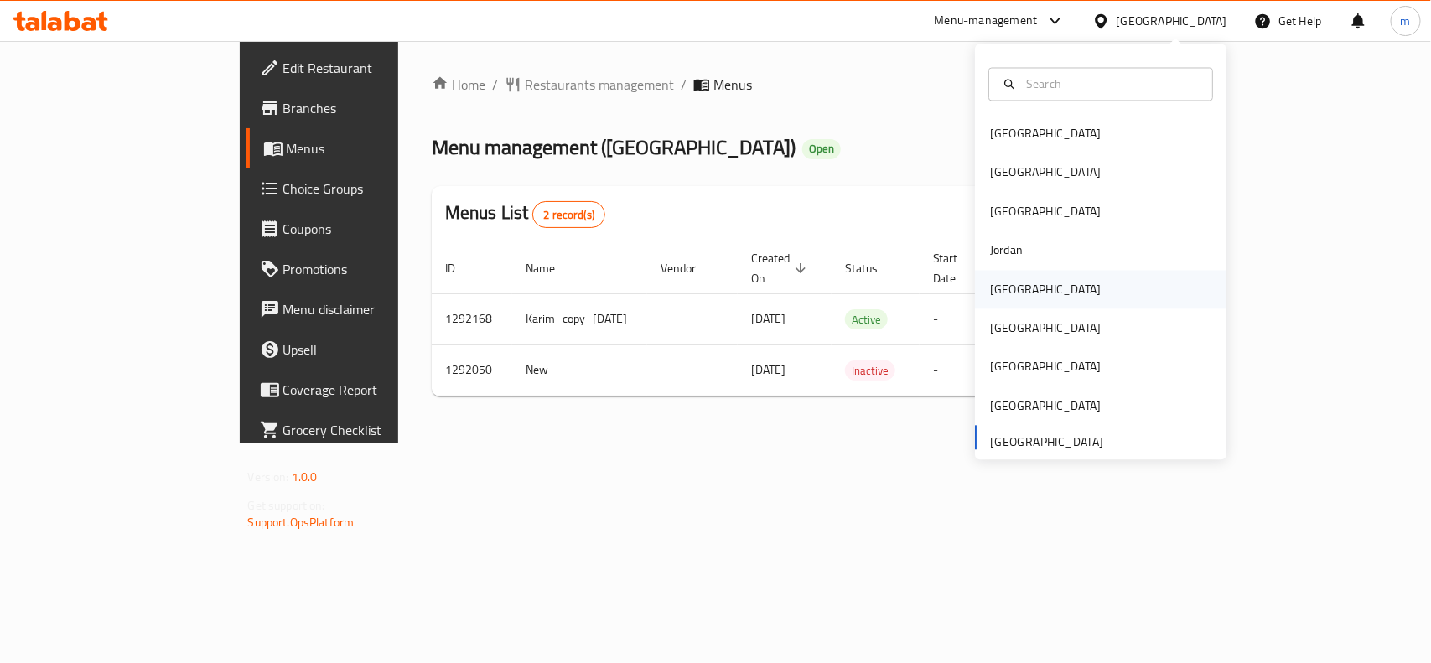
click at [990, 296] on div "[GEOGRAPHIC_DATA]" at bounding box center [1045, 289] width 111 height 18
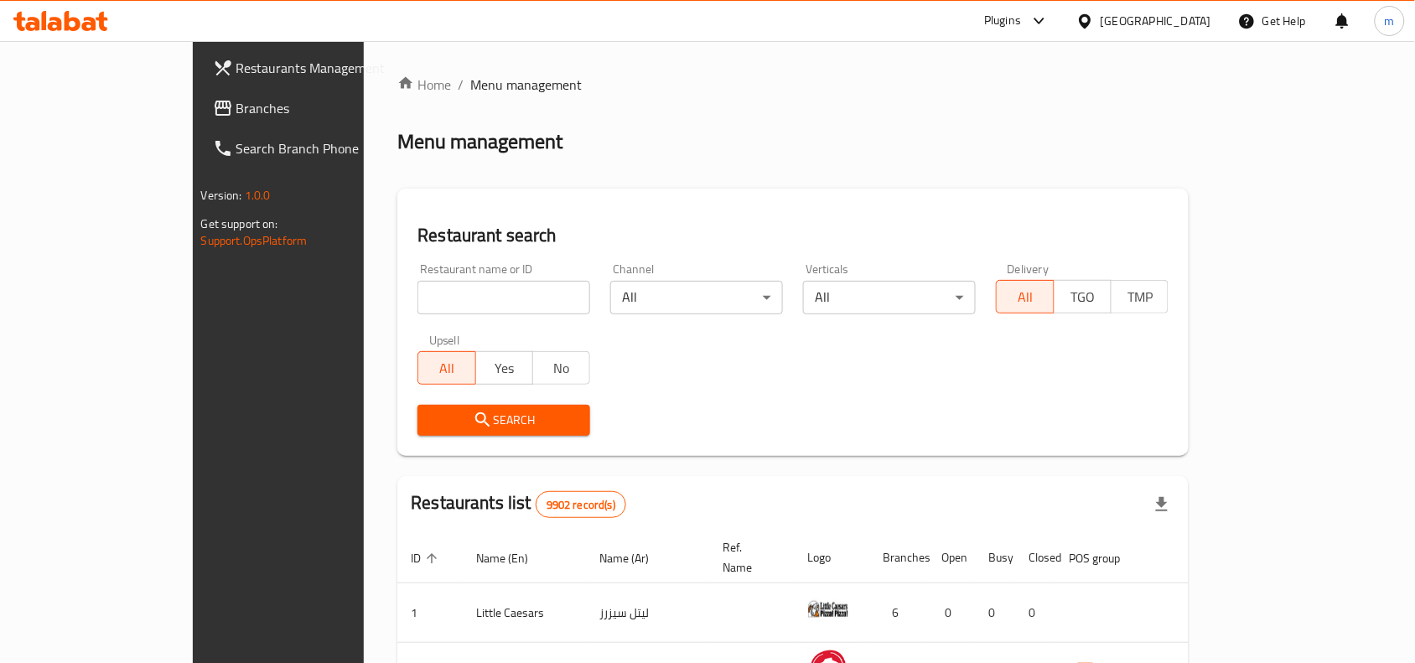
click at [236, 98] on span "Branches" at bounding box center [325, 108] width 179 height 20
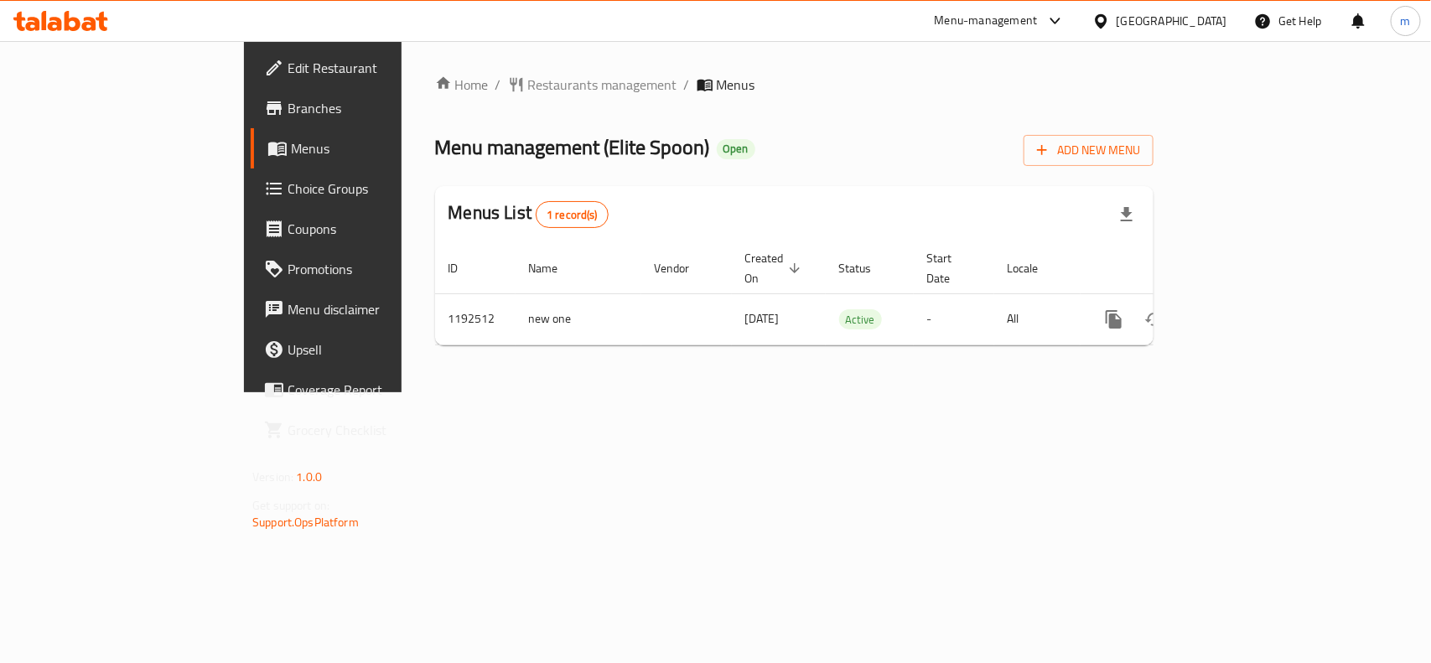
click at [1116, 26] on div at bounding box center [1104, 21] width 24 height 18
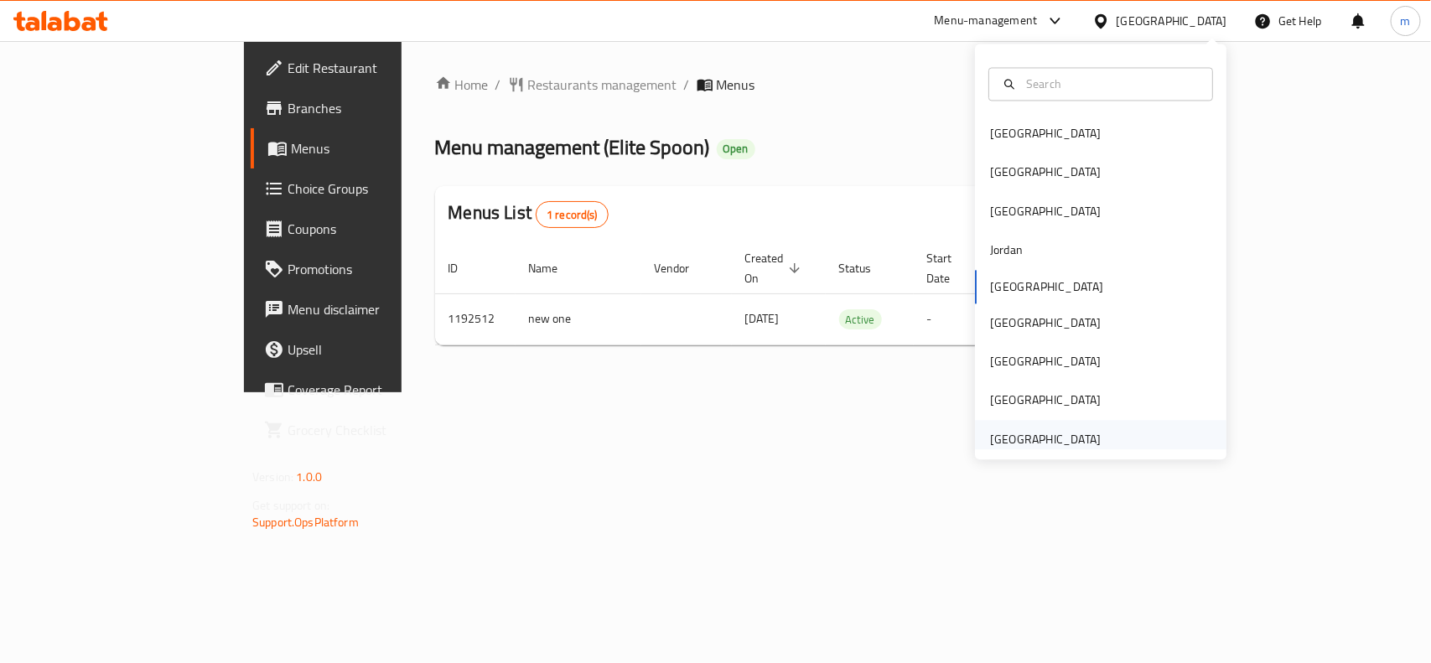
click at [1096, 438] on div "[GEOGRAPHIC_DATA]" at bounding box center [1100, 439] width 251 height 39
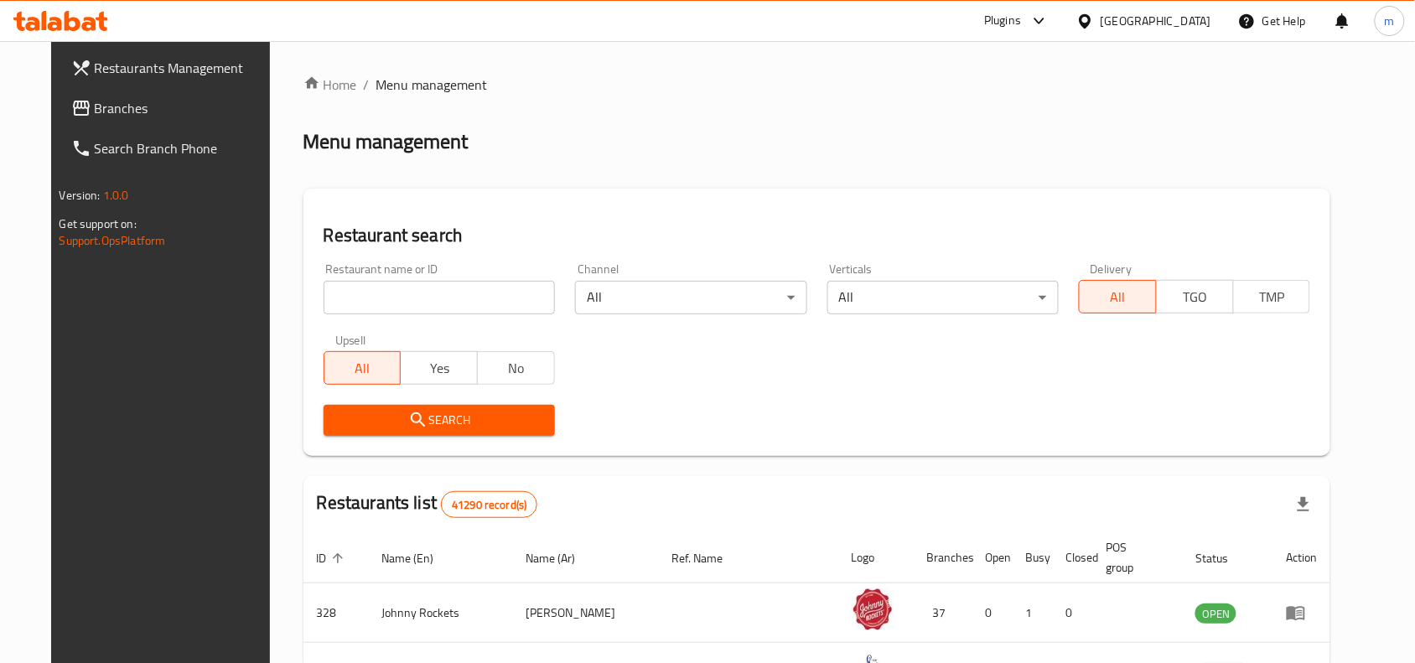
click at [95, 109] on span "Branches" at bounding box center [184, 108] width 179 height 20
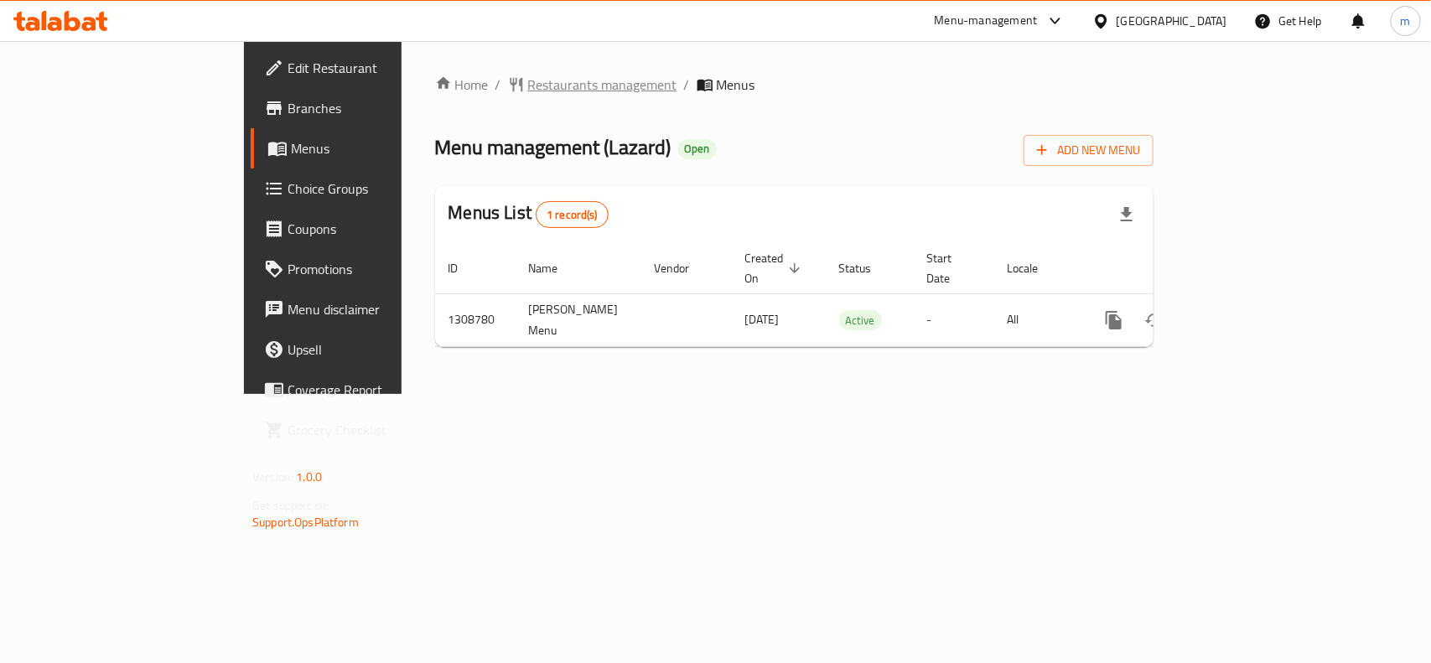
click at [528, 82] on span "Restaurants management" at bounding box center [602, 85] width 149 height 20
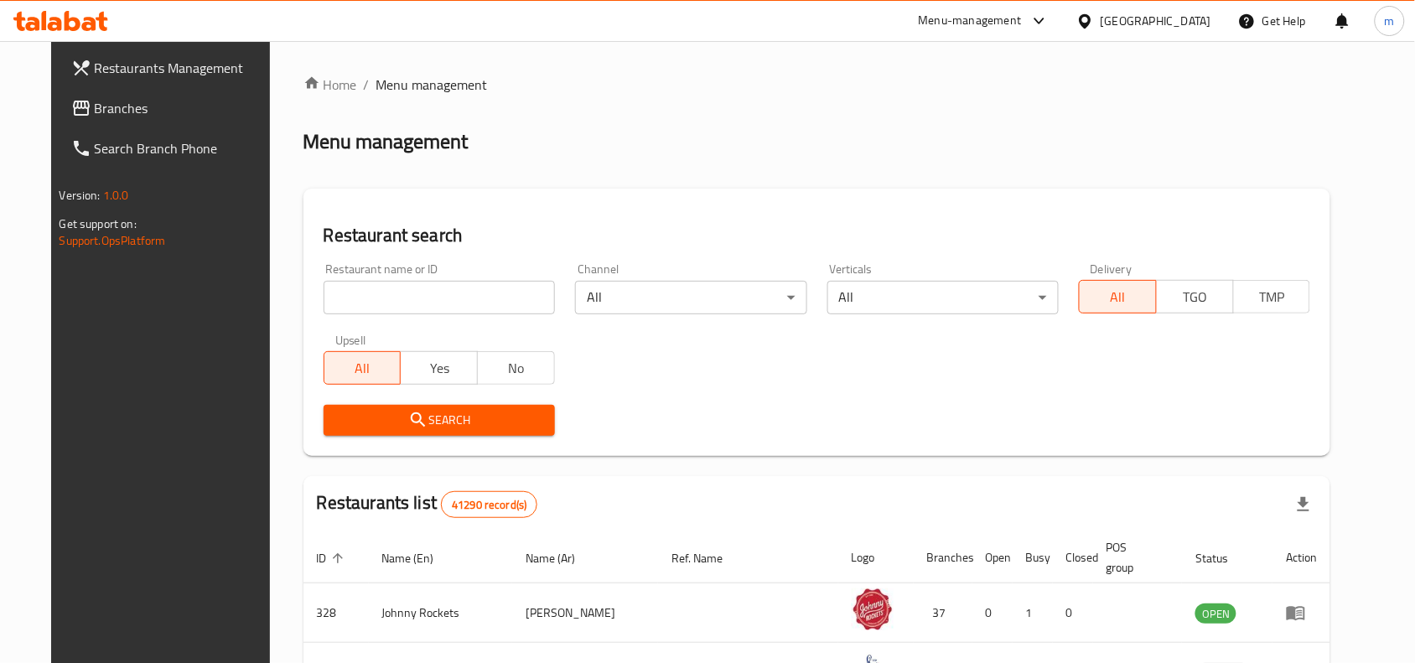
click at [95, 98] on span "Branches" at bounding box center [184, 108] width 179 height 20
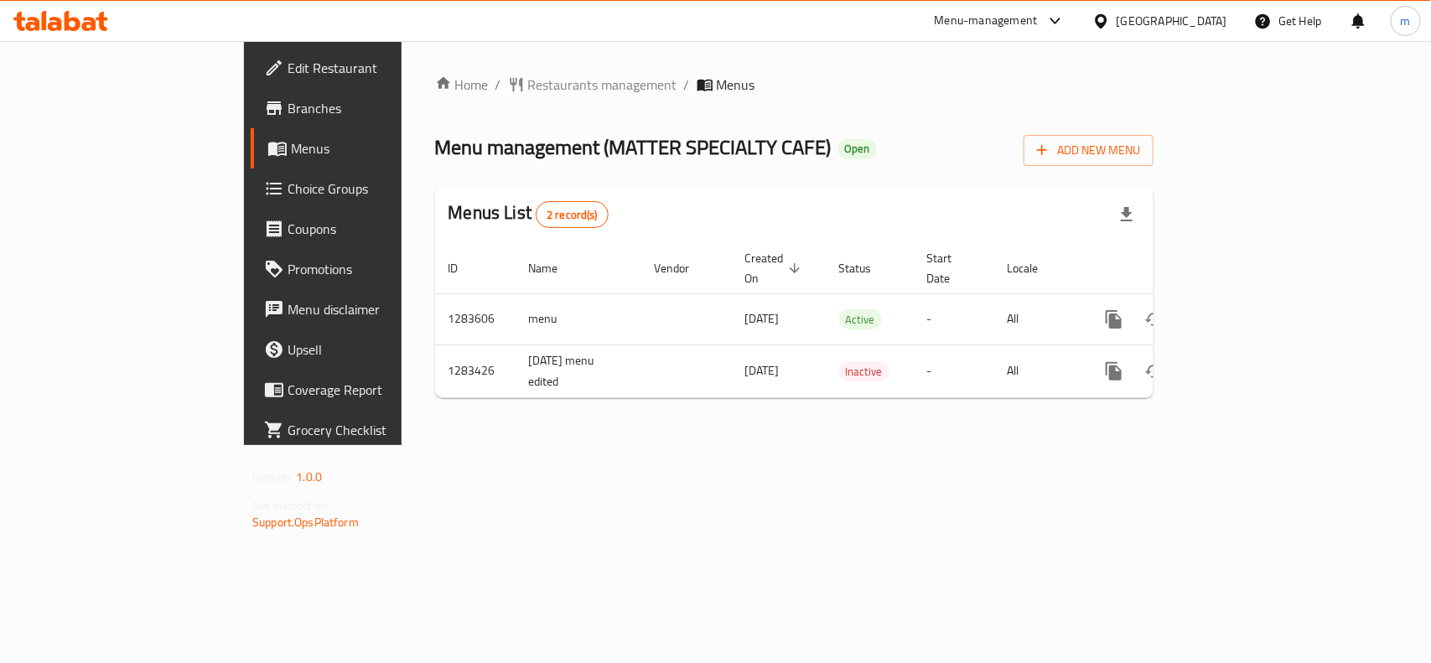
click at [1157, 6] on div "[GEOGRAPHIC_DATA]" at bounding box center [1160, 21] width 162 height 40
click at [1208, 18] on div "[GEOGRAPHIC_DATA]" at bounding box center [1171, 21] width 111 height 18
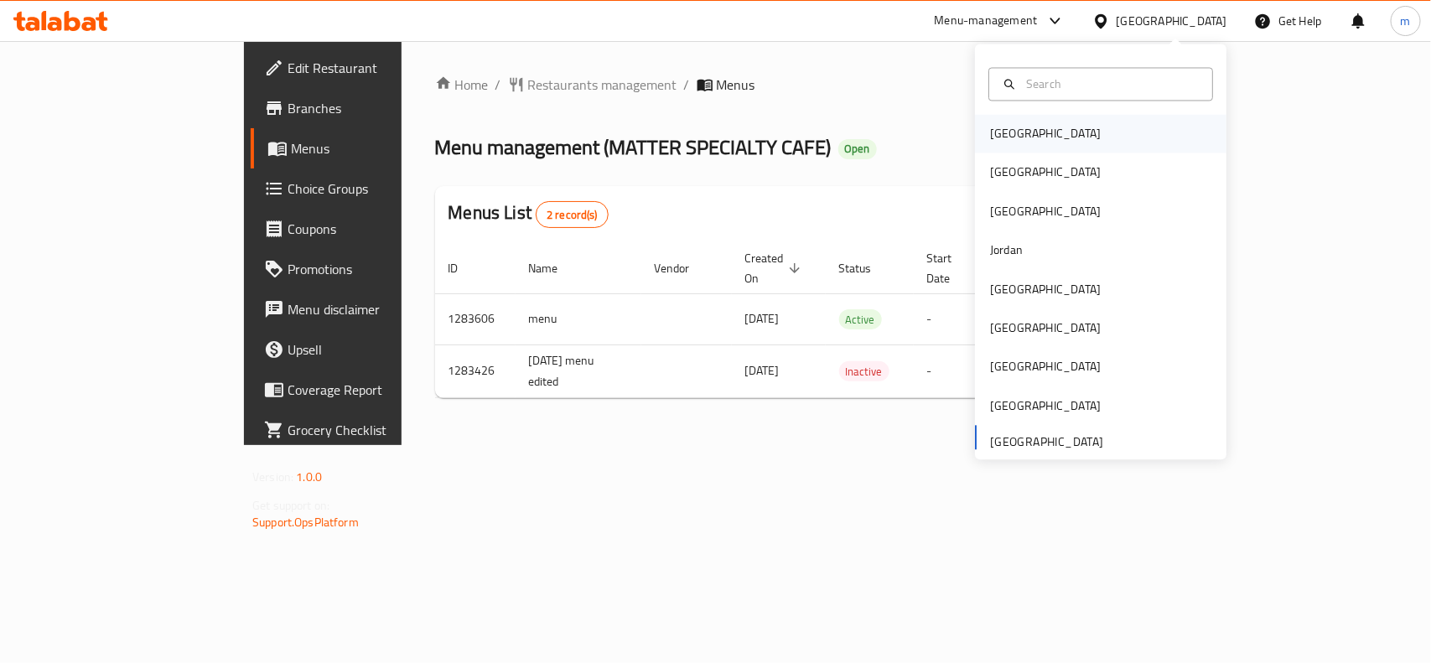
click at [990, 131] on div "[GEOGRAPHIC_DATA]" at bounding box center [1045, 134] width 111 height 18
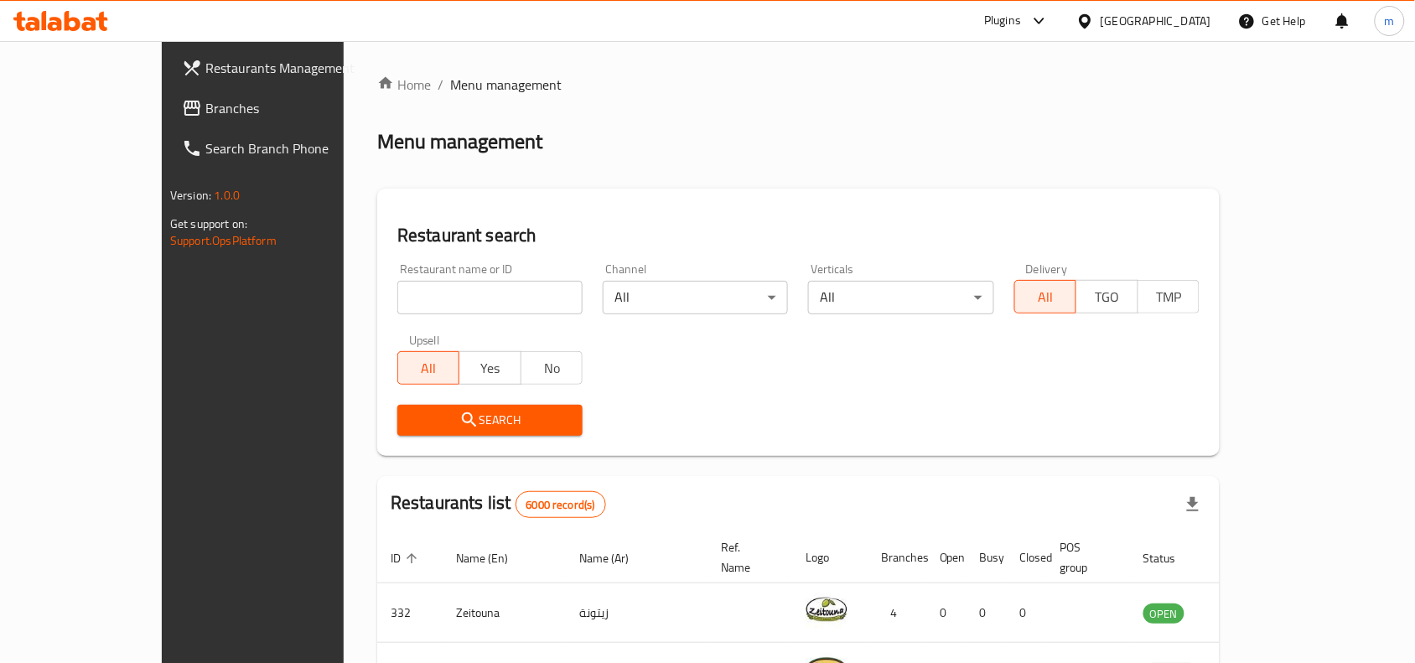
click at [205, 113] on span "Branches" at bounding box center [294, 108] width 179 height 20
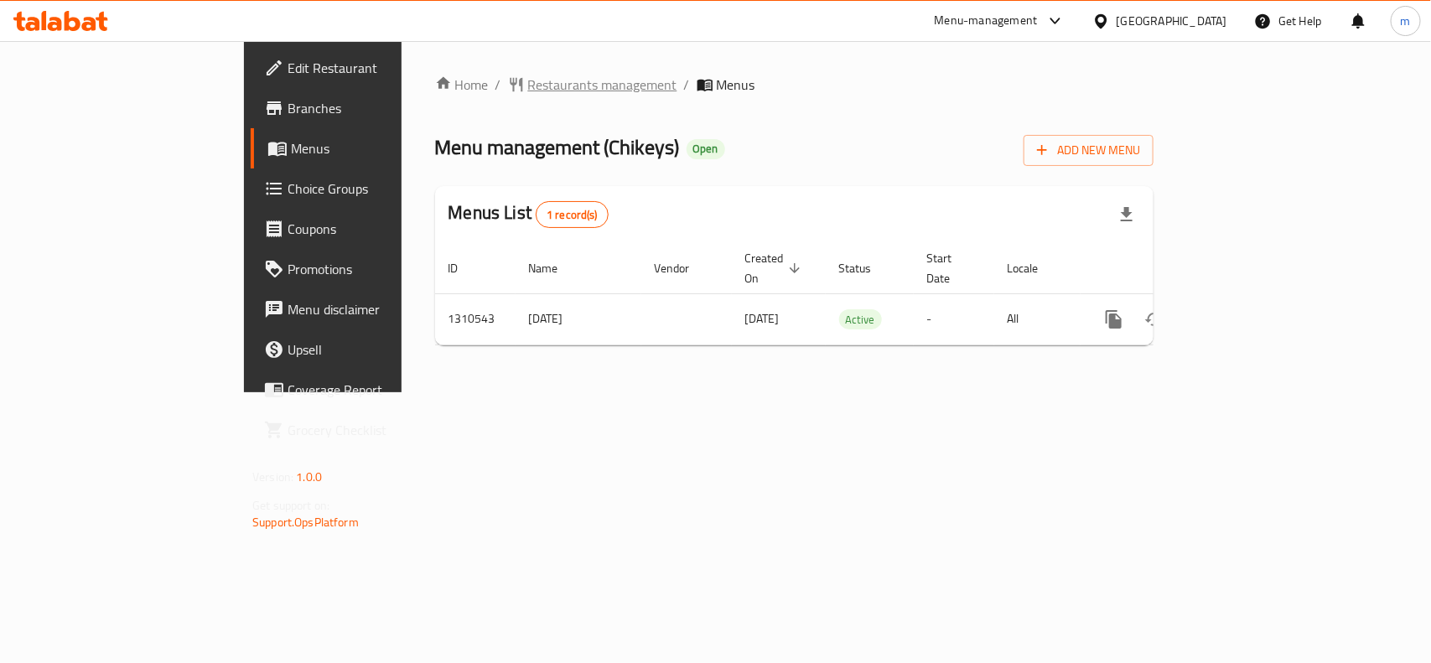
click at [528, 75] on span "Restaurants management" at bounding box center [602, 85] width 149 height 20
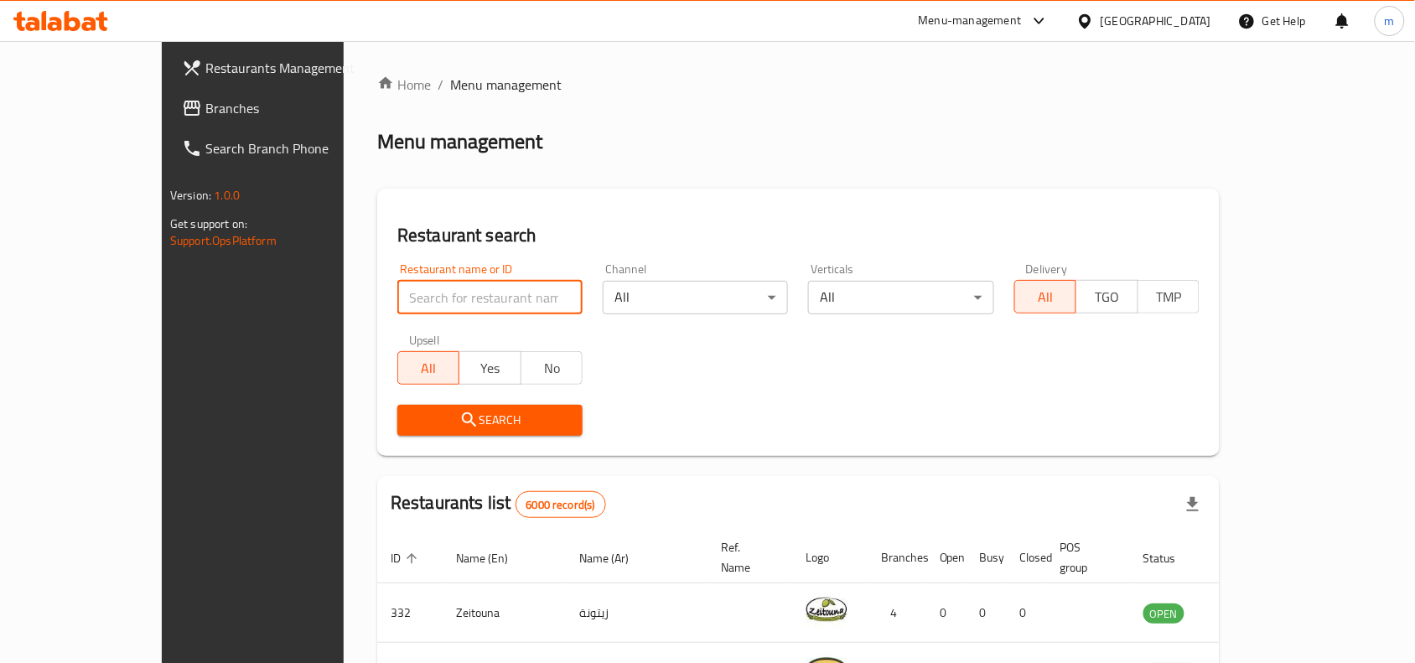
click at [397, 296] on input "search" at bounding box center [489, 298] width 185 height 34
paste input "705482"
type input "705482"
click button "Search" at bounding box center [489, 420] width 185 height 31
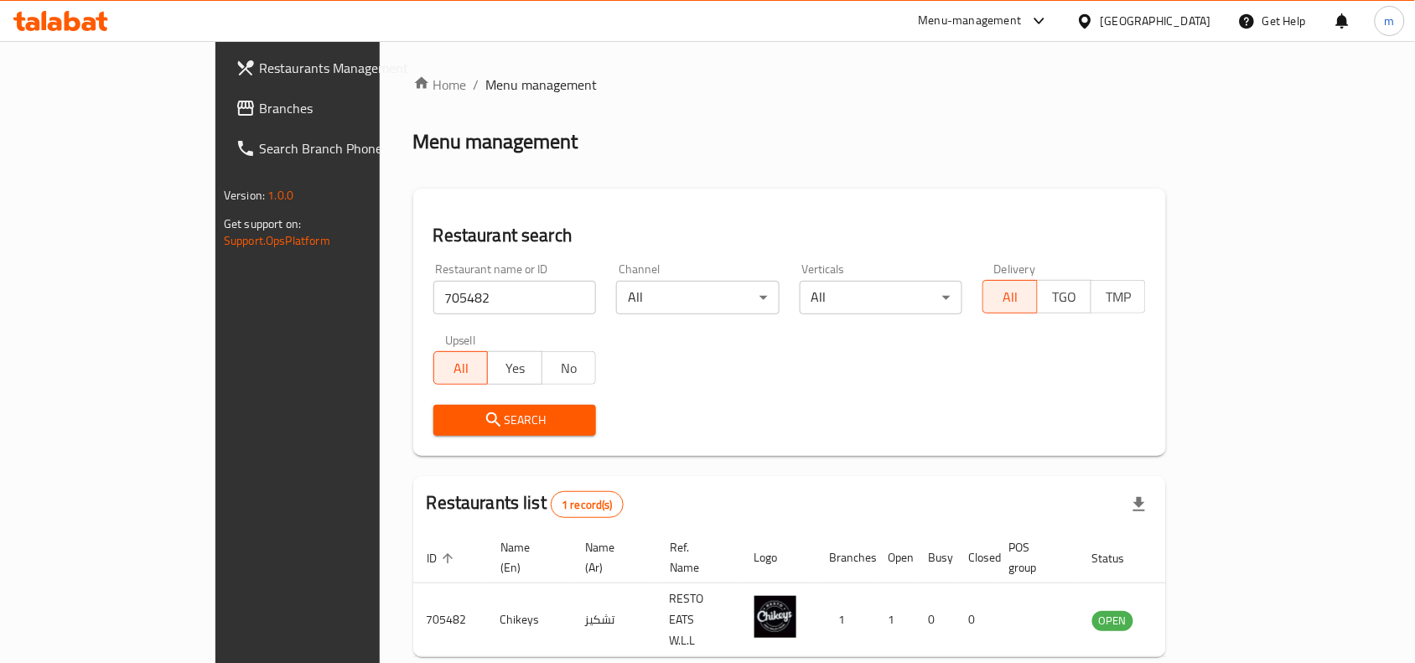
drag, startPoint x: 1186, startPoint y: 19, endPoint x: 1178, endPoint y: 29, distance: 13.1
click at [1186, 19] on div "[GEOGRAPHIC_DATA]" at bounding box center [1155, 21] width 111 height 18
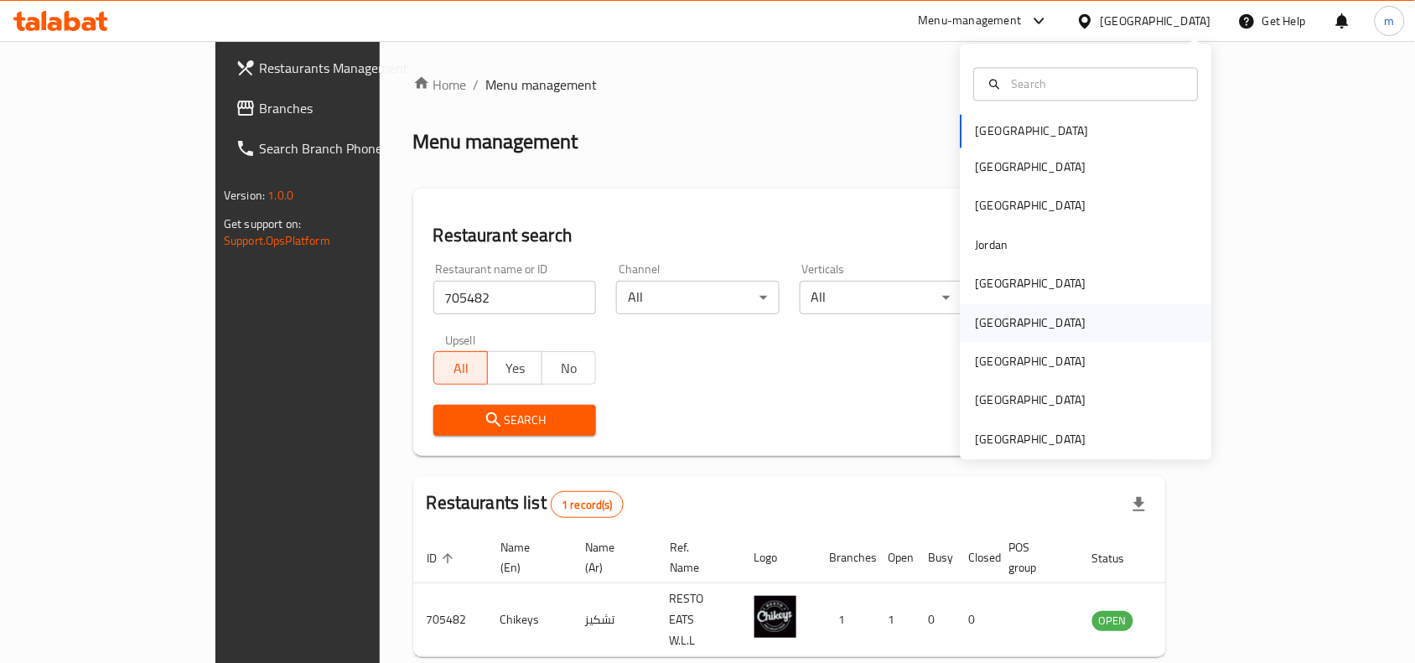
click at [977, 340] on div "[GEOGRAPHIC_DATA]" at bounding box center [1030, 322] width 137 height 39
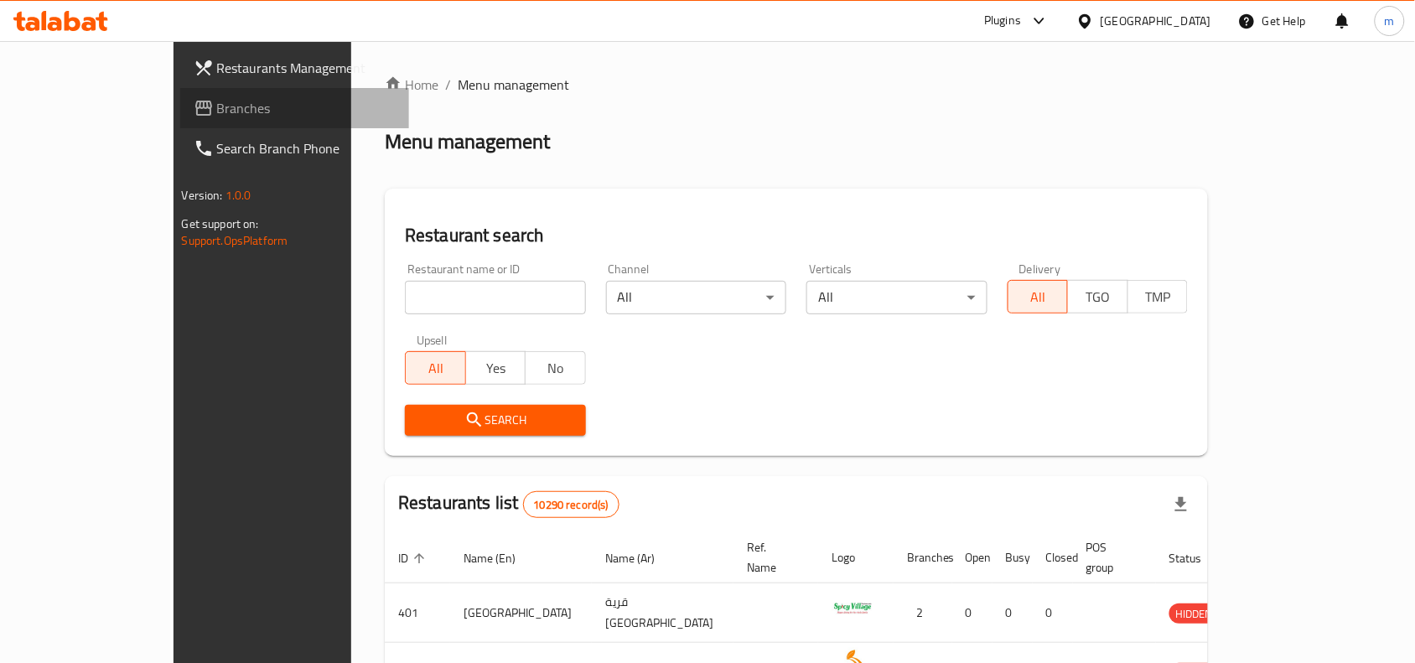
click at [217, 115] on span "Branches" at bounding box center [306, 108] width 179 height 20
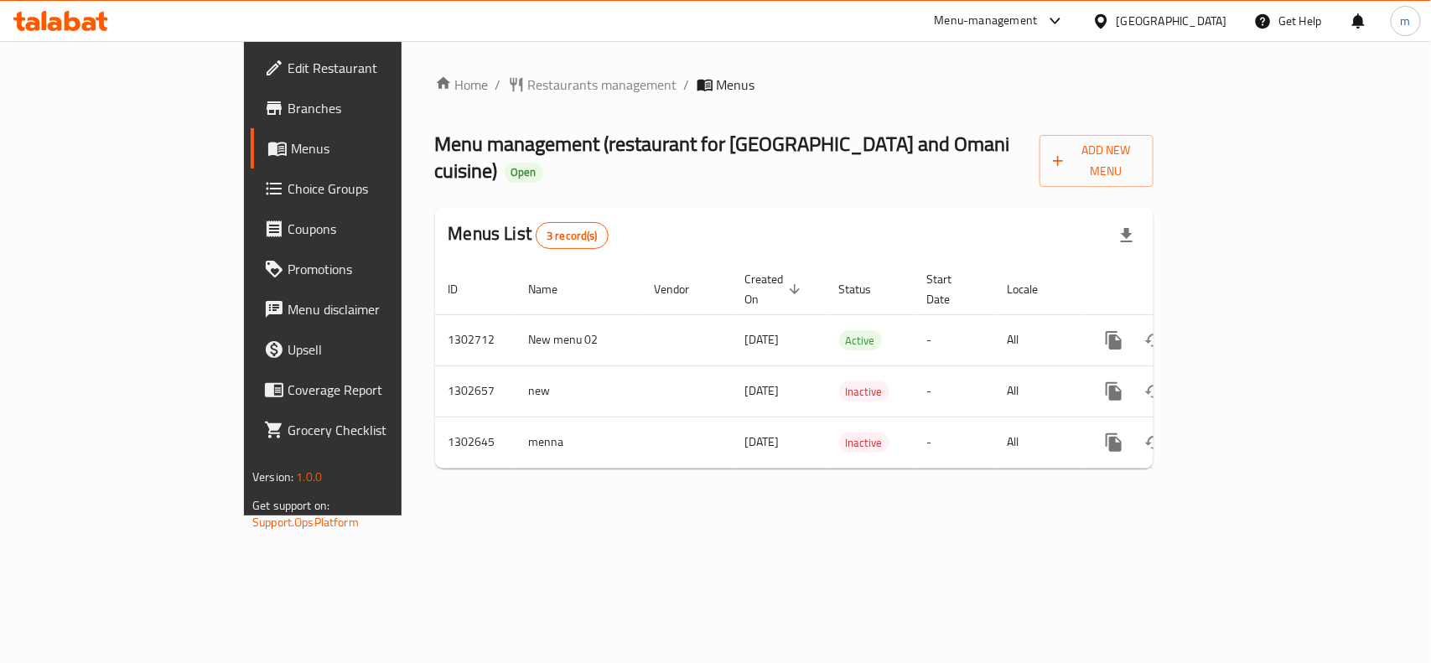
click at [571, 0] on div "Menu-management [GEOGRAPHIC_DATA] Get Help m" at bounding box center [715, 21] width 1431 height 42
click at [528, 80] on span "Restaurants management" at bounding box center [602, 85] width 149 height 20
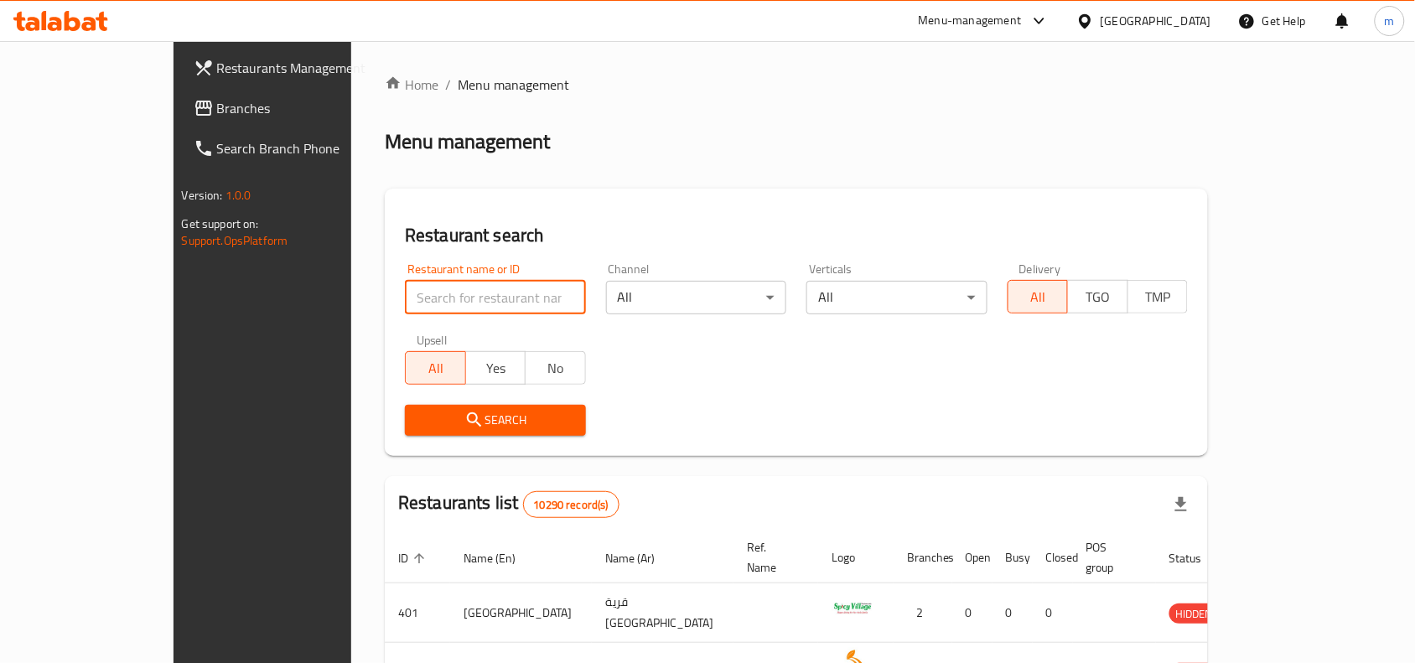
click at [405, 302] on input "search" at bounding box center [495, 298] width 181 height 34
paste input "702502"
type input "702502"
click button "Search" at bounding box center [495, 420] width 181 height 31
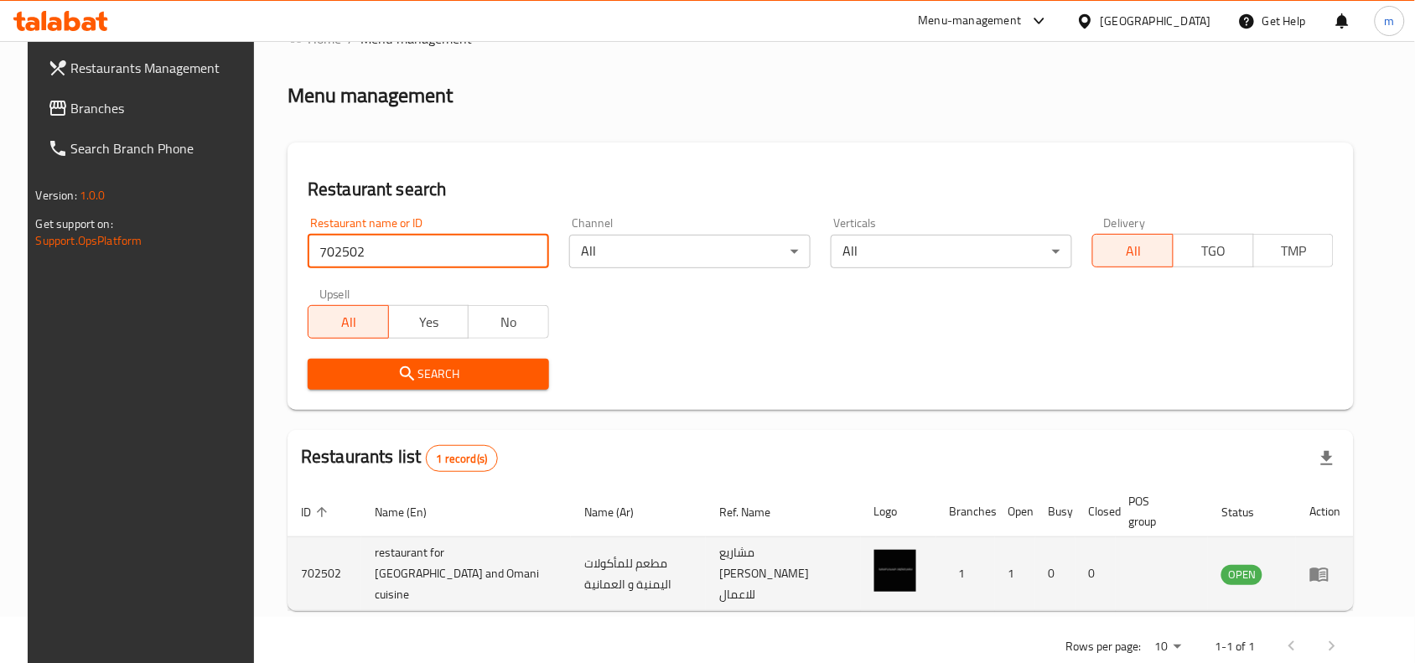
scroll to position [71, 0]
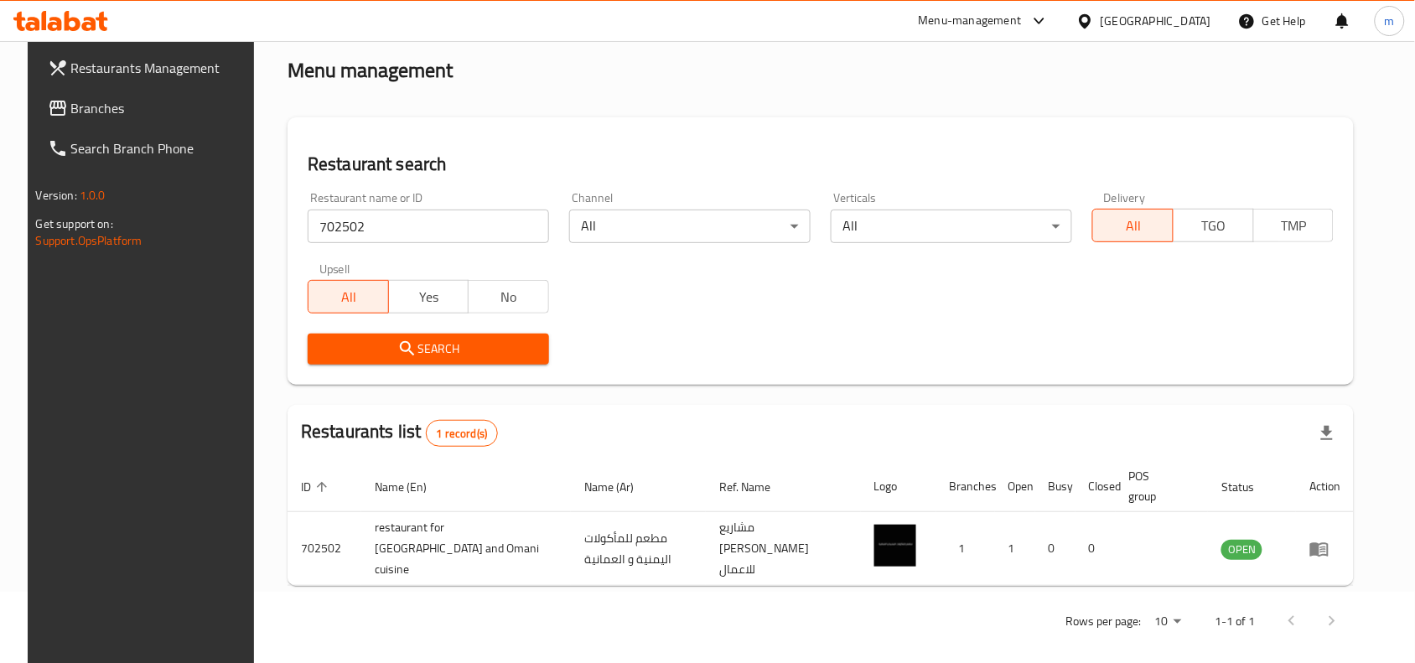
click at [1094, 13] on icon at bounding box center [1085, 22] width 18 height 18
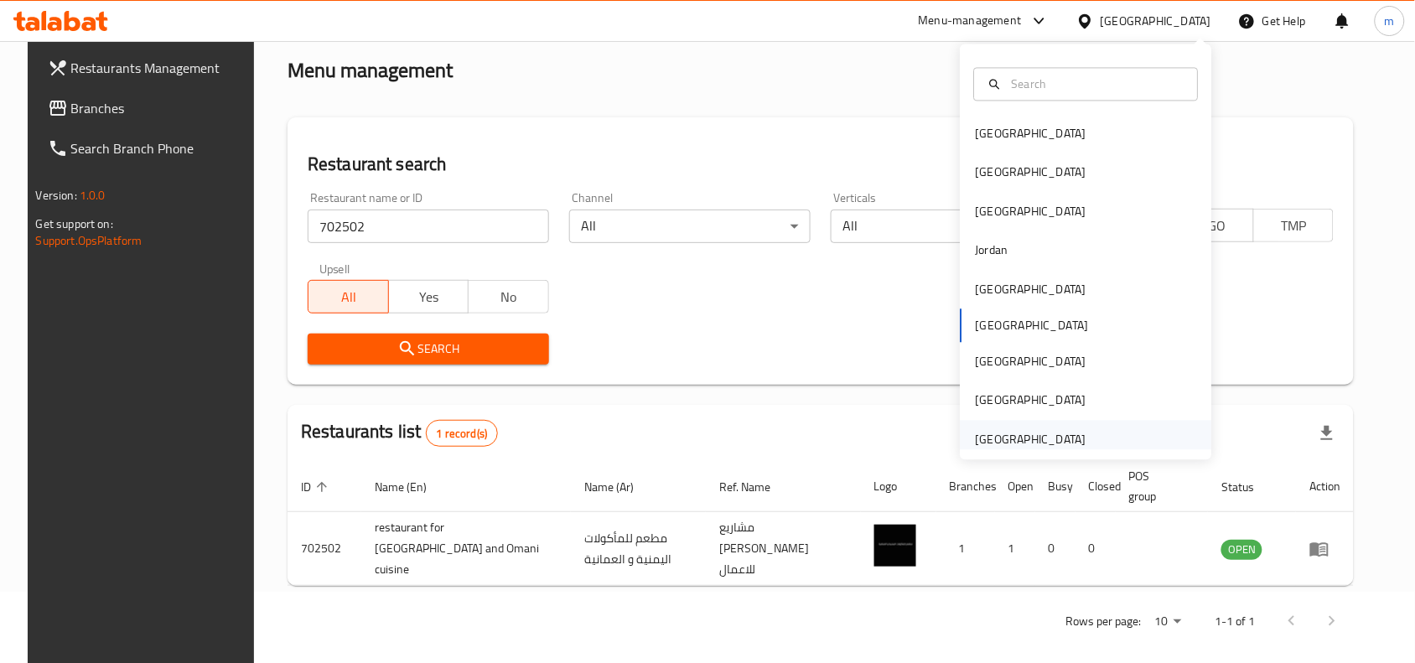
click at [1053, 436] on div "[GEOGRAPHIC_DATA]" at bounding box center [1031, 439] width 111 height 18
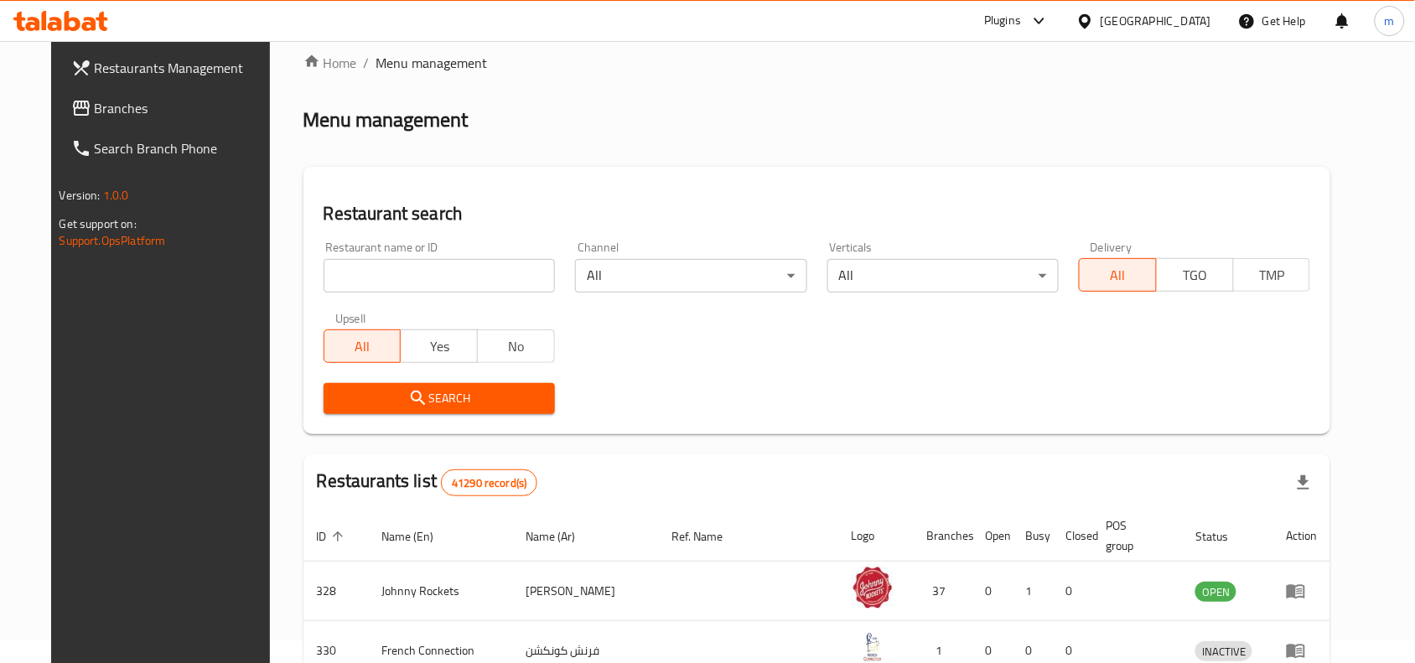
scroll to position [71, 0]
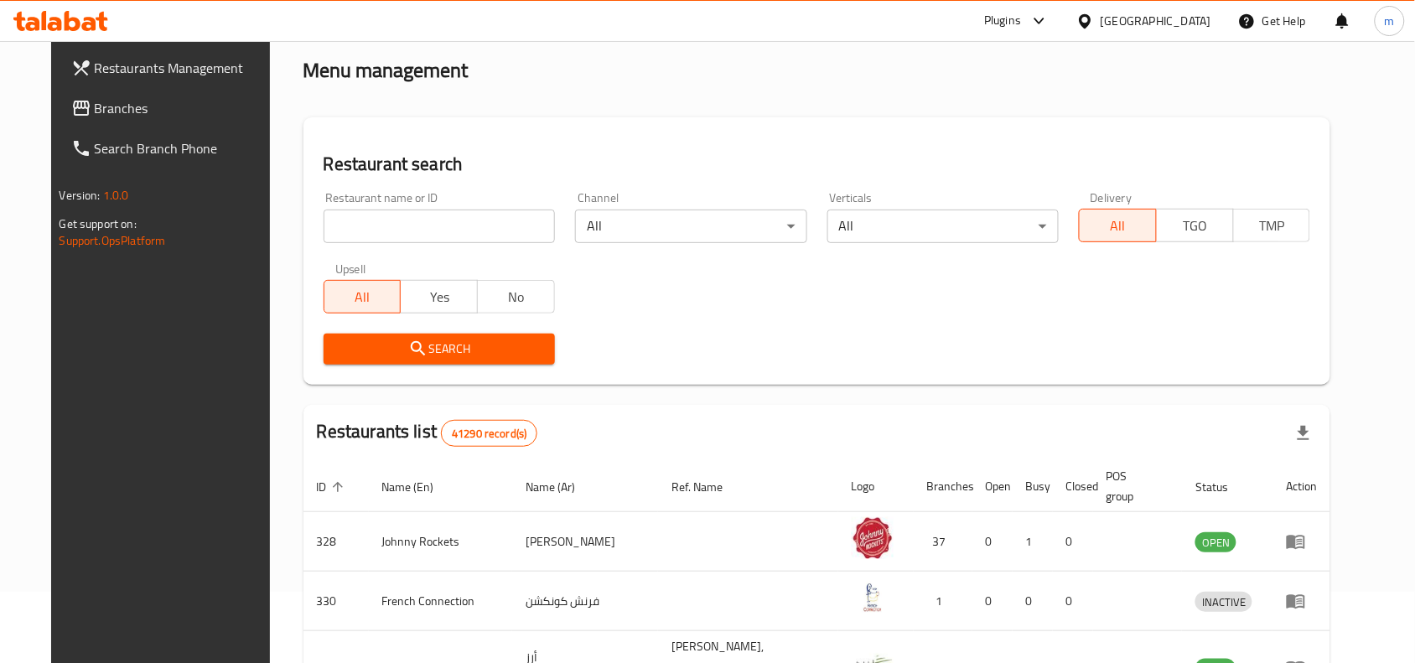
click at [95, 106] on span "Branches" at bounding box center [184, 108] width 179 height 20
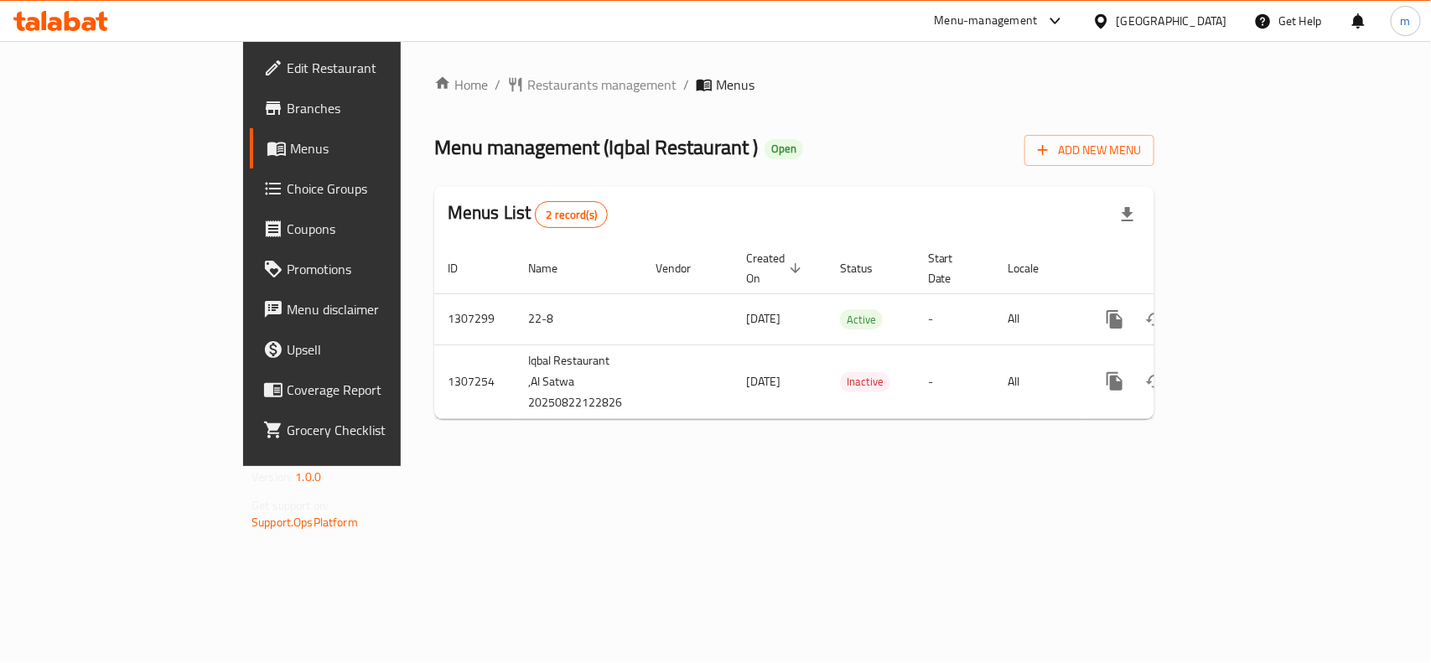
click at [1183, 23] on div "[GEOGRAPHIC_DATA]" at bounding box center [1171, 21] width 111 height 18
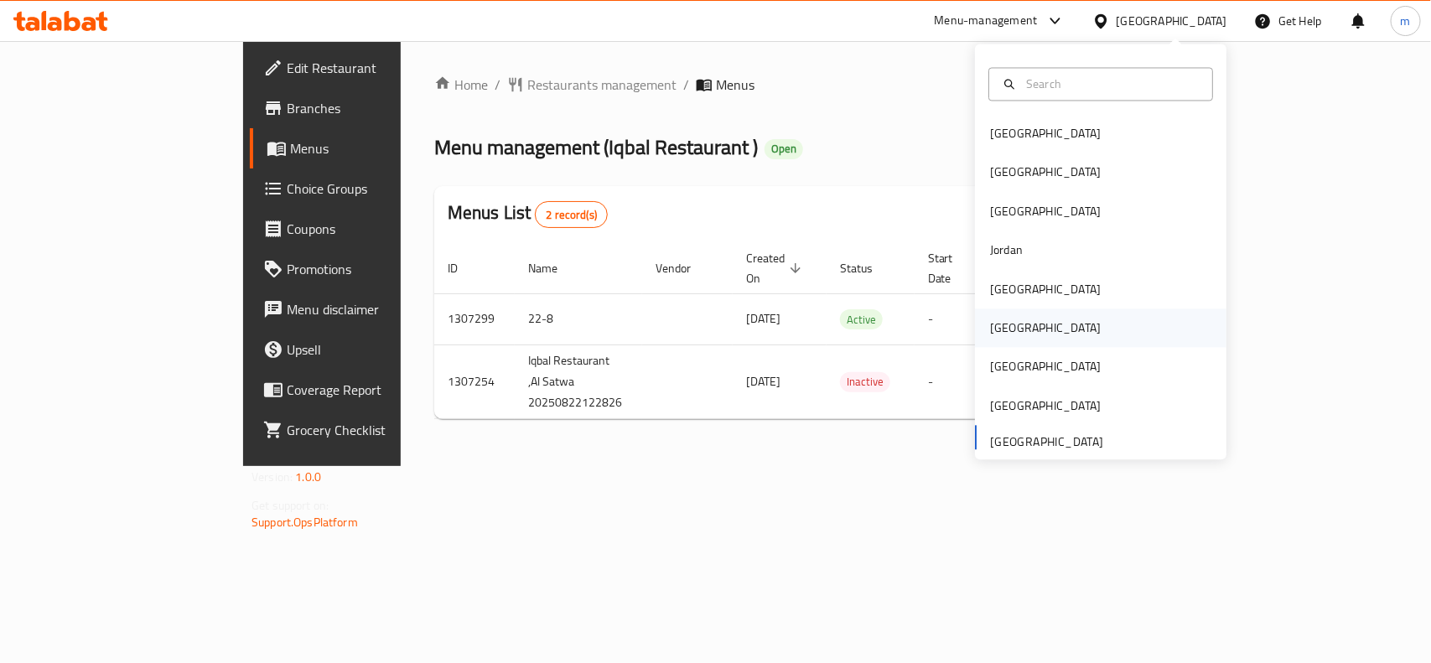
click at [997, 325] on div "[GEOGRAPHIC_DATA]" at bounding box center [1045, 328] width 111 height 18
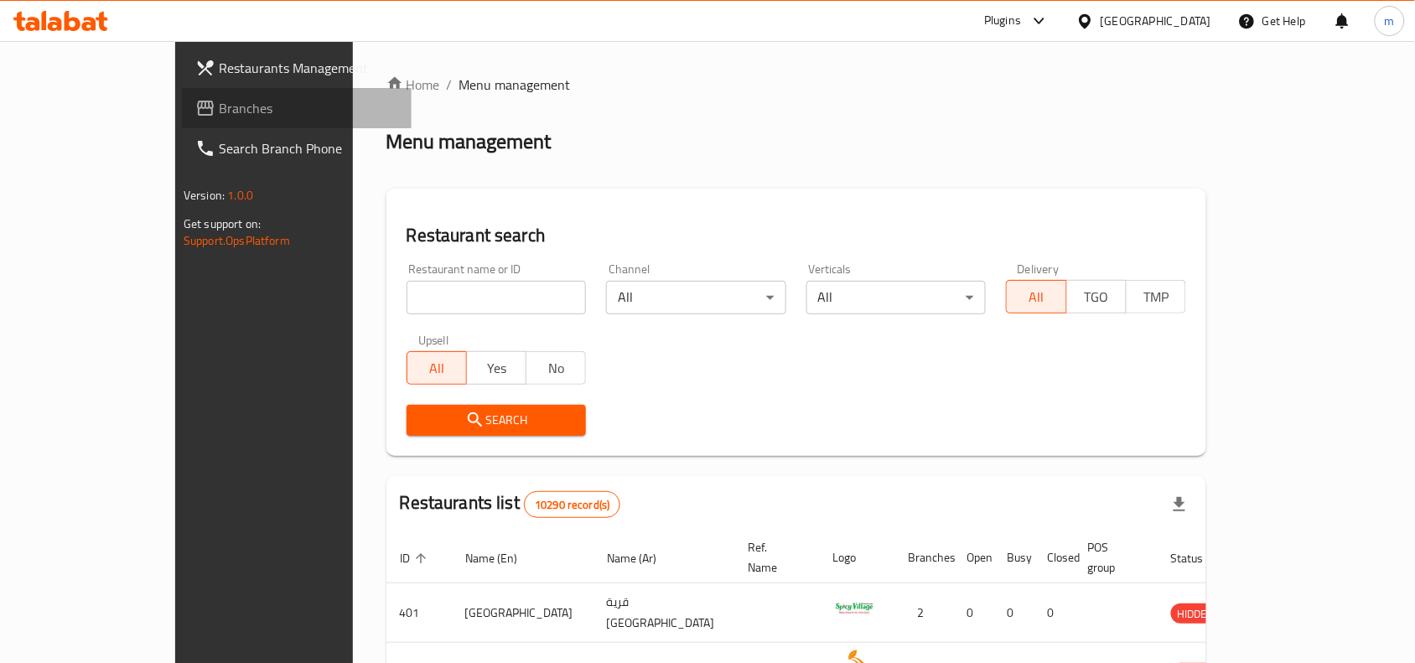
click at [195, 113] on icon at bounding box center [205, 108] width 20 height 20
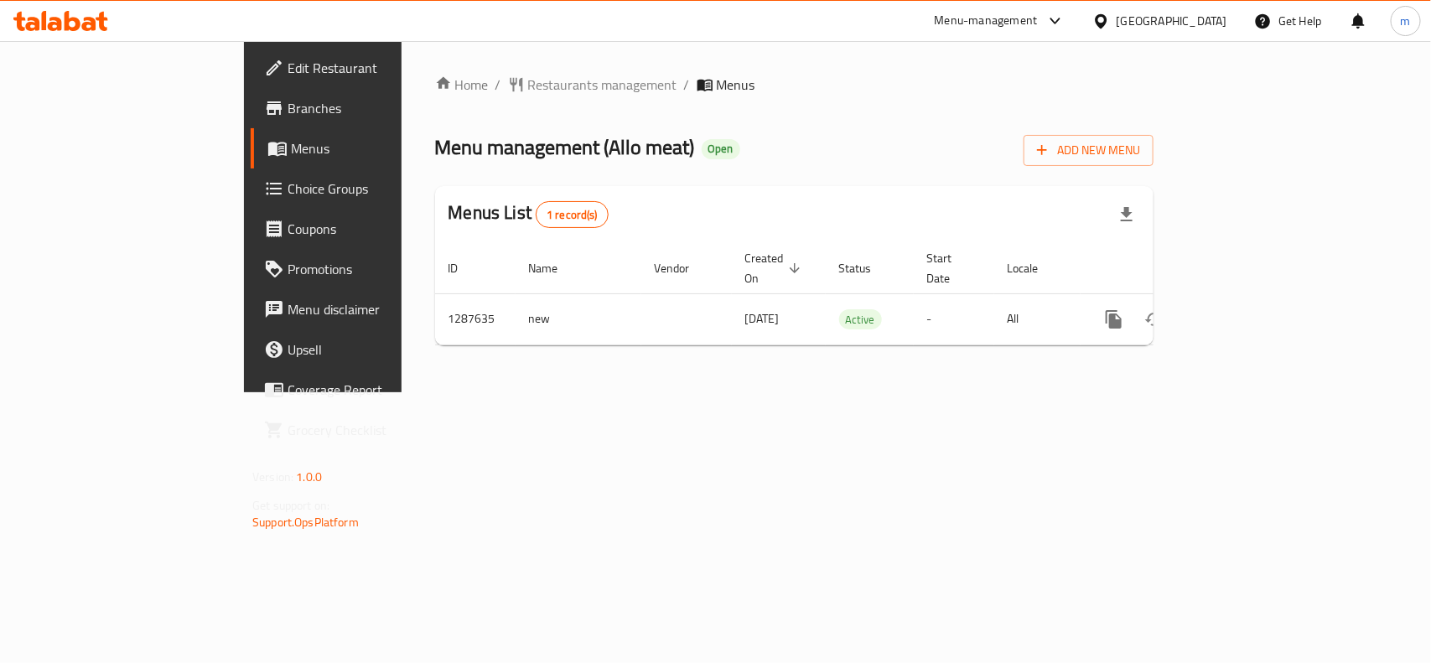
click at [1106, 23] on icon at bounding box center [1101, 20] width 12 height 14
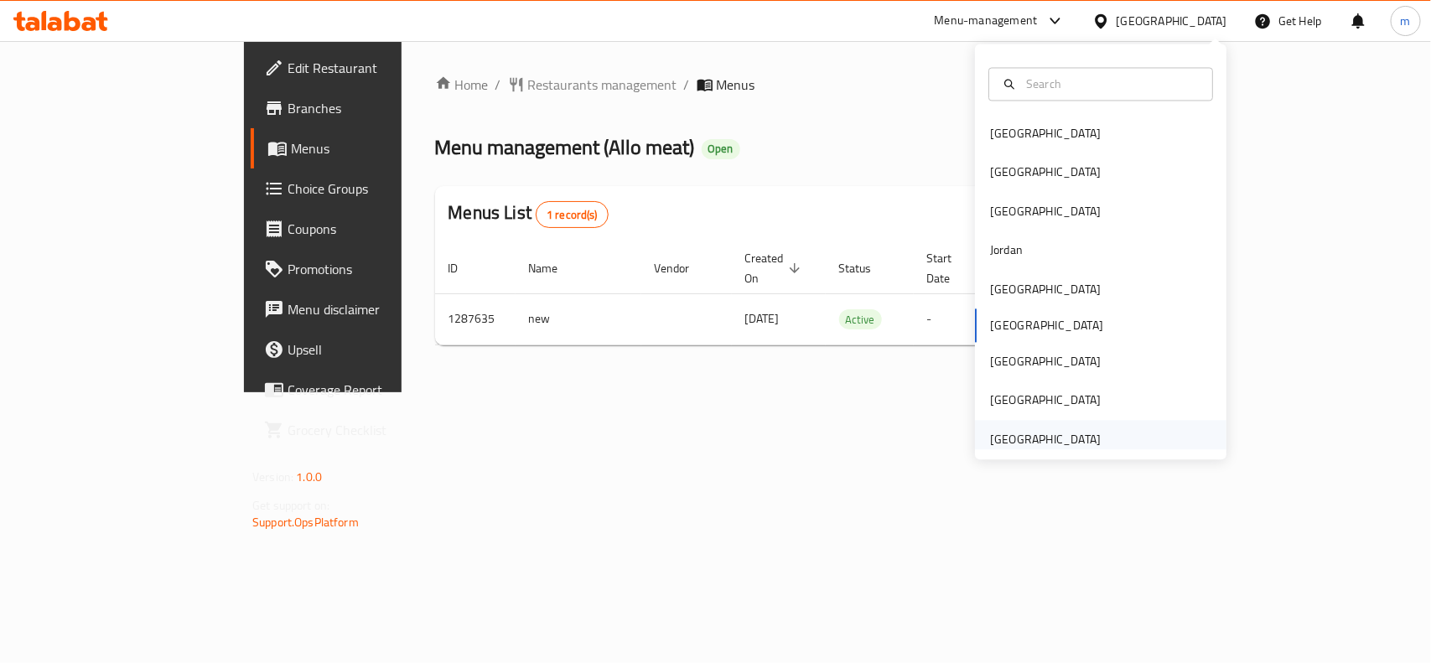
click at [1056, 430] on div "[GEOGRAPHIC_DATA]" at bounding box center [1045, 439] width 111 height 18
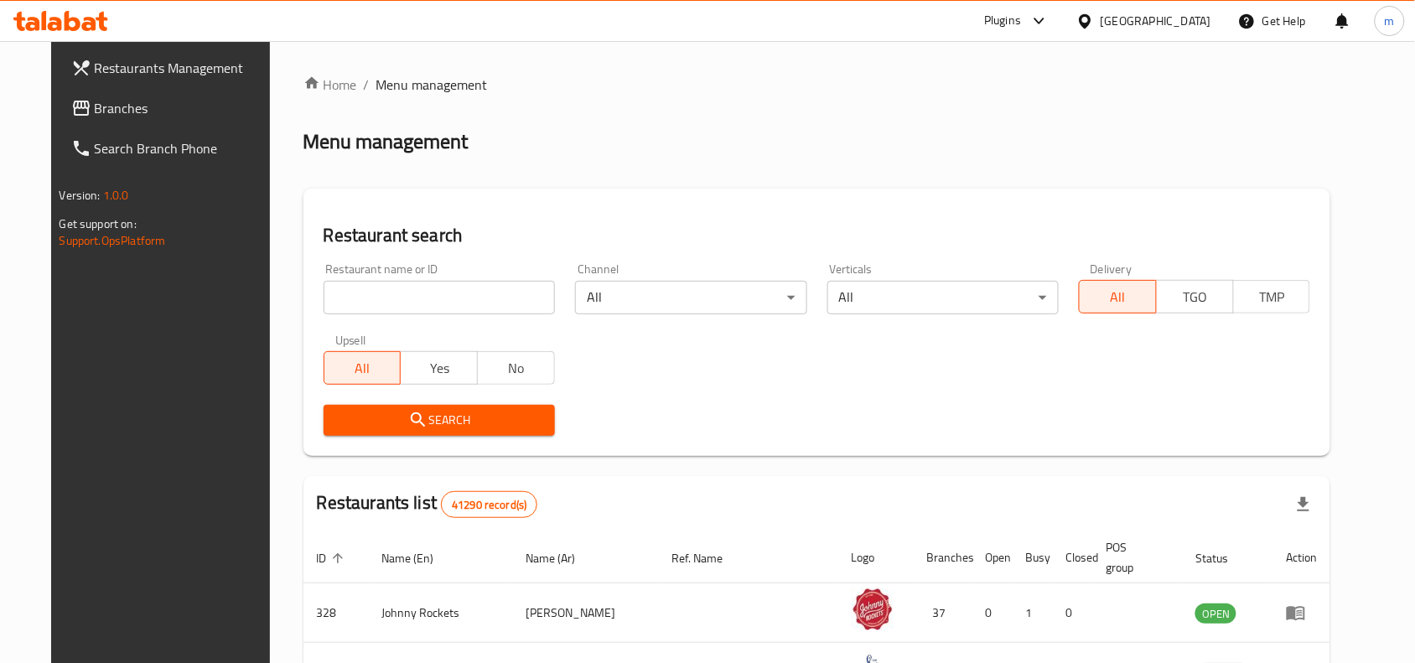
click at [95, 105] on span "Branches" at bounding box center [184, 108] width 179 height 20
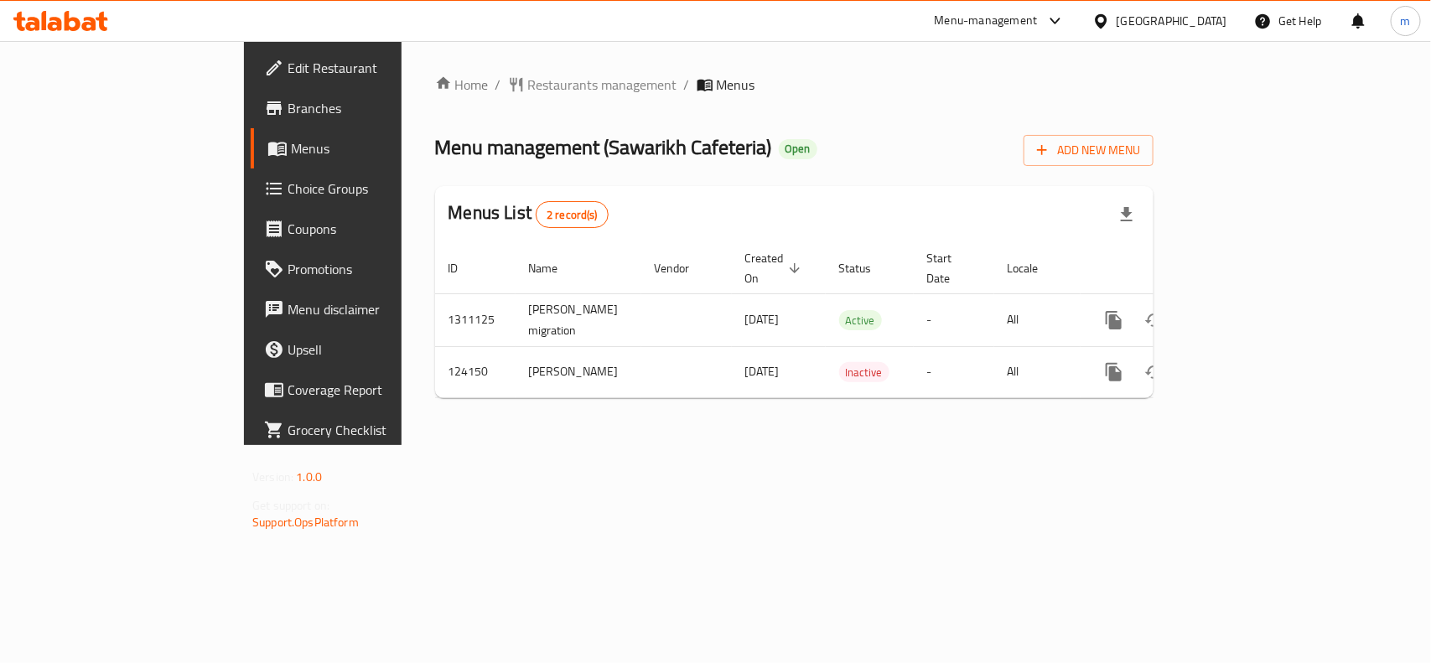
click at [754, 138] on div "Menu management ( Sawarikh Cafeteria ) Open Add New Menu" at bounding box center [794, 147] width 718 height 38
click at [528, 75] on span "Restaurants management" at bounding box center [602, 85] width 149 height 20
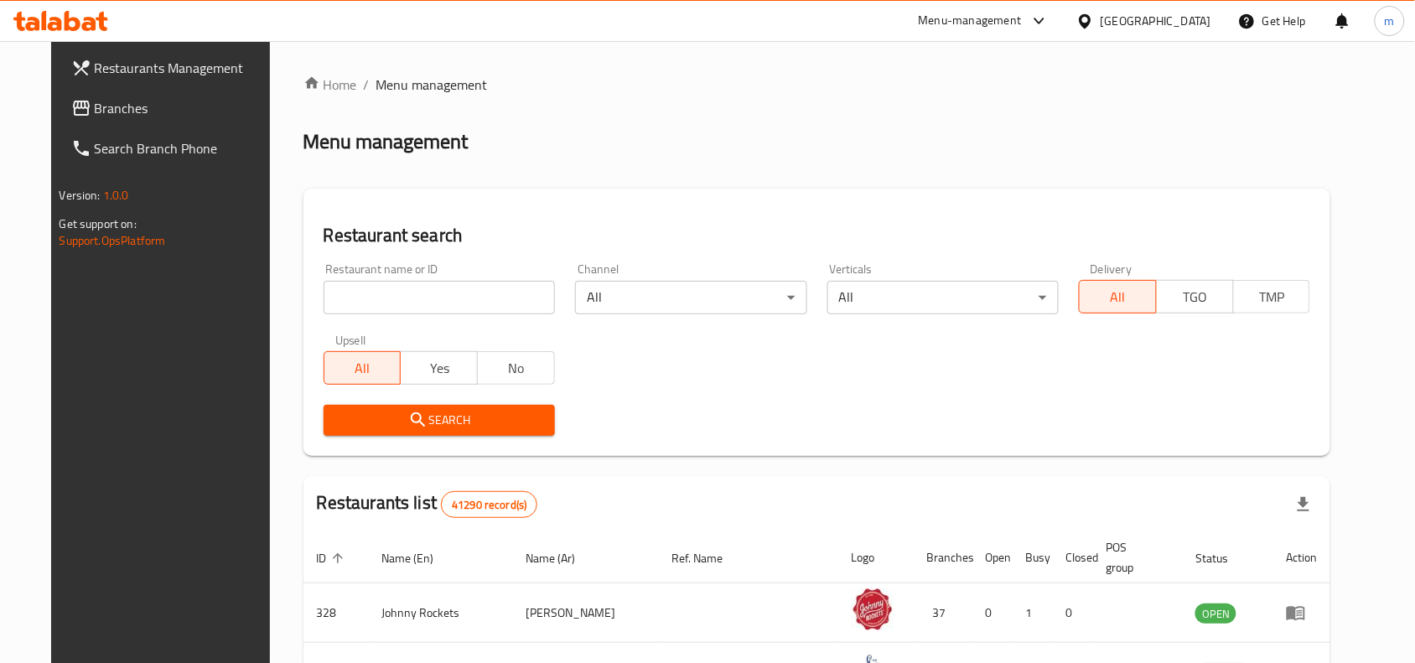
click at [95, 106] on span "Branches" at bounding box center [184, 108] width 179 height 20
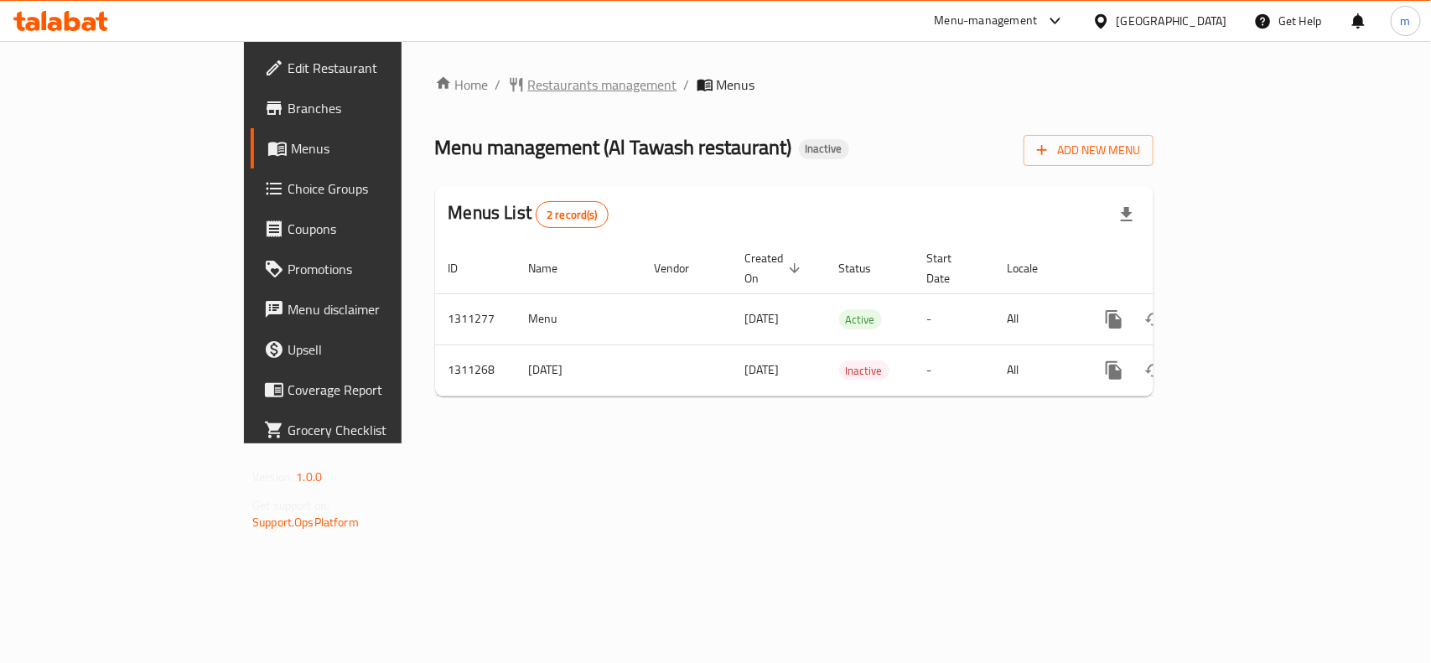
click at [528, 82] on span "Restaurants management" at bounding box center [602, 85] width 149 height 20
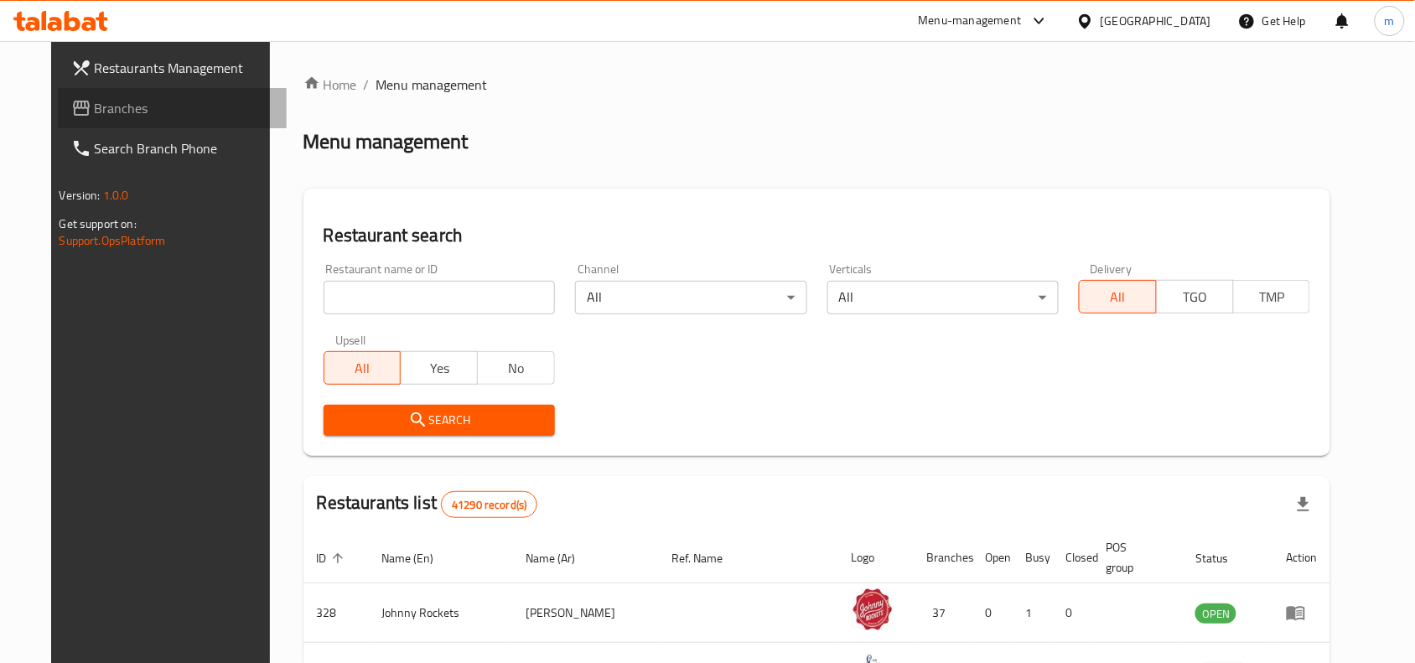
click at [95, 109] on span "Branches" at bounding box center [184, 108] width 179 height 20
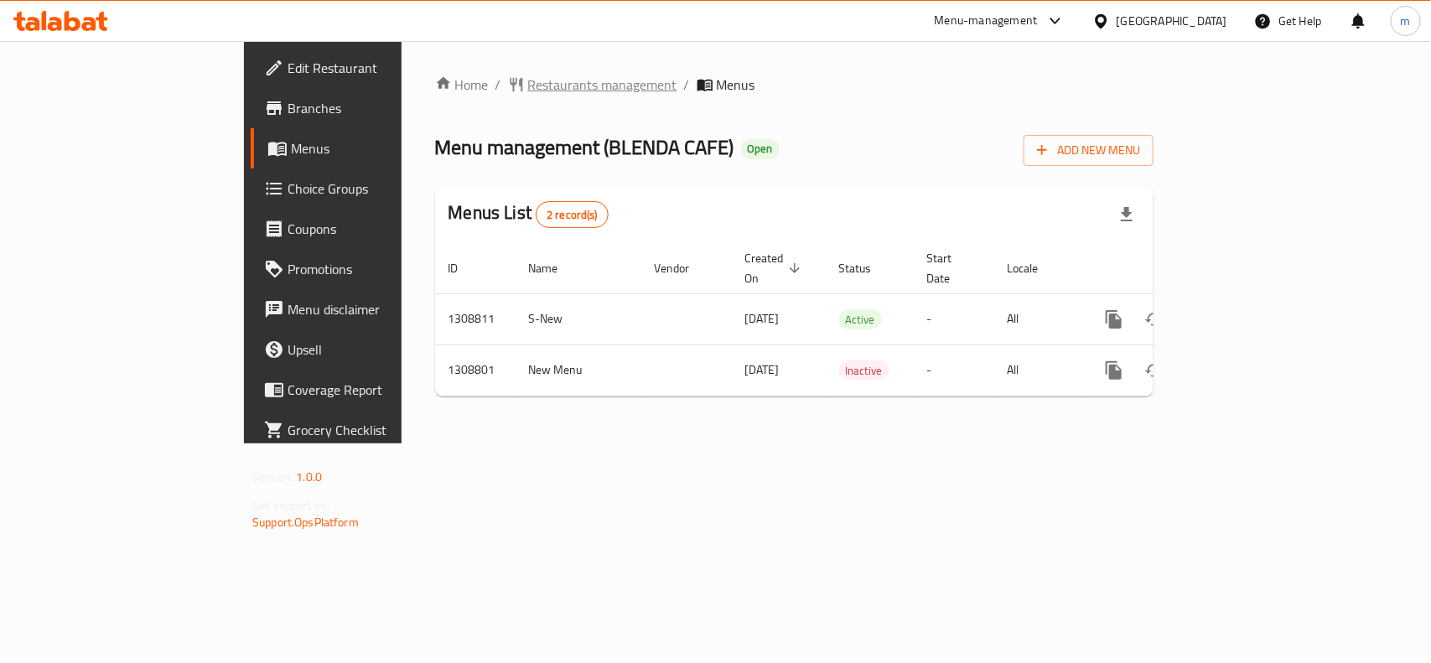
click at [528, 78] on span "Restaurants management" at bounding box center [602, 85] width 149 height 20
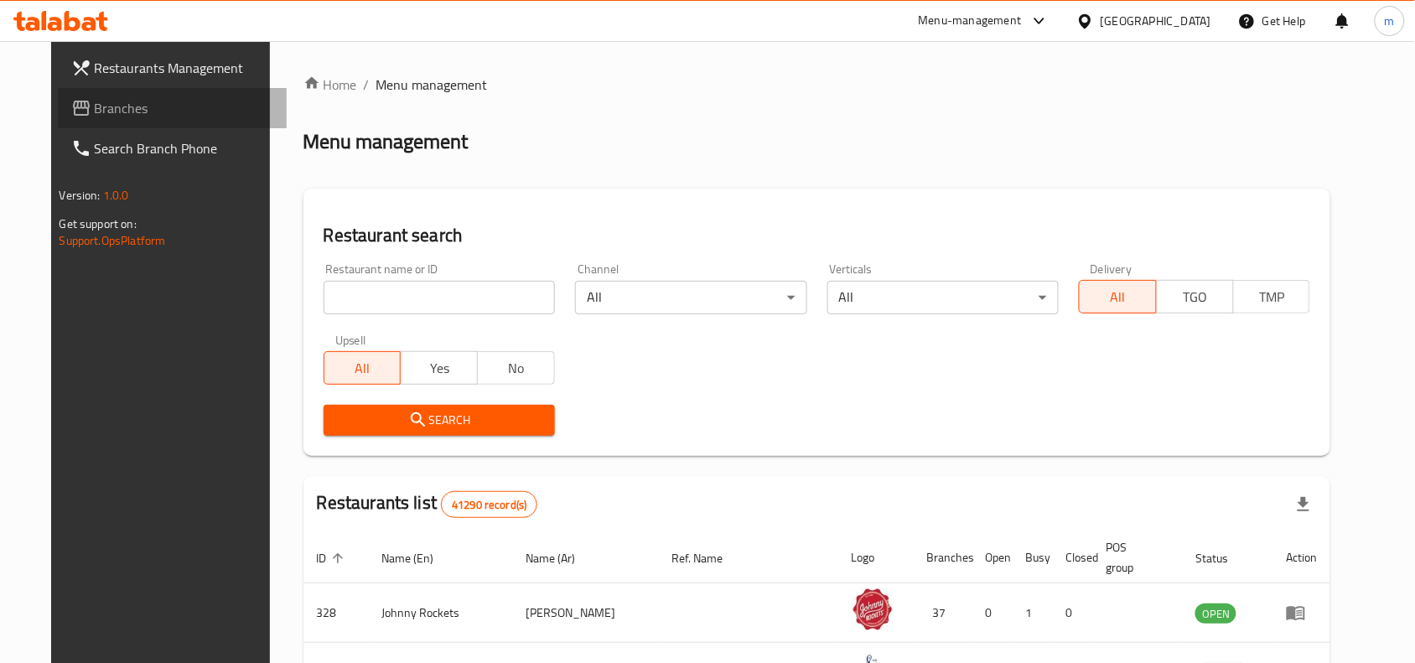
click at [77, 123] on link "Branches" at bounding box center [173, 108] width 230 height 40
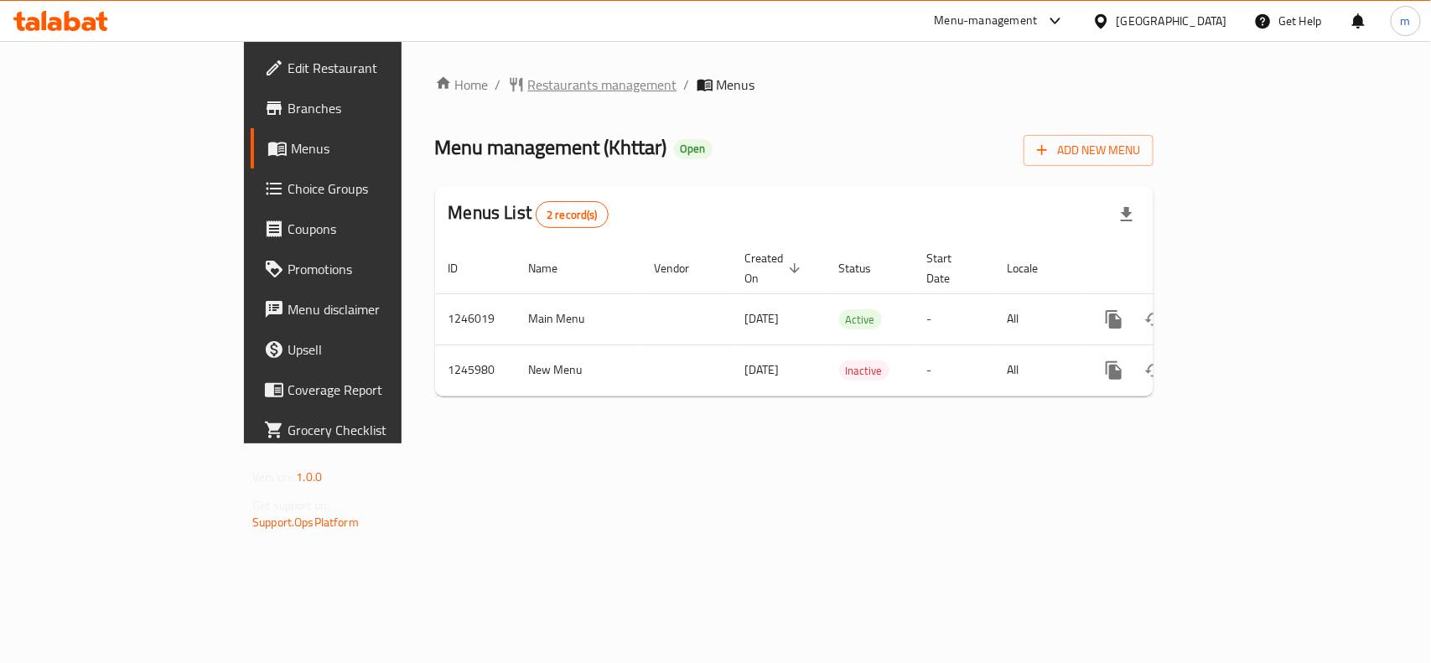
click at [528, 76] on span "Restaurants management" at bounding box center [602, 85] width 149 height 20
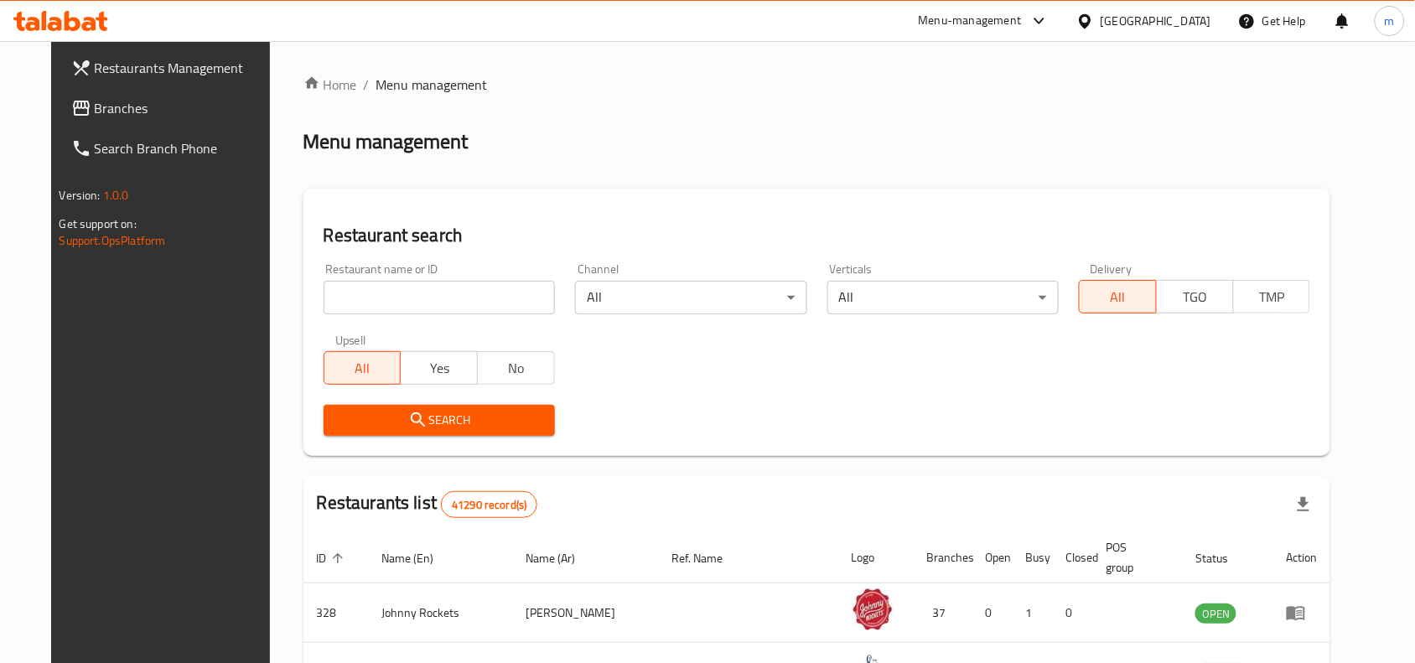
click at [344, 299] on input "search" at bounding box center [439, 298] width 231 height 34
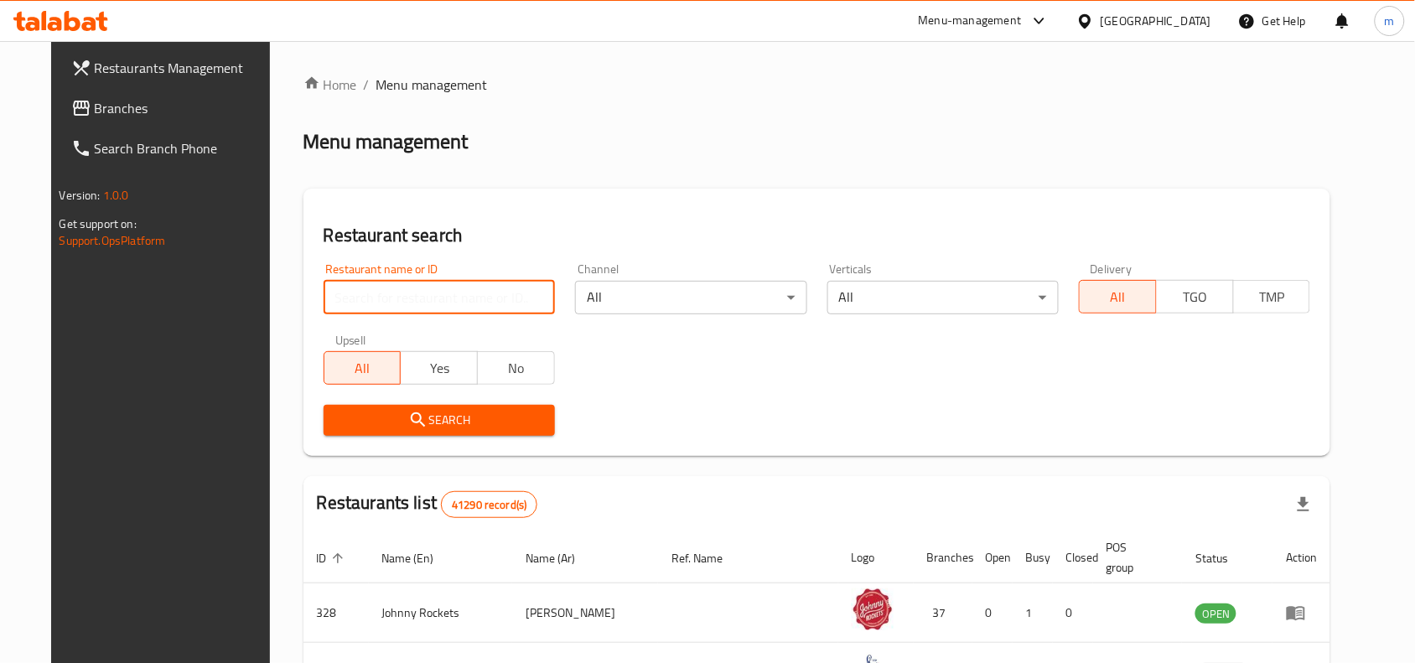
paste input "682822"
type input "682822"
click button "Search" at bounding box center [439, 420] width 231 height 31
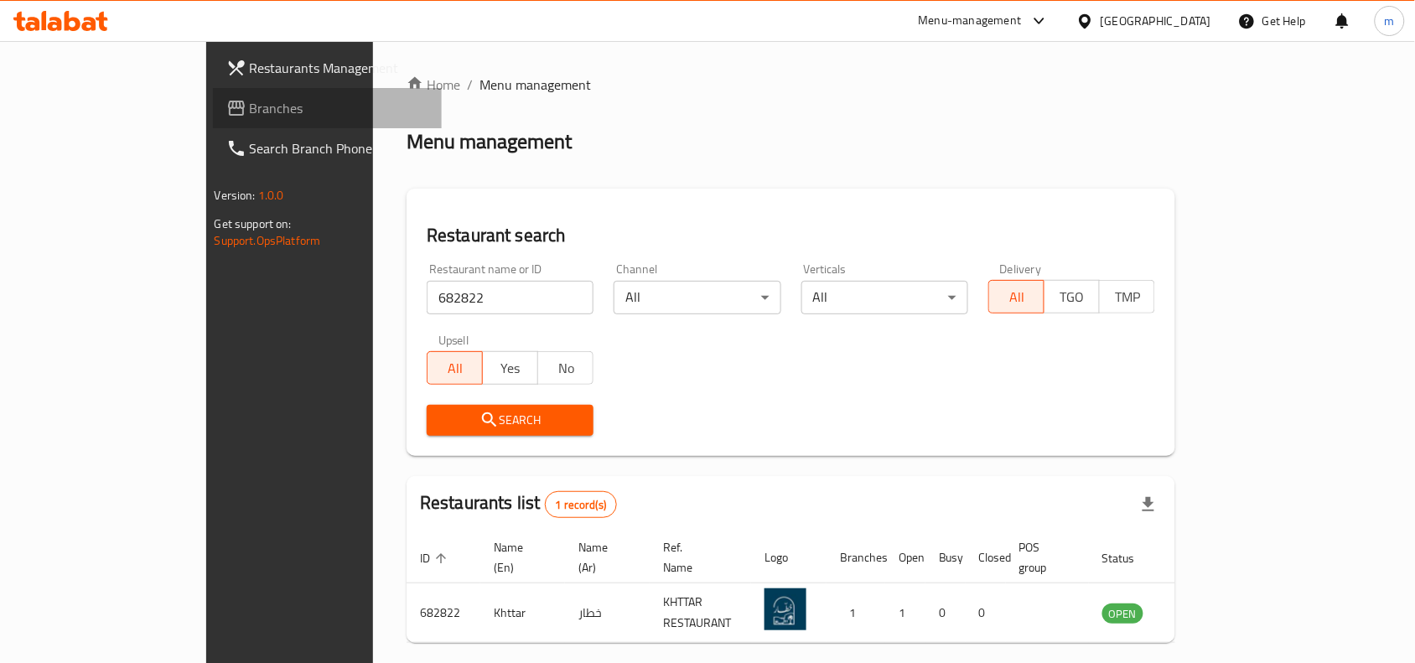
click at [250, 110] on span "Branches" at bounding box center [339, 108] width 179 height 20
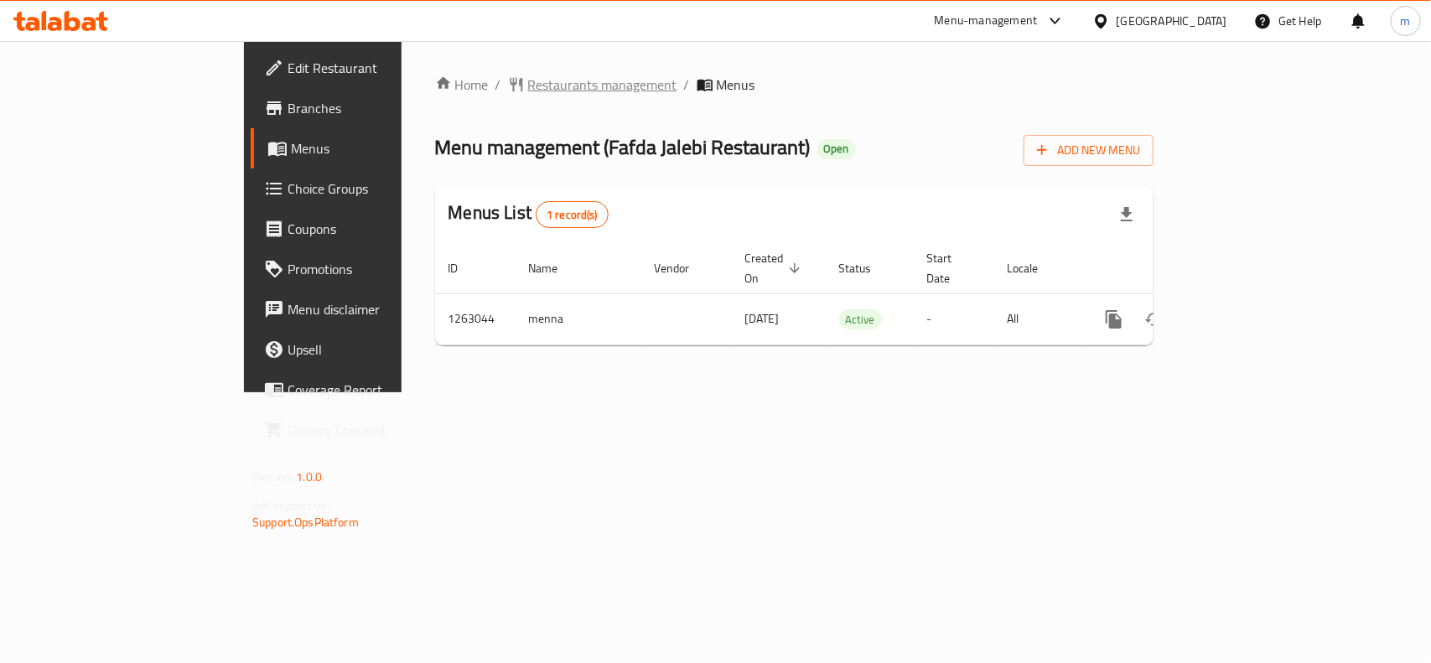
click at [528, 78] on span "Restaurants management" at bounding box center [602, 85] width 149 height 20
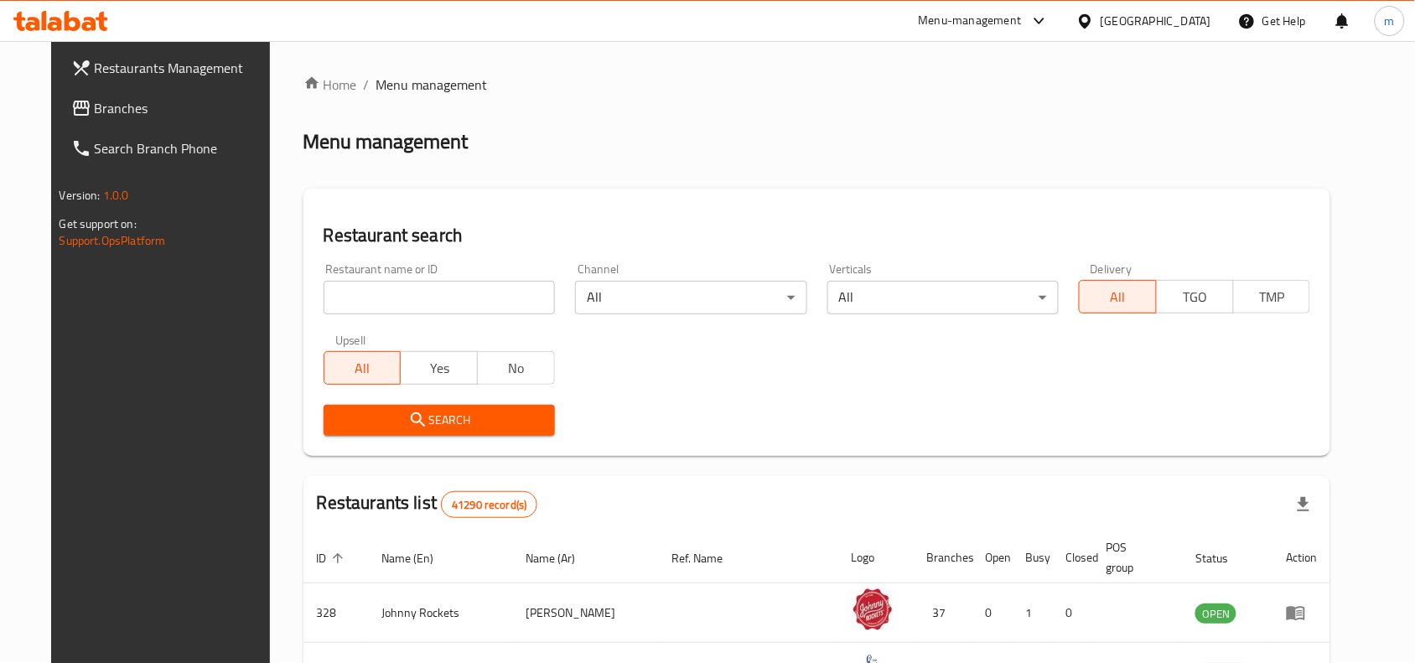
click at [373, 289] on input "search" at bounding box center [439, 298] width 231 height 34
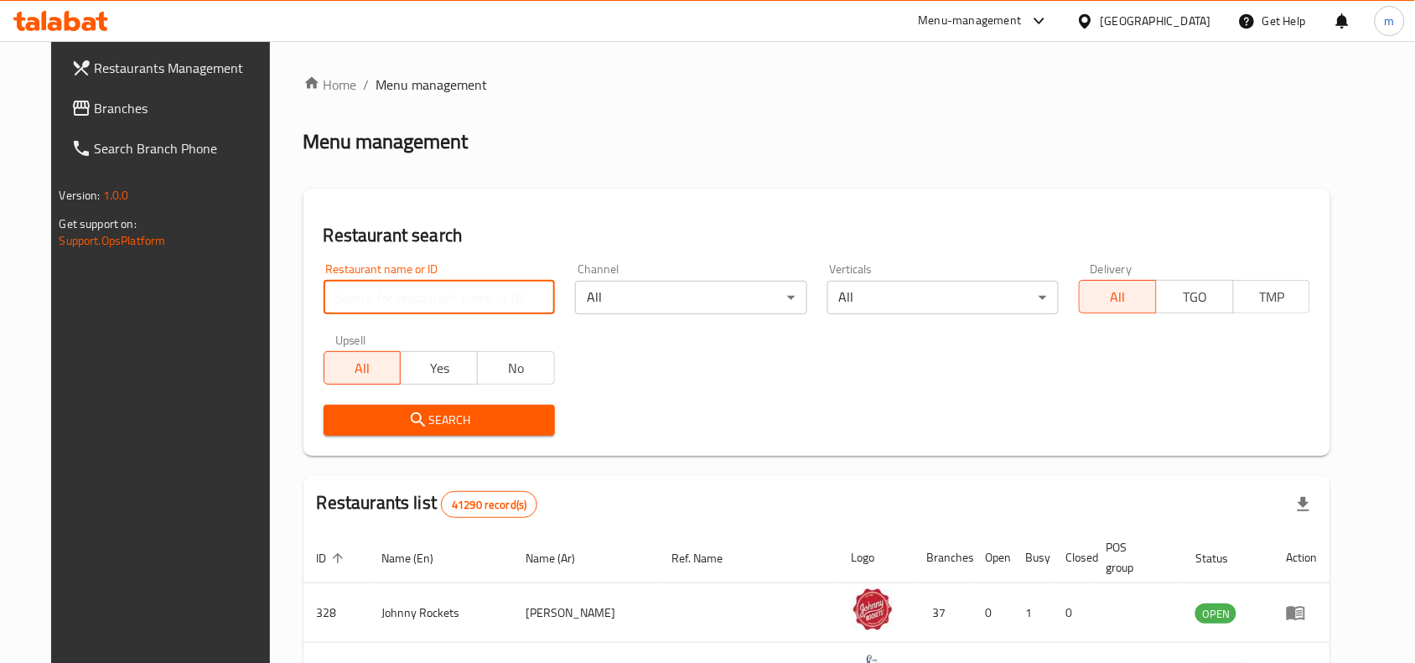
paste input "685815"
type input "685815"
click button "Search" at bounding box center [439, 420] width 231 height 31
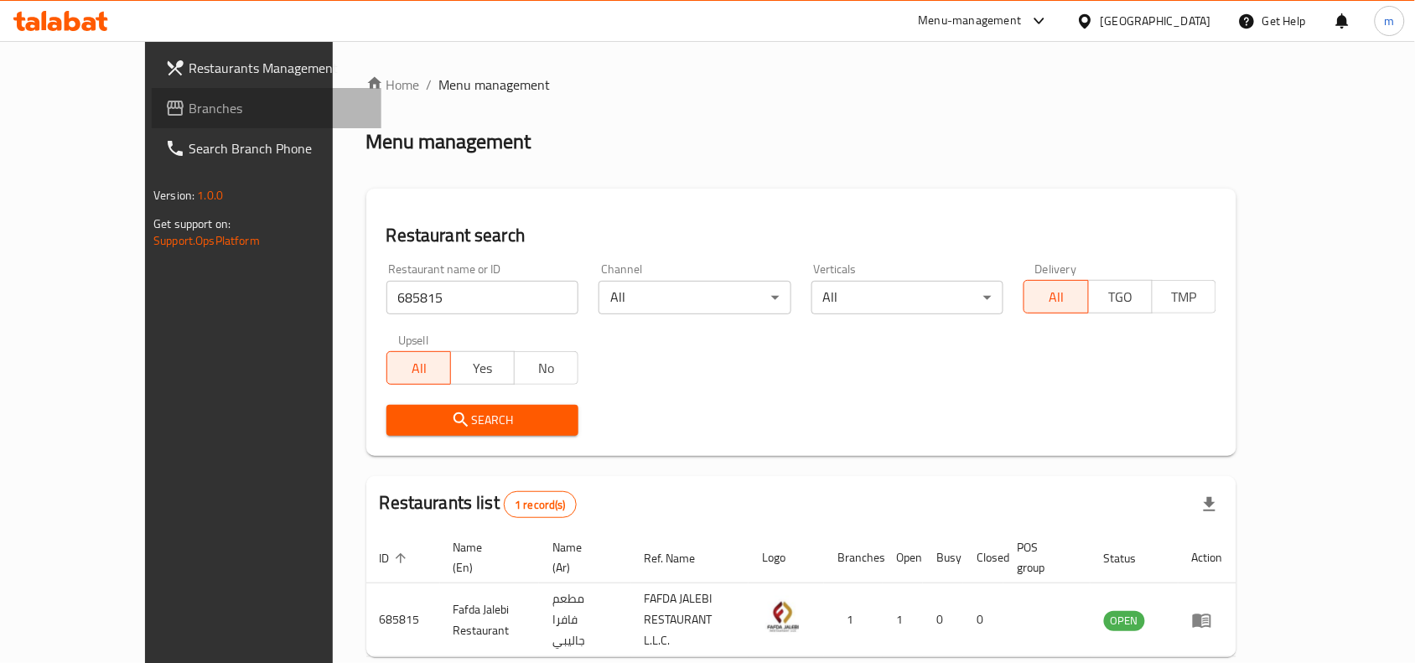
click at [152, 94] on link "Branches" at bounding box center [267, 108] width 230 height 40
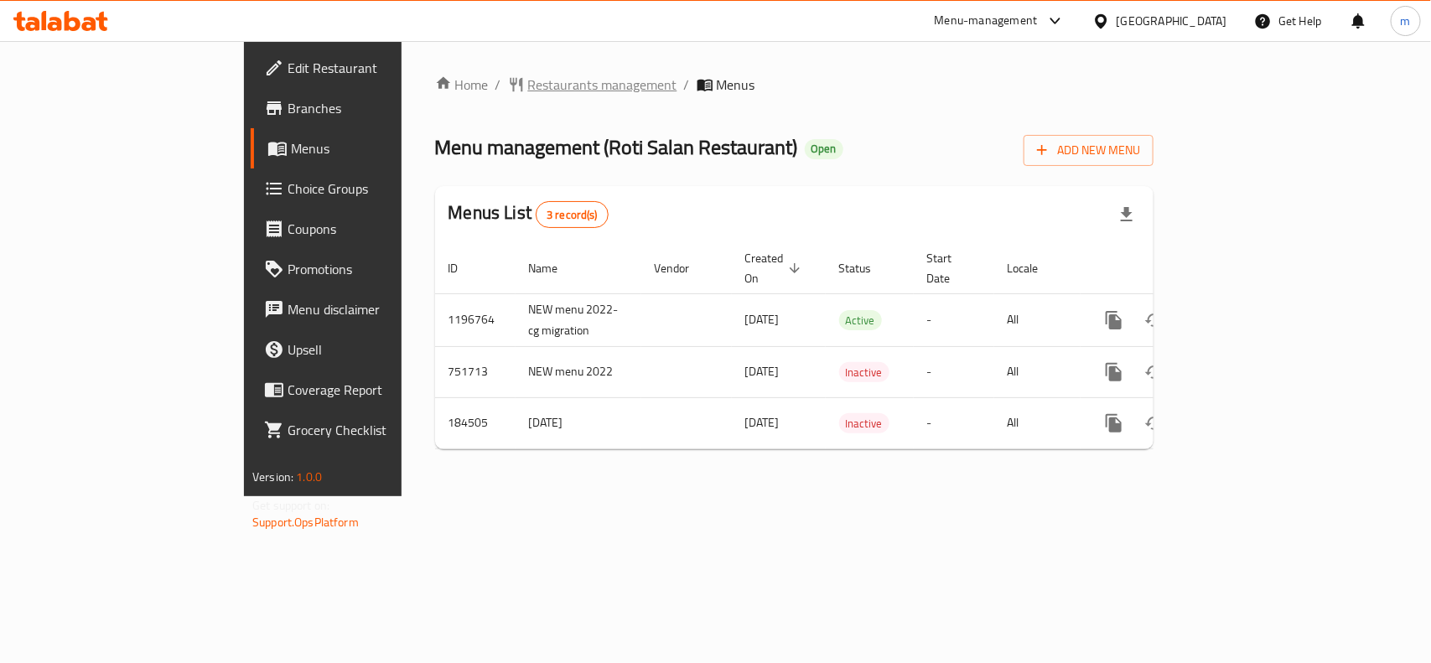
click at [528, 85] on span "Restaurants management" at bounding box center [602, 85] width 149 height 20
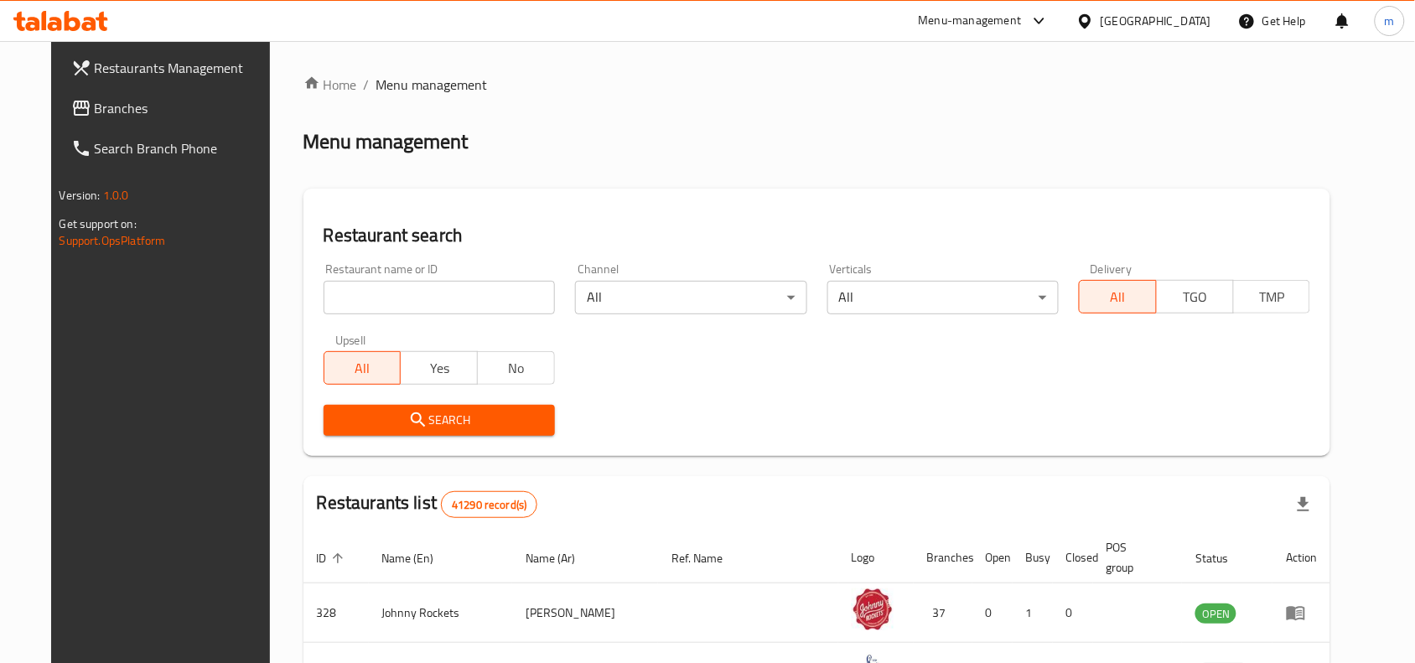
drag, startPoint x: 27, startPoint y: 116, endPoint x: 39, endPoint y: 116, distance: 11.7
click at [71, 116] on icon at bounding box center [81, 108] width 20 height 20
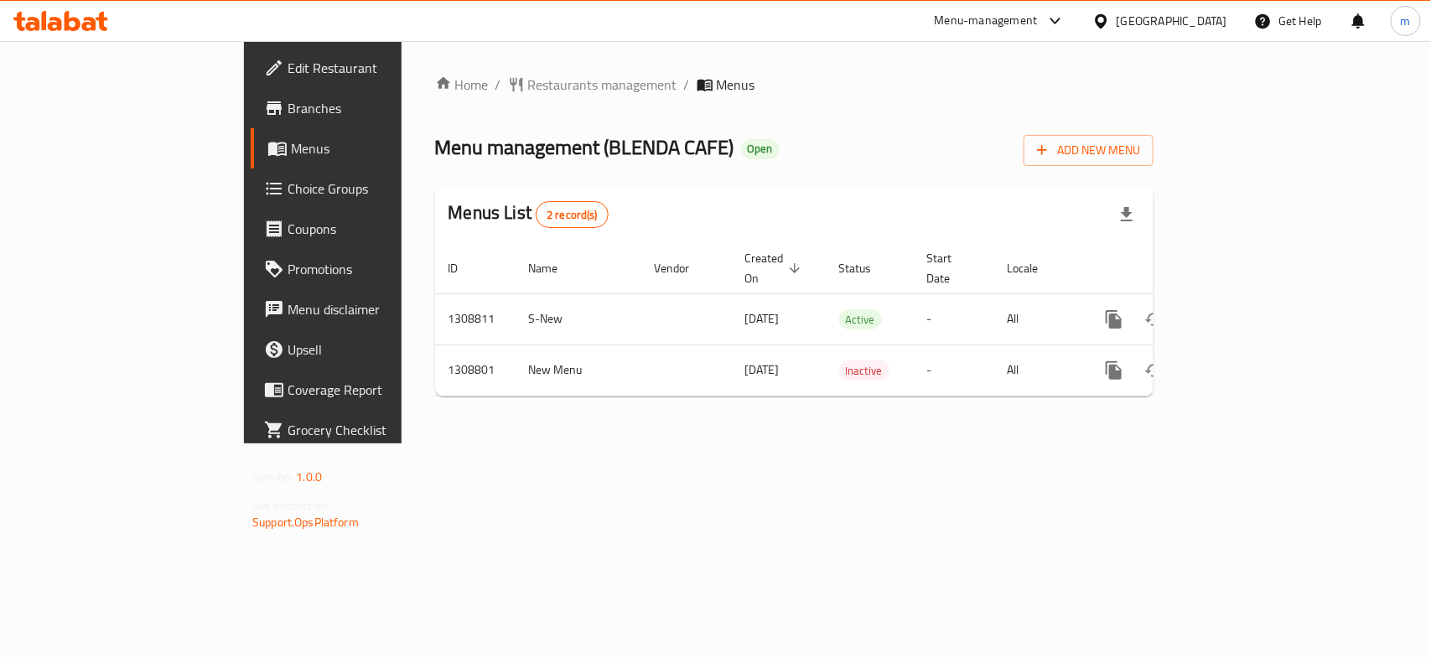
click at [1072, 23] on div "[GEOGRAPHIC_DATA]" at bounding box center [1171, 21] width 111 height 18
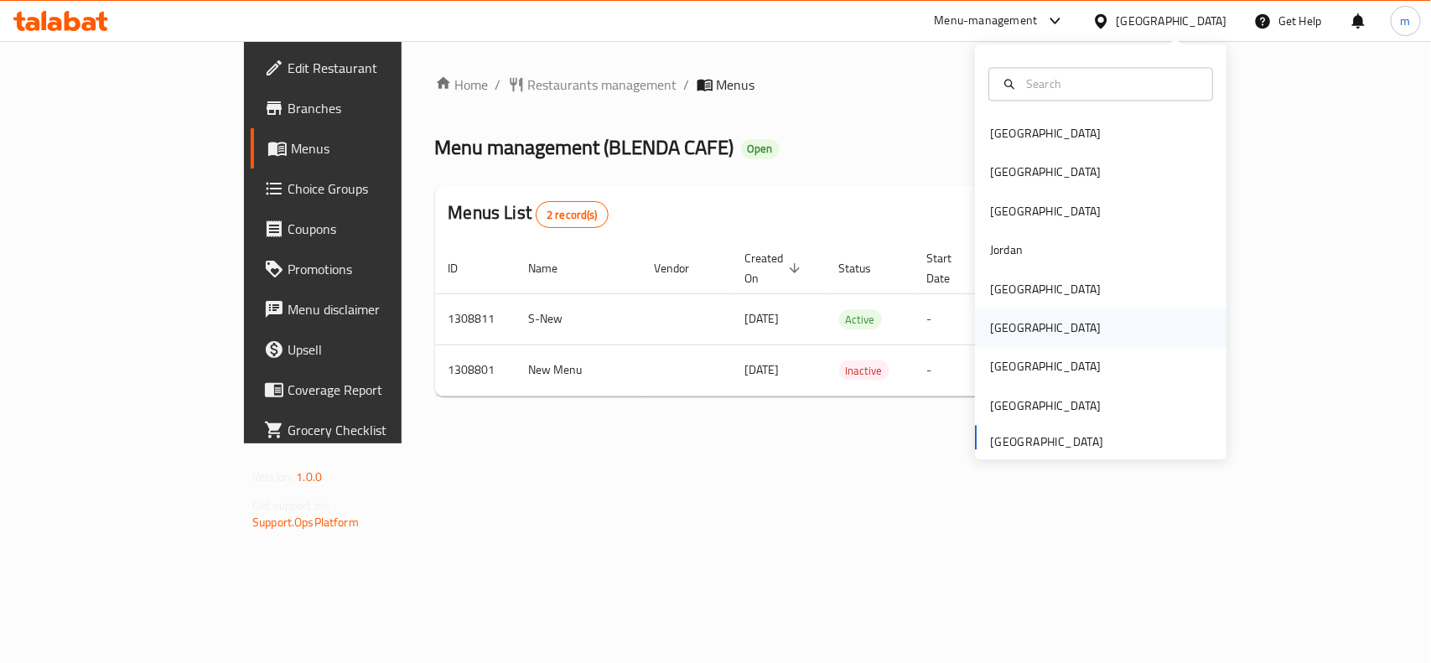
click at [1012, 333] on div "[GEOGRAPHIC_DATA]" at bounding box center [1044, 328] width 137 height 39
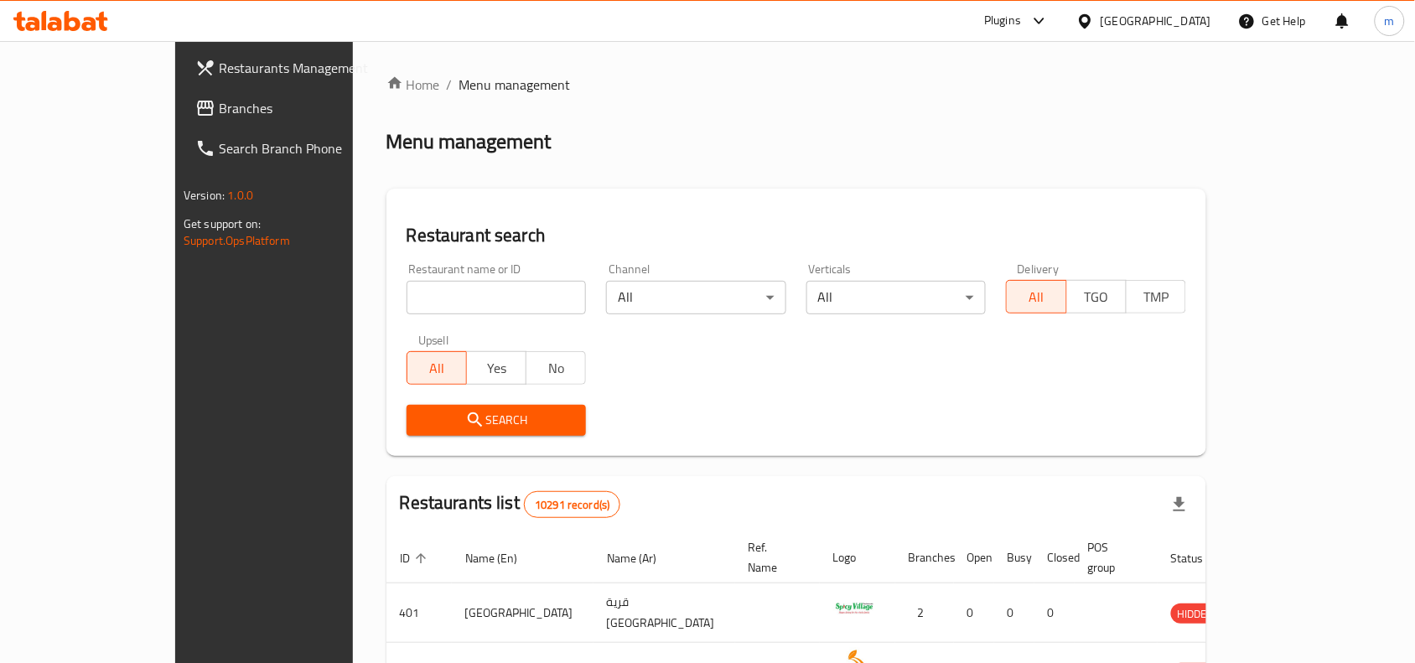
click at [219, 106] on span "Branches" at bounding box center [308, 108] width 179 height 20
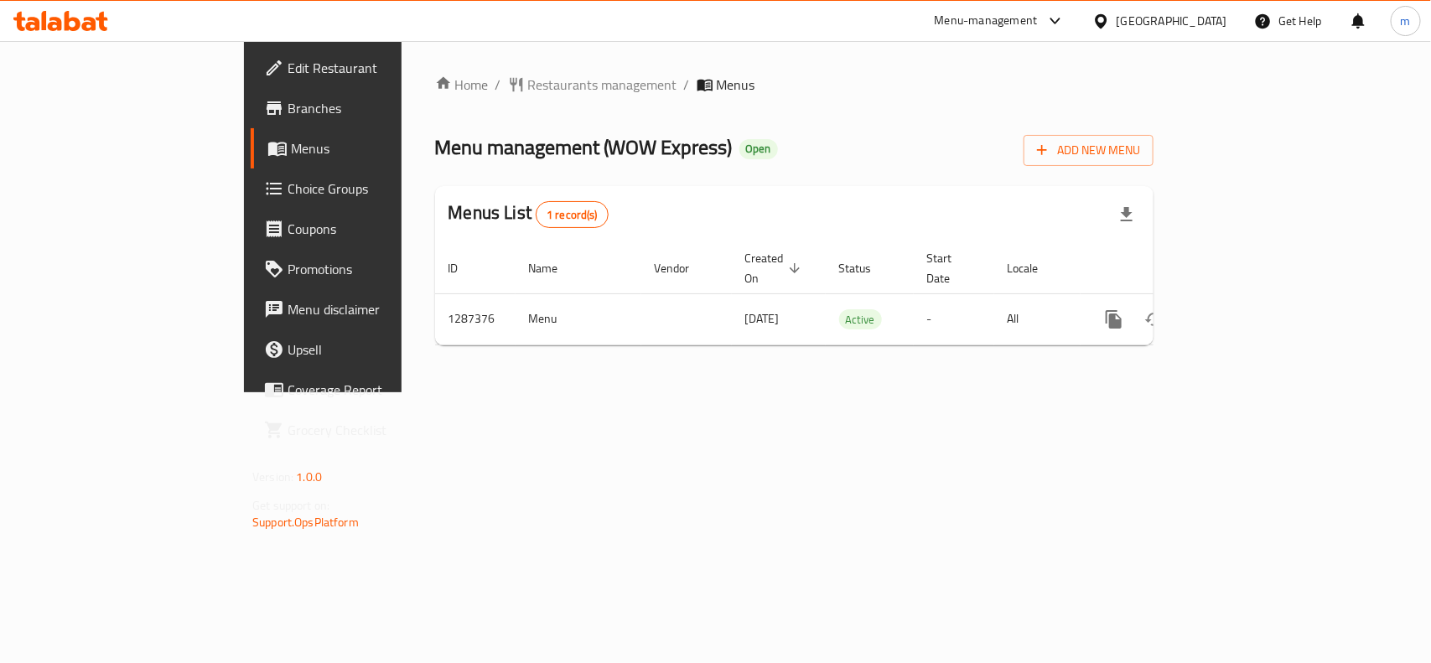
click at [1226, 17] on div "[GEOGRAPHIC_DATA]" at bounding box center [1171, 21] width 111 height 18
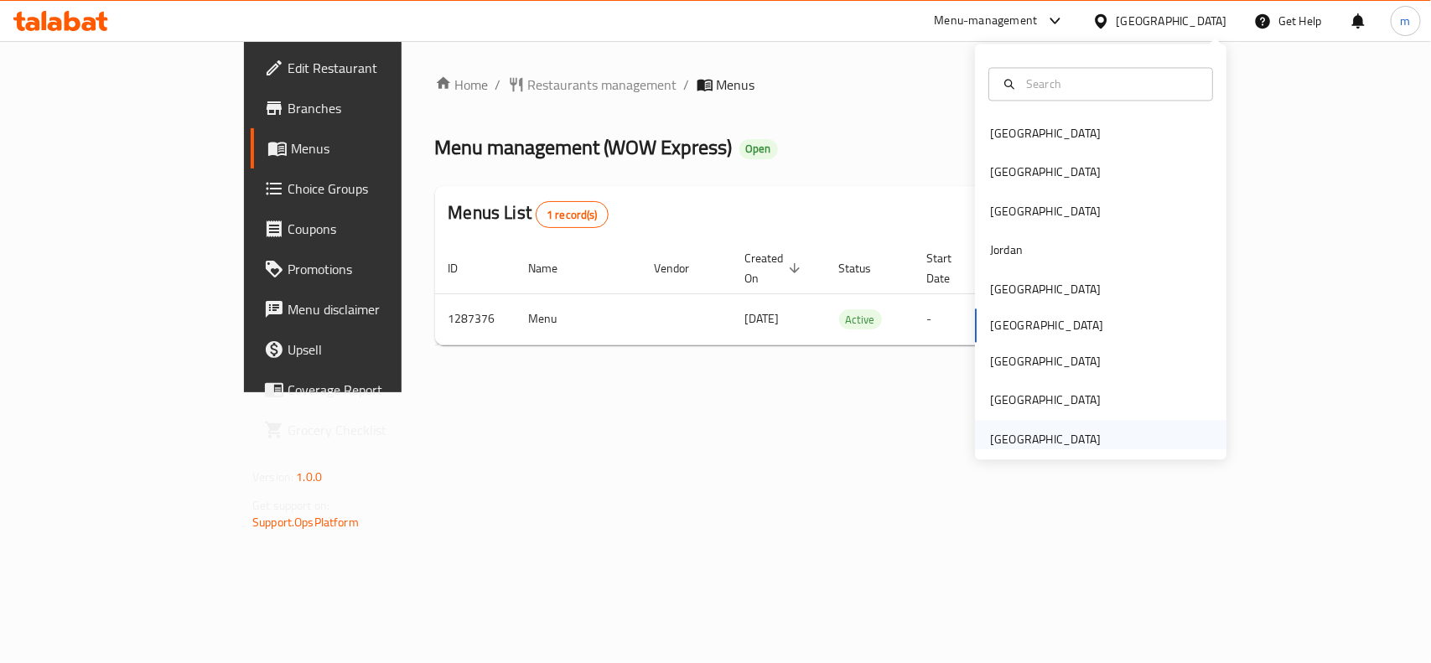
click at [1053, 441] on div "[GEOGRAPHIC_DATA]" at bounding box center [1045, 439] width 111 height 18
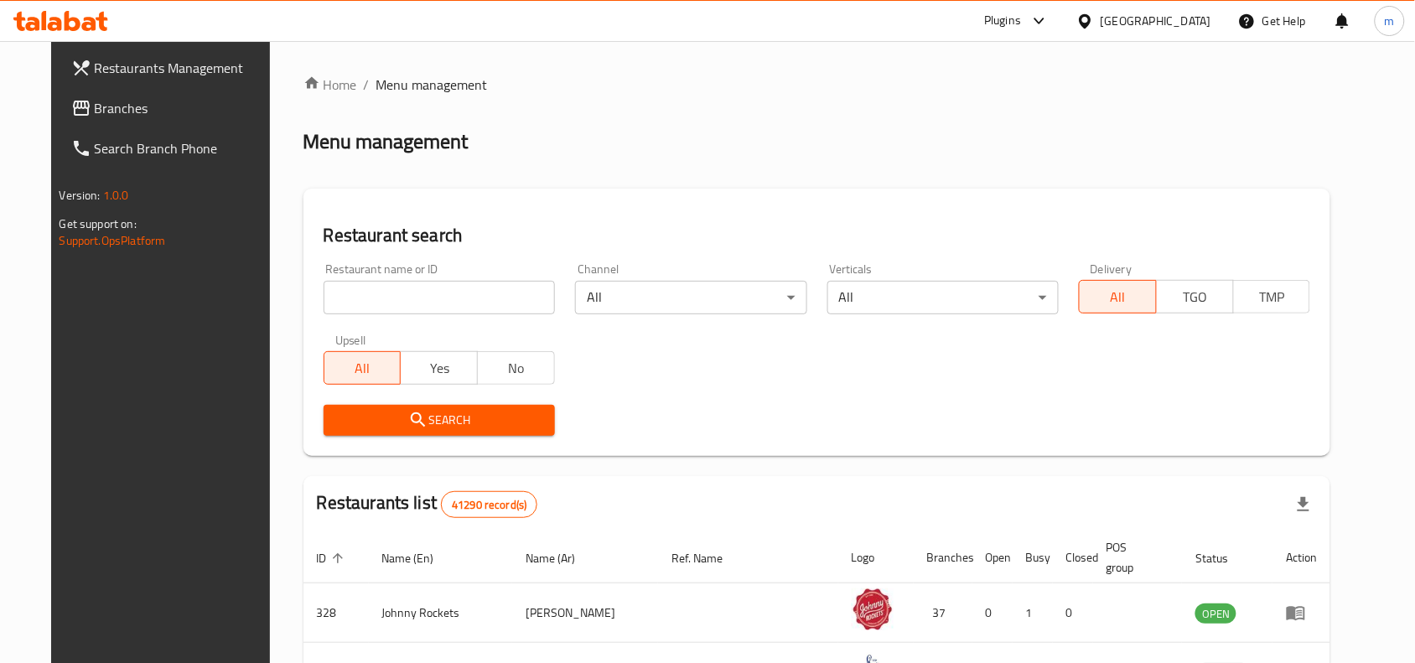
click at [95, 109] on span "Branches" at bounding box center [184, 108] width 179 height 20
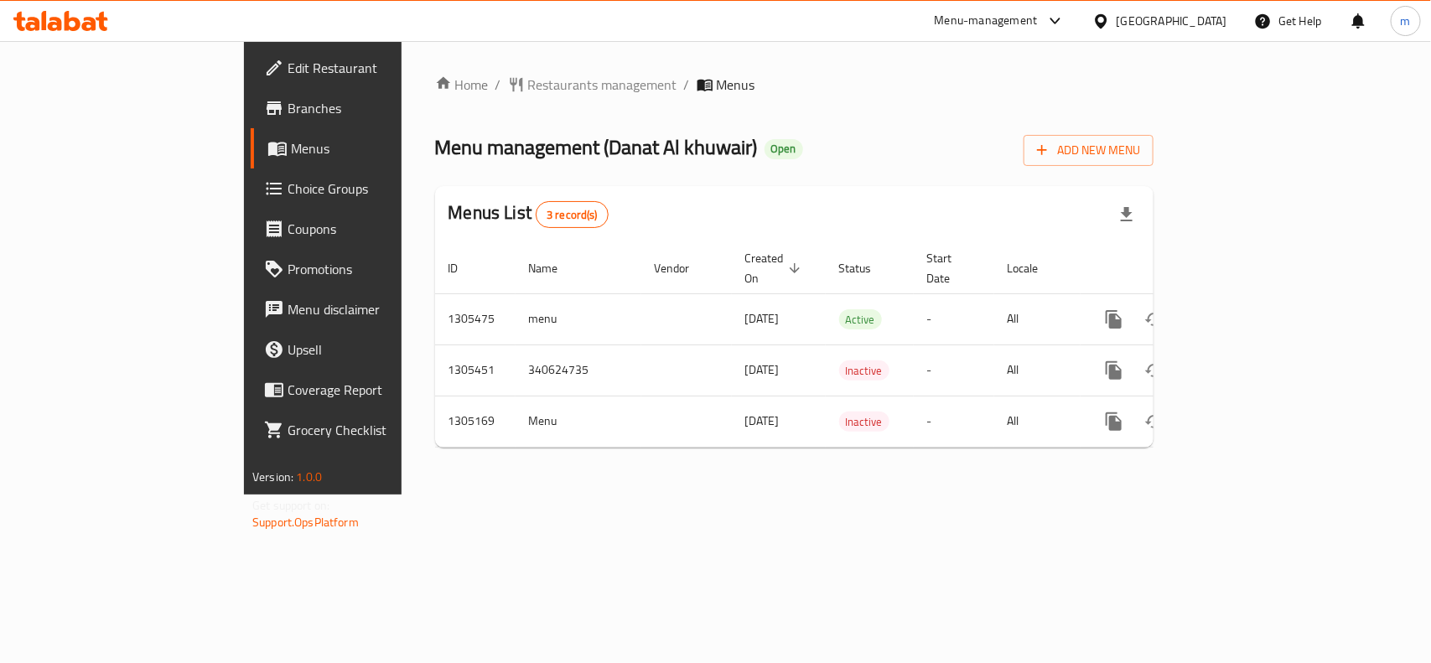
click at [690, 98] on div "Home / Restaurants management / Menus Menu management ( Danat Al khuwair ) Open…" at bounding box center [794, 268] width 718 height 386
